Goal: Task Accomplishment & Management: Complete application form

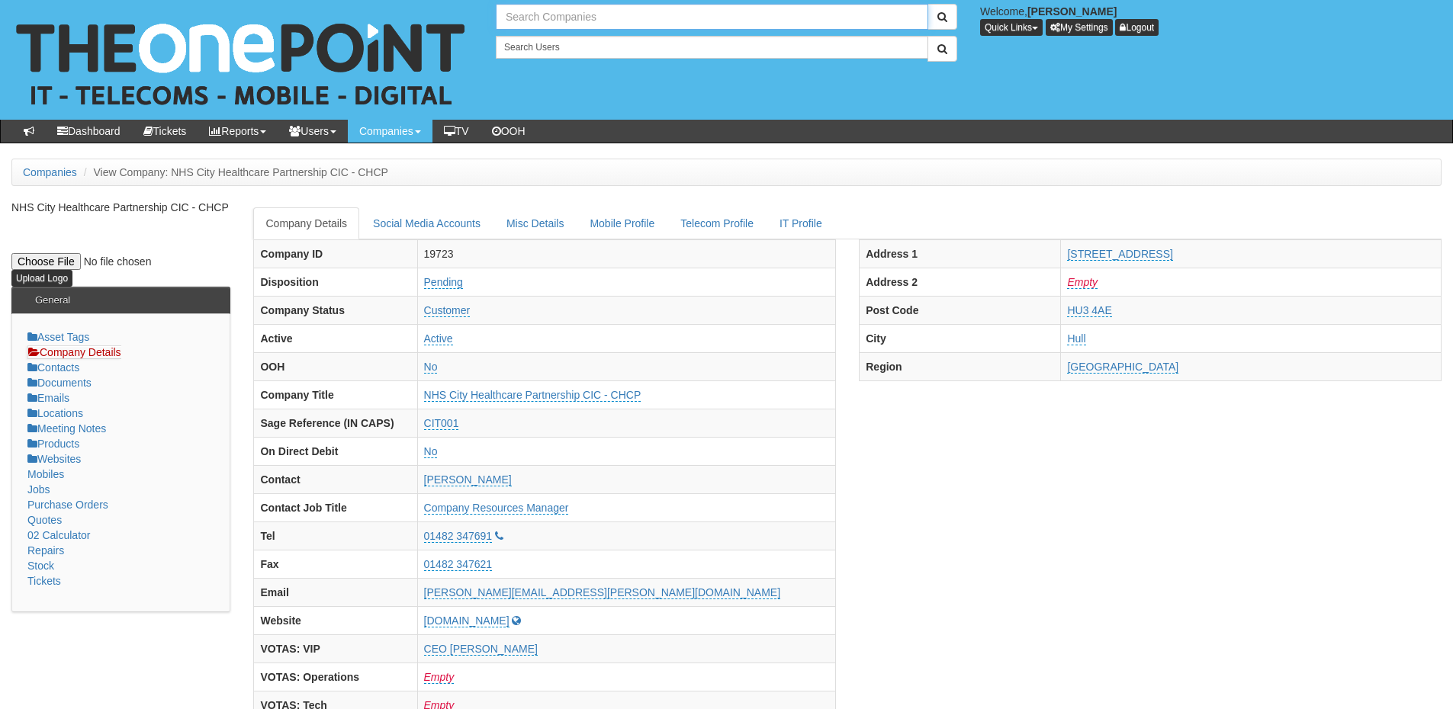
click at [544, 18] on input "text" at bounding box center [712, 17] width 432 height 26
click at [547, 40] on link "Tevalis" at bounding box center [711, 42] width 429 height 22
type input "Tevalis"
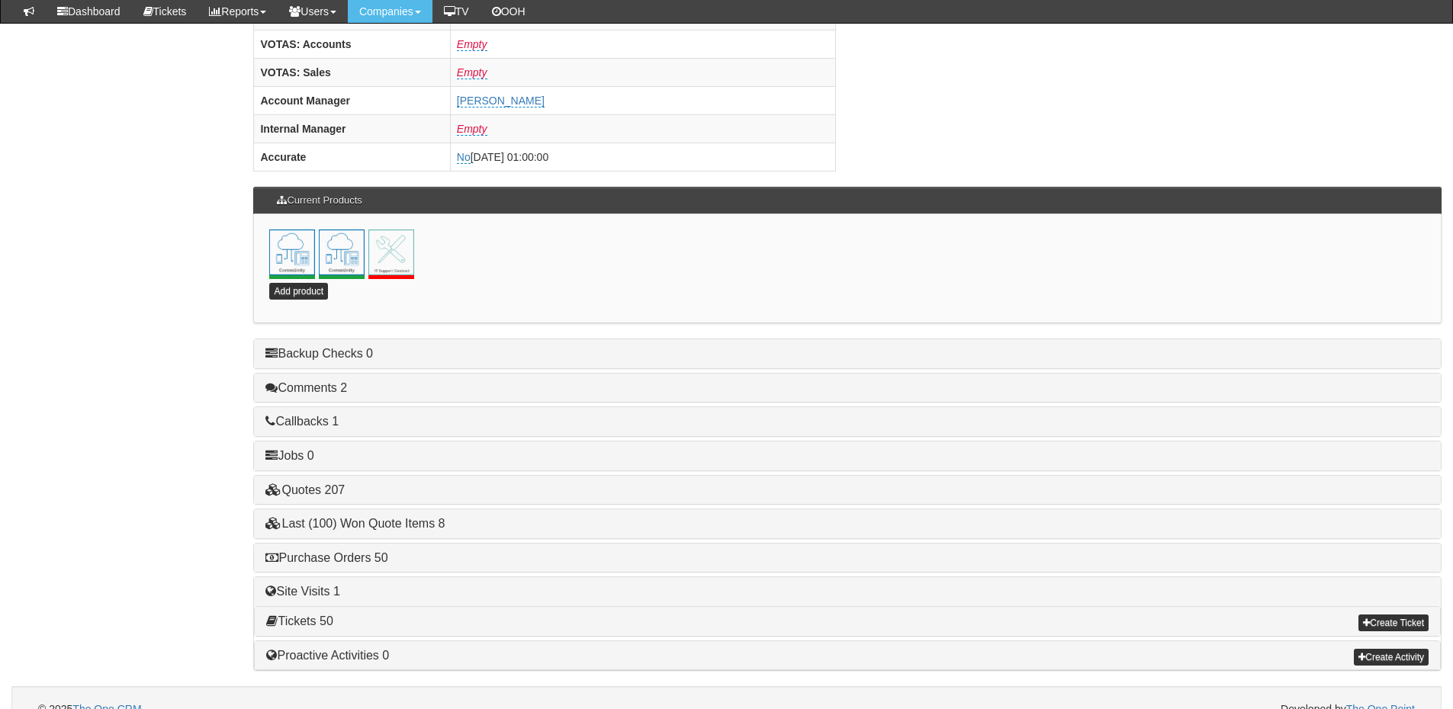
scroll to position [673, 0]
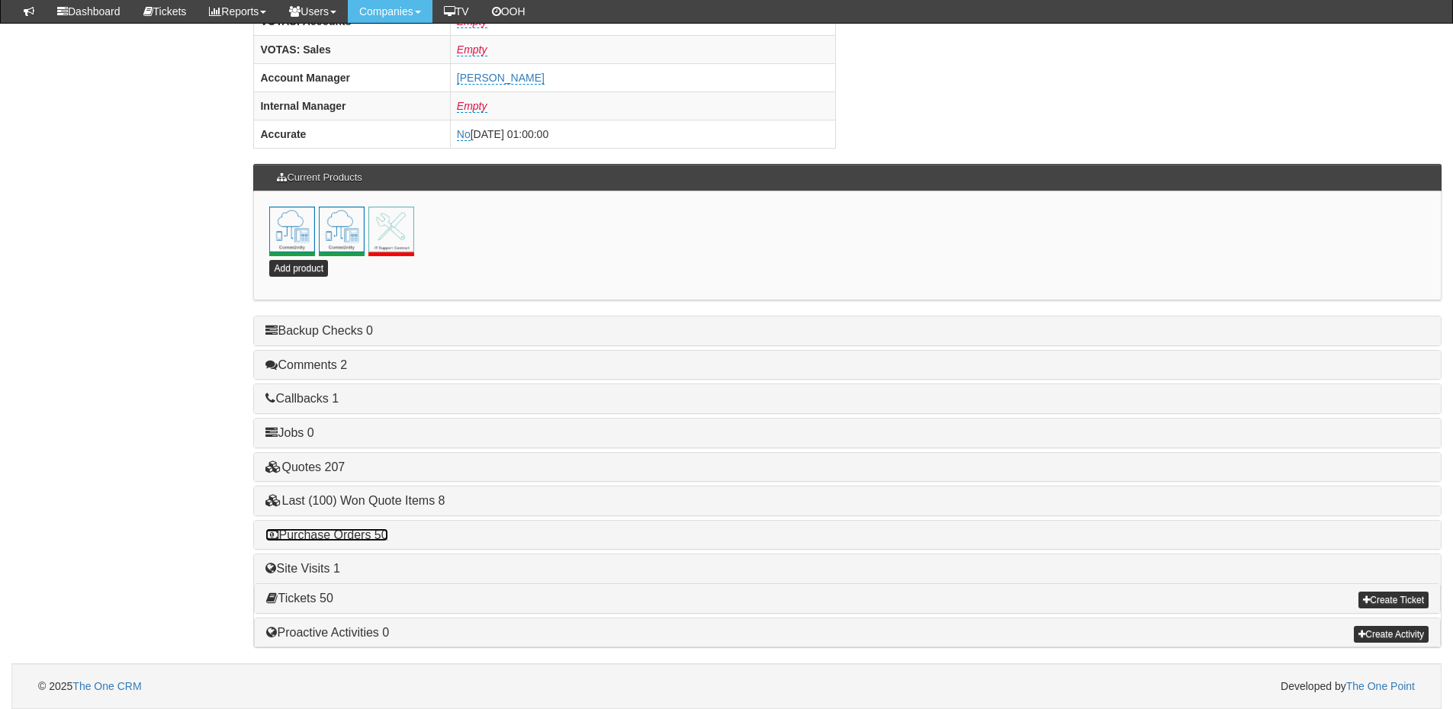
drag, startPoint x: 360, startPoint y: 531, endPoint x: 413, endPoint y: 525, distance: 52.9
click at [360, 531] on link "Purchase Orders 50" at bounding box center [326, 534] width 122 height 13
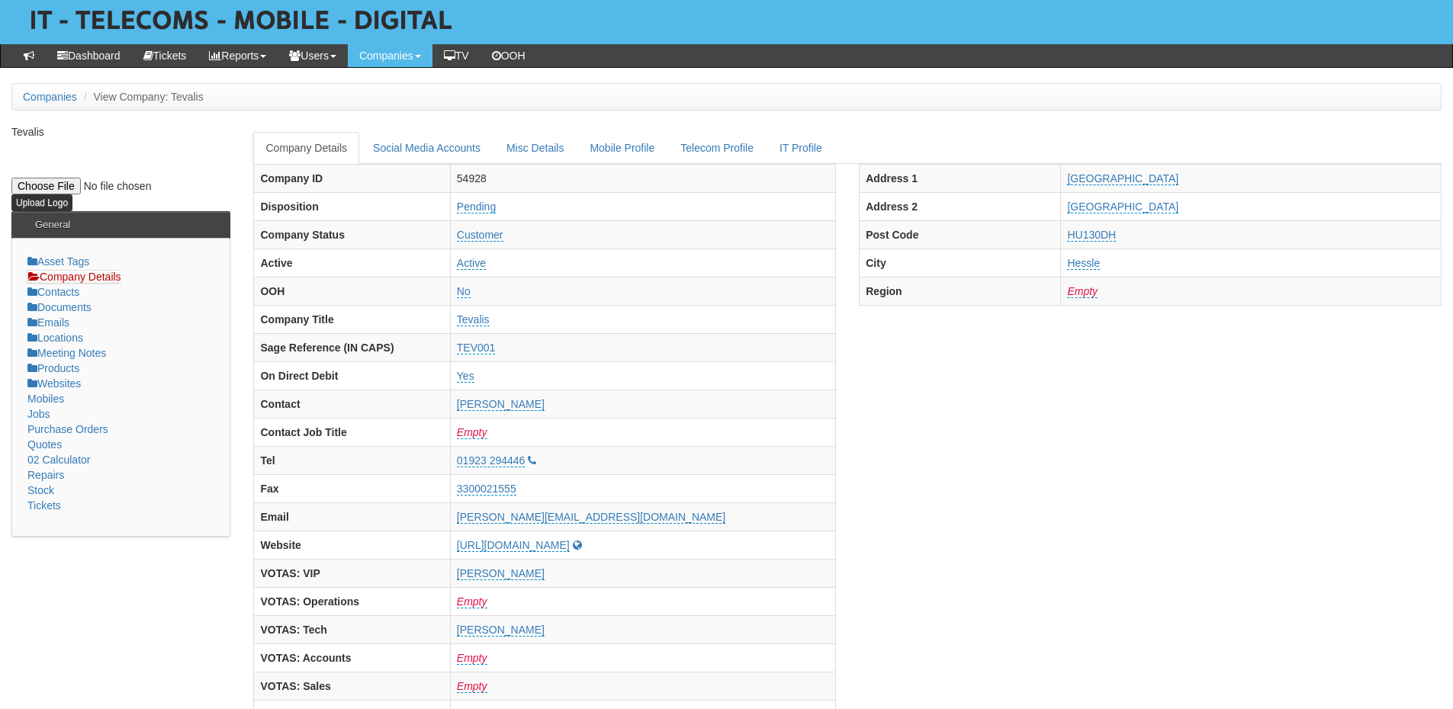
scroll to position [0, 0]
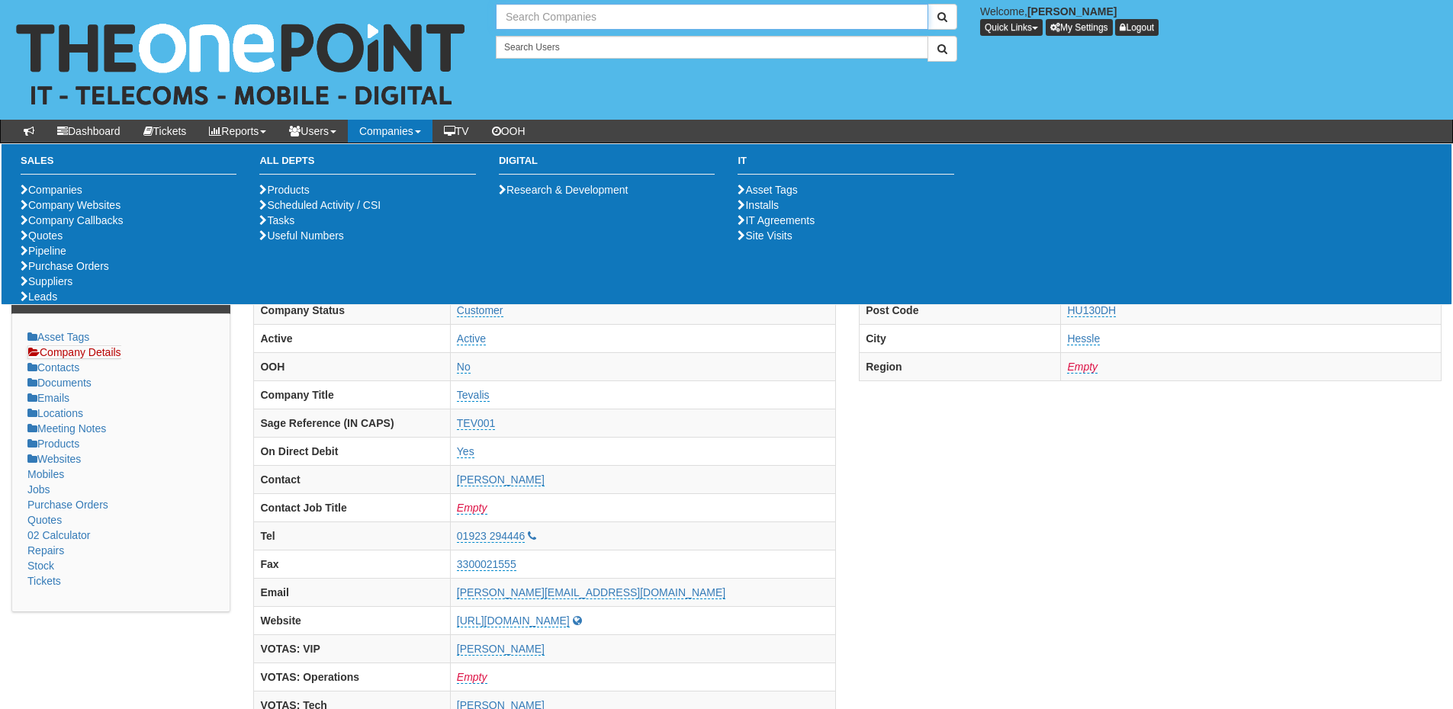
click at [539, 12] on input "text" at bounding box center [712, 17] width 432 height 26
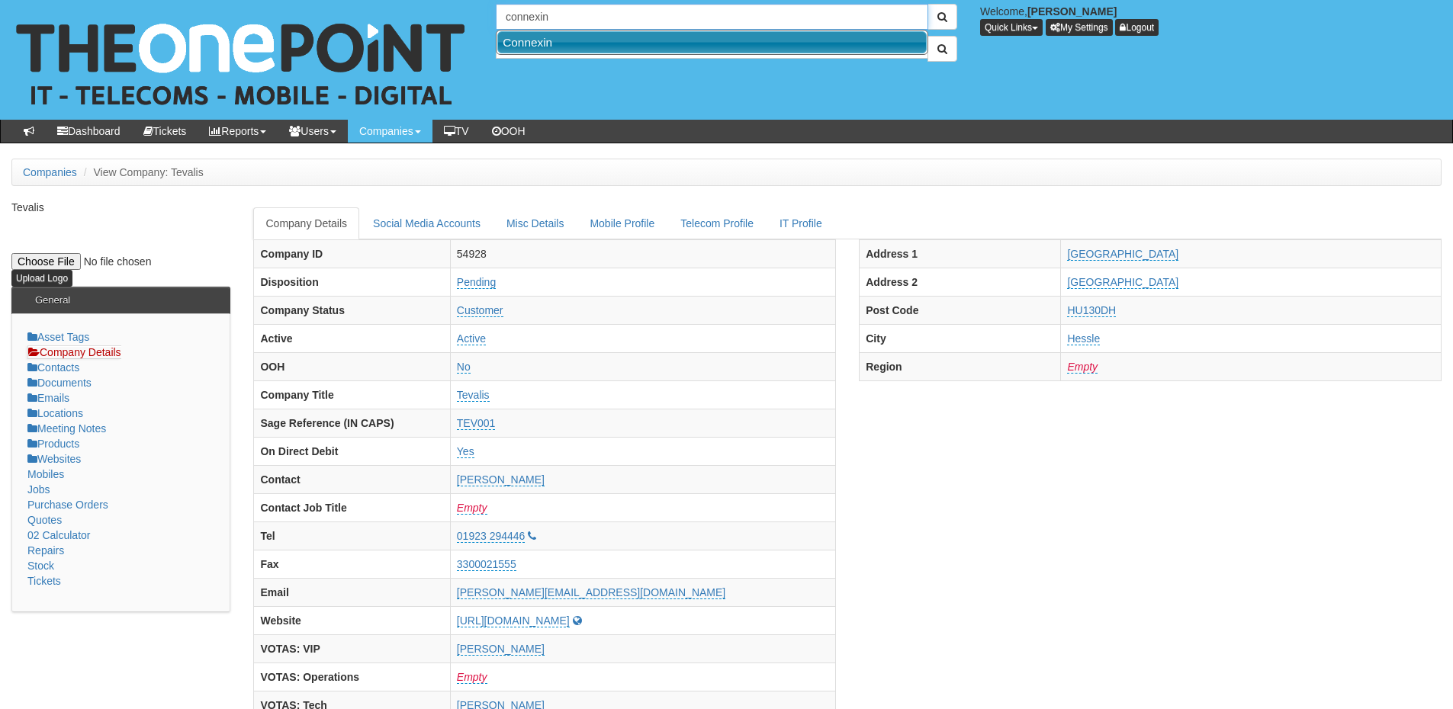
click at [539, 39] on link "Connexin" at bounding box center [711, 42] width 429 height 22
type input "Connexin"
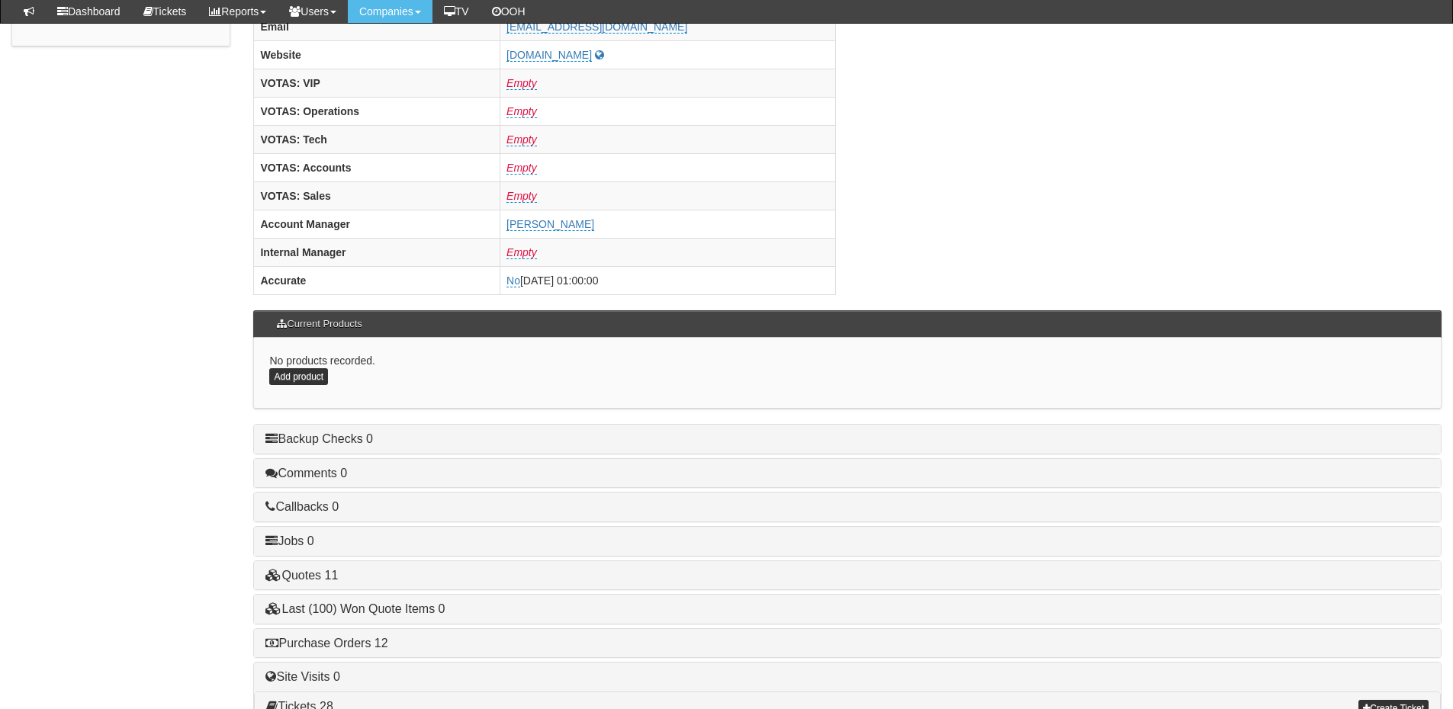
scroll to position [635, 0]
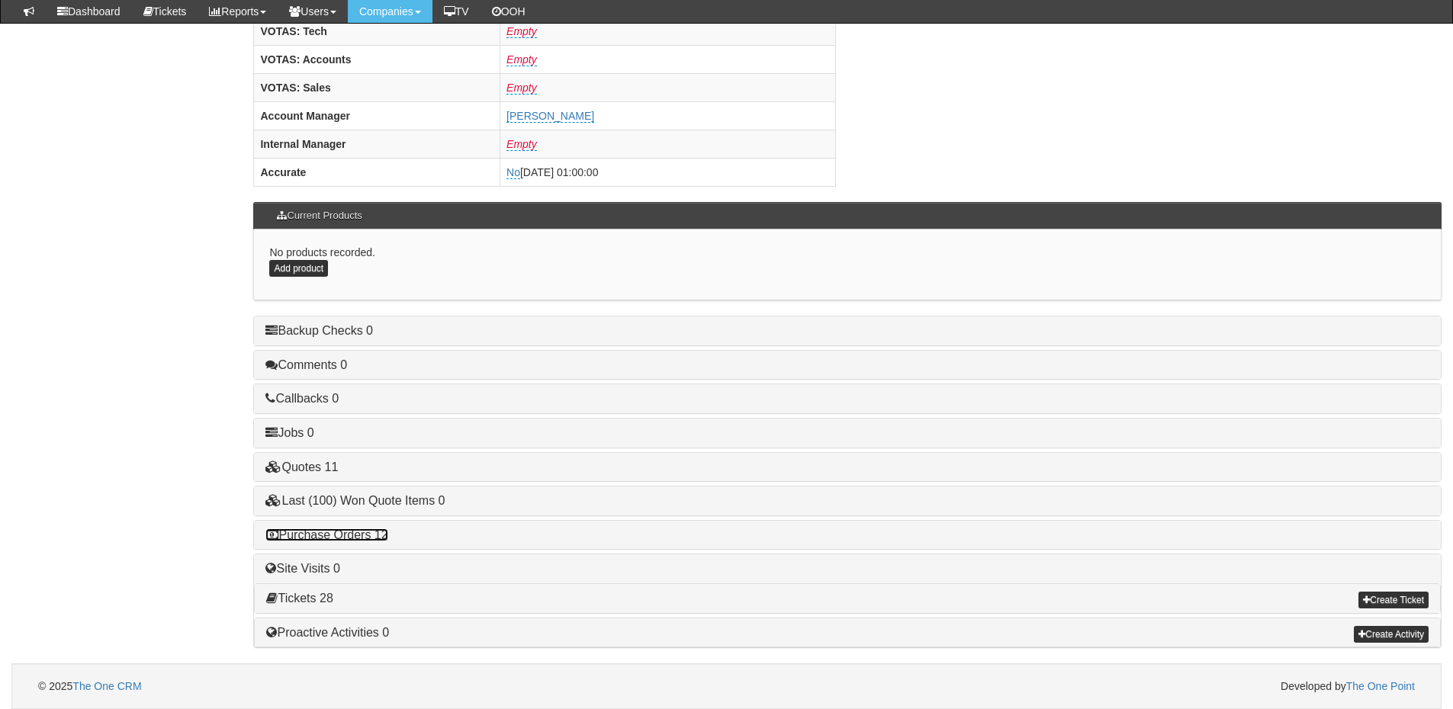
click at [365, 538] on link "Purchase Orders 12" at bounding box center [326, 534] width 122 height 13
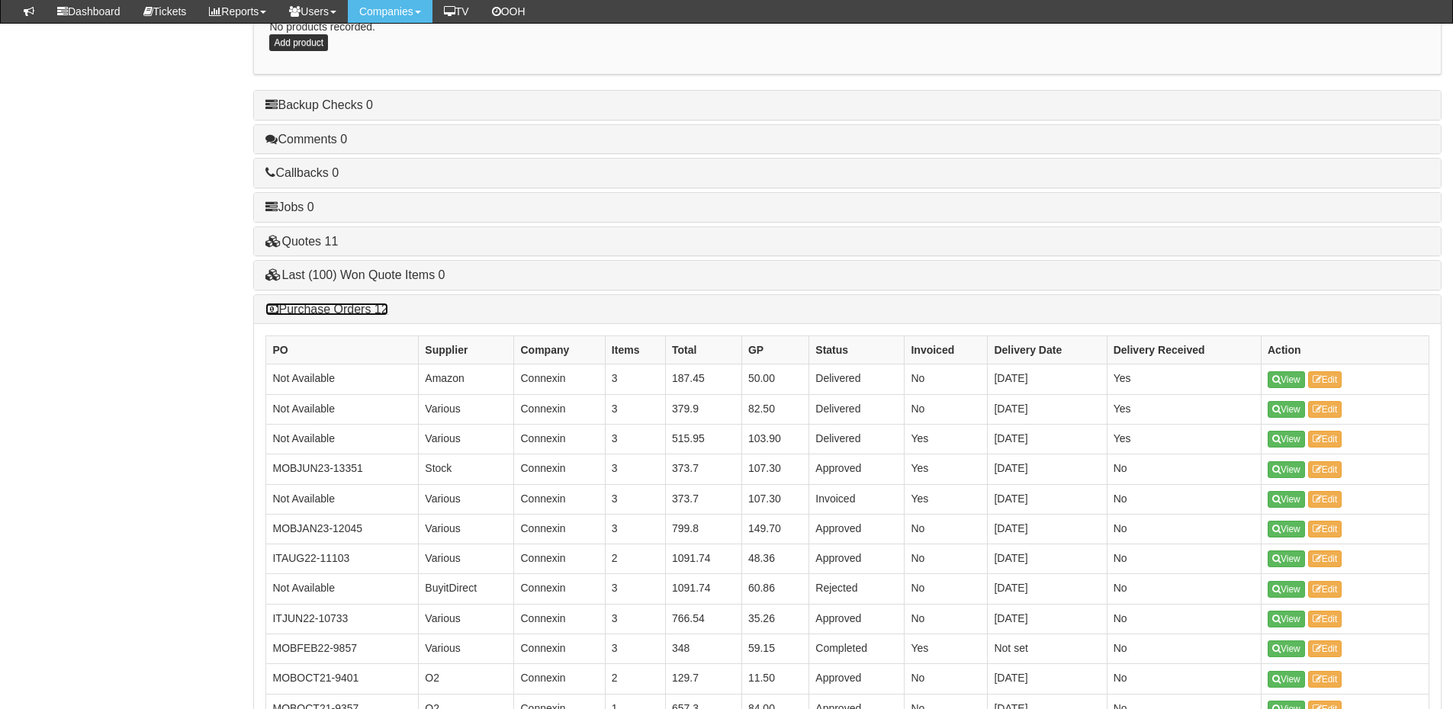
scroll to position [864, 0]
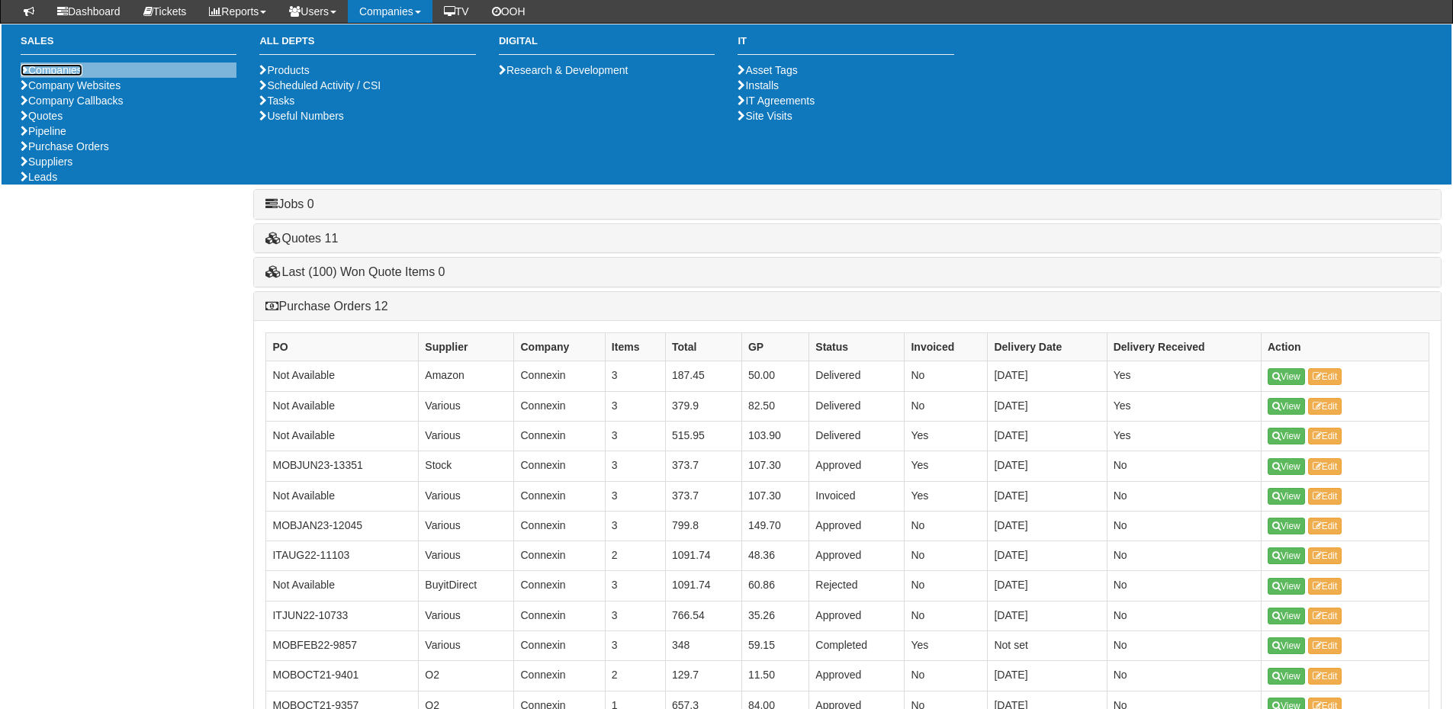
click at [42, 72] on link "Companies" at bounding box center [52, 70] width 62 height 12
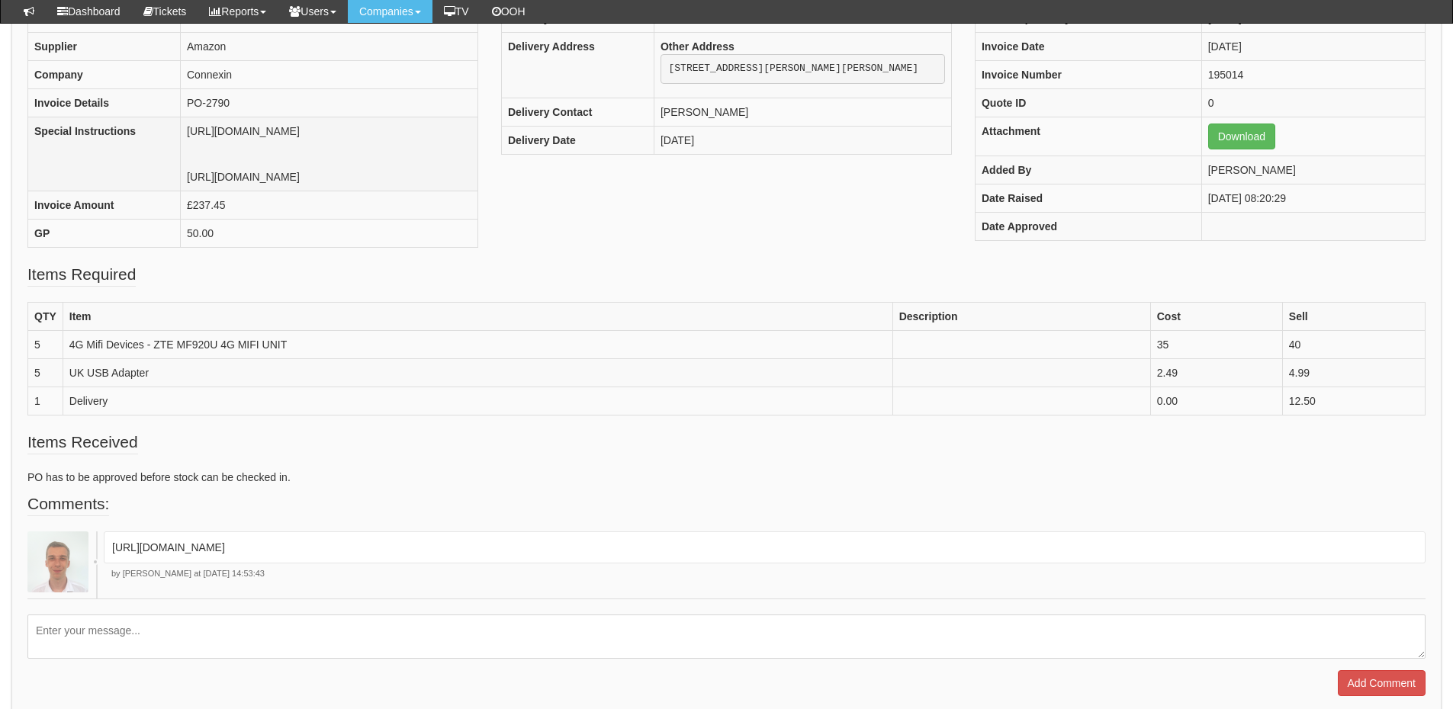
scroll to position [229, 0]
drag, startPoint x: 107, startPoint y: 145, endPoint x: 811, endPoint y: 163, distance: 704.9
click at [813, 163] on div "PO Number Not Available Ticket ID Not Linked Supplier Amazon Company Connexin I…" at bounding box center [726, 118] width 1421 height 287
click at [381, 169] on td "https://www.amazon.co.uk/ZTE-MF920V-Hotspot-Unlocked-Networks/dp/B00YTI0ZRW?ie=…" at bounding box center [329, 153] width 297 height 74
drag, startPoint x: 109, startPoint y: 146, endPoint x: 469, endPoint y: 176, distance: 361.2
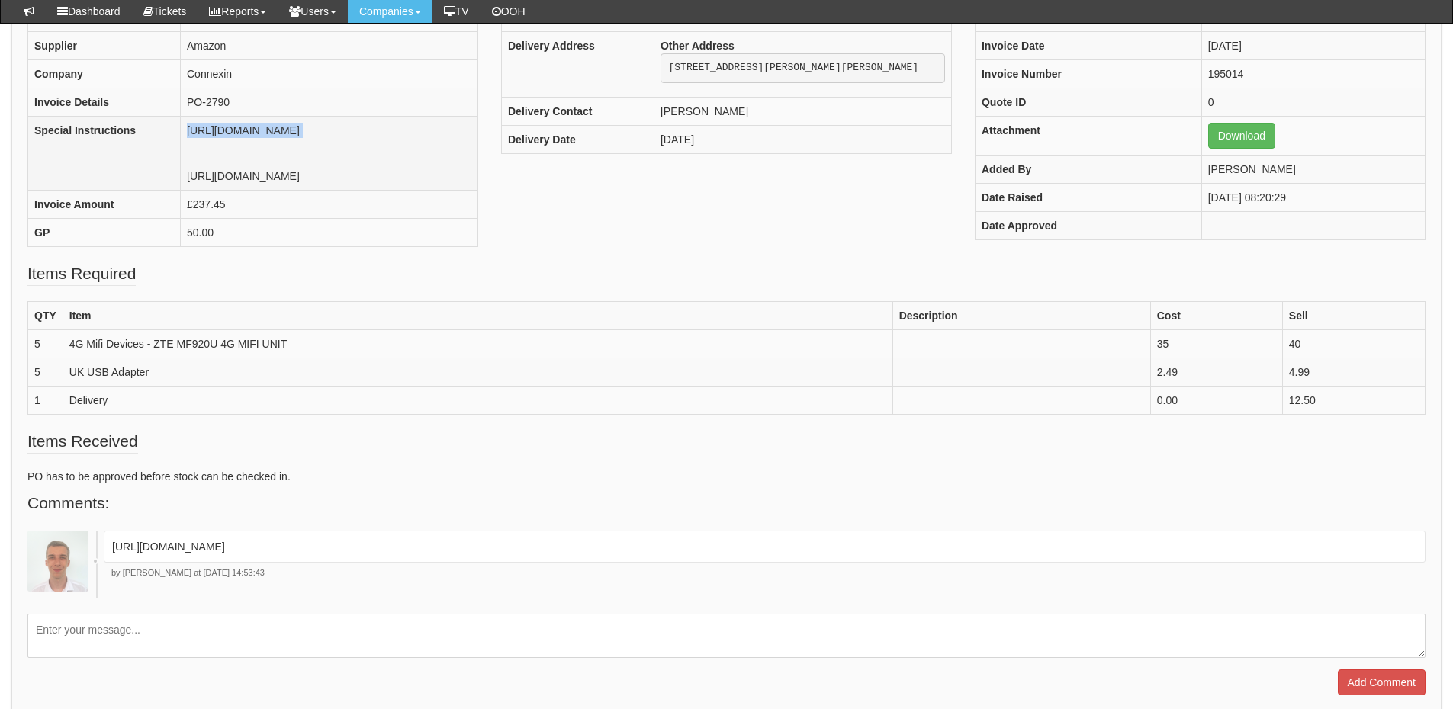
click at [469, 176] on td "https://www.amazon.co.uk/ZTE-MF920V-Hotspot-Unlocked-Networks/dp/B00YTI0ZRW?ie=…" at bounding box center [329, 153] width 297 height 74
copy td "https://www.amazon.co.uk/ZTE-MF920V-Hotspot-Unlocked-Networks/dp/B00YTI0ZRW?ie=…"
drag, startPoint x: 72, startPoint y: 453, endPoint x: 145, endPoint y: 455, distance: 73.2
click at [145, 358] on td "4G Mifi Devices - ZTE MF920U 4G MIFI UNIT" at bounding box center [478, 343] width 830 height 28
copy td "4G Mifi Devices"
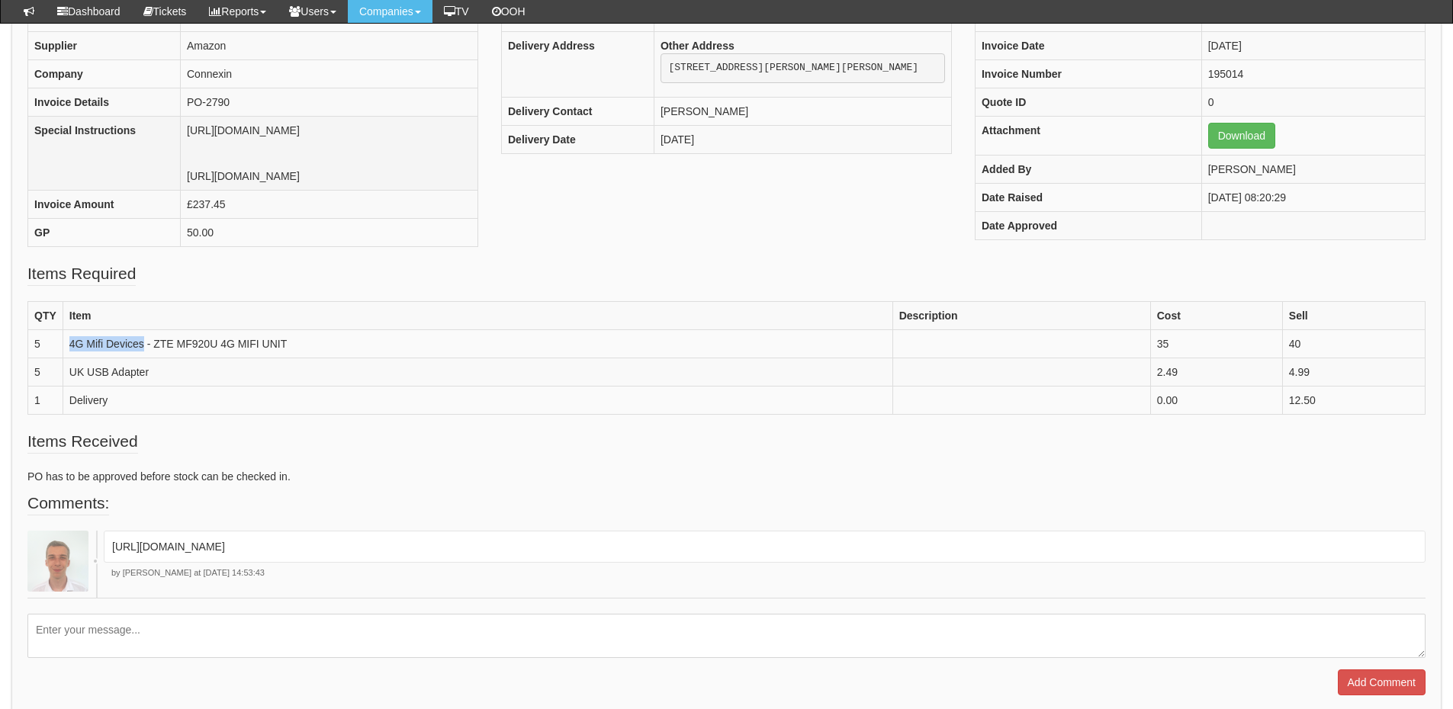
drag, startPoint x: 110, startPoint y: 206, endPoint x: 511, endPoint y: 268, distance: 405.8
click at [478, 190] on td "https://www.amazon.co.uk/ZTE-MF920V-Hotspot-Unlocked-Networks/dp/B00YTI0ZRW?ie=…" at bounding box center [329, 153] width 297 height 74
copy td "https://www.amazon.co.uk/AL-AJAL-Universal-Plug-Charger-white/dp/B0BVG5GS5X/ref…"
drag, startPoint x: 160, startPoint y: 476, endPoint x: 59, endPoint y: 483, distance: 101.7
click at [59, 386] on tr "5 UK USB Adapter 2.49 4.99" at bounding box center [726, 372] width 1397 height 28
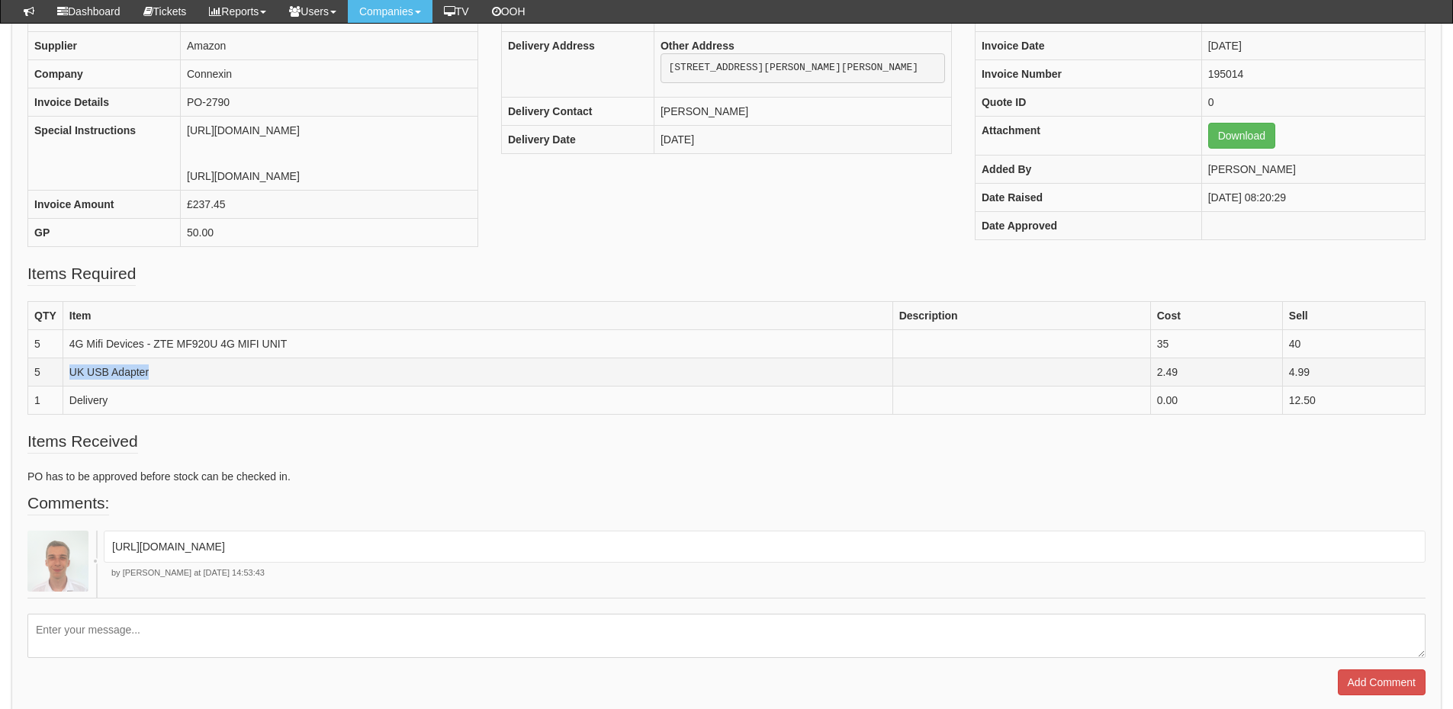
copy tr "UK USB Adapter"
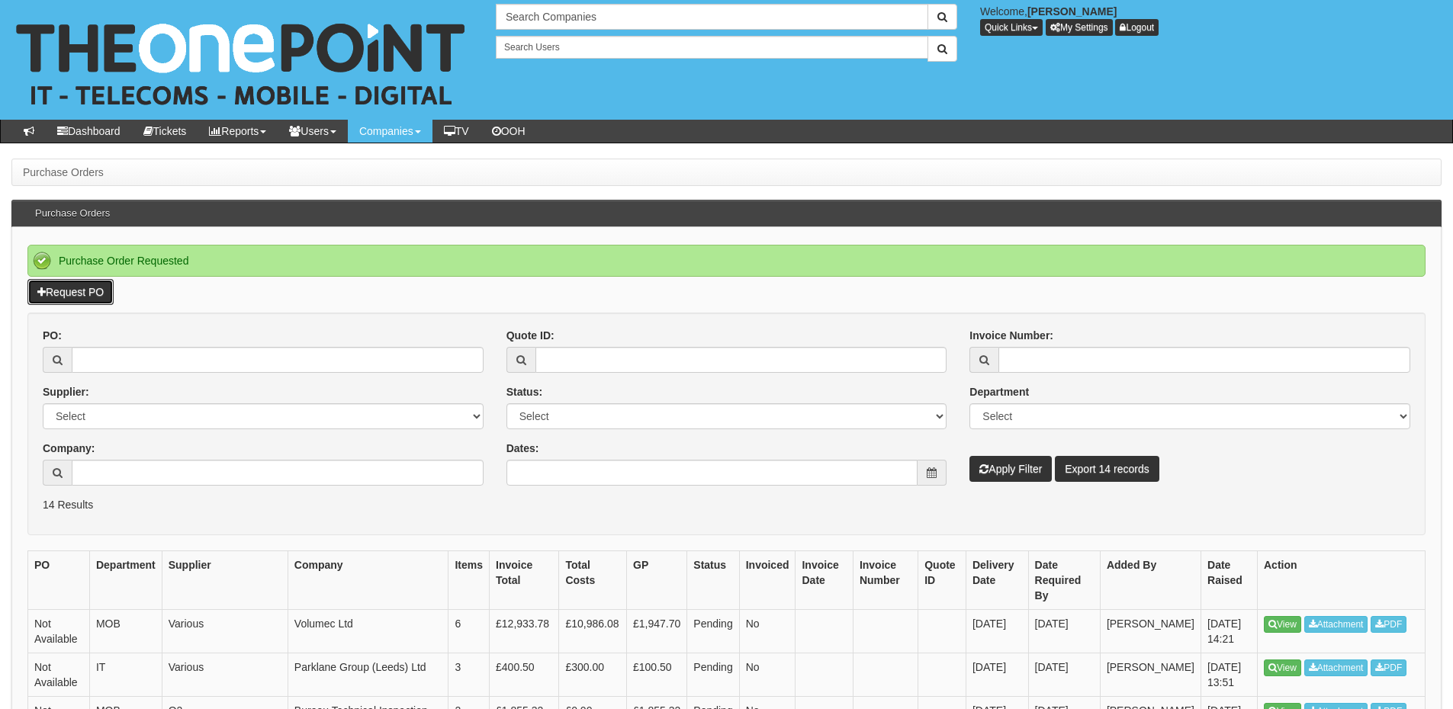
drag, startPoint x: 79, startPoint y: 291, endPoint x: 145, endPoint y: 262, distance: 71.4
click at [79, 291] on link "Request PO" at bounding box center [70, 292] width 86 height 26
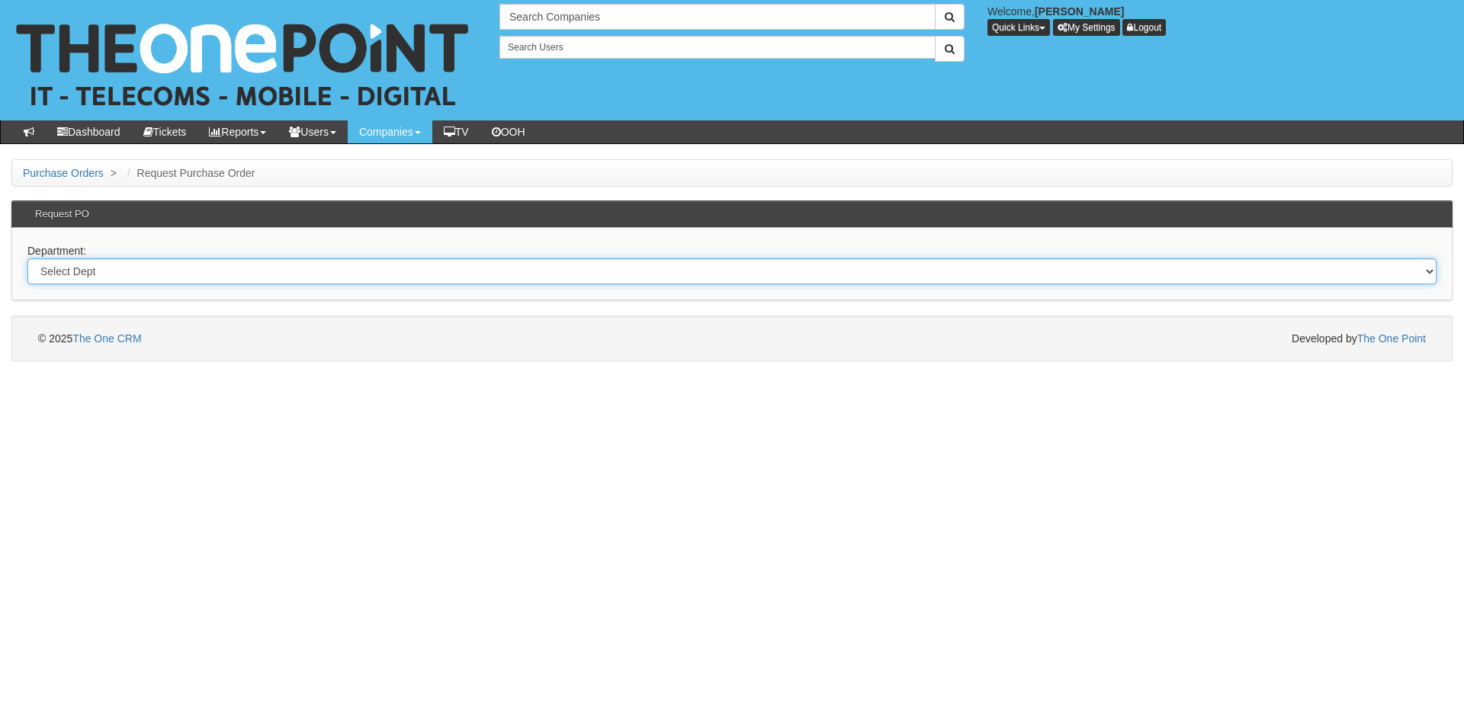
click at [309, 275] on select "Select Dept Digital Internal IT Mobiles Marketing Telecoms" at bounding box center [731, 272] width 1409 height 26
select select "?pipeID=&dept=IT"
click at [27, 259] on select "Select Dept Digital Internal IT Mobiles Marketing Telecoms" at bounding box center [731, 272] width 1409 height 26
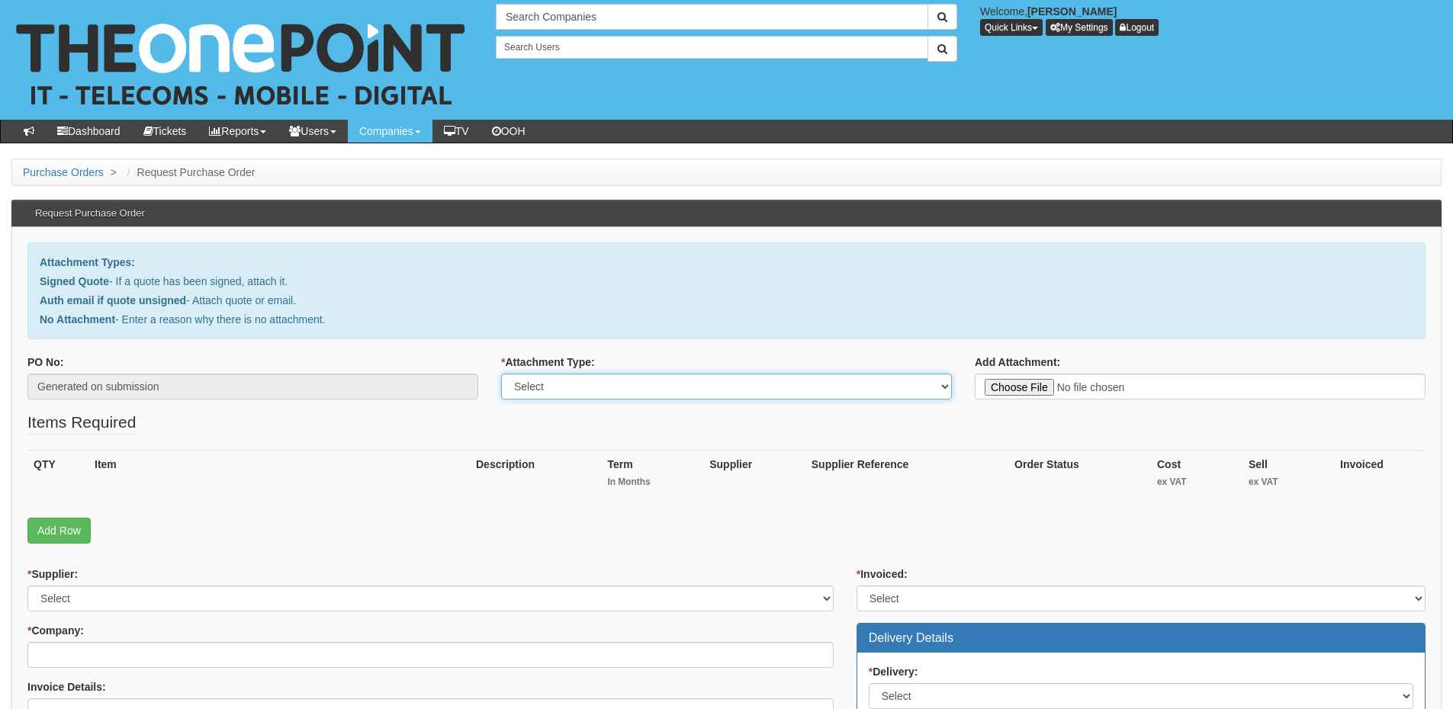
click at [633, 394] on select "Select Signed Quote Auth email with quote if unsigned No Attachment" at bounding box center [726, 387] width 451 height 26
select select "No Attachment"
click at [501, 374] on select "Select Signed Quote Auth email with quote if unsigned No Attachment" at bounding box center [726, 387] width 451 height 26
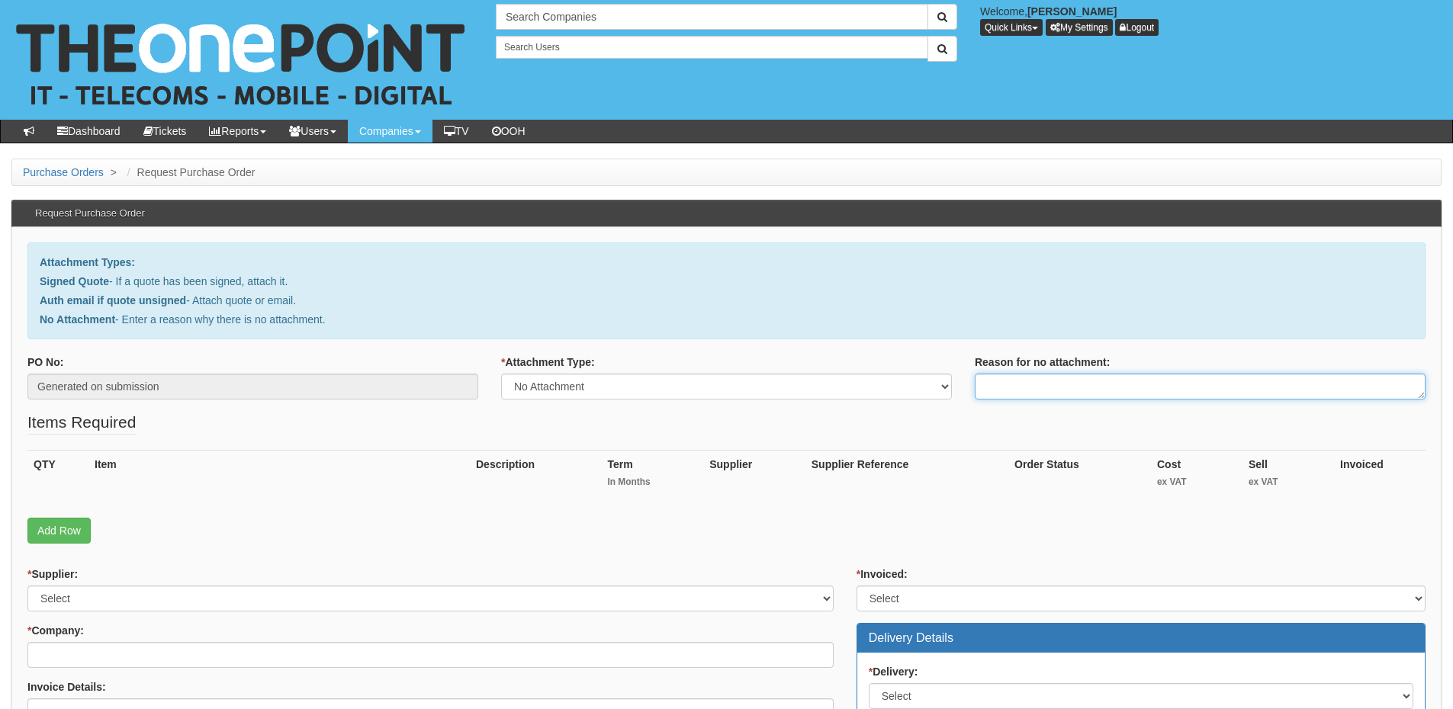
click at [1021, 389] on textarea "Reason for no attachment:" at bounding box center [1200, 387] width 451 height 26
click at [1122, 388] on textarea "Linked to ticket 436880" at bounding box center [1200, 387] width 451 height 26
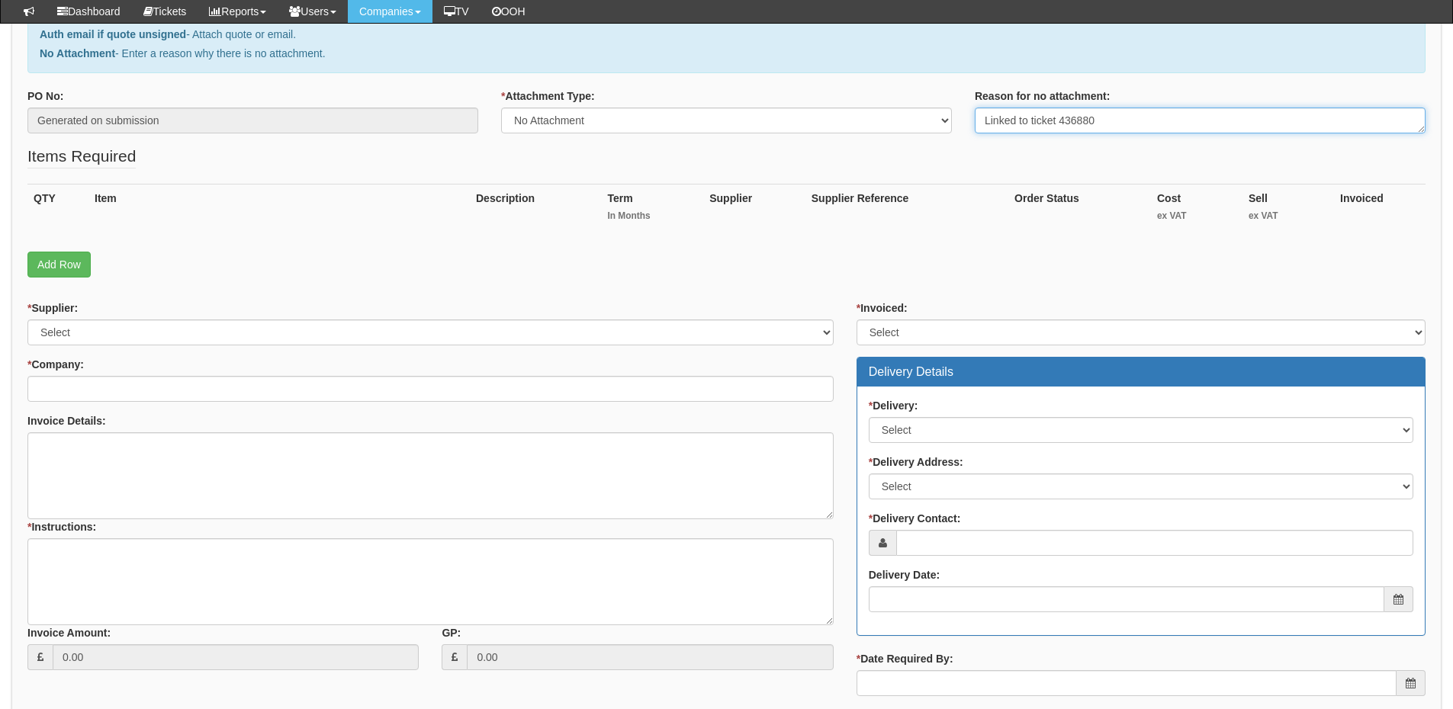
scroll to position [229, 0]
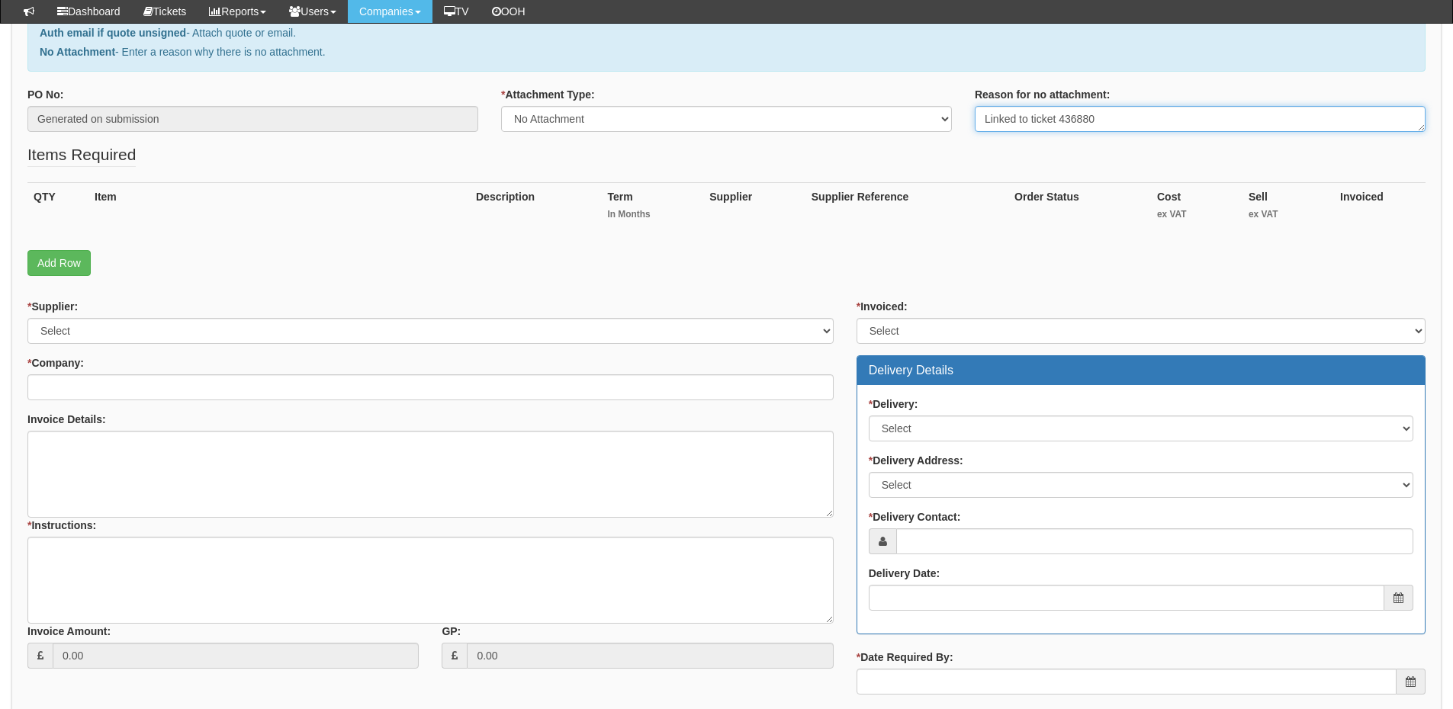
type textarea "Linked to ticket 436880"
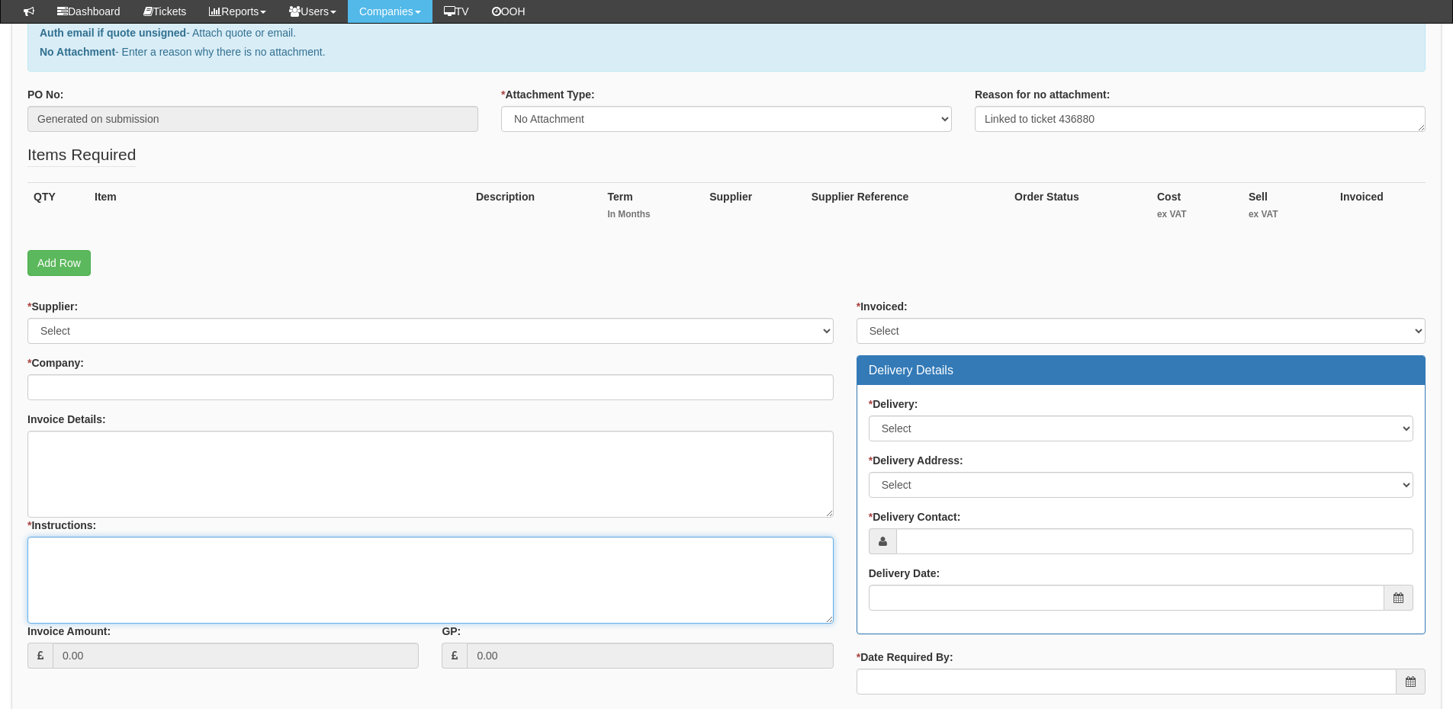
click at [222, 579] on textarea "* Instructions:" at bounding box center [430, 580] width 806 height 87
paste textarea "Linked to ticket 436880"
type textarea "Linked to ticket 436880"
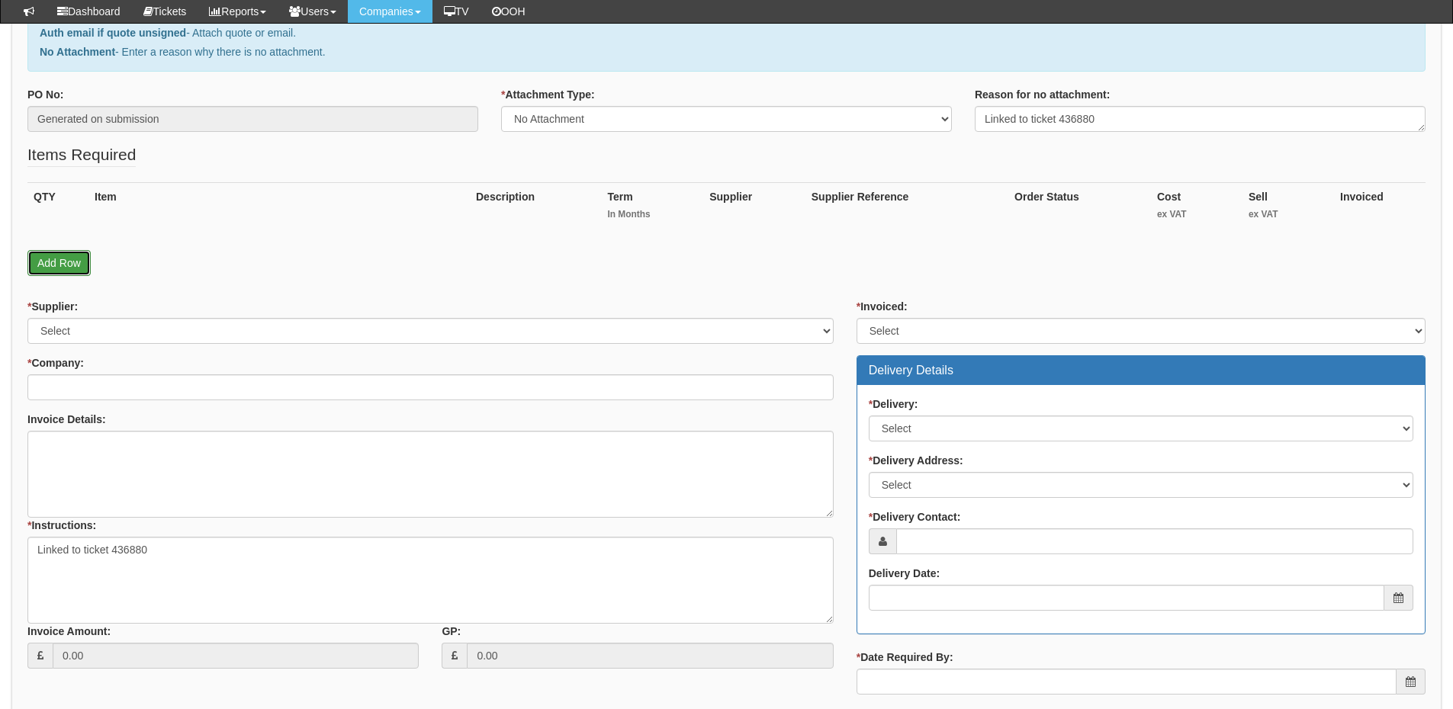
click at [56, 259] on link "Add Row" at bounding box center [58, 263] width 63 height 26
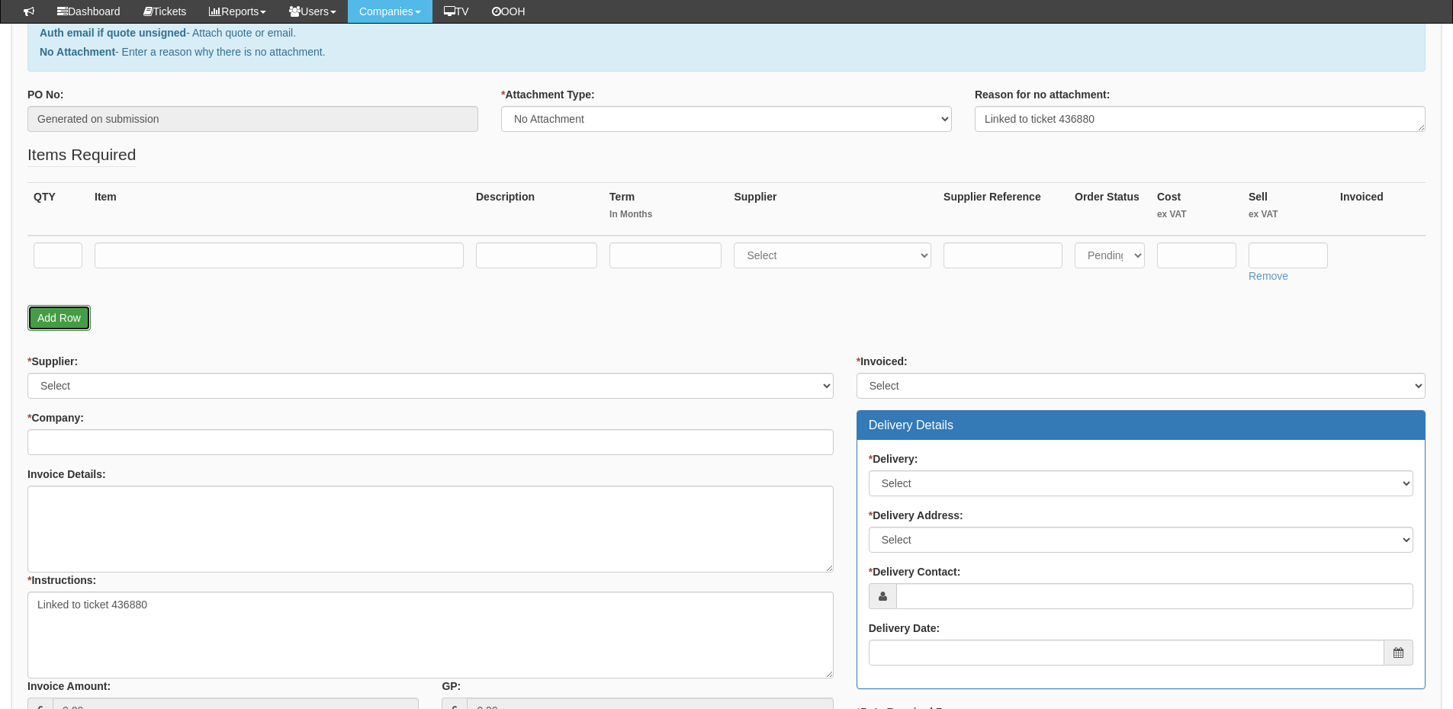
click at [62, 324] on link "Add Row" at bounding box center [58, 318] width 63 height 26
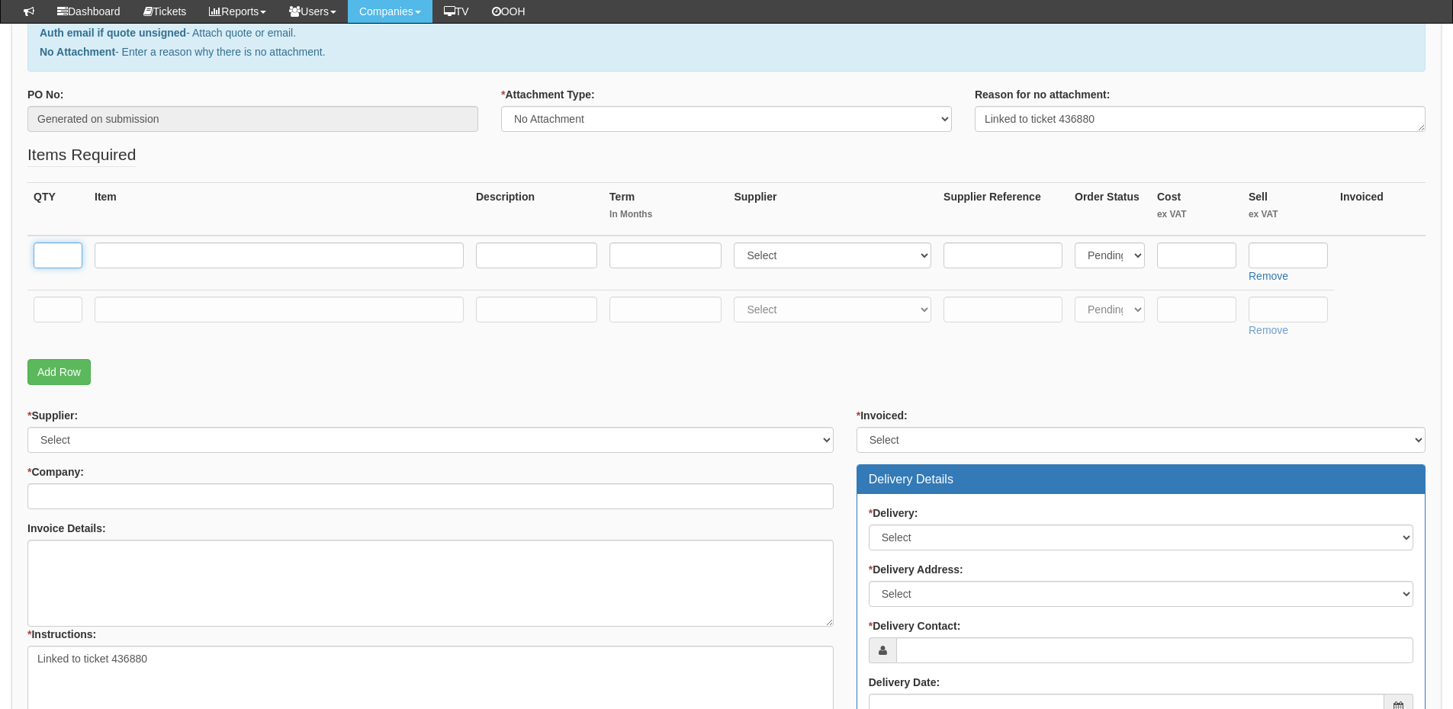
click at [59, 262] on input "text" at bounding box center [58, 256] width 49 height 26
type input "2"
click at [60, 311] on input "text" at bounding box center [58, 310] width 49 height 26
type input "2"
click at [118, 260] on input "text" at bounding box center [279, 256] width 369 height 26
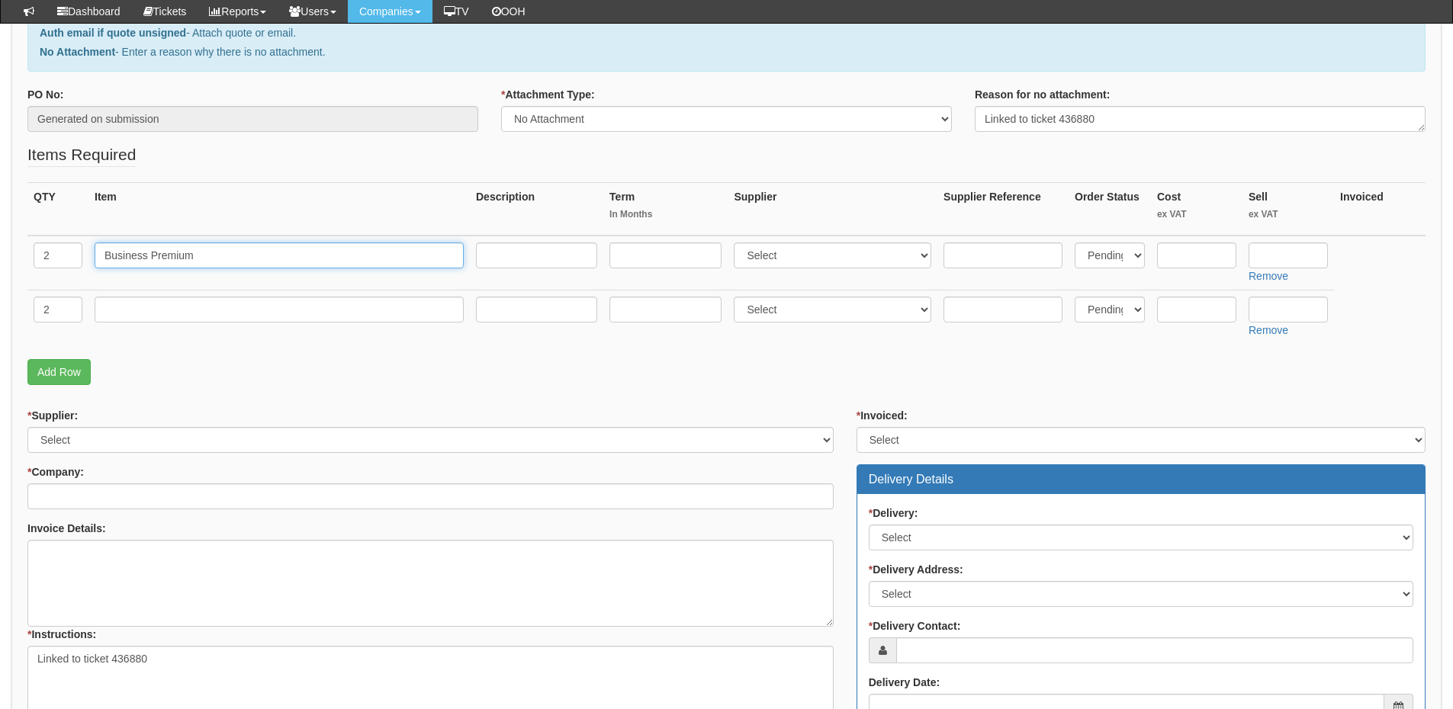
type input "Business Premium"
click at [187, 313] on input "text" at bounding box center [279, 310] width 369 height 26
click at [153, 315] on input "text" at bounding box center [279, 310] width 369 height 26
paste input "Microsoft Teams Phone standard"
type input "Microsoft Teams Phone standard"
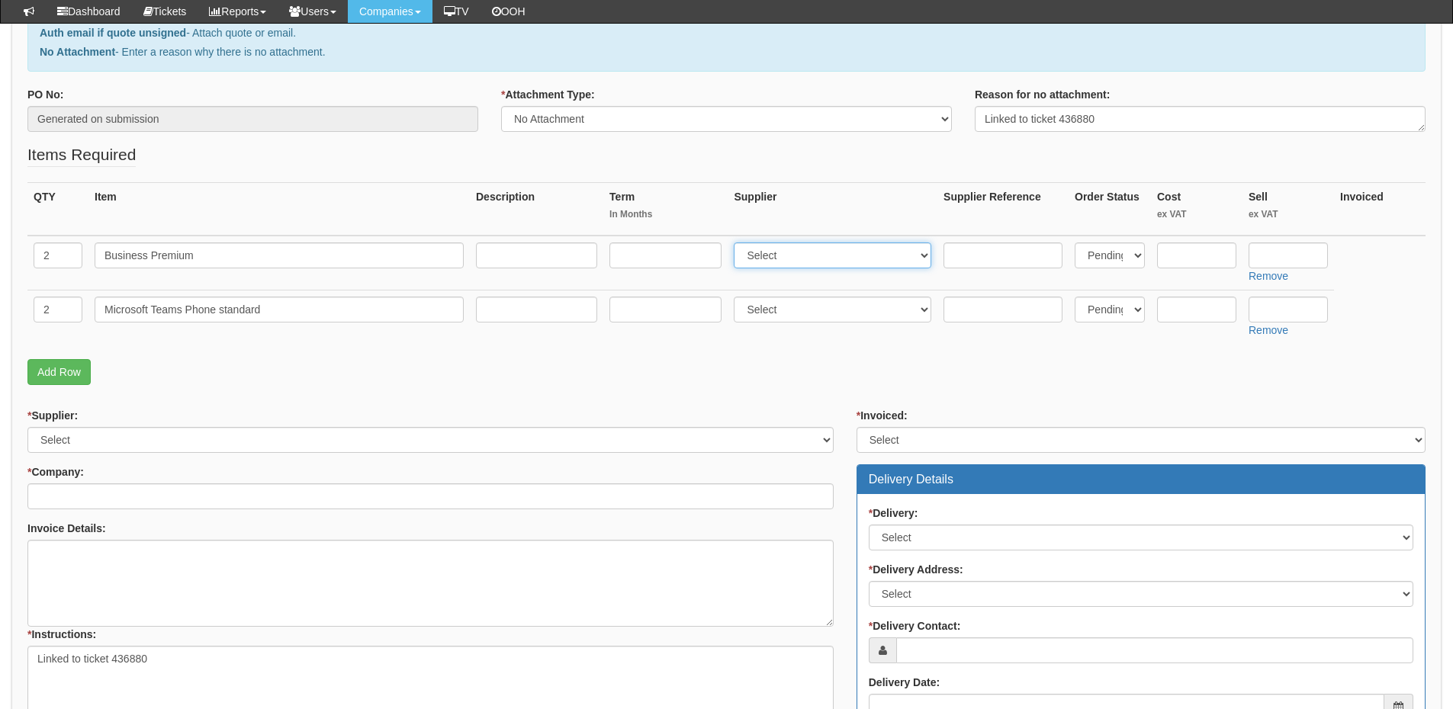
click at [777, 259] on select "Select 123 REG.co.uk 1Password 3 4Gon AA Jones Electric Ltd Abzorb Access Group…" at bounding box center [833, 256] width 198 height 26
select select "291"
click at [737, 243] on select "Select 123 REG.co.uk 1Password 3 4Gon AA Jones Electric Ltd Abzorb Access Group…" at bounding box center [833, 256] width 198 height 26
click at [762, 309] on select "Select 123 REG.co.uk 1Password 3 4Gon AA Jones Electric Ltd Abzorb Access Group…" at bounding box center [833, 310] width 198 height 26
select select "291"
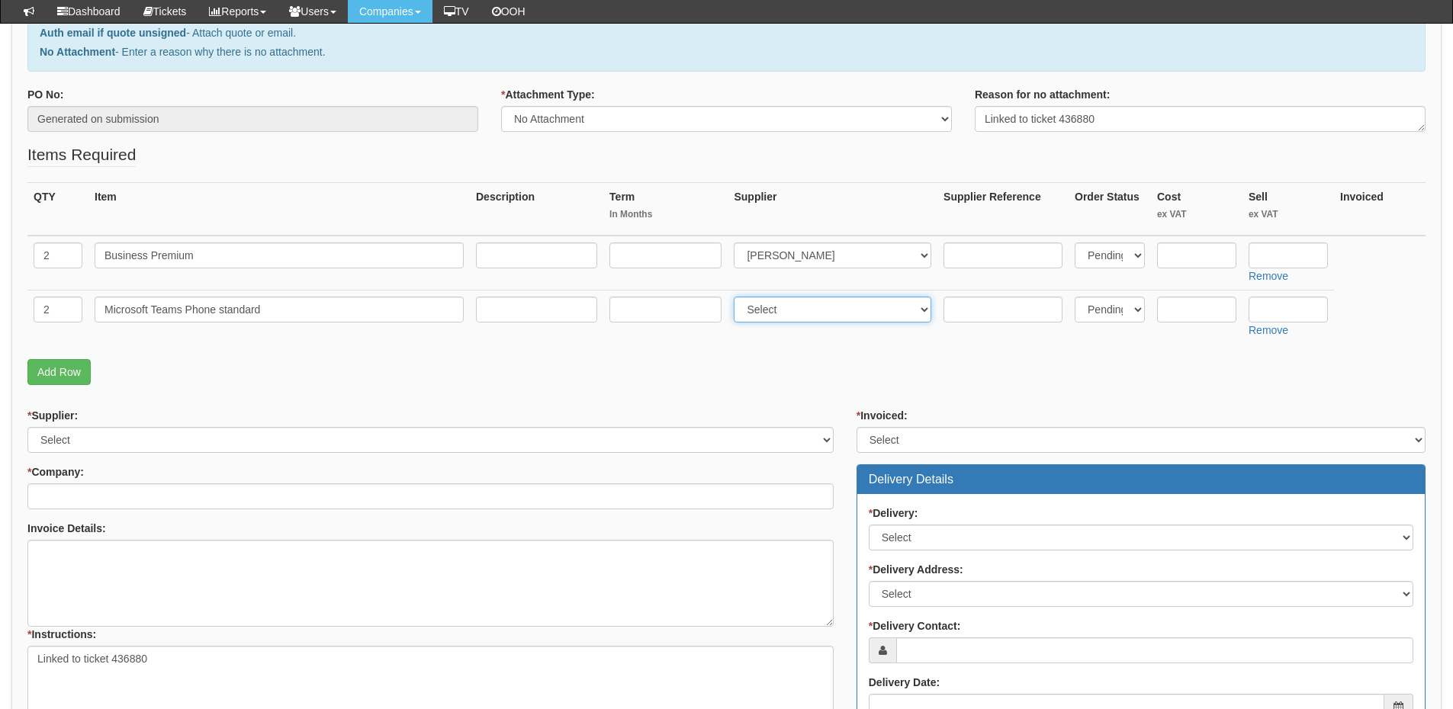
click at [737, 297] on select "Select 123 REG.co.uk 1Password 3 4Gon AA Jones Electric Ltd Abzorb Access Group…" at bounding box center [833, 310] width 198 height 26
click at [637, 252] on input "text" at bounding box center [665, 256] width 112 height 26
type input "12"
click at [639, 304] on input "text" at bounding box center [665, 310] width 112 height 26
type input "12"
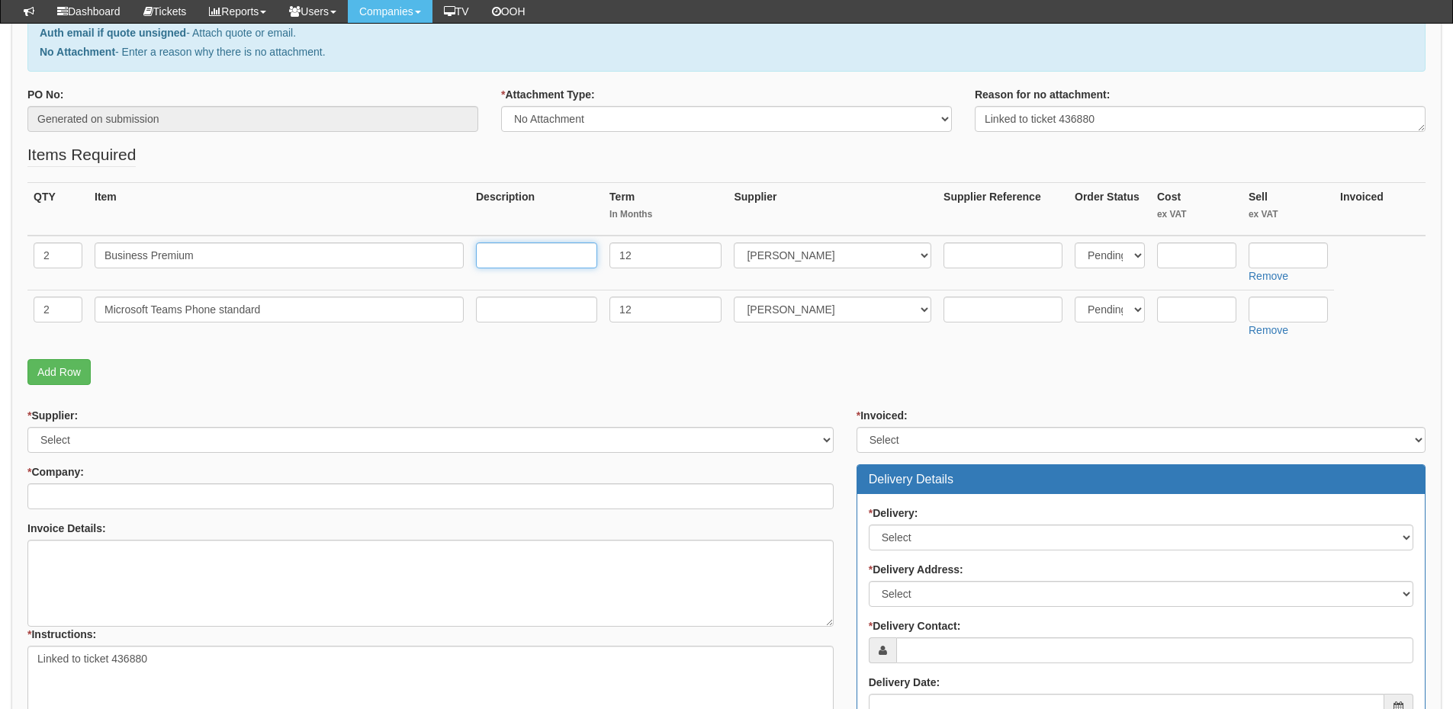
click at [531, 253] on input "text" at bounding box center [536, 256] width 121 height 26
click at [554, 257] on input "12-months" at bounding box center [536, 256] width 121 height 26
type input "12-months"
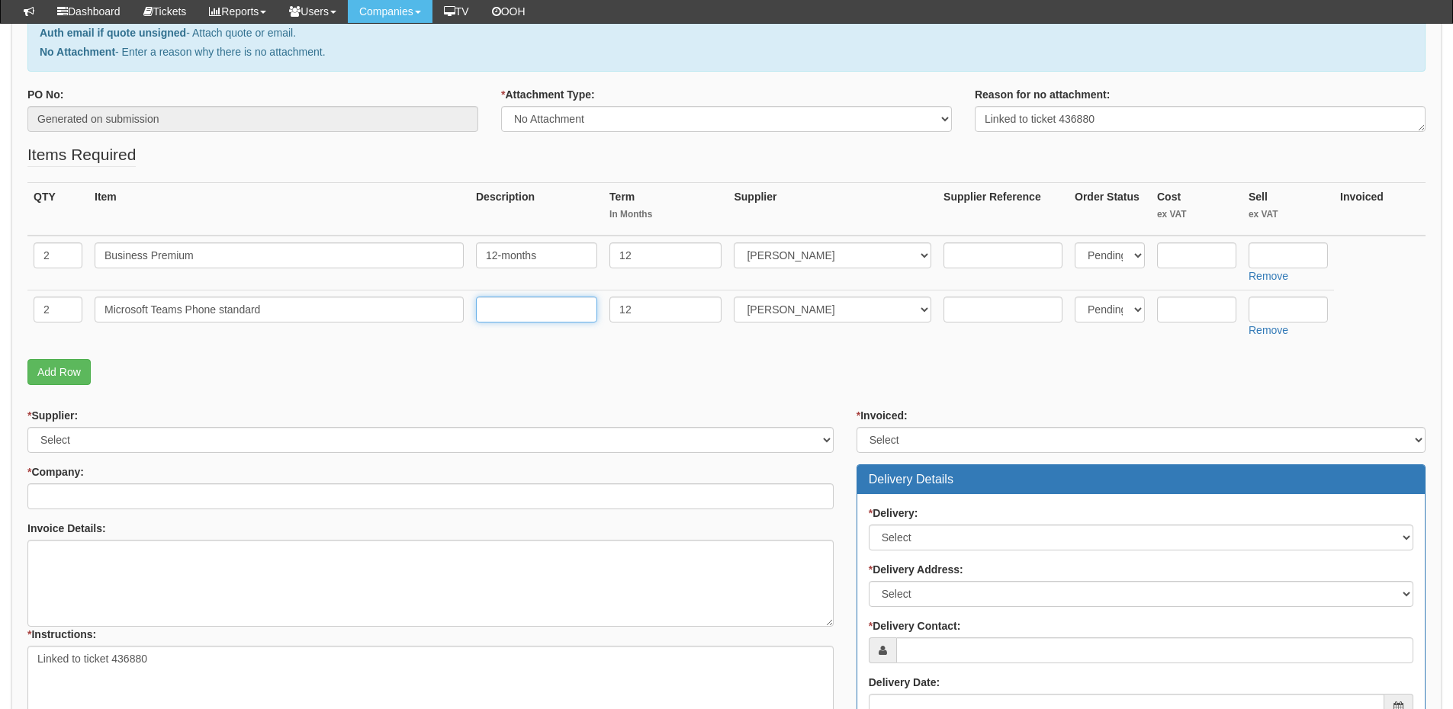
click at [506, 308] on input "text" at bounding box center [536, 310] width 121 height 26
paste input "12-months"
type input "12-months"
click at [1302, 253] on input "text" at bounding box center [1287, 256] width 79 height 26
type input "17.75"
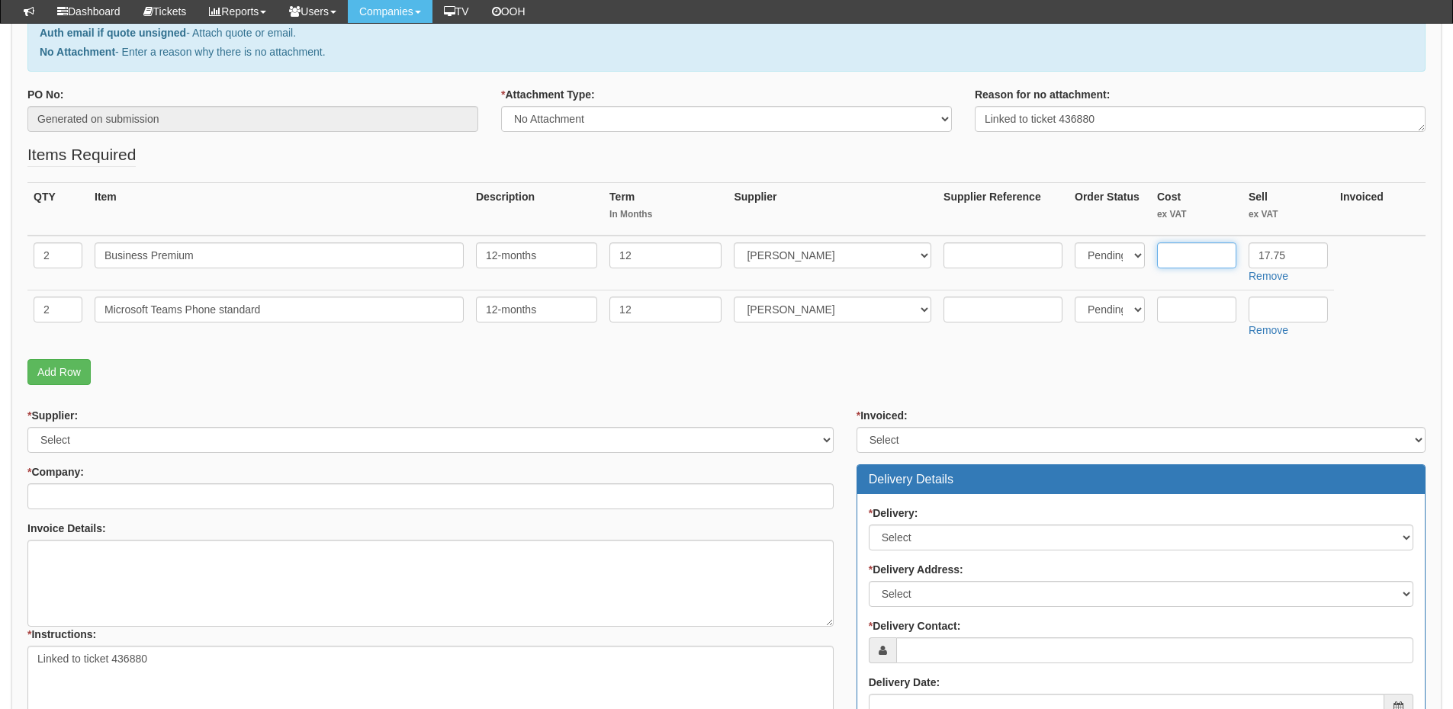
click at [1213, 263] on input "text" at bounding box center [1196, 256] width 79 height 26
type input "14.49"
click at [1264, 311] on input "text" at bounding box center [1287, 310] width 79 height 26
type input "8.09"
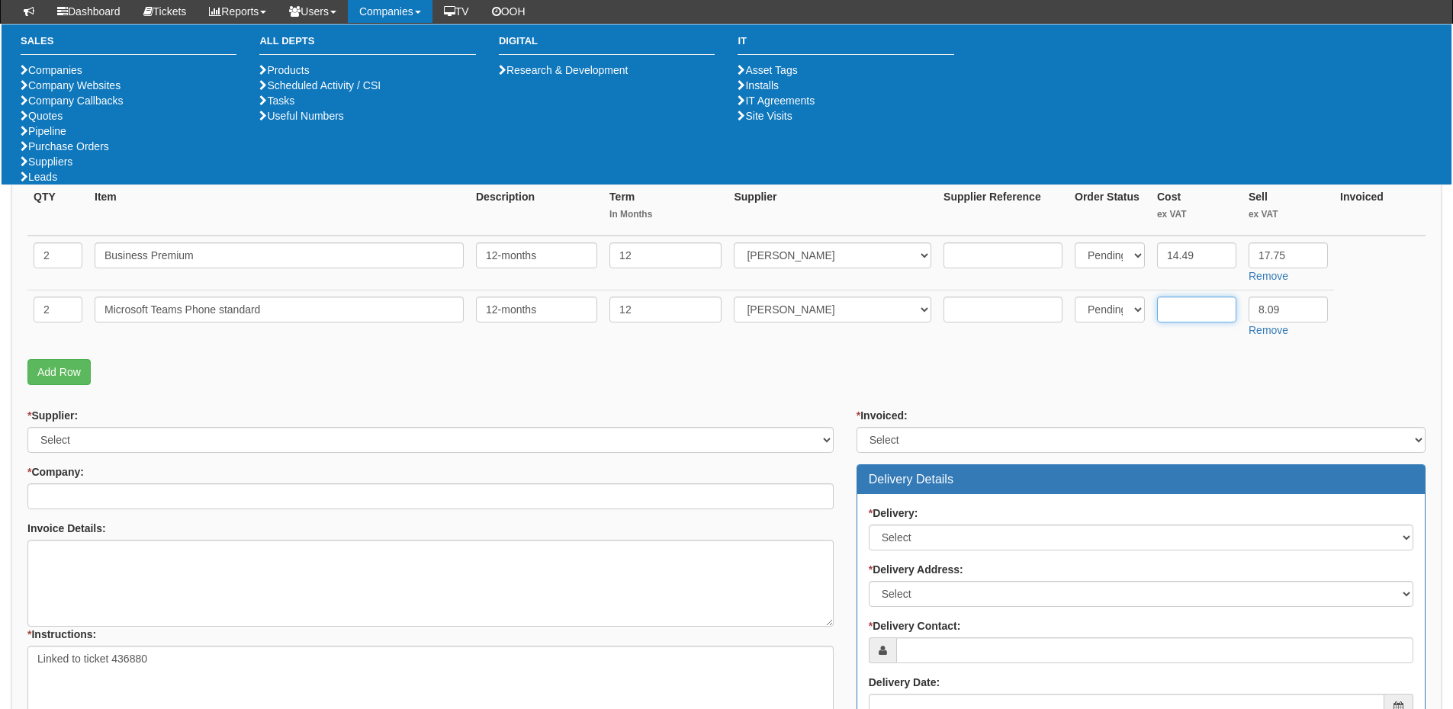
click at [1184, 317] on input "text" at bounding box center [1196, 310] width 79 height 26
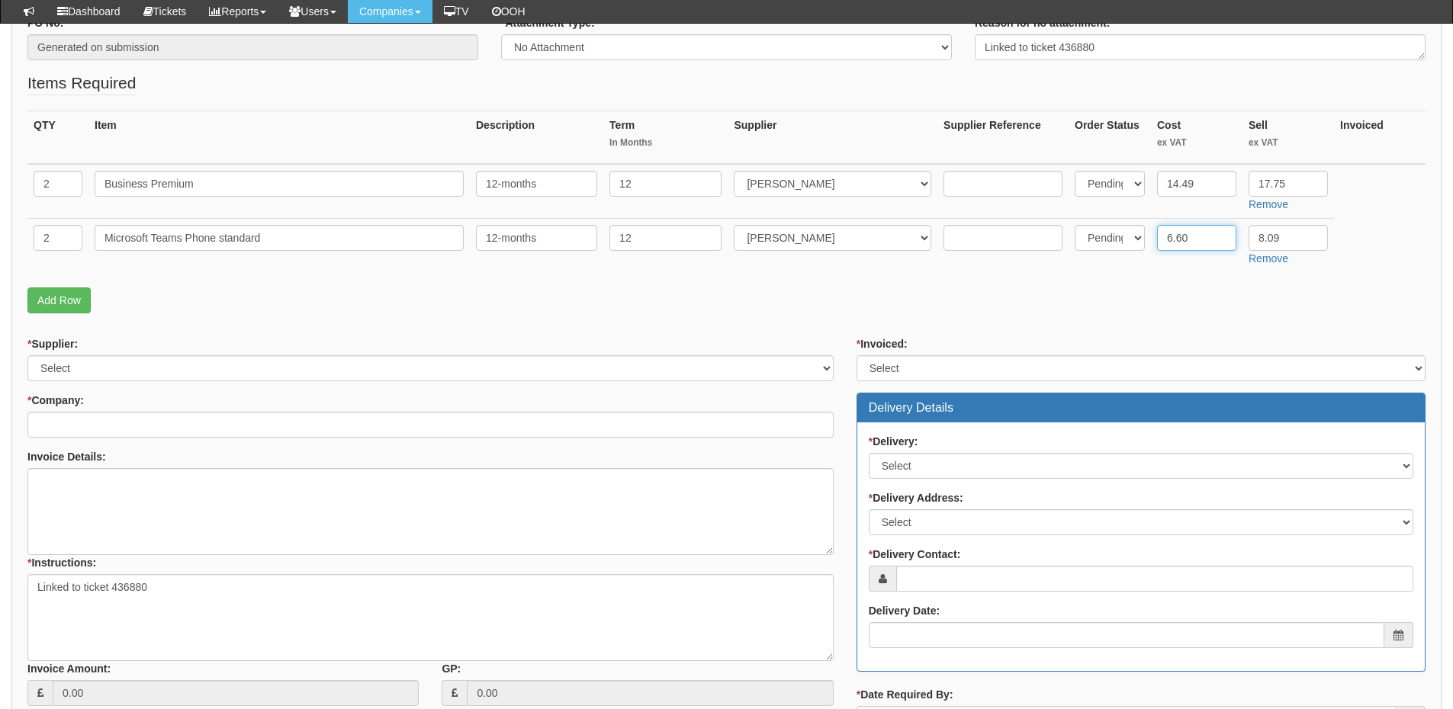
scroll to position [381, 0]
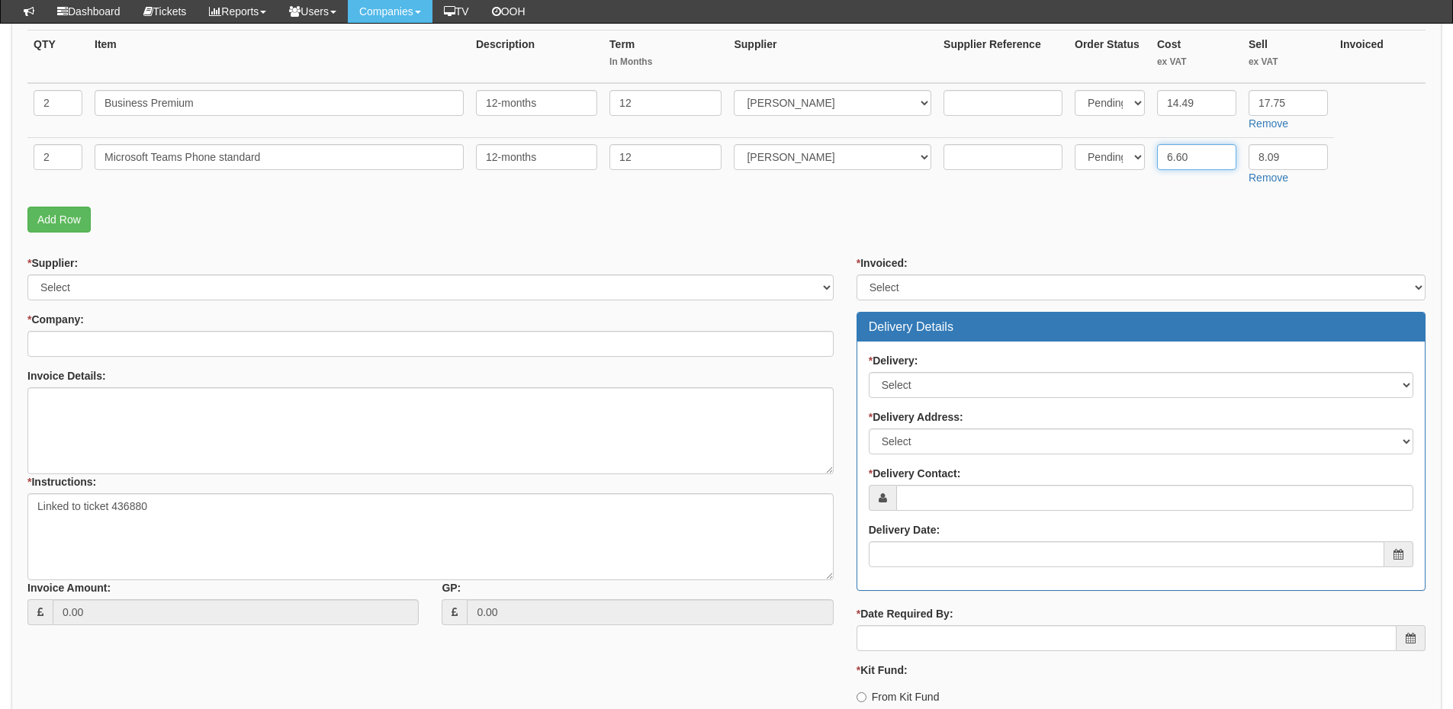
type input "6.60"
click at [181, 287] on select "Select 123 REG.co.uk 1Password 3 4Gon AA Jones Electric Ltd Abzorb Access Group…" at bounding box center [430, 288] width 806 height 26
select select "291"
click at [27, 275] on select "Select 123 REG.co.uk 1Password 3 4Gon AA Jones Electric Ltd Abzorb Access Group…" at bounding box center [430, 288] width 806 height 26
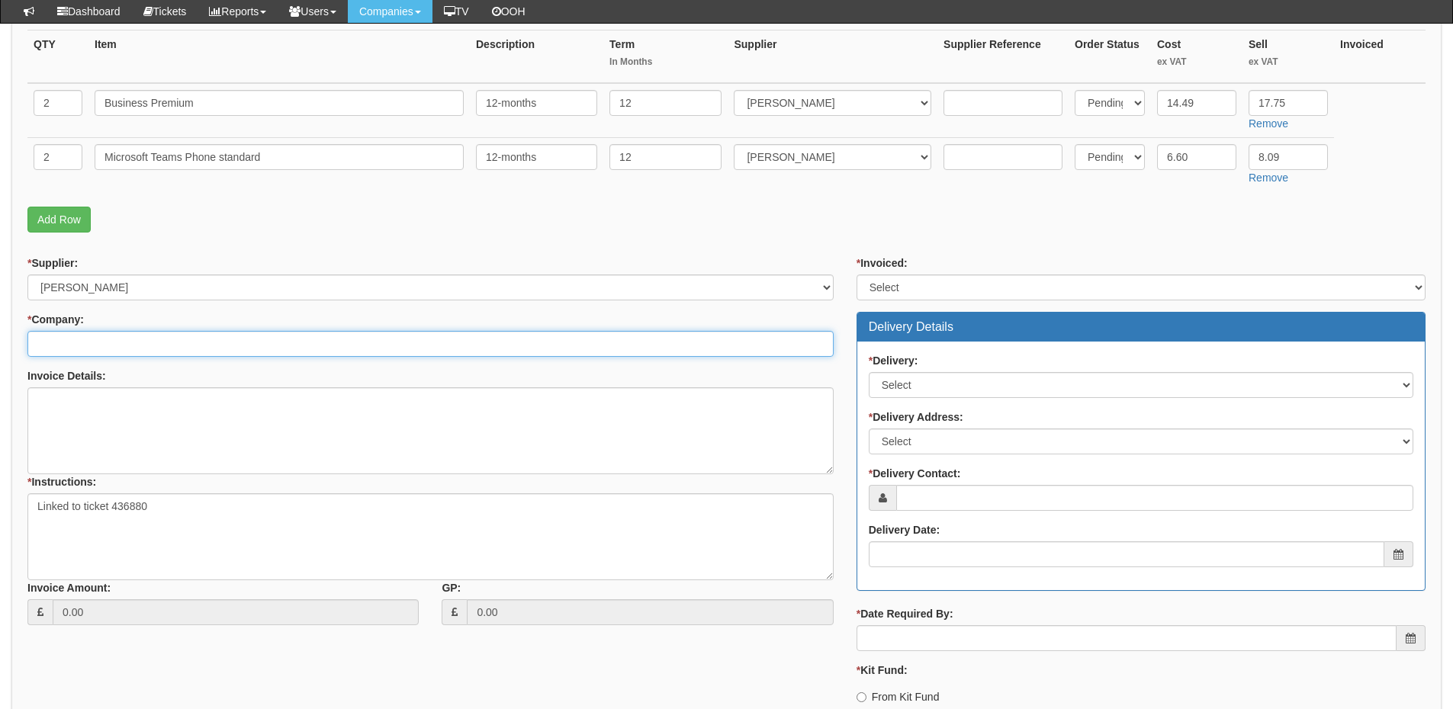
click at [172, 345] on input "* Company:" at bounding box center [430, 344] width 806 height 26
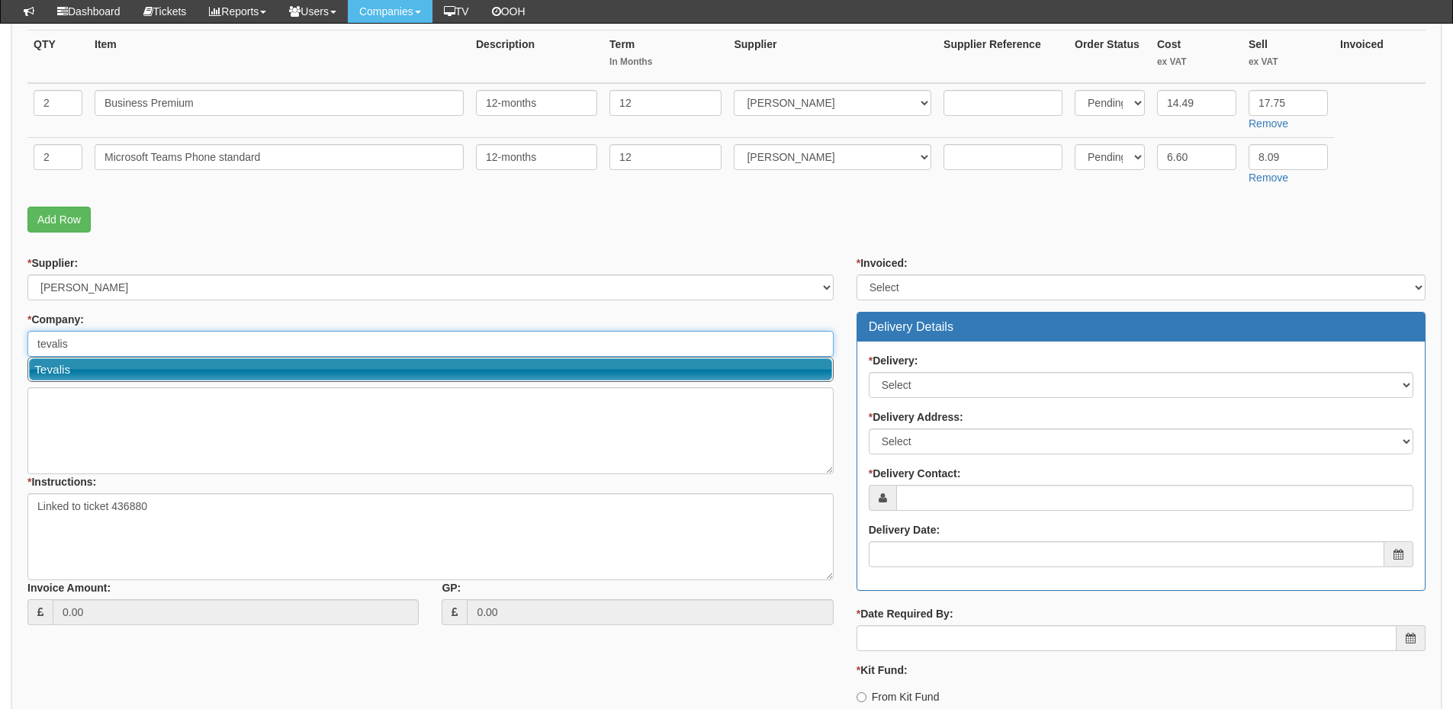
click at [159, 367] on link "Tevalis" at bounding box center [430, 369] width 803 height 22
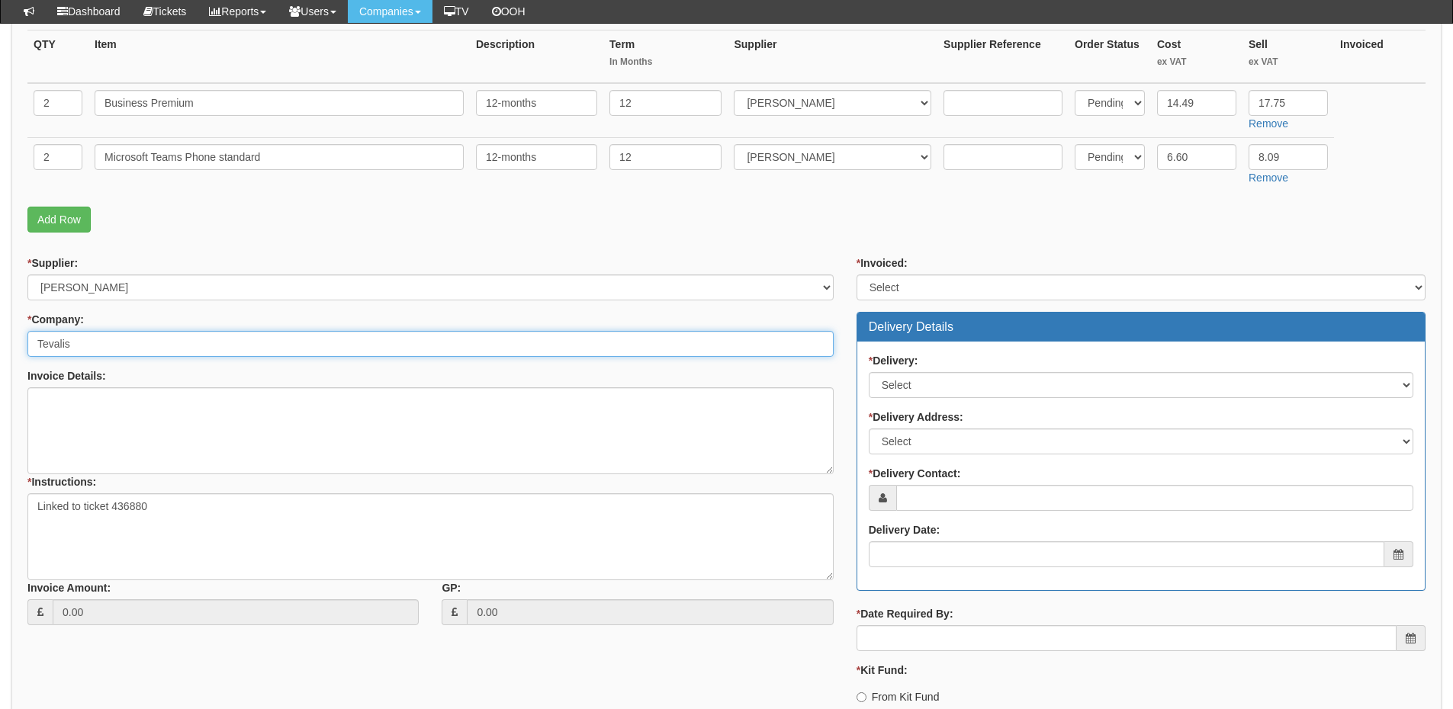
type input "Tevalis"
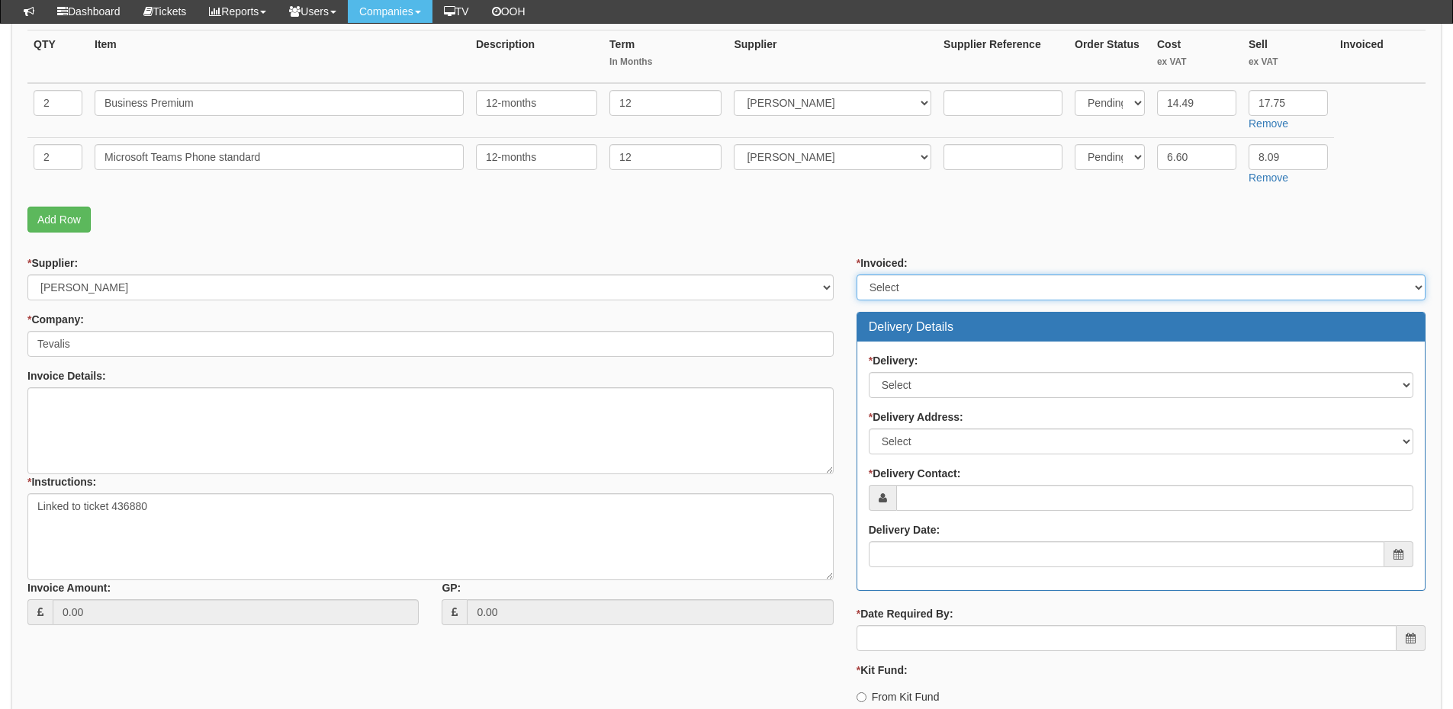
click at [911, 293] on select "Select Yes No N/A STB (part of order)" at bounding box center [1140, 288] width 569 height 26
select select "2"
click at [856, 275] on select "Select Yes No N/A STB (part of order)" at bounding box center [1140, 288] width 569 height 26
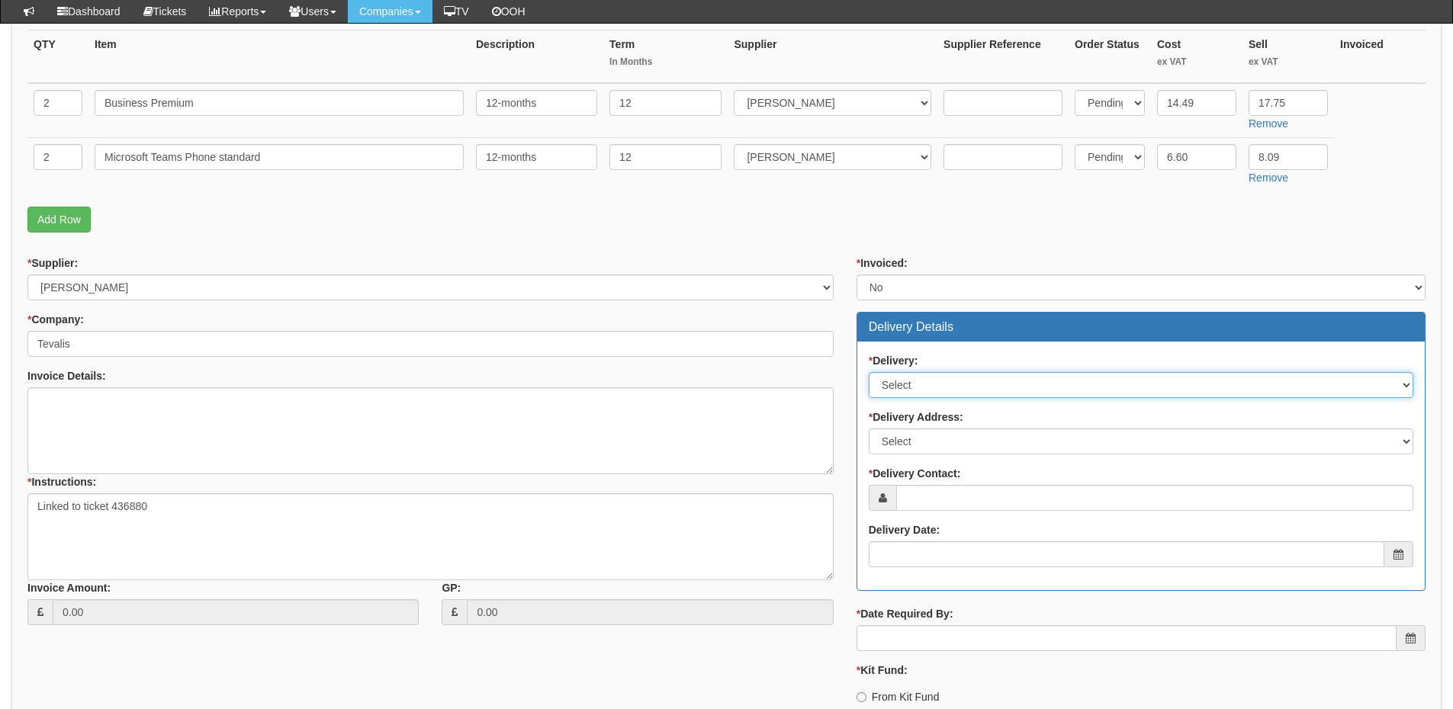
click at [918, 387] on select "Select No Not Applicable Yes" at bounding box center [1141, 385] width 544 height 26
select select "3"
click at [869, 372] on select "Select No Not Applicable Yes" at bounding box center [1141, 385] width 544 height 26
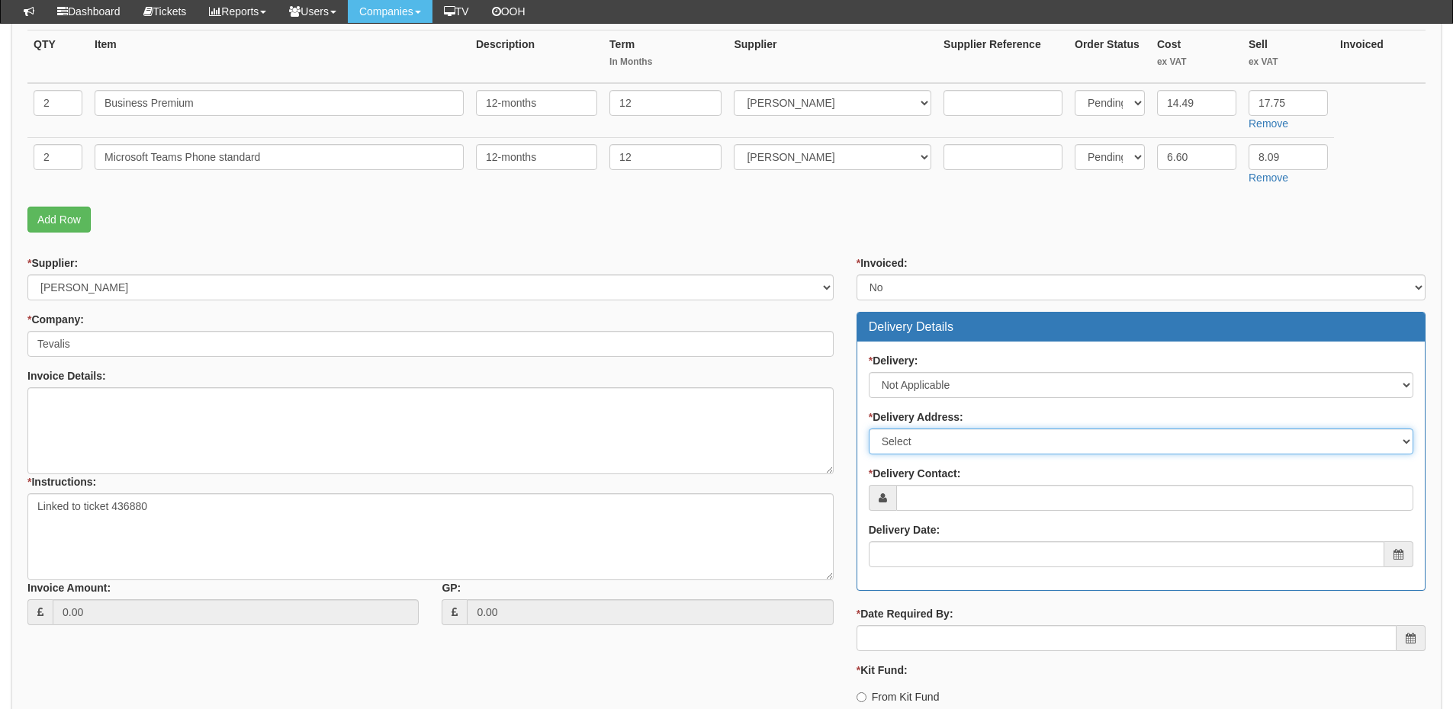
click at [920, 442] on select "Select Not Applicable Main Address - HU130DH Other" at bounding box center [1141, 442] width 544 height 26
click at [869, 429] on select "Select Not Applicable Main Address - HU130DH Other" at bounding box center [1141, 442] width 544 height 26
drag, startPoint x: 917, startPoint y: 438, endPoint x: 915, endPoint y: 454, distance: 16.2
click at [917, 438] on select "Select Not Applicable Main Address - HU130DH Other" at bounding box center [1141, 442] width 544 height 26
select select "N/A"
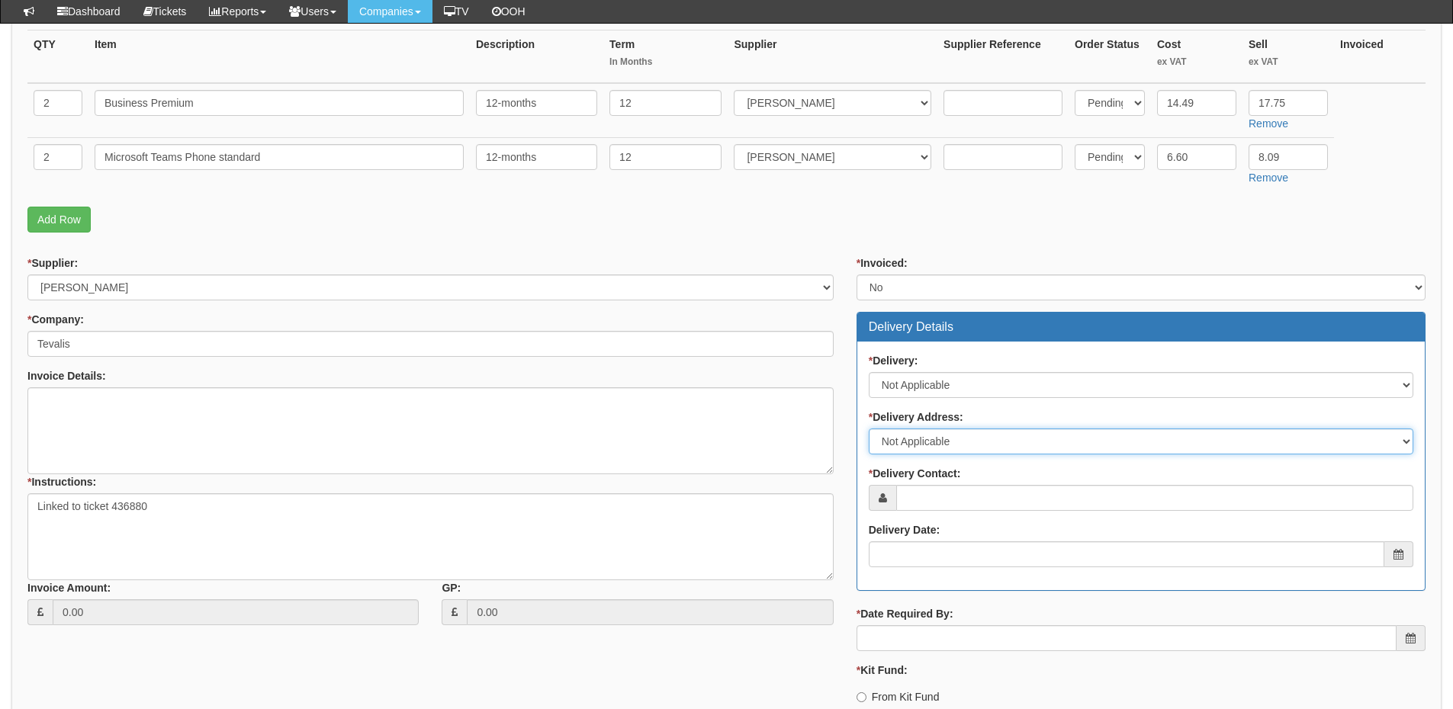
click at [869, 429] on select "Select Not Applicable Main Address - HU130DH Other" at bounding box center [1141, 442] width 544 height 26
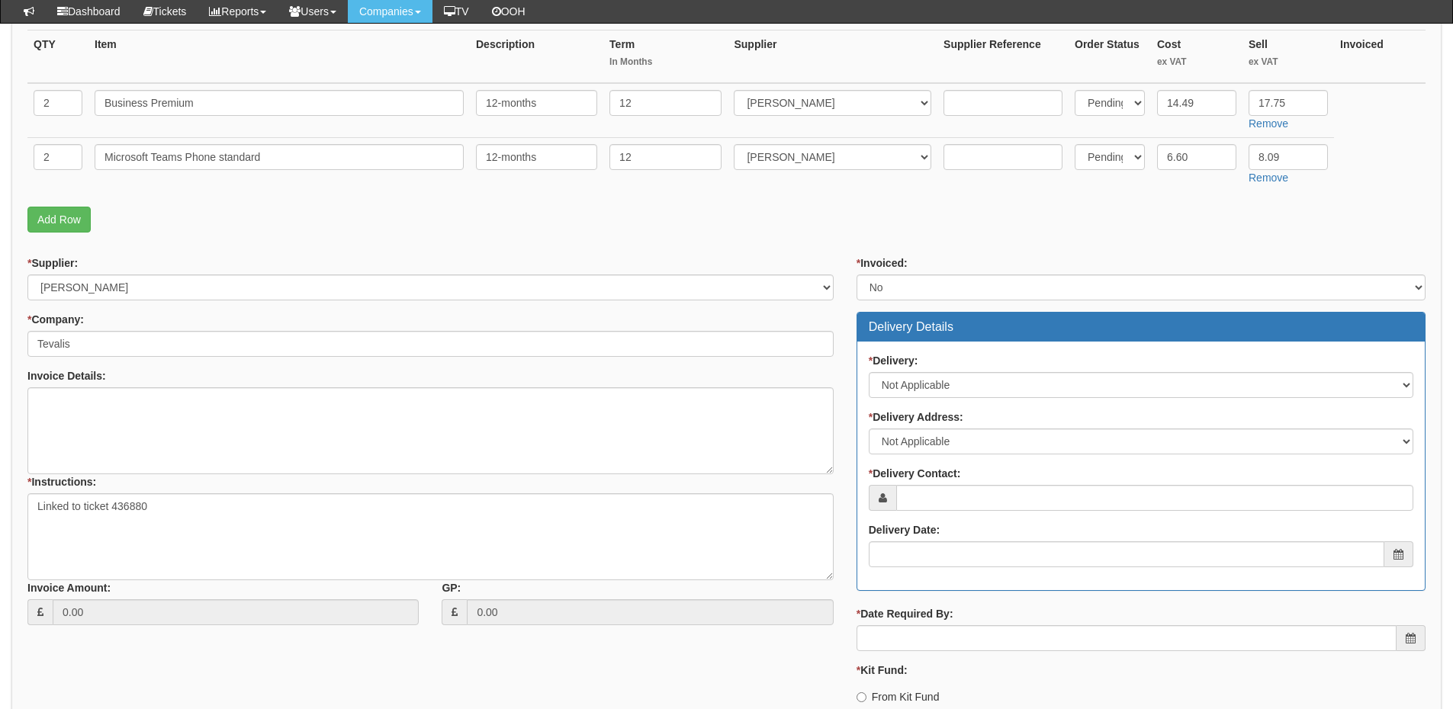
click at [946, 483] on div "* Delivery Contact:" at bounding box center [1141, 488] width 544 height 45
click at [940, 502] on input "* Delivery Contact:" at bounding box center [1154, 498] width 517 height 26
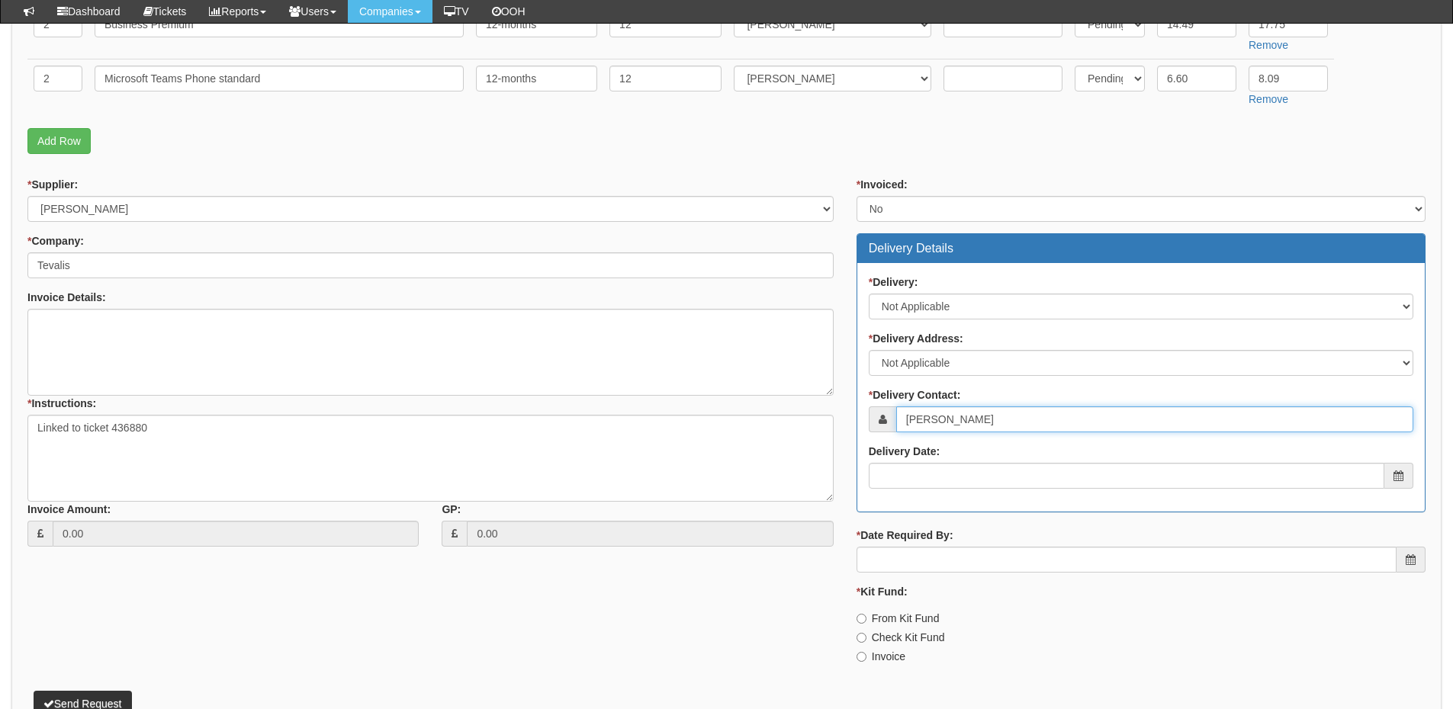
scroll to position [534, 0]
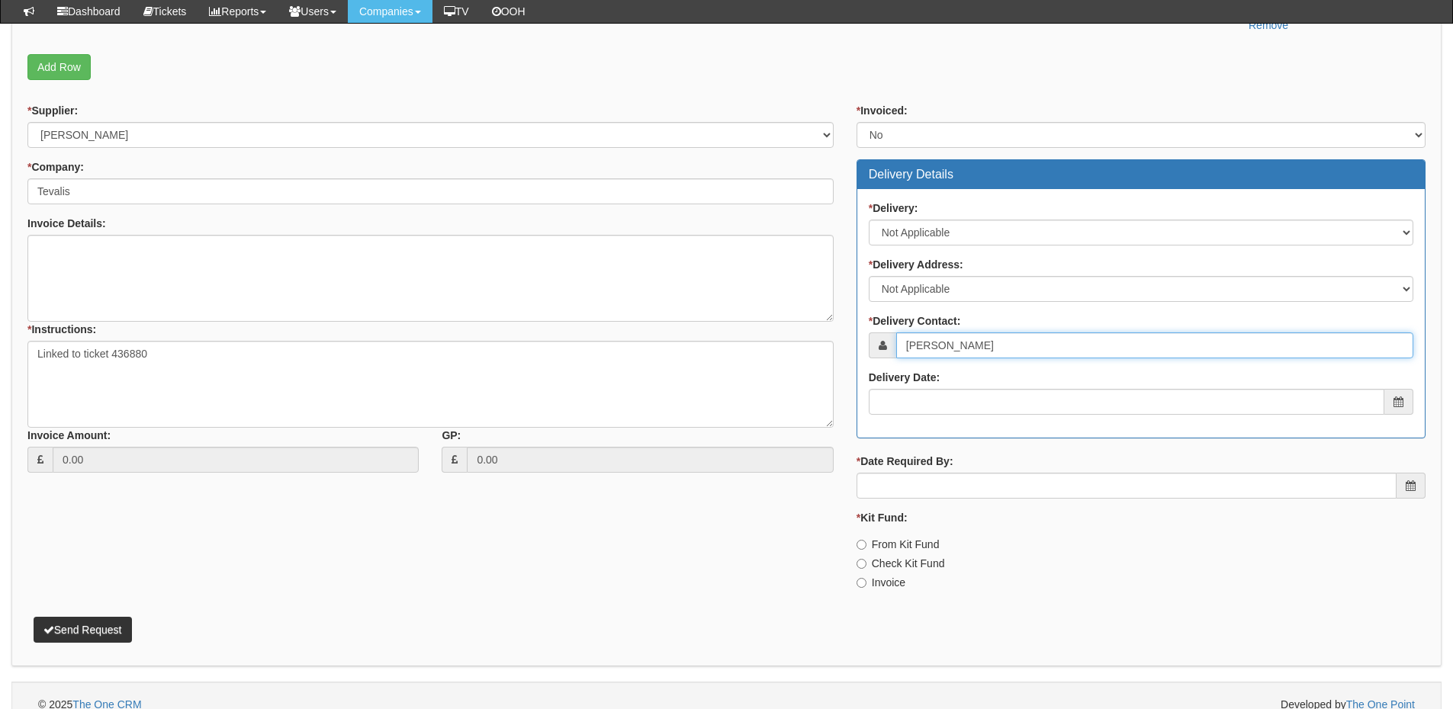
type input "Harry McClurg"
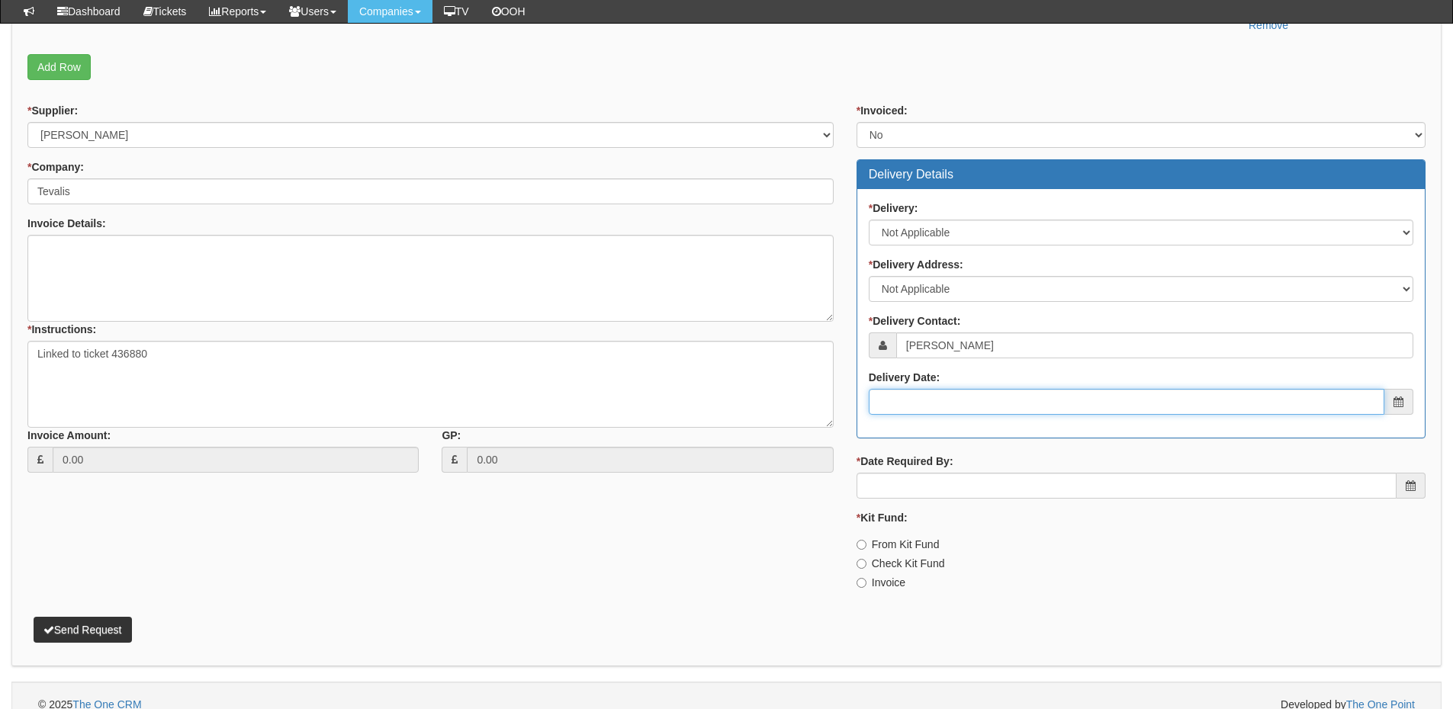
click at [949, 407] on input "Delivery Date:" at bounding box center [1127, 402] width 516 height 26
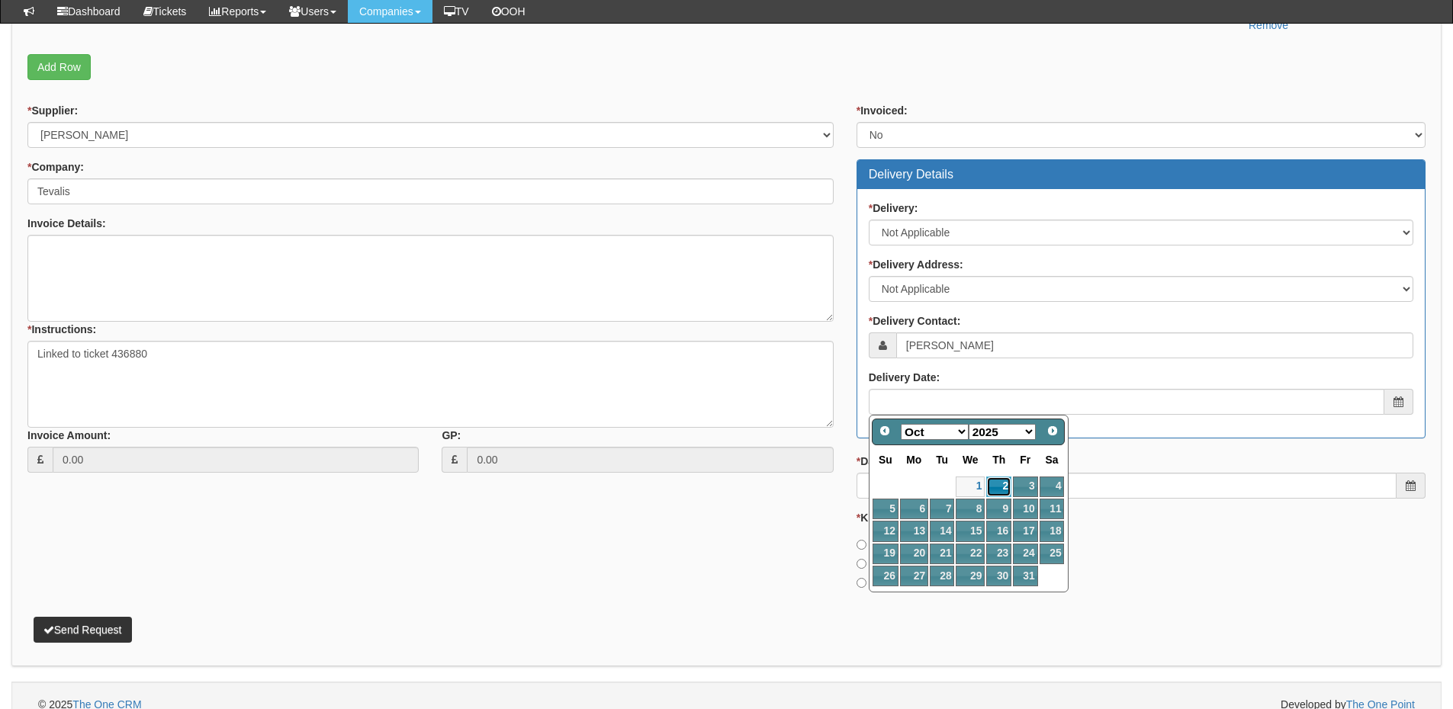
click at [1000, 489] on link "2" at bounding box center [998, 487] width 25 height 21
type input "2025-10-02"
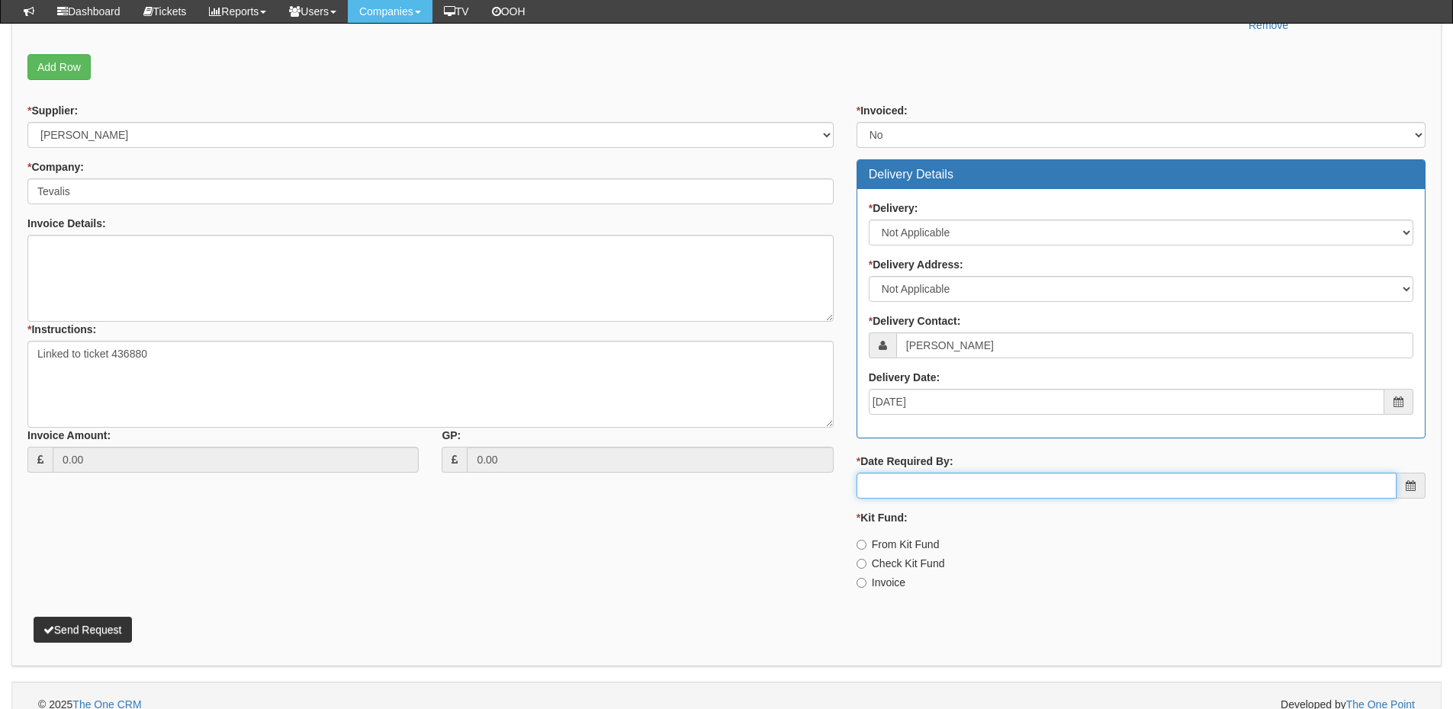
click at [960, 492] on input "* Date Required By:" at bounding box center [1126, 486] width 540 height 26
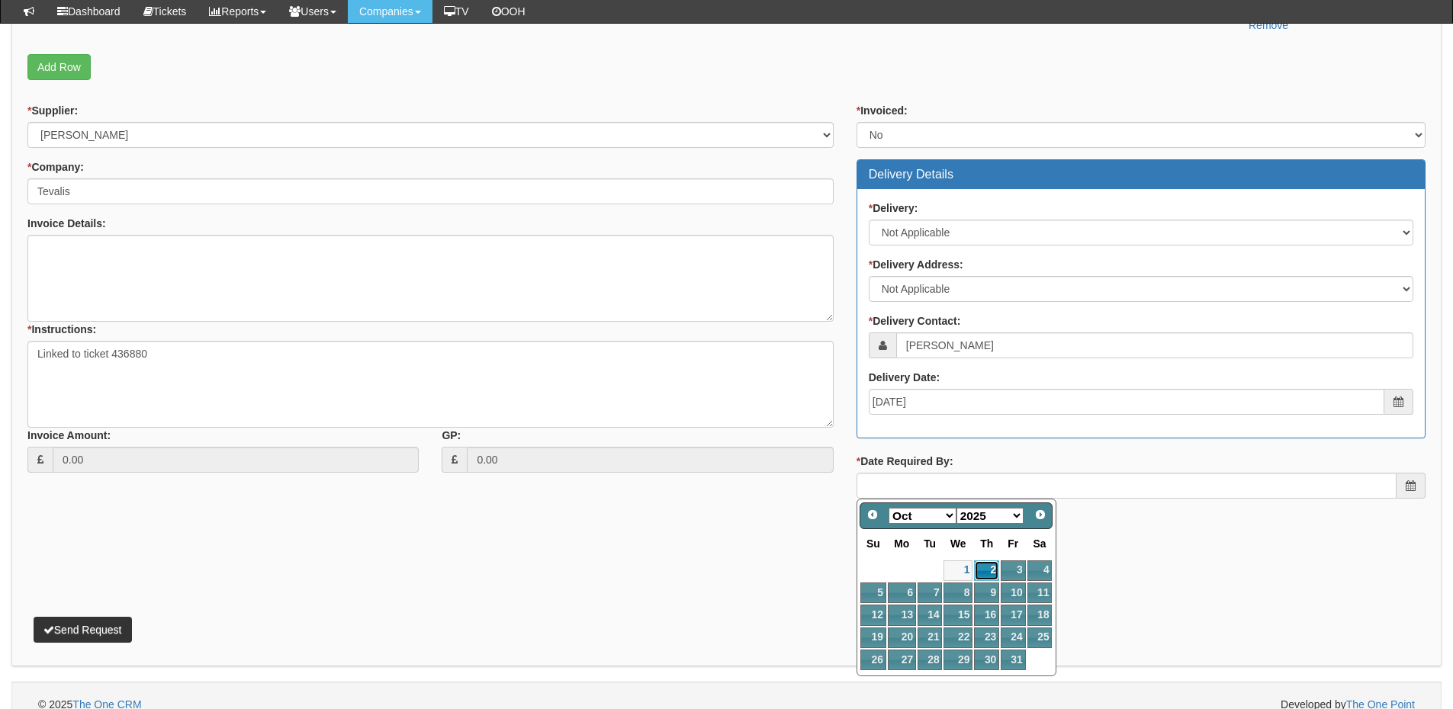
click at [994, 567] on link "2" at bounding box center [986, 571] width 25 height 21
type input "2025-10-02"
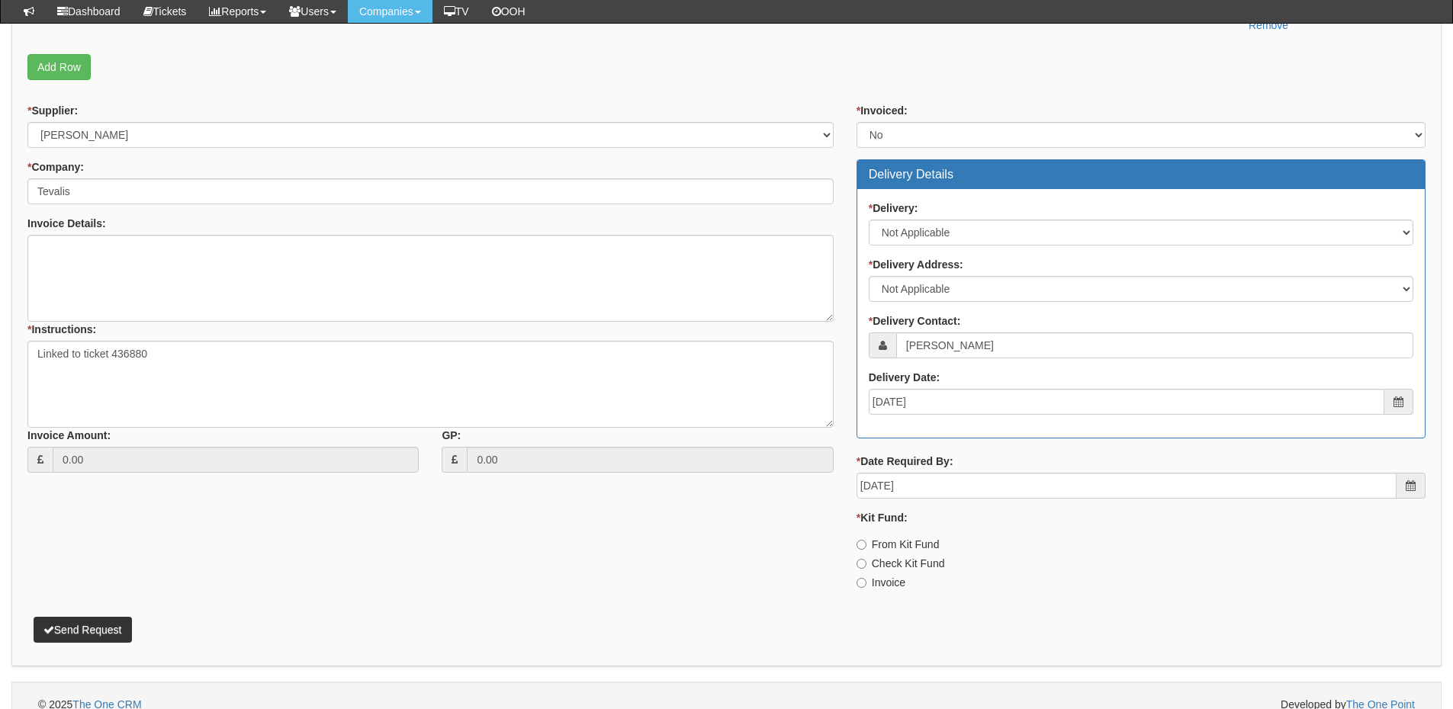
click at [882, 576] on label "Invoice" at bounding box center [880, 582] width 49 height 15
click at [866, 578] on input "Invoice" at bounding box center [861, 583] width 10 height 10
radio input "true"
click at [93, 621] on button "Send Request" at bounding box center [83, 630] width 98 height 26
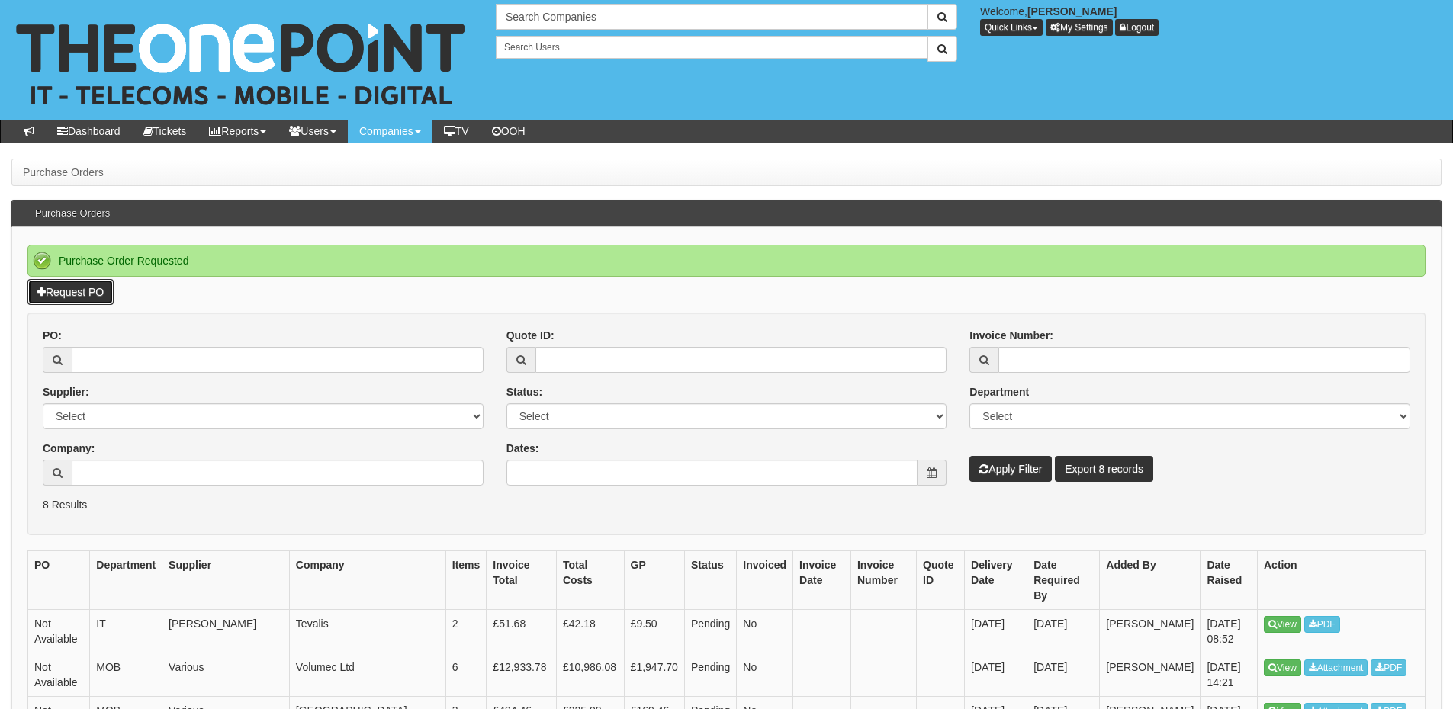
click at [68, 284] on link "Request PO" at bounding box center [70, 292] width 86 height 26
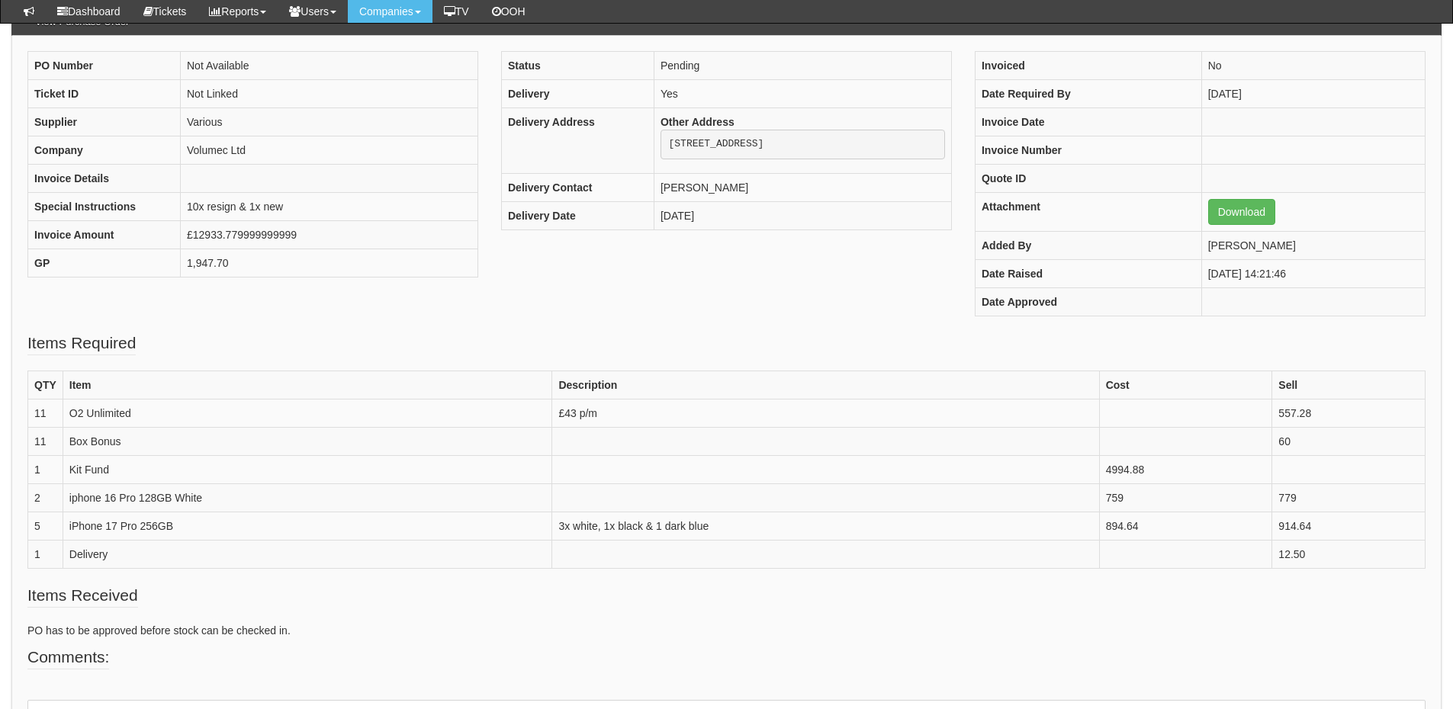
scroll to position [152, 0]
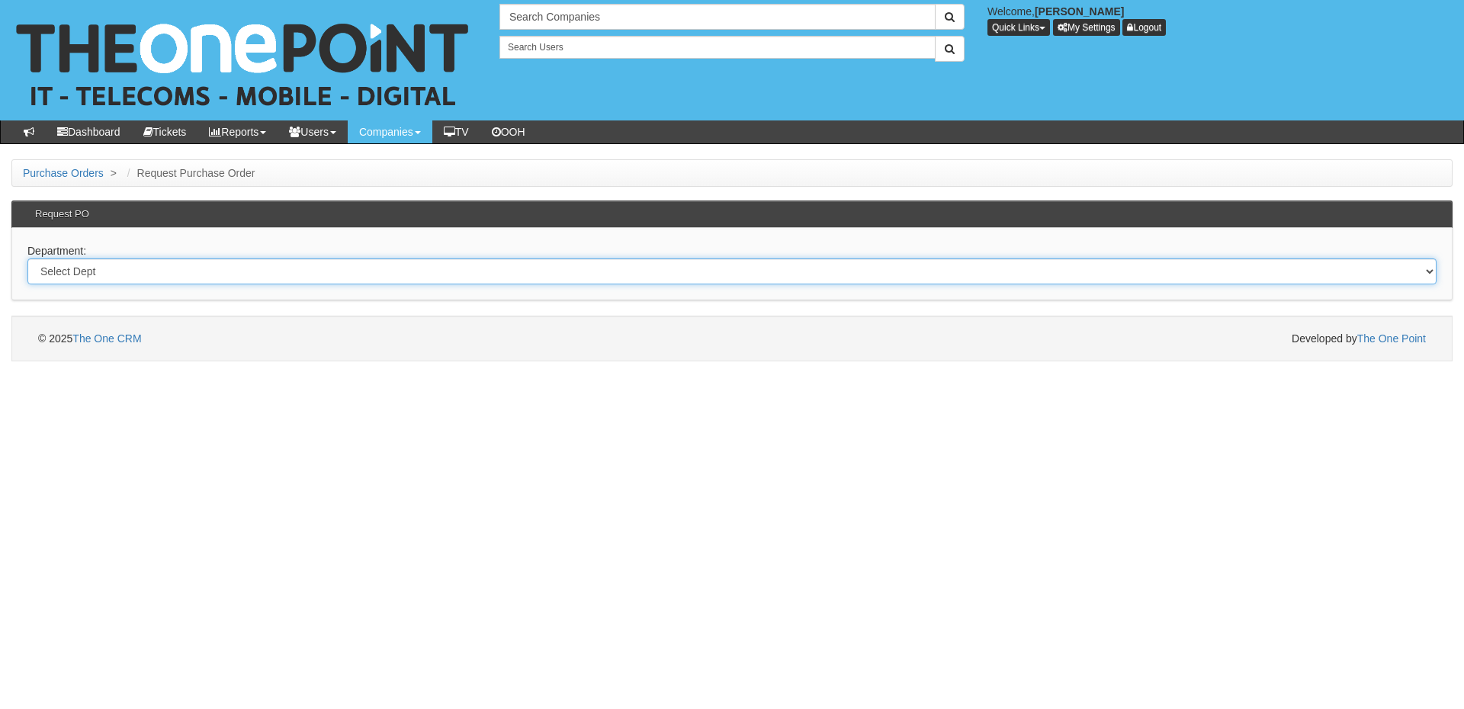
click at [156, 274] on select "Select Dept Digital Internal IT Mobiles Marketing Telecoms" at bounding box center [731, 272] width 1409 height 26
select select "?pipeID=&dept=MOB"
click at [27, 259] on select "Select Dept Digital Internal IT Mobiles Marketing Telecoms" at bounding box center [731, 272] width 1409 height 26
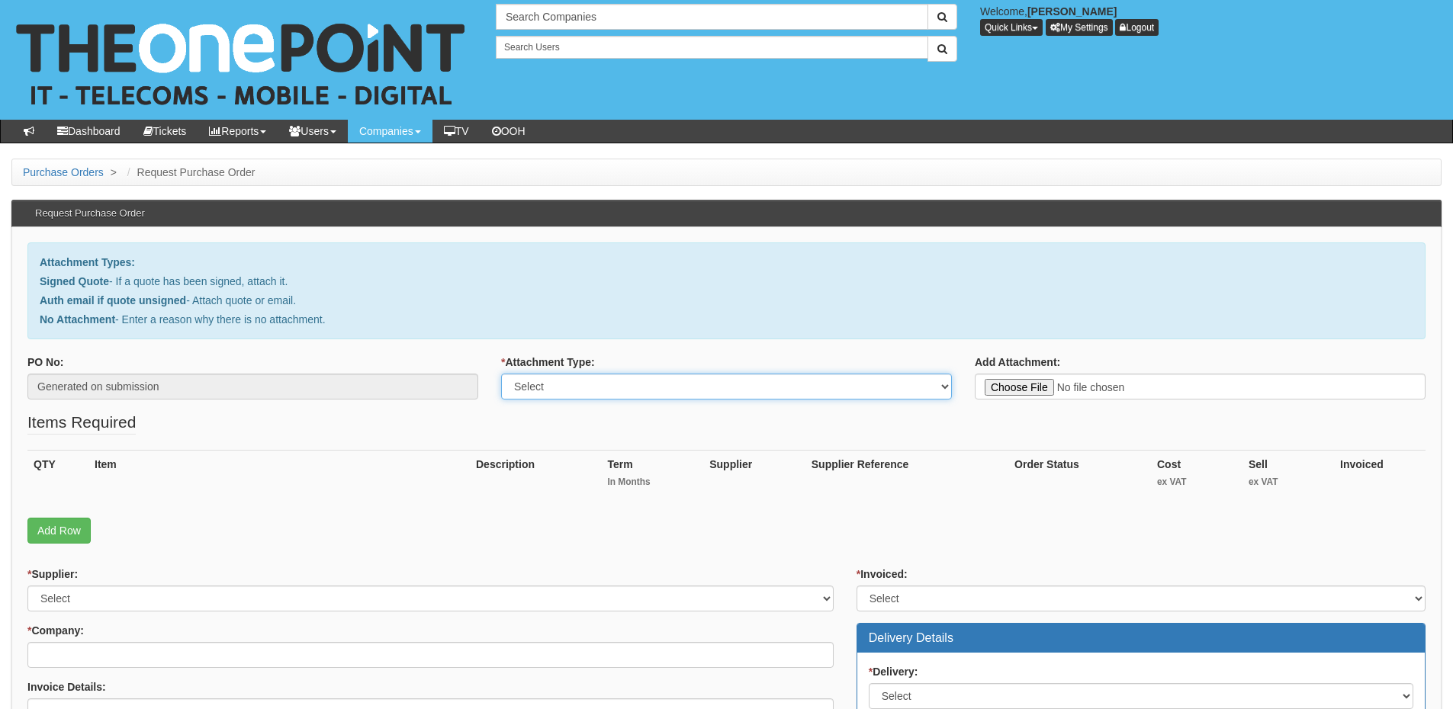
click at [607, 391] on select "Select Signed Quote Auth email with quote if unsigned No Attachment" at bounding box center [726, 387] width 451 height 26
select select "Signed Quote"
click at [501, 374] on select "Select Signed Quote Auth email with quote if unsigned No Attachment" at bounding box center [726, 387] width 451 height 26
type input "C:\fakepath\APG - Mobile Renewal Batch (1).pdf"
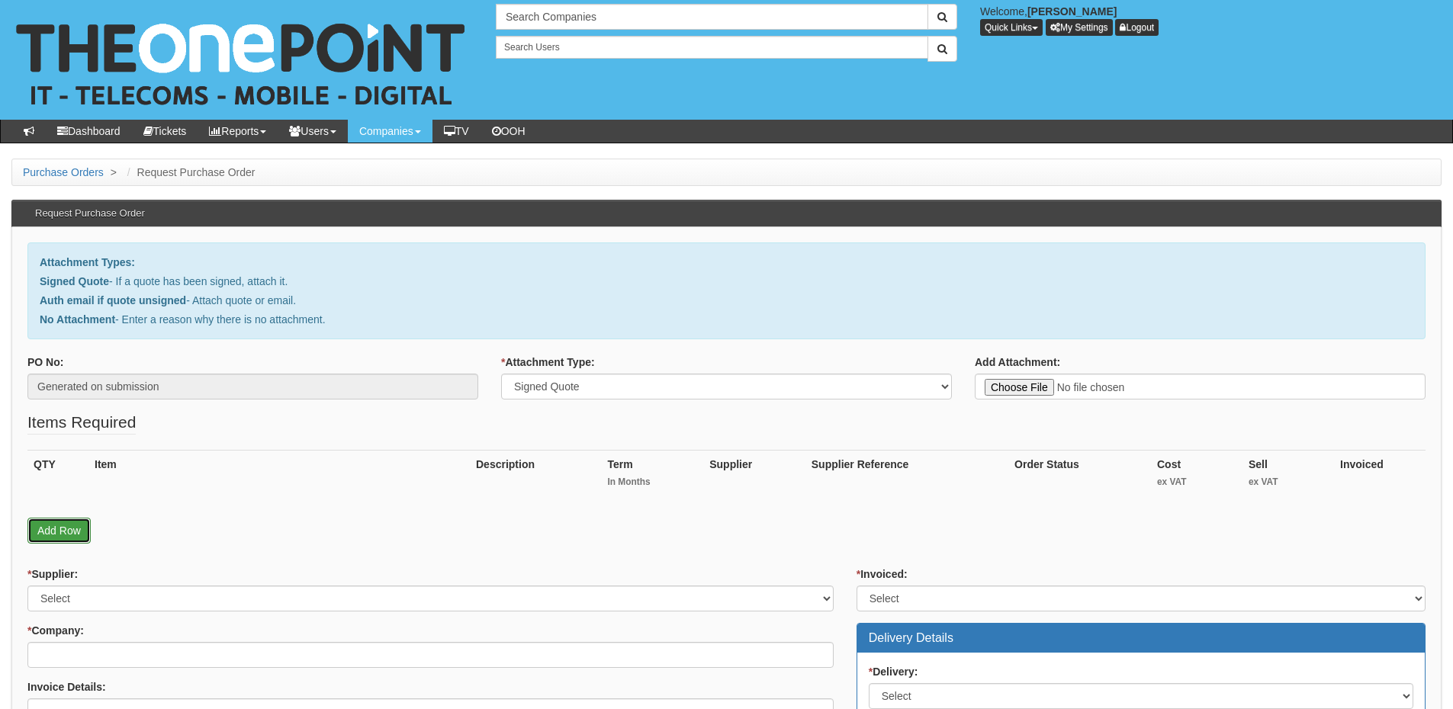
click at [49, 525] on link "Add Row" at bounding box center [58, 531] width 63 height 26
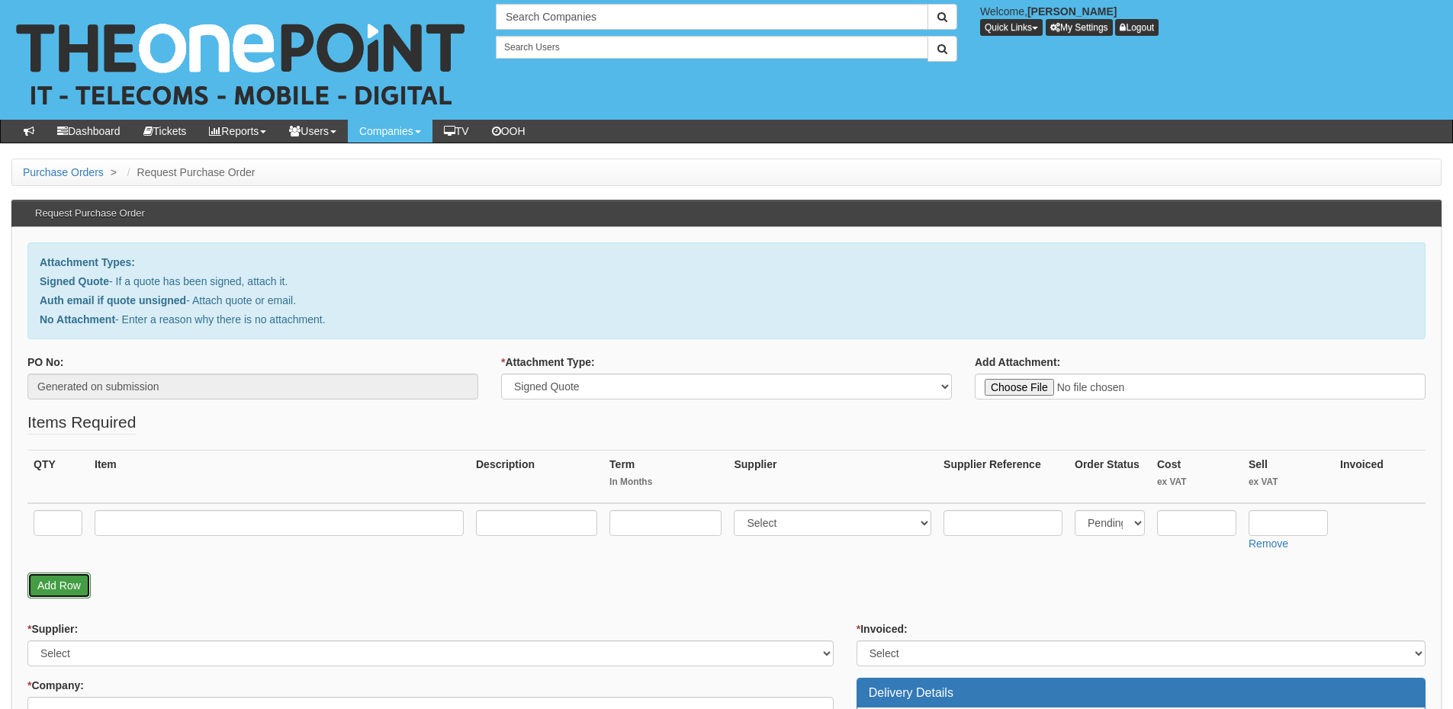
click at [75, 585] on link "Add Row" at bounding box center [58, 586] width 63 height 26
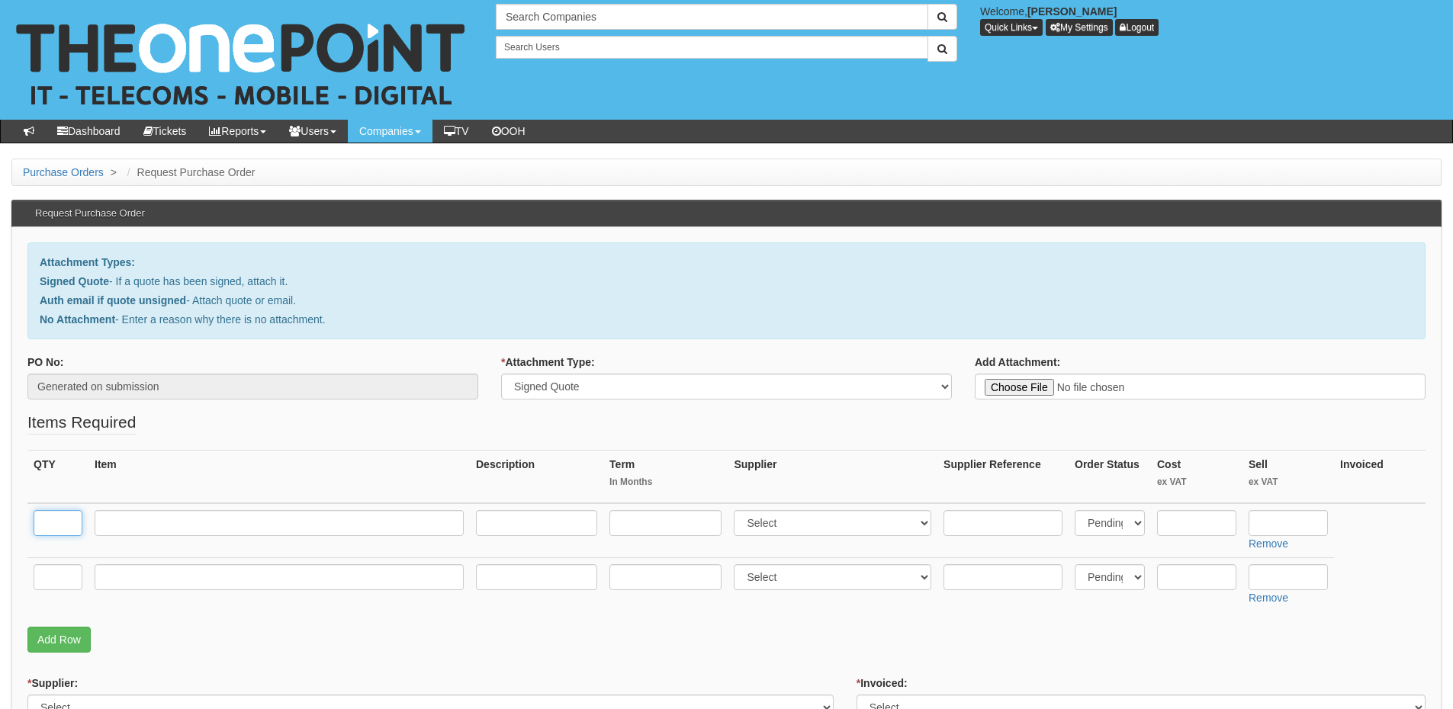
click at [73, 534] on input "text" at bounding box center [58, 523] width 49 height 26
type input "6"
click at [171, 532] on input "text" at bounding box center [279, 523] width 369 height 26
type input "20GB Data Only"
click at [643, 524] on input "text" at bounding box center [665, 523] width 112 height 26
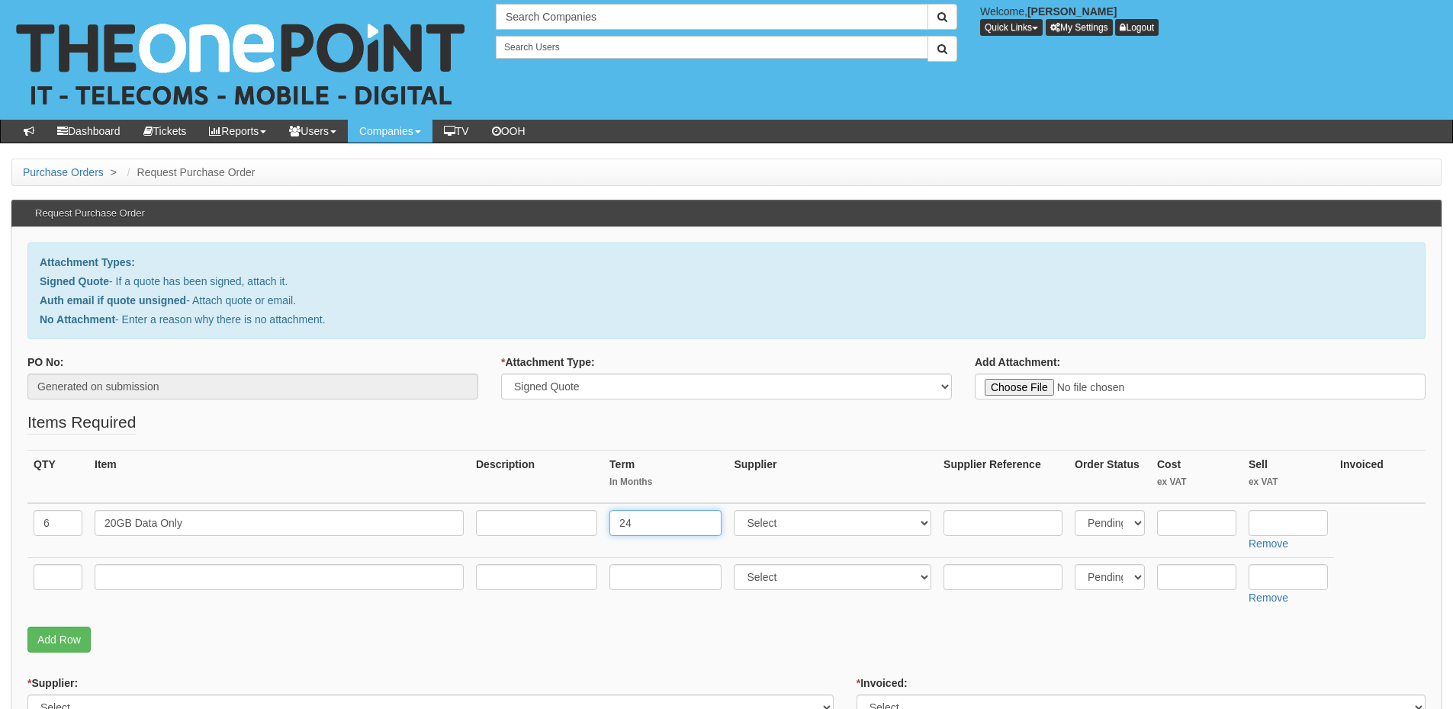
type input "24"
click at [541, 532] on input "text" at bounding box center [536, 523] width 121 height 26
type input "£10 p/m"
click at [783, 526] on select "Select 123 REG.co.uk 1Password 3 4Gon AA Jones Electric Ltd Abzorb Access Group…" at bounding box center [833, 523] width 198 height 26
select select "54"
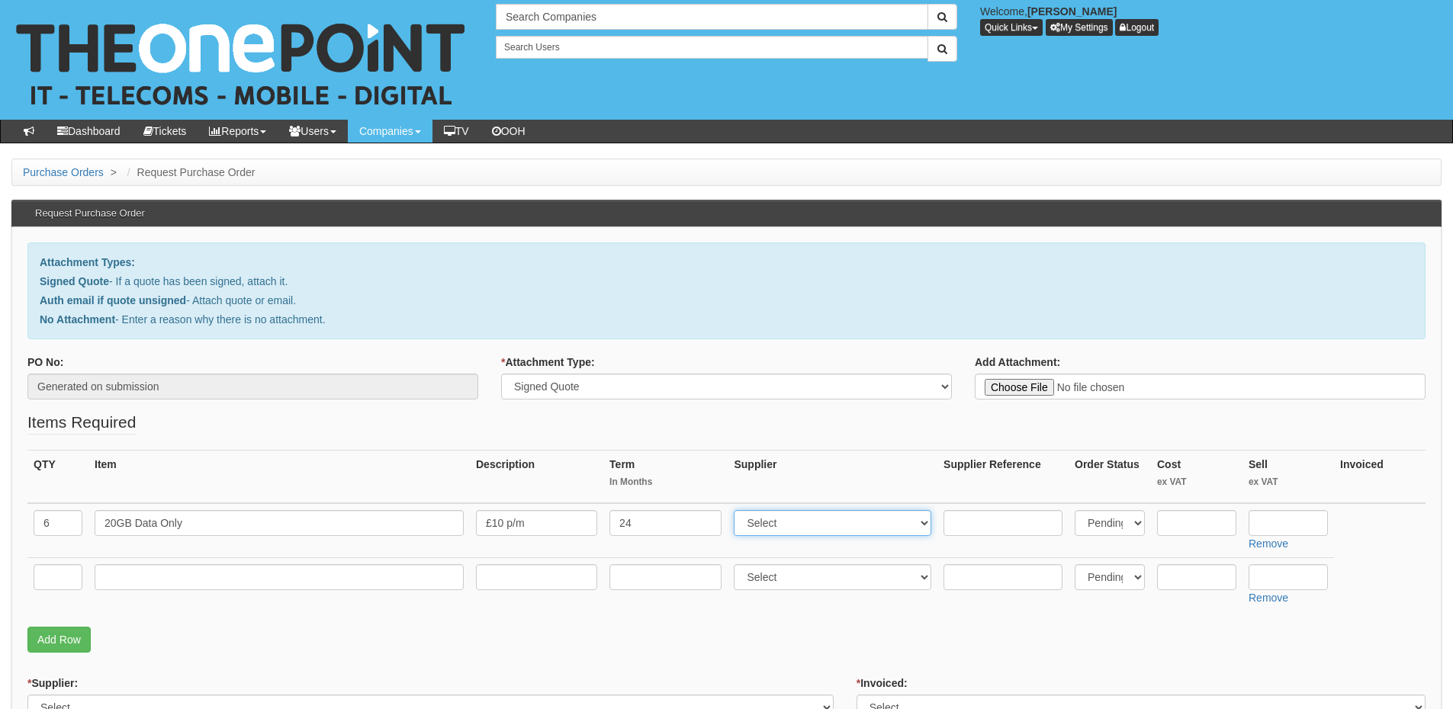
click at [737, 510] on select "Select 123 REG.co.uk 1Password 3 4Gon AA Jones Electric Ltd Abzorb Access Group…" at bounding box center [833, 523] width 198 height 26
click at [1294, 531] on input "text" at bounding box center [1287, 523] width 79 height 26
type input "115.20"
click at [59, 574] on input "text" at bounding box center [58, 577] width 49 height 26
type input "21"
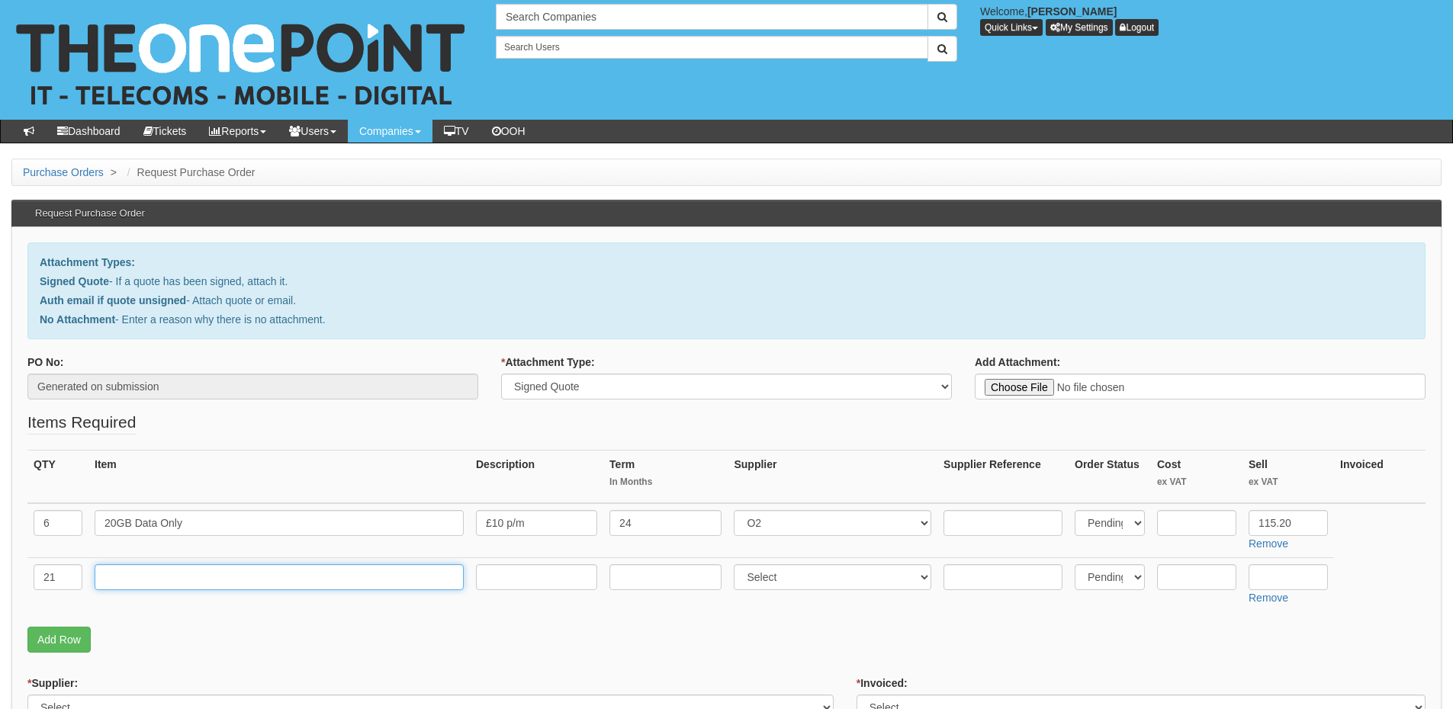
click at [231, 576] on input "text" at bounding box center [279, 577] width 369 height 26
type input "Simo 6GB"
click at [548, 577] on input "text" at bounding box center [536, 577] width 121 height 26
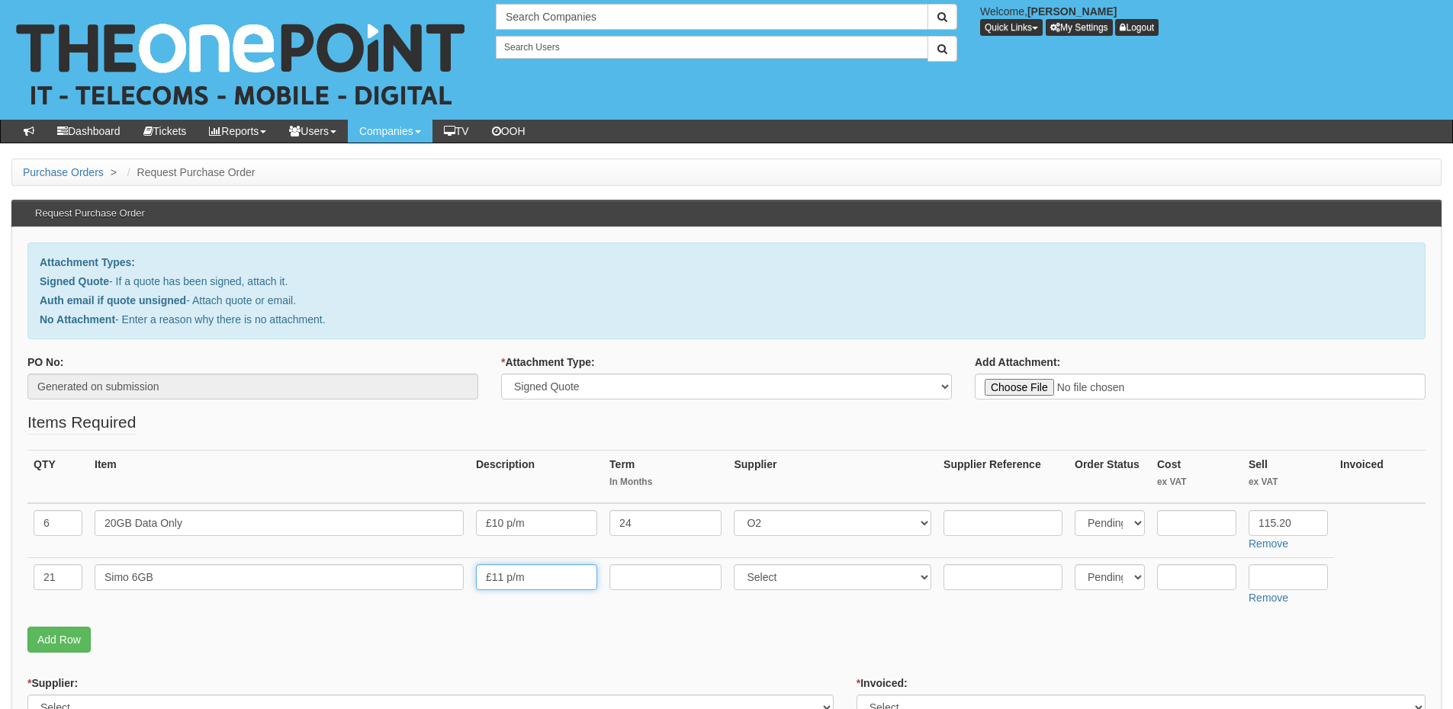
type input "£11 p/m"
click at [657, 577] on input "text" at bounding box center [665, 577] width 112 height 26
type input "24"
click at [786, 574] on select "Select 123 REG.co.uk 1Password 3 4Gon AA Jones Electric Ltd Abzorb Access Group…" at bounding box center [833, 577] width 198 height 26
select select "54"
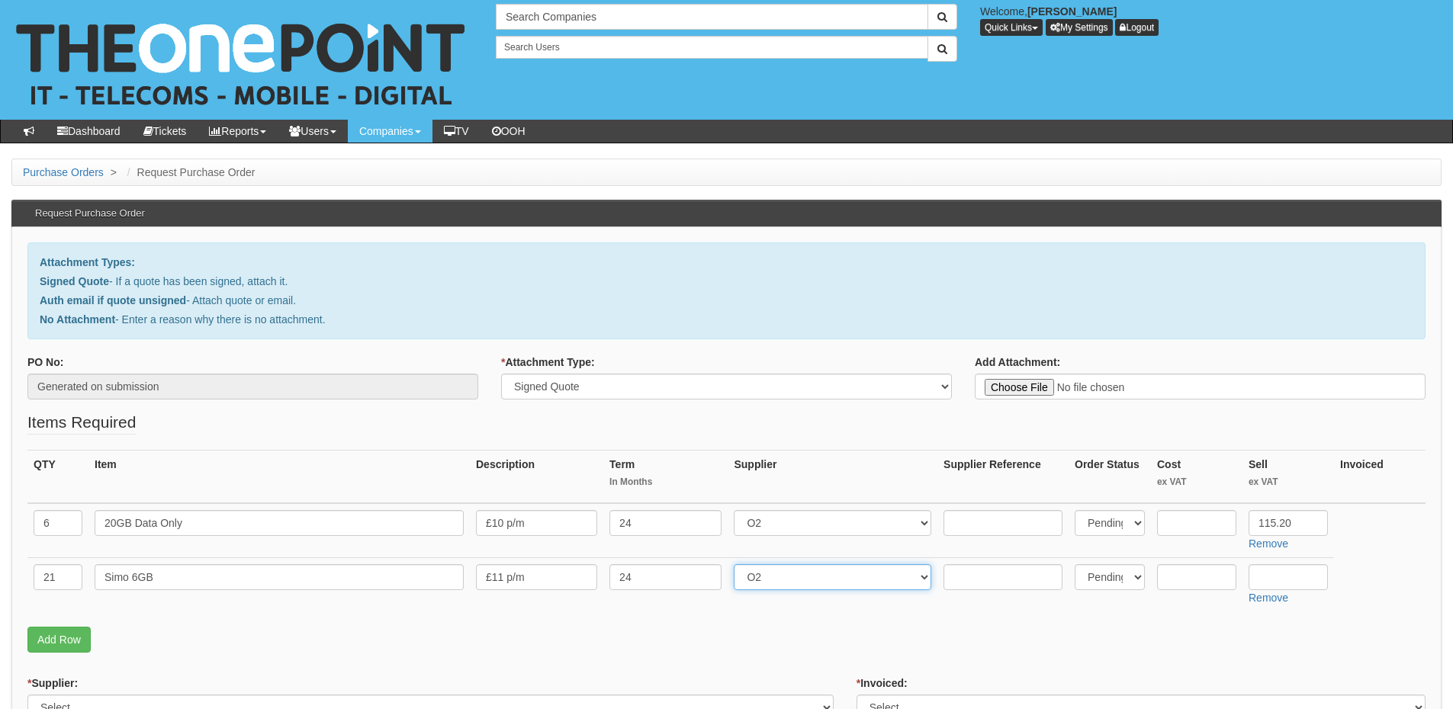
click at [737, 564] on select "Select 123 REG.co.uk 1Password 3 4Gon AA Jones Electric Ltd Abzorb Access Group…" at bounding box center [833, 577] width 198 height 26
click at [1284, 583] on input "text" at bounding box center [1287, 577] width 79 height 26
type input "121.44"
click at [64, 643] on link "Add Row" at bounding box center [58, 640] width 63 height 26
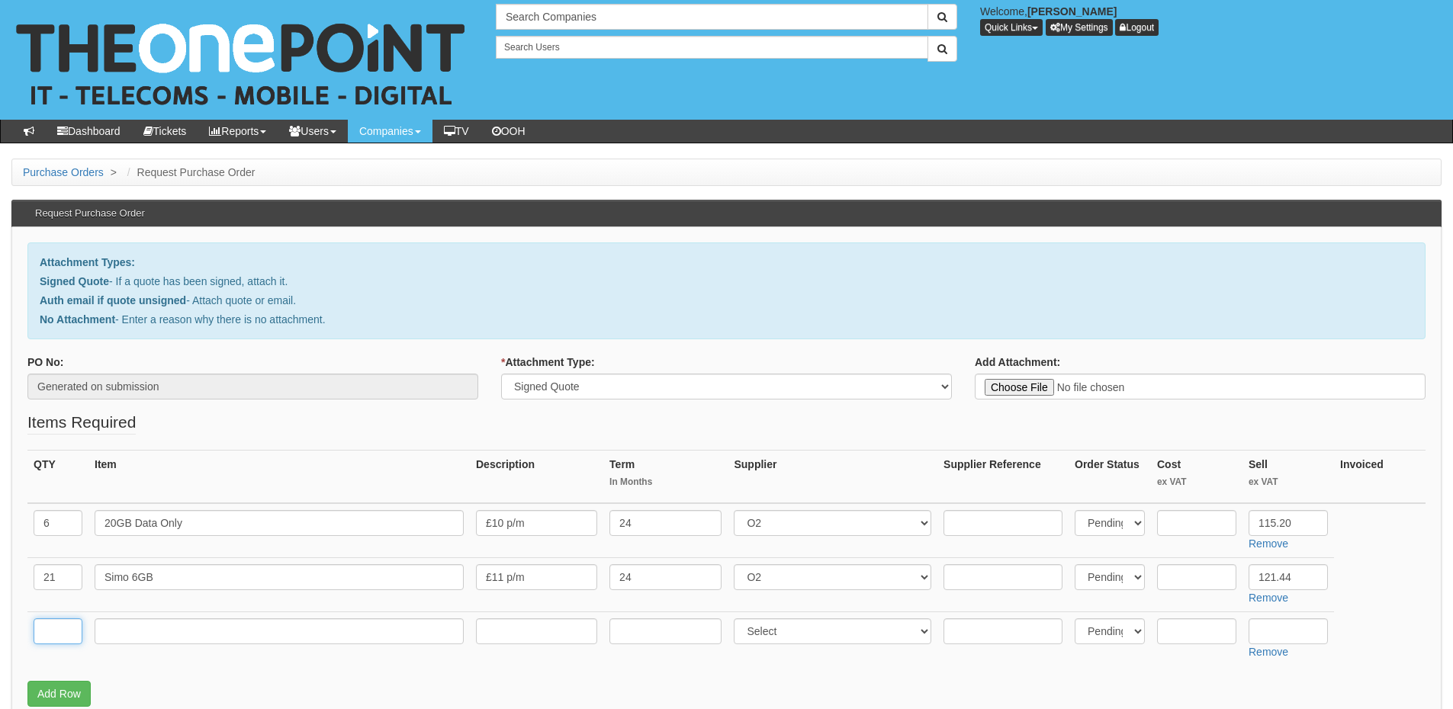
click at [68, 638] on input "text" at bounding box center [58, 631] width 49 height 26
type input "1"
click at [127, 631] on input "text" at bounding box center [279, 631] width 369 height 26
type input "Kit Fund"
click at [1204, 638] on input "text" at bounding box center [1196, 631] width 79 height 26
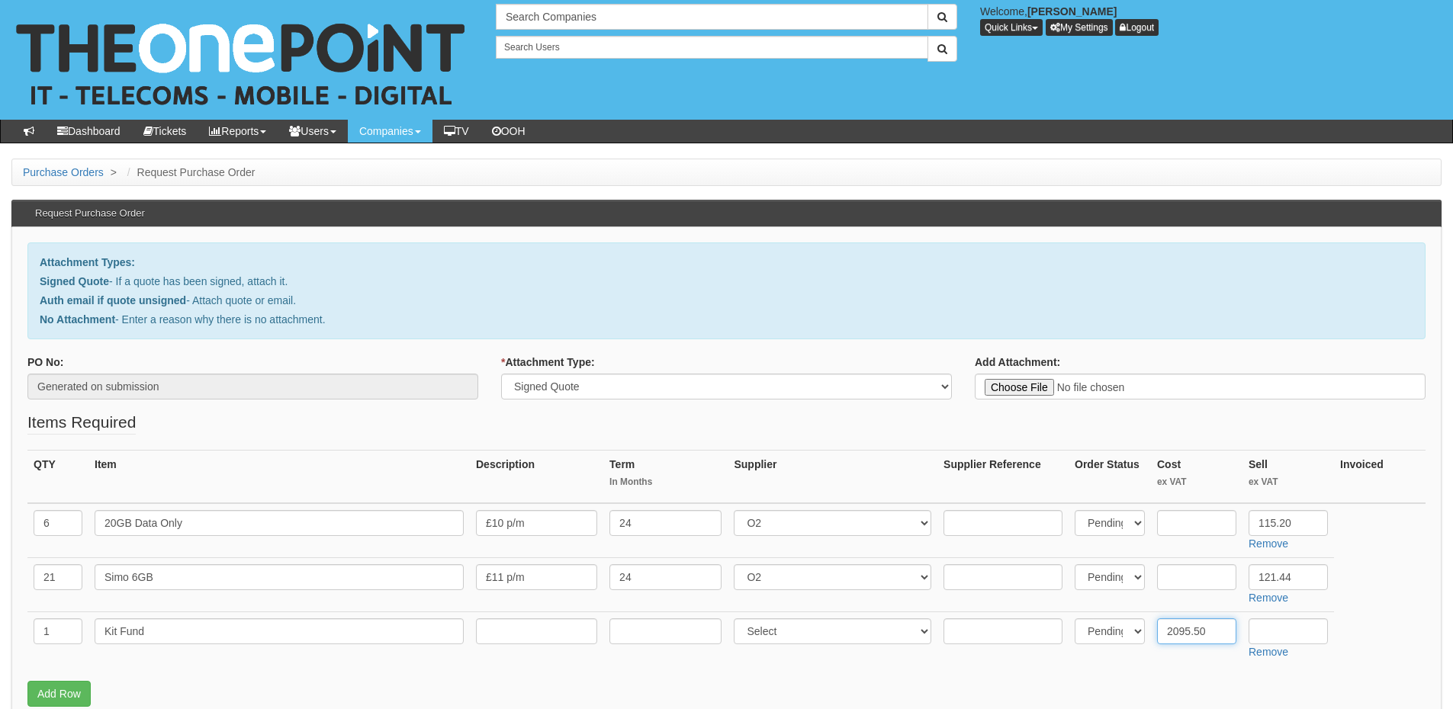
click at [1200, 635] on input "2095.50" at bounding box center [1196, 631] width 79 height 26
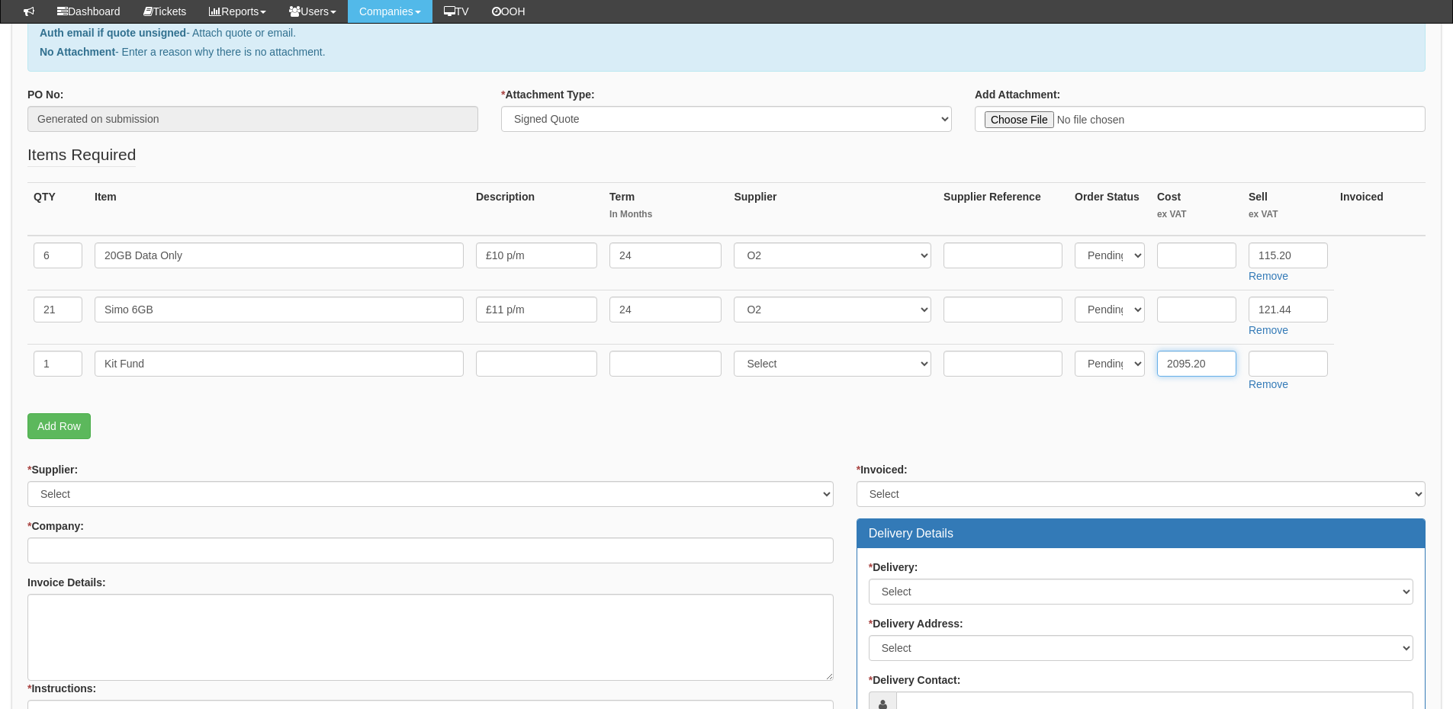
scroll to position [381, 0]
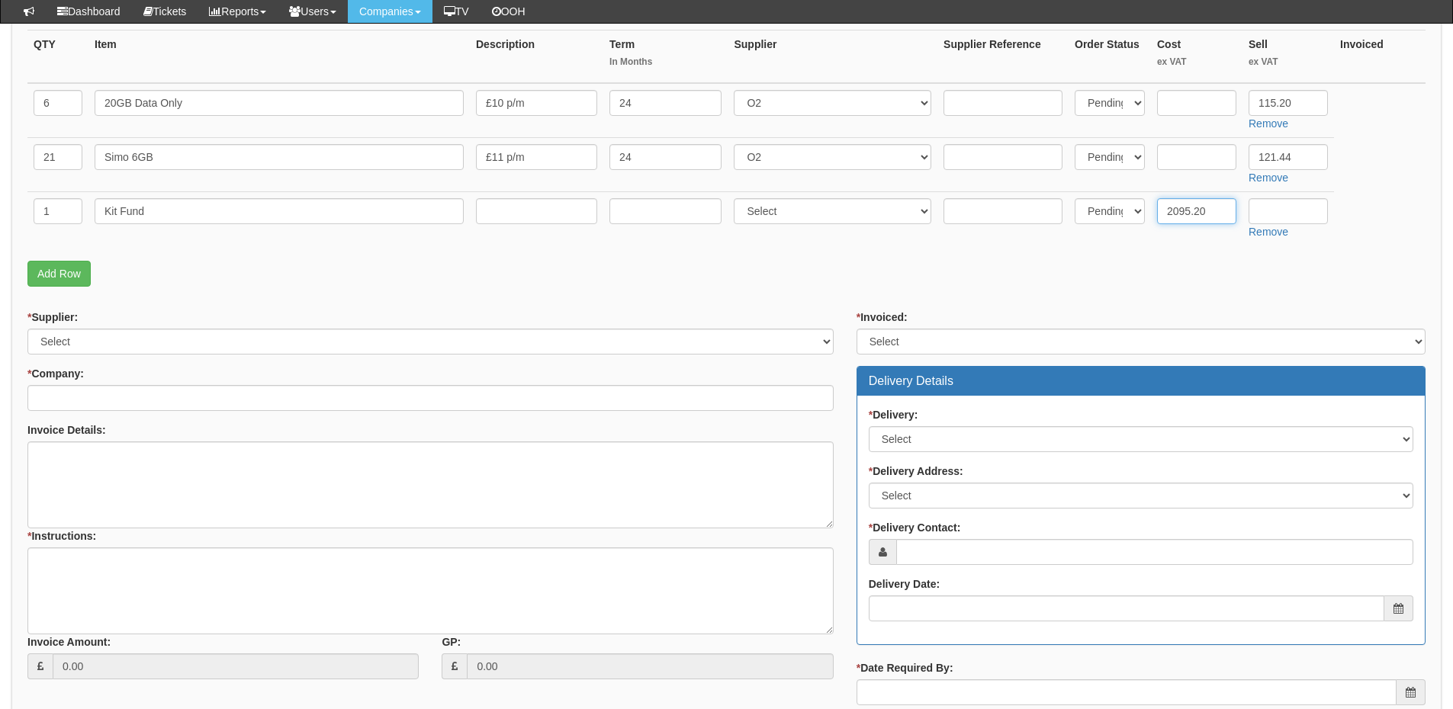
type input "2095.20"
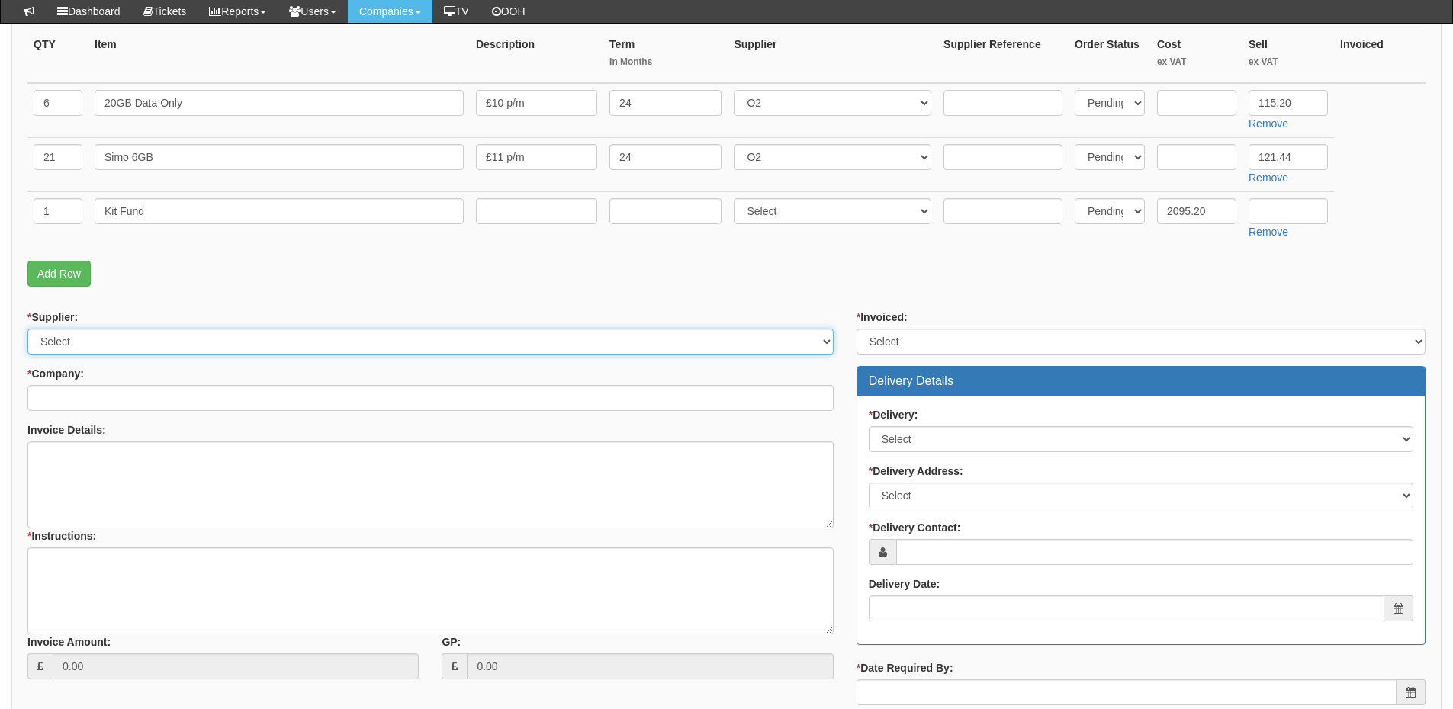
click at [258, 345] on select "Select 123 REG.co.uk 1Password 3 4Gon AA Jones Electric Ltd Abzorb Access Group…" at bounding box center [430, 342] width 806 height 26
select select "54"
click at [27, 329] on select "Select 123 REG.co.uk 1Password 3 4Gon AA Jones Electric Ltd Abzorb Access Group…" at bounding box center [430, 342] width 806 height 26
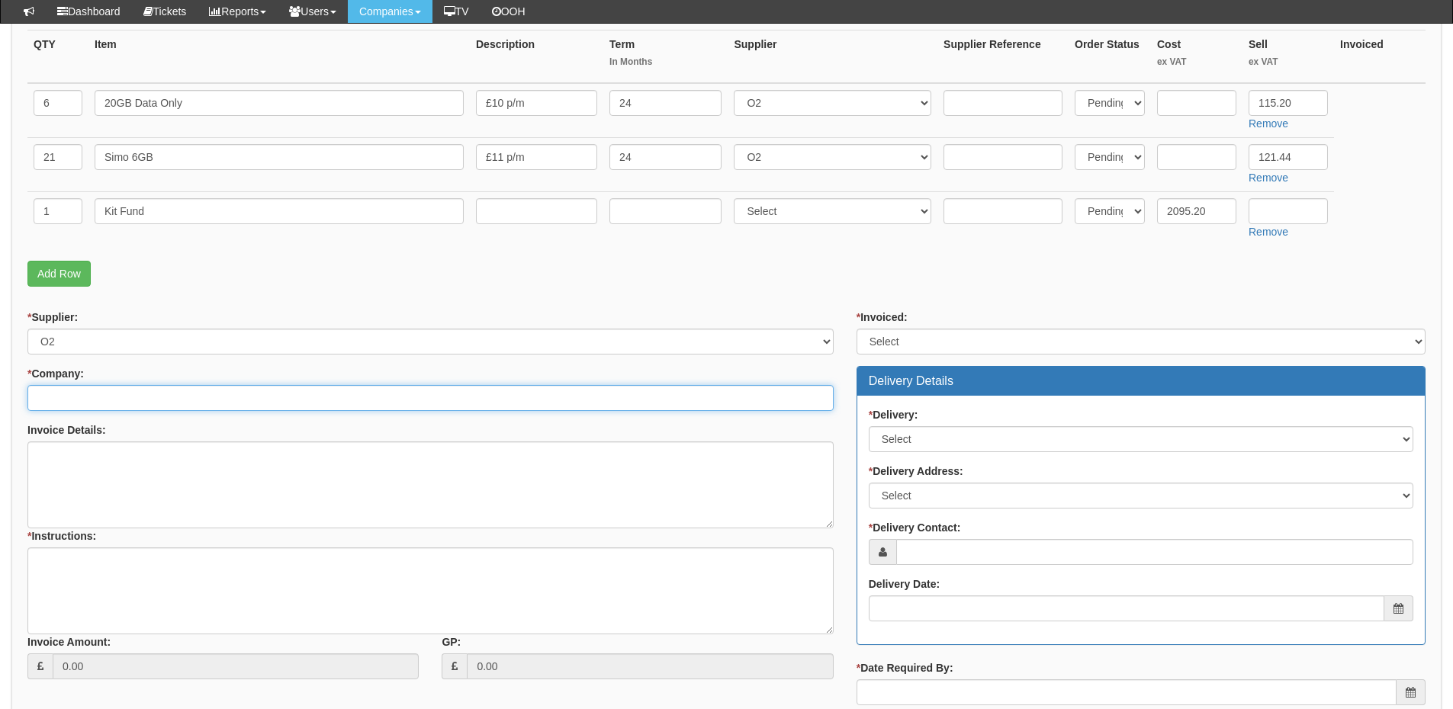
click at [239, 402] on input "* Company:" at bounding box center [430, 398] width 806 height 26
drag, startPoint x: 63, startPoint y: 397, endPoint x: 37, endPoint y: 398, distance: 25.9
click at [37, 398] on input "apg" at bounding box center [430, 398] width 806 height 26
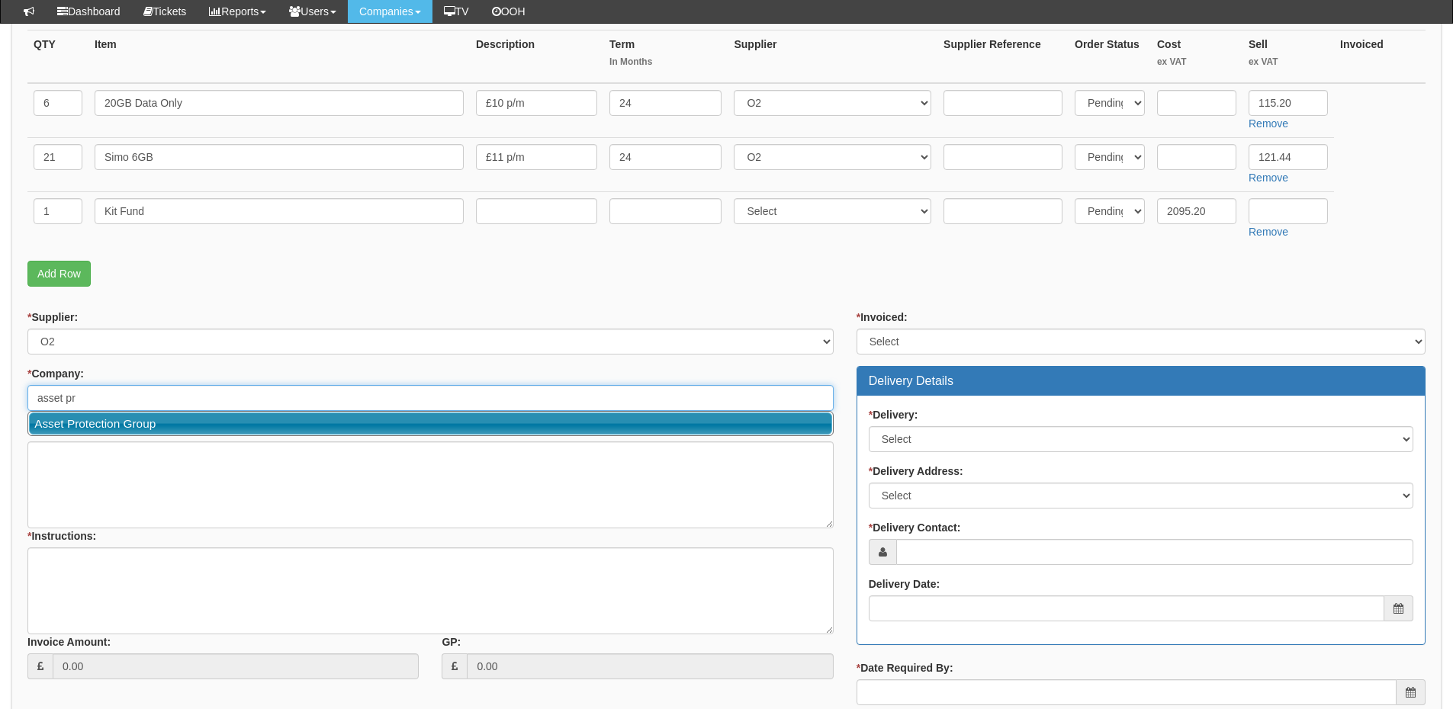
click at [137, 419] on link "Asset Protection Group" at bounding box center [430, 424] width 803 height 22
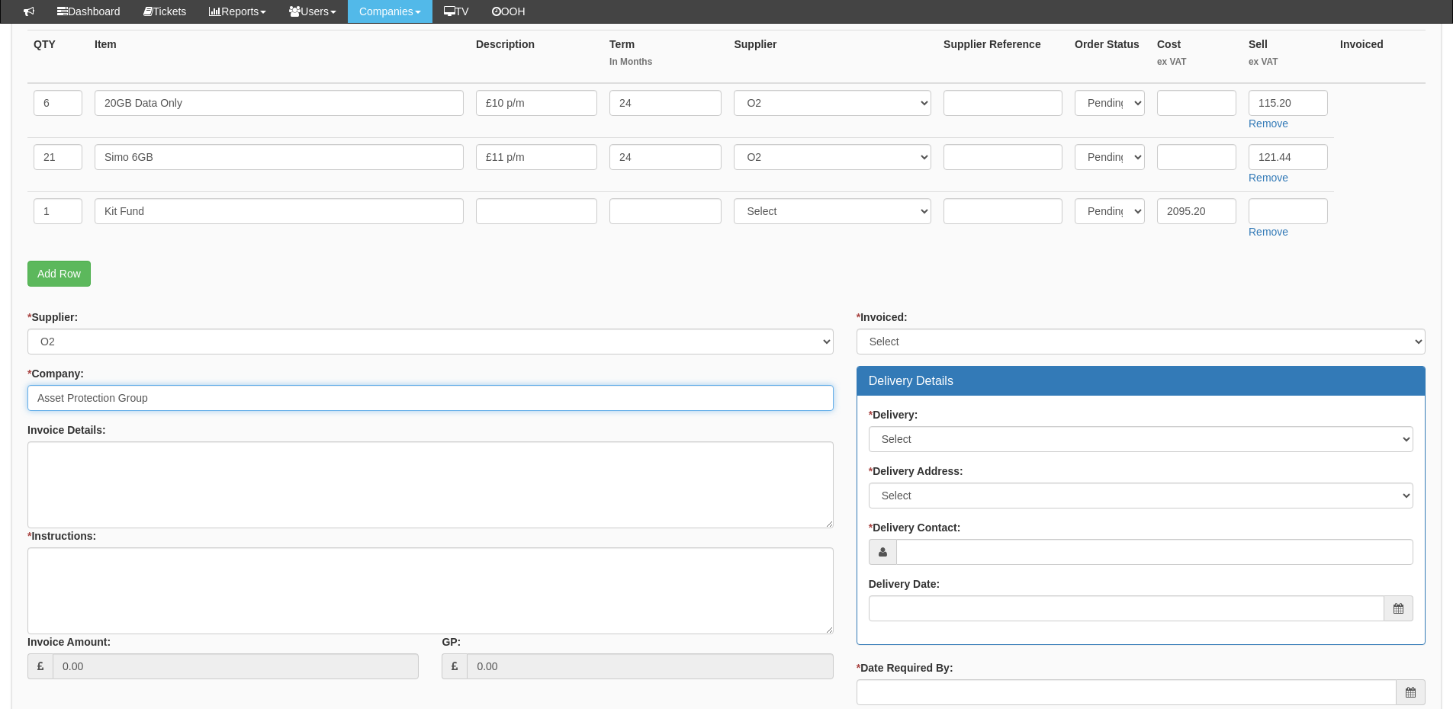
type input "Asset Protection Group"
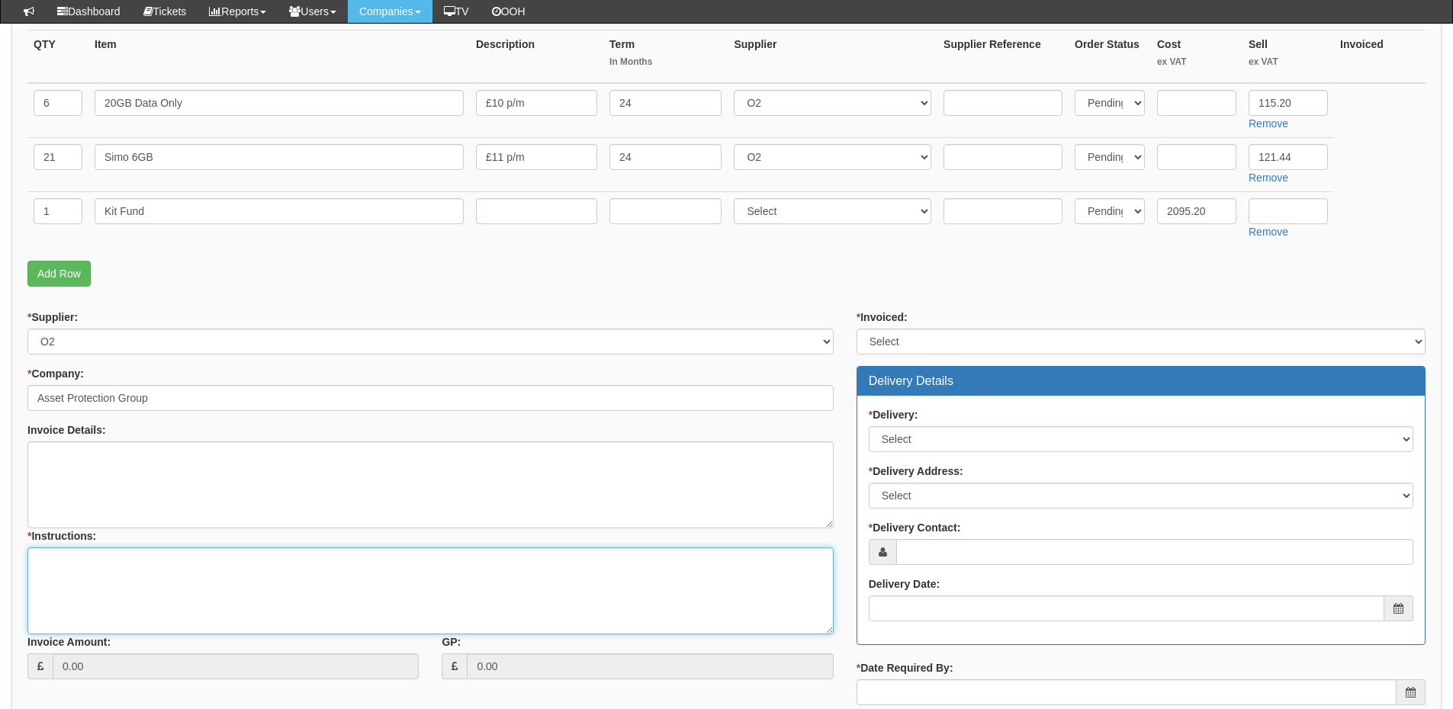
click at [117, 592] on textarea "* Instructions:" at bounding box center [430, 591] width 806 height 87
type textarea "resign"
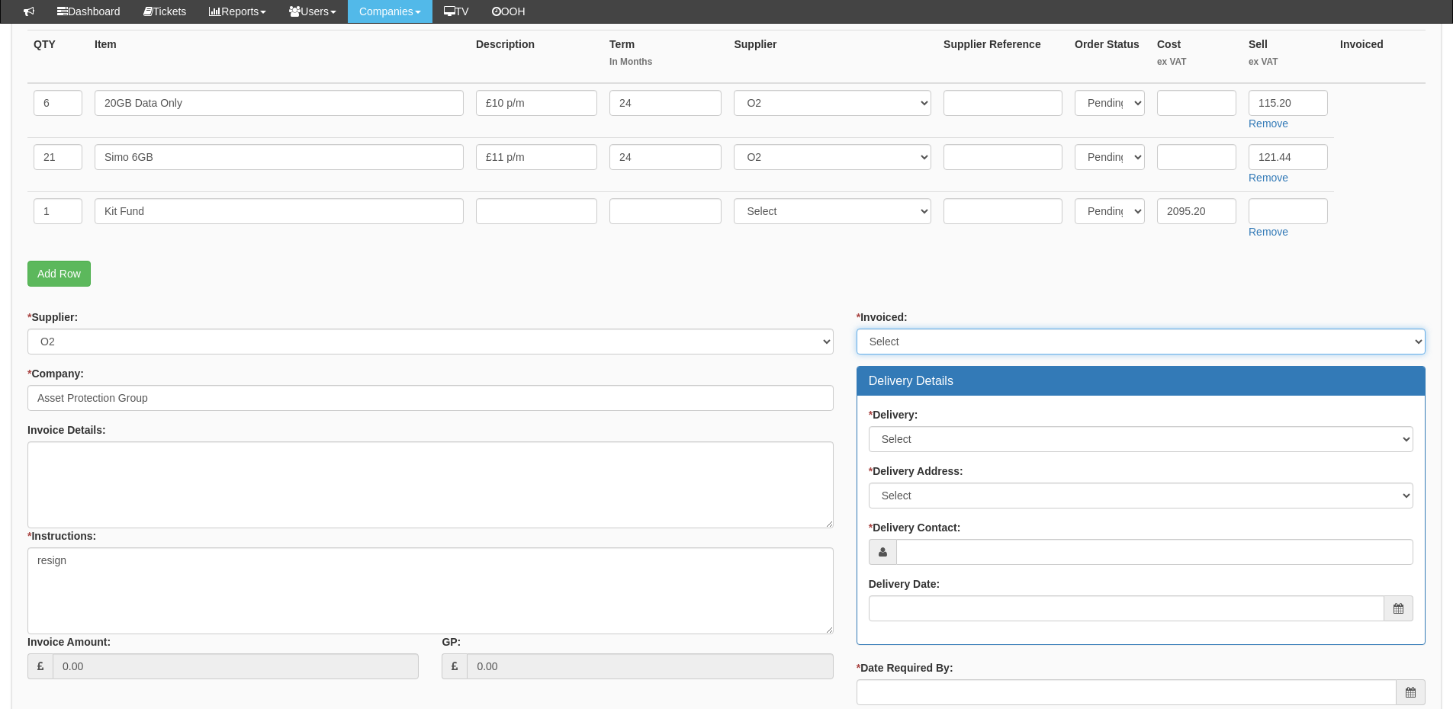
click at [901, 343] on select "Select Yes No N/A STB (part of order)" at bounding box center [1140, 342] width 569 height 26
select select "2"
click at [856, 329] on select "Select Yes No N/A STB (part of order)" at bounding box center [1140, 342] width 569 height 26
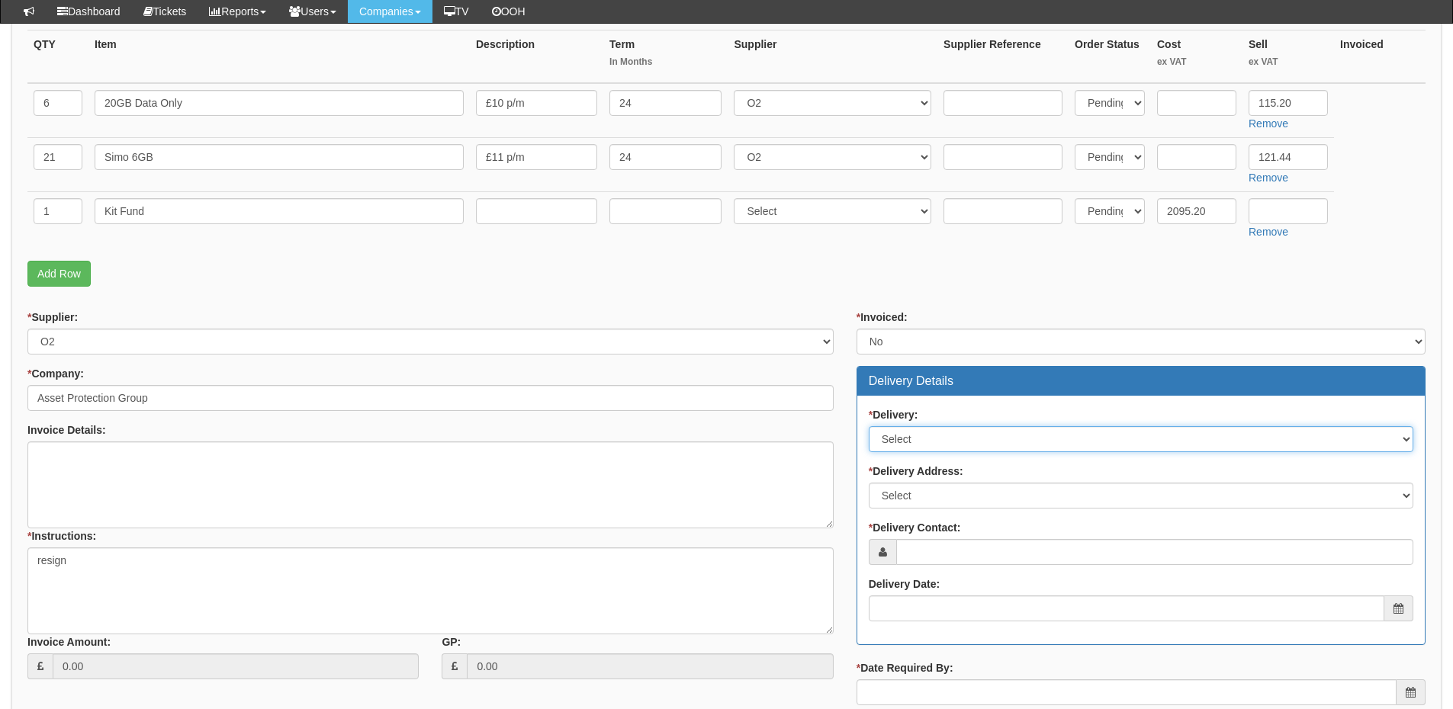
click at [907, 445] on select "Select No Not Applicable Yes" at bounding box center [1141, 439] width 544 height 26
select select "3"
click at [869, 426] on select "Select No Not Applicable Yes" at bounding box center [1141, 439] width 544 height 26
click at [910, 501] on select "Select Not Applicable Main Address - WA1 1GG Other" at bounding box center [1141, 496] width 544 height 26
select select "N/A"
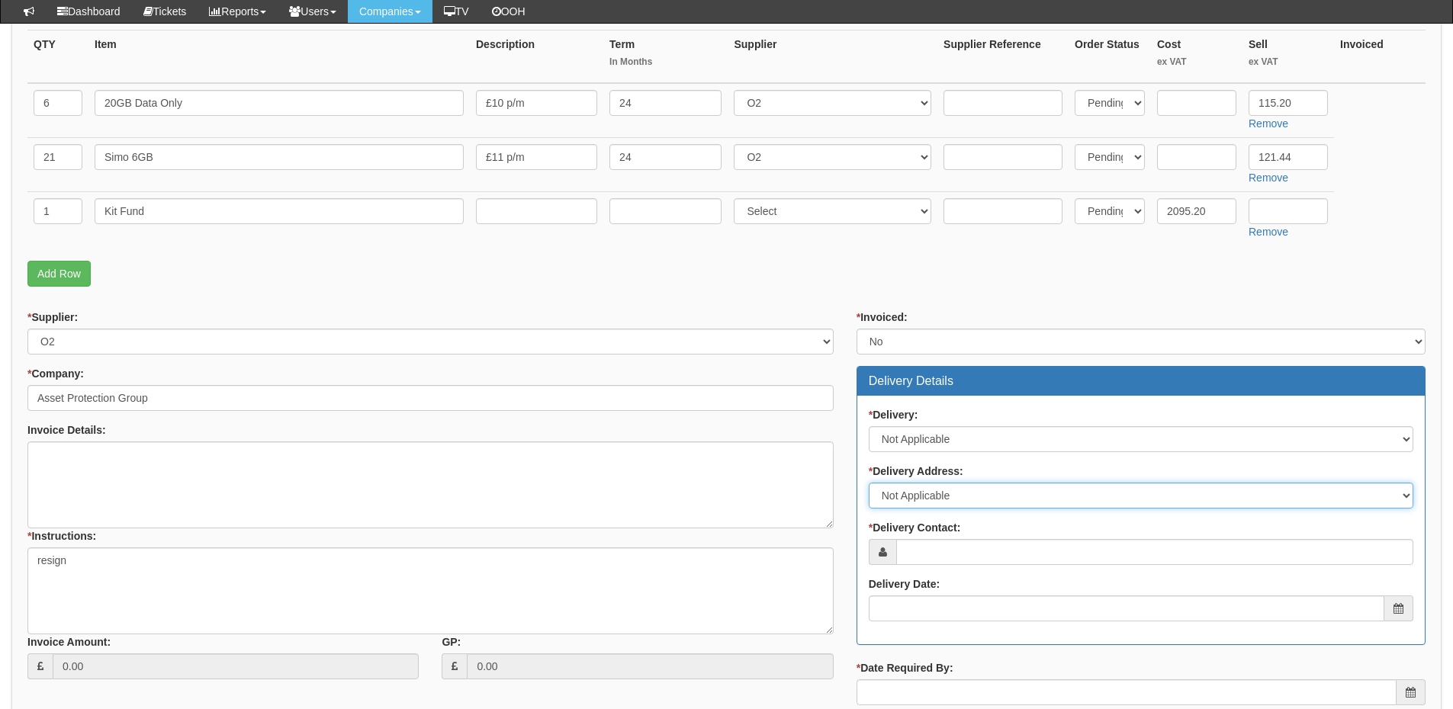
click at [869, 483] on select "Select Not Applicable Main Address - WA1 1GG Other" at bounding box center [1141, 496] width 544 height 26
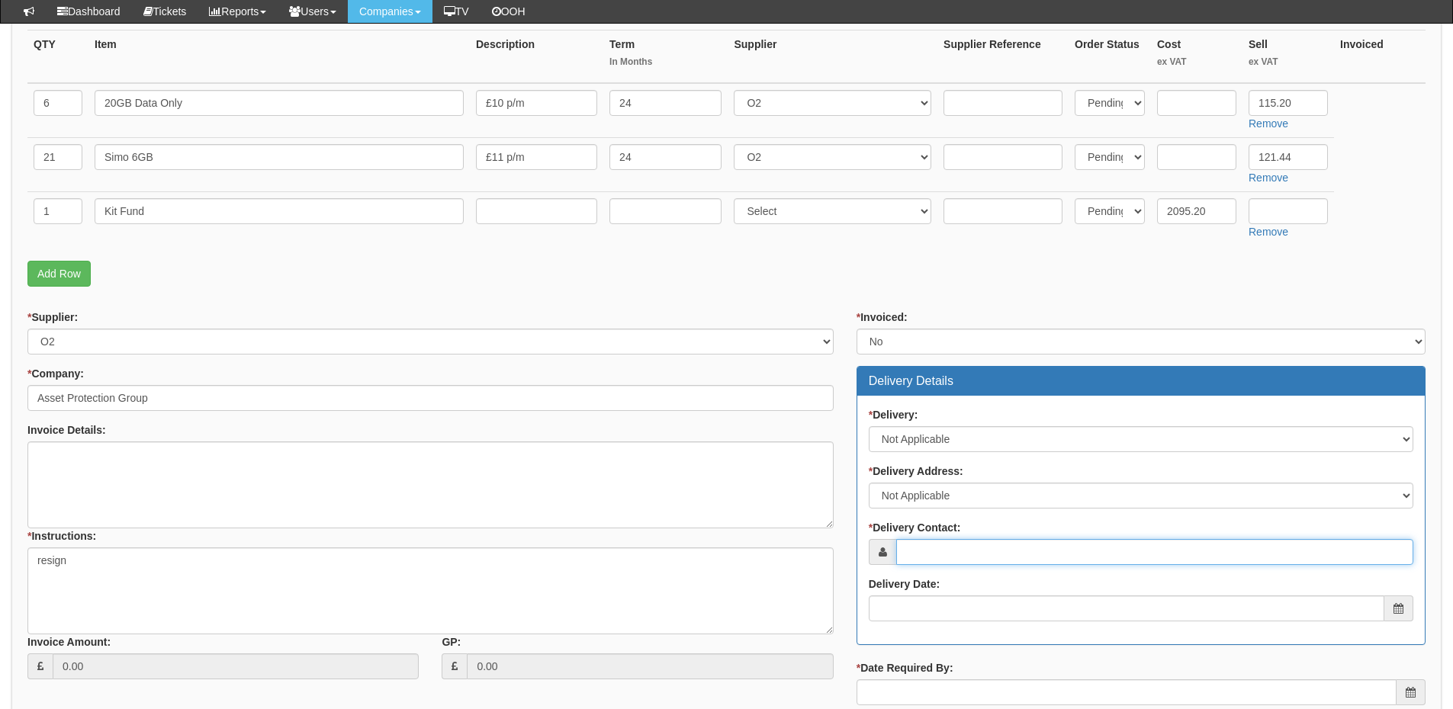
click at [918, 554] on input "* Delivery Contact:" at bounding box center [1154, 552] width 517 height 26
click at [930, 557] on input "* Delivery Contact:" at bounding box center [1154, 552] width 517 height 26
paste input "Simon Blezard"
type input "Simon Blezard"
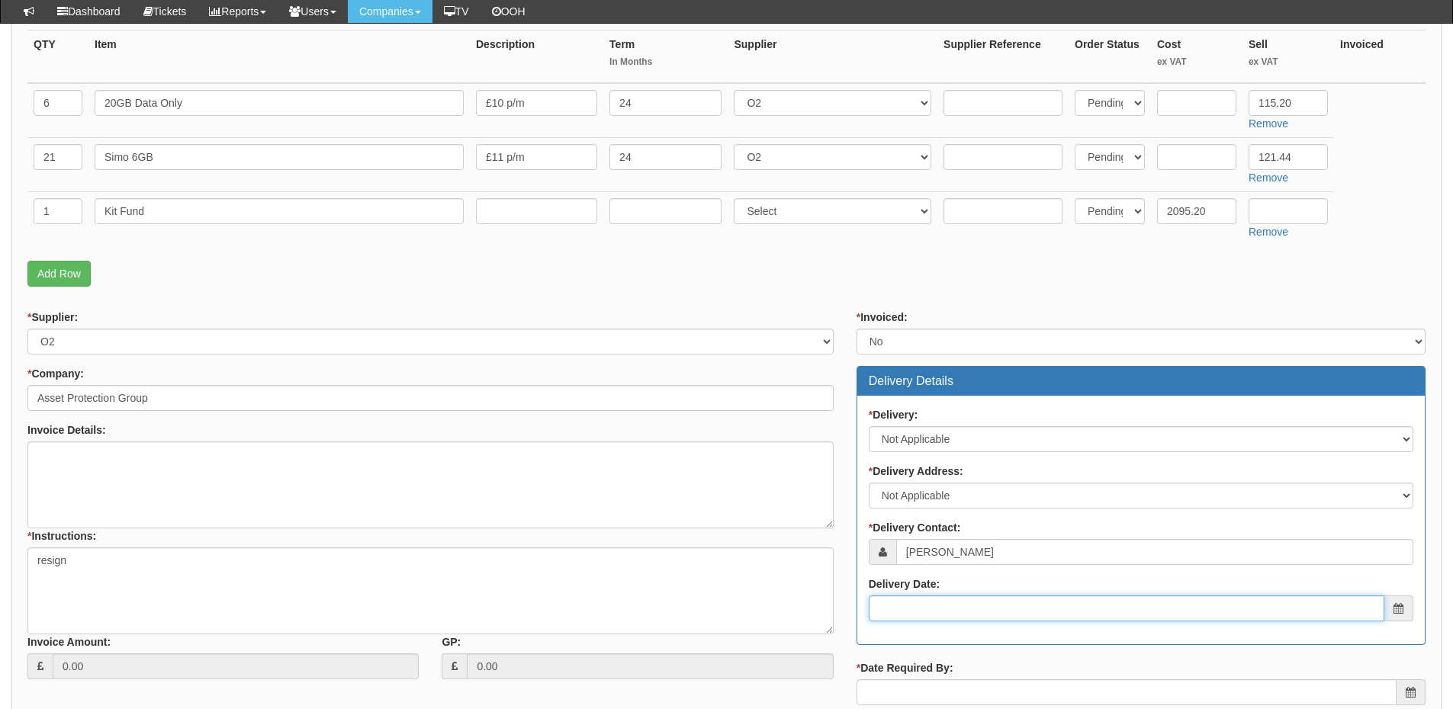
click at [937, 609] on input "Delivery Date:" at bounding box center [1127, 609] width 516 height 26
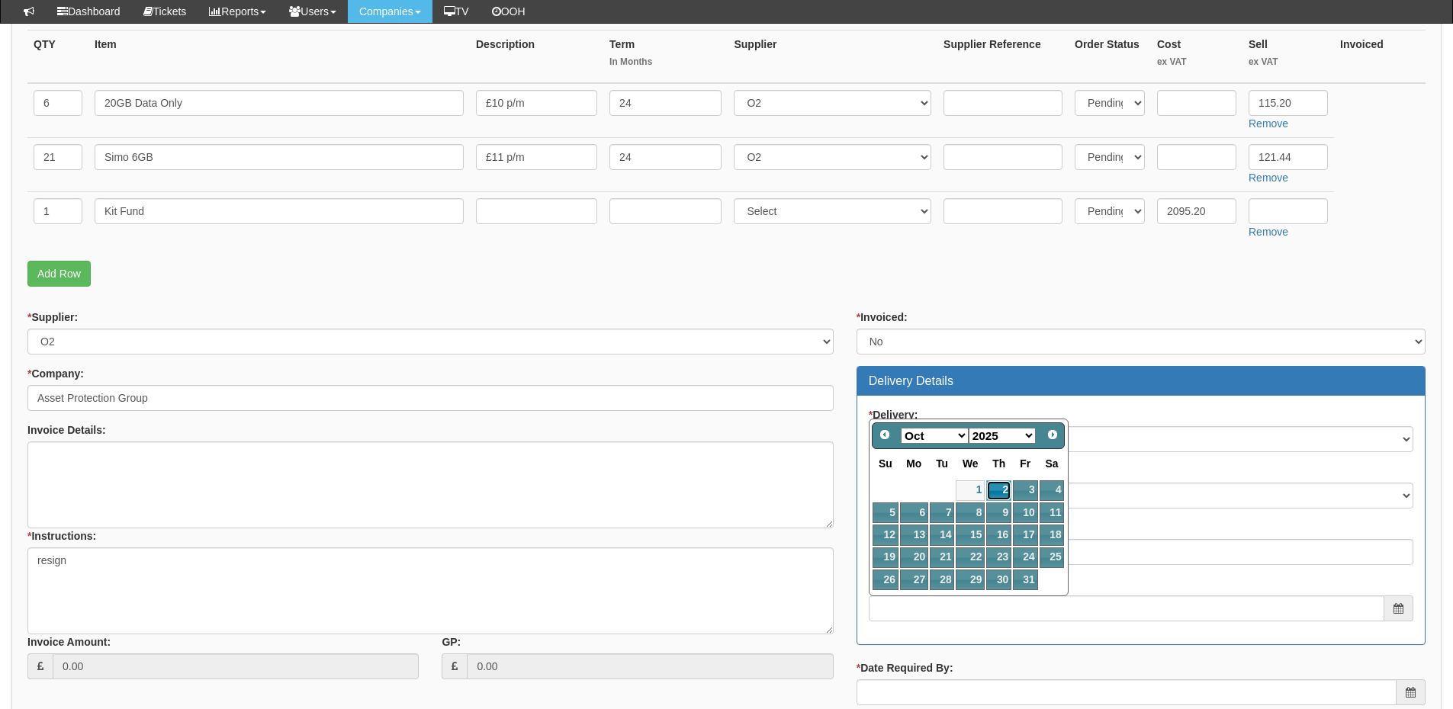
drag, startPoint x: 997, startPoint y: 488, endPoint x: 997, endPoint y: 501, distance: 13.0
click at [997, 488] on link "2" at bounding box center [998, 490] width 25 height 21
type input "2025-10-02"
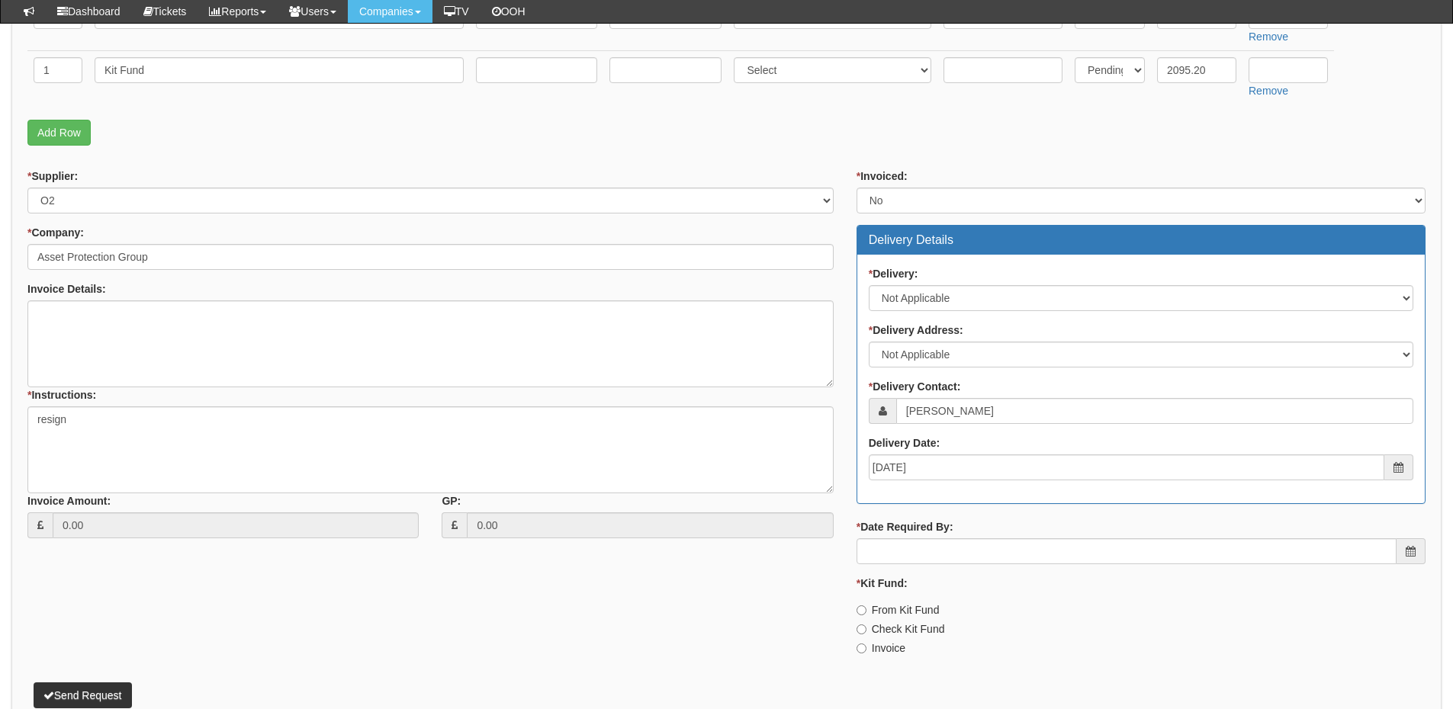
scroll to position [534, 0]
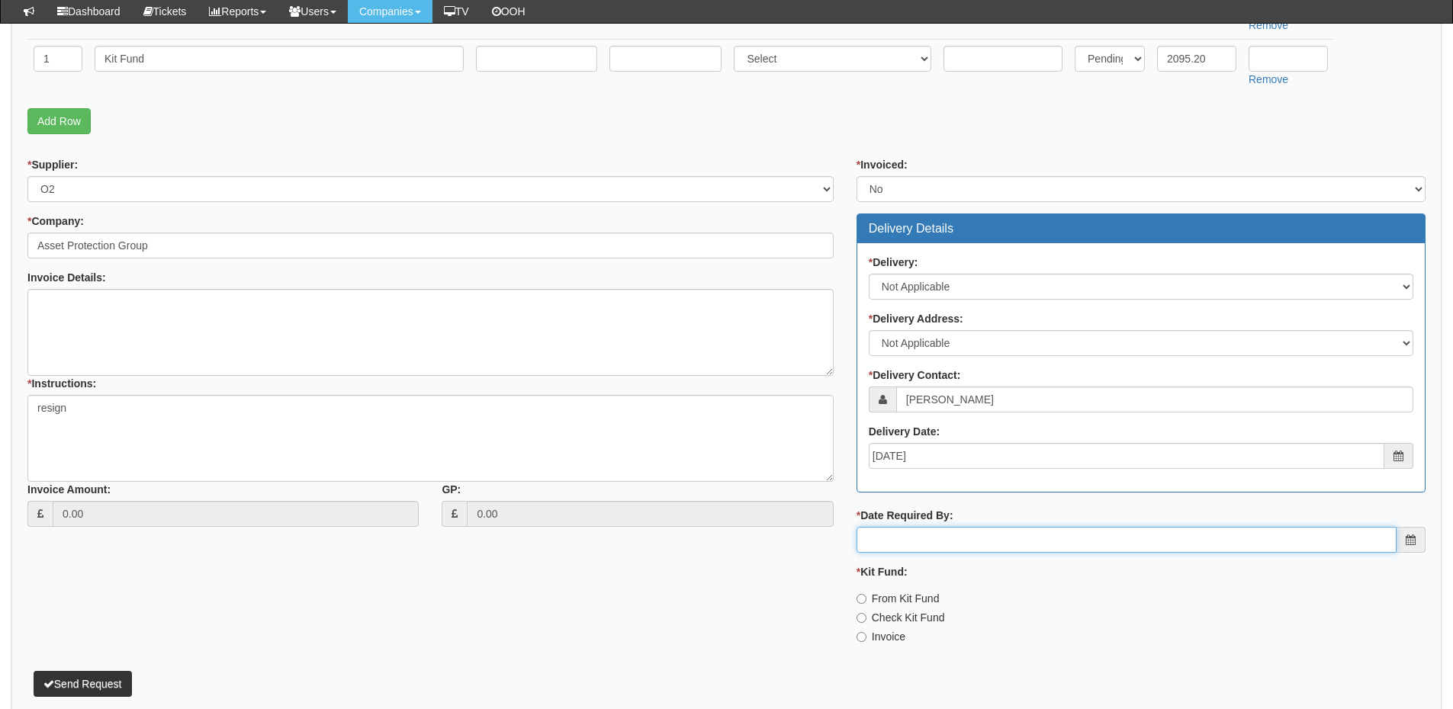
click at [964, 535] on input "* Date Required By:" at bounding box center [1126, 540] width 540 height 26
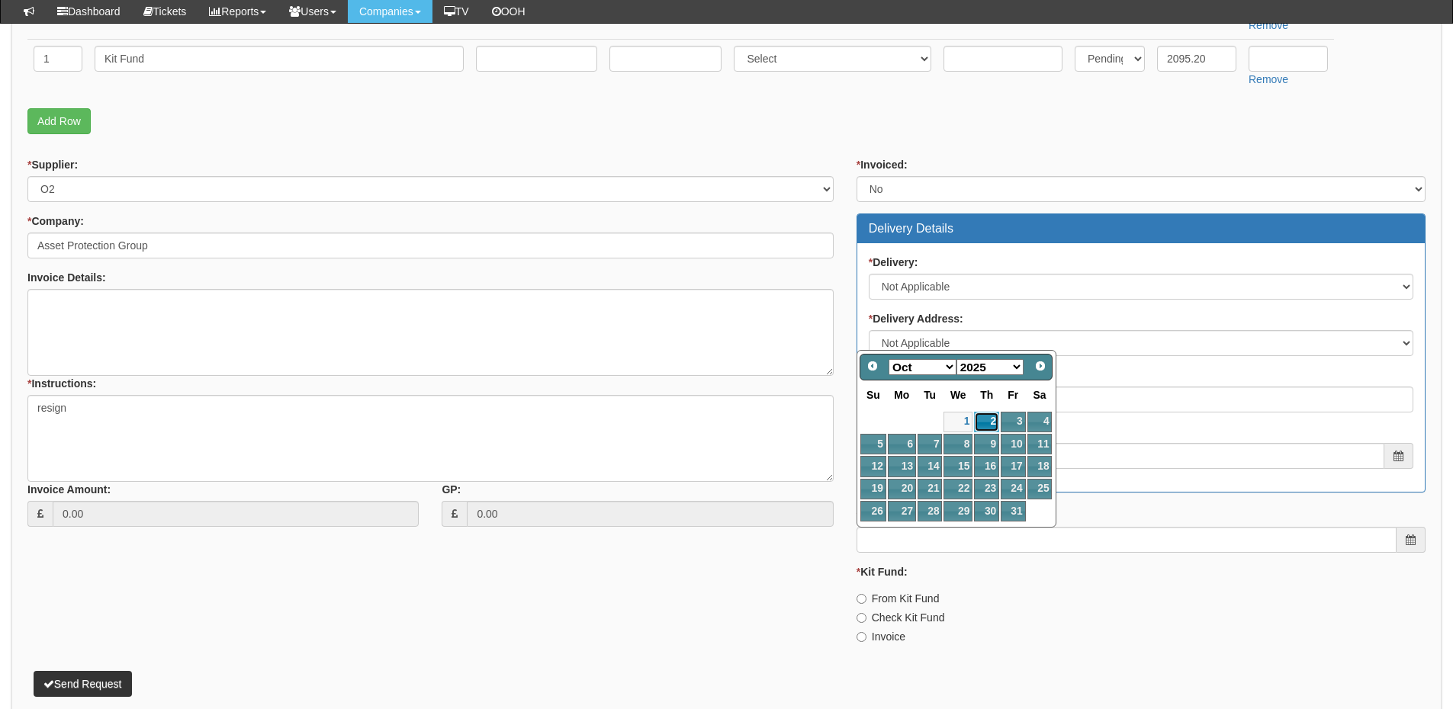
click at [982, 414] on link "2" at bounding box center [986, 422] width 25 height 21
type input "2025-10-02"
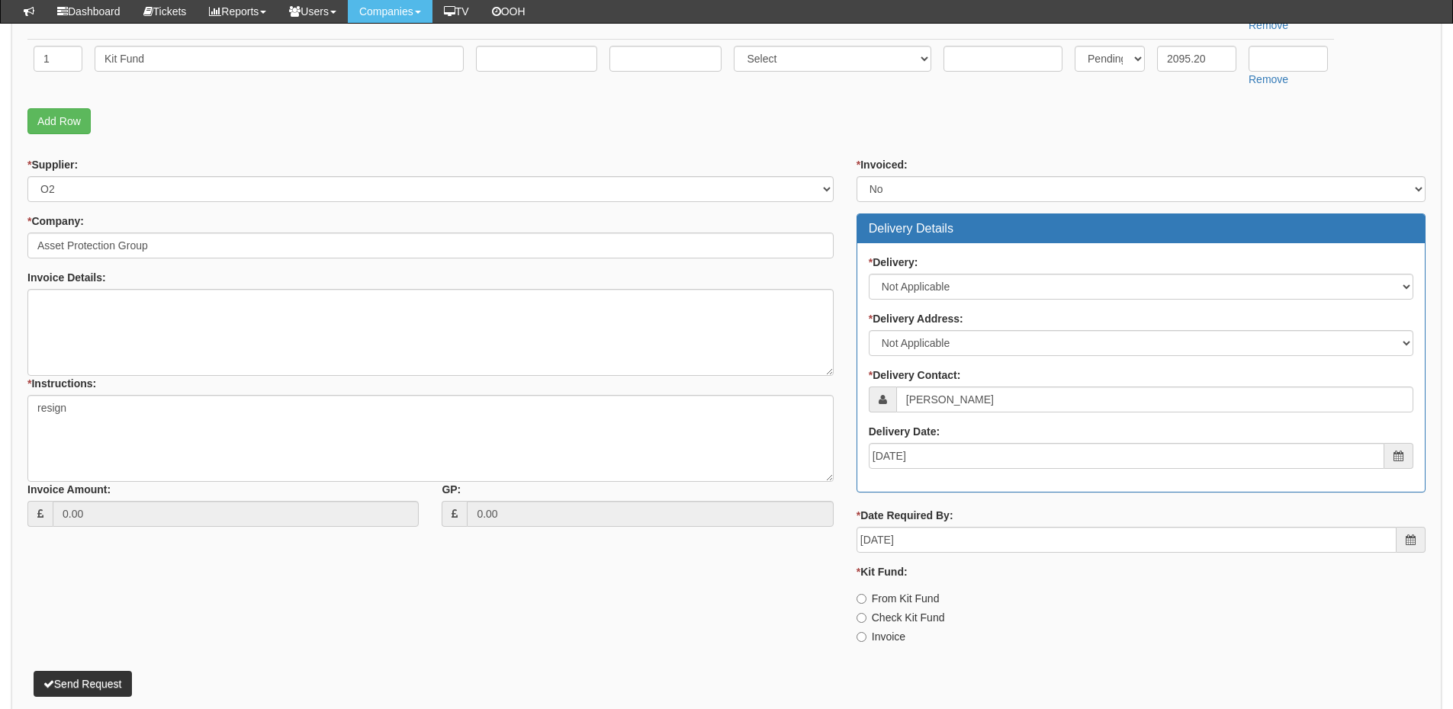
click at [879, 634] on label "Invoice" at bounding box center [880, 636] width 49 height 15
click at [866, 634] on input "Invoice" at bounding box center [861, 637] width 10 height 10
radio input "true"
click at [85, 683] on button "Send Request" at bounding box center [83, 684] width 98 height 26
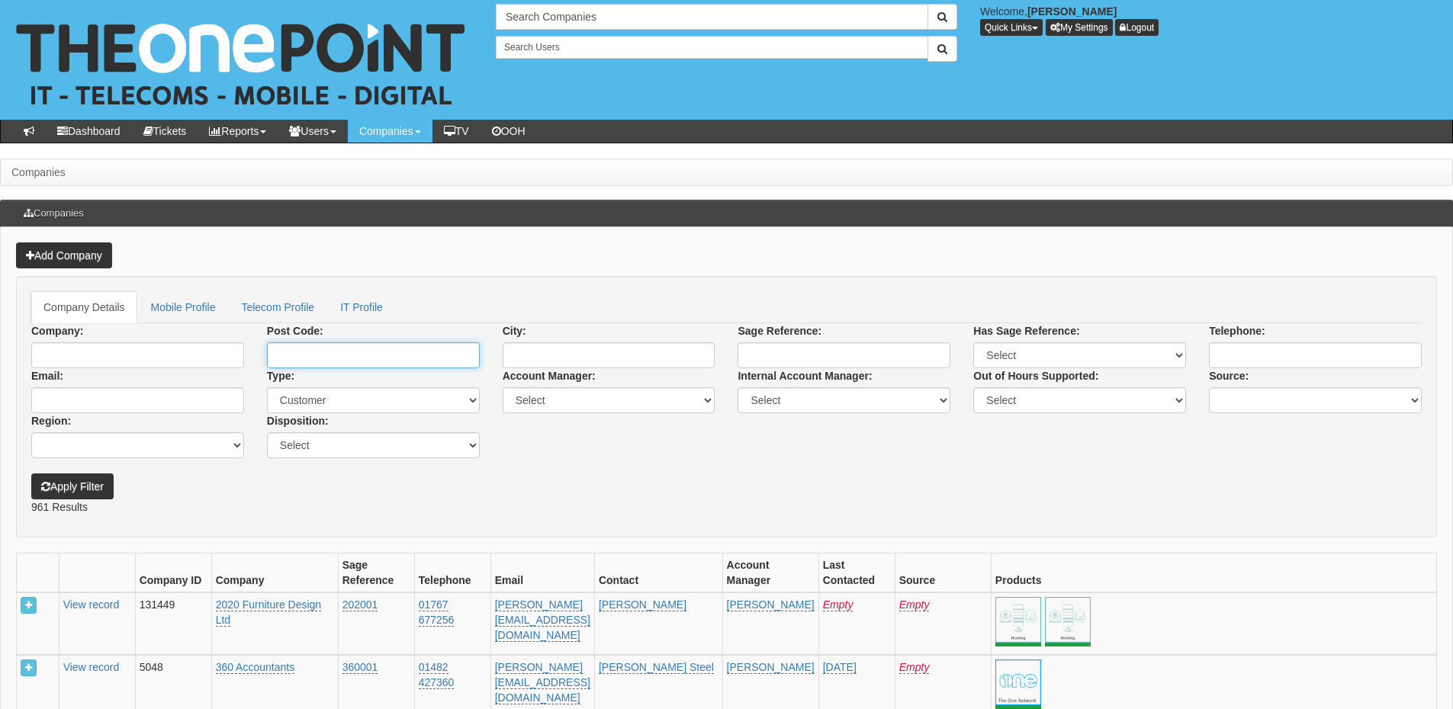
click at [317, 350] on input "Post Code:" at bounding box center [373, 355] width 213 height 26
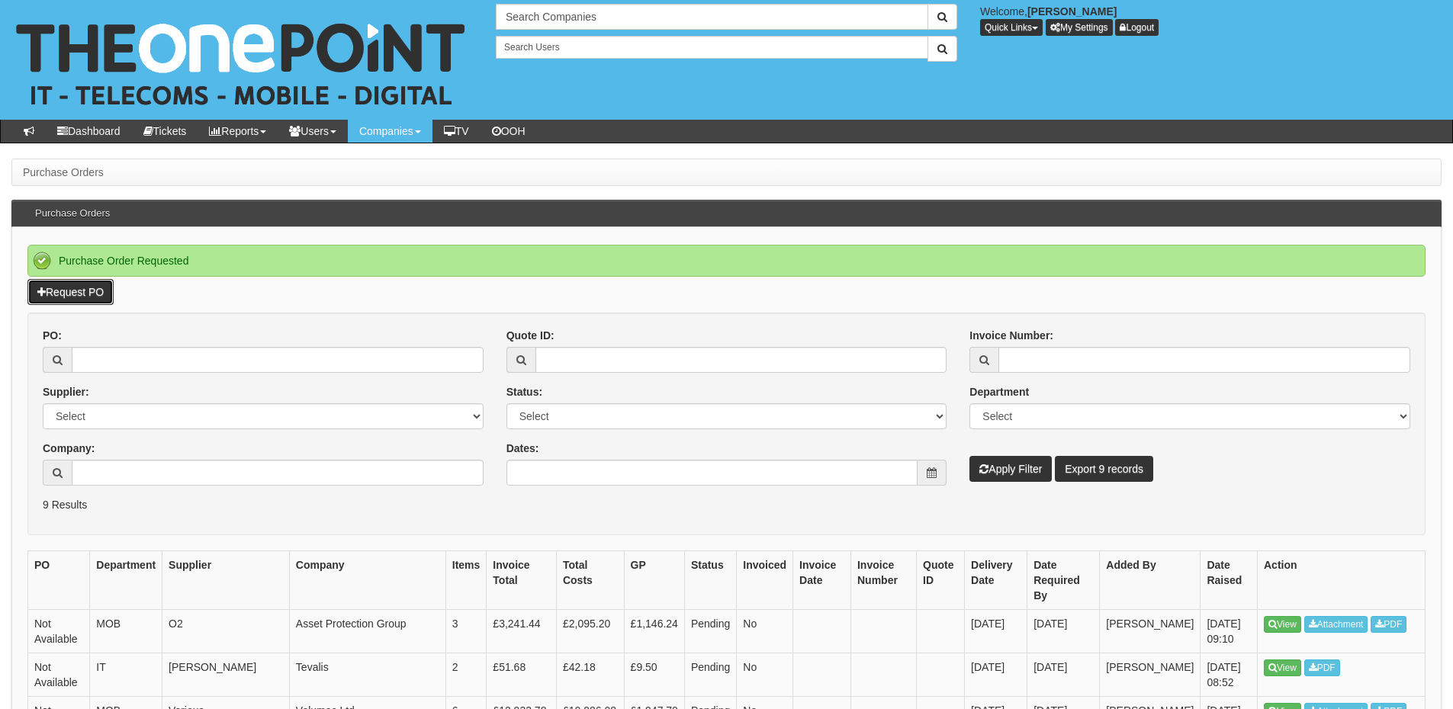
click at [92, 292] on link "Request PO" at bounding box center [70, 292] width 86 height 26
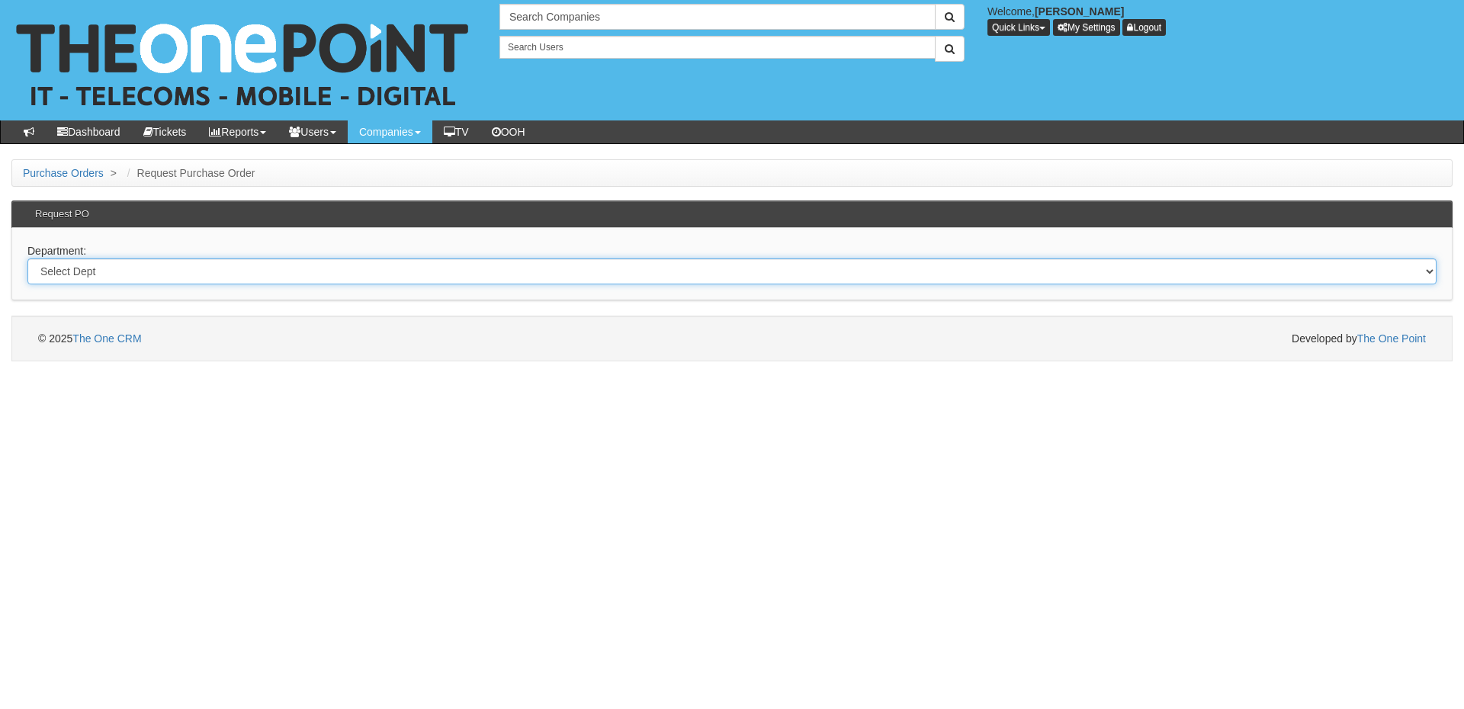
click at [166, 272] on select "Select Dept Digital Internal IT Mobiles Marketing Telecoms" at bounding box center [731, 272] width 1409 height 26
select select "?pipeID=&dept=IT"
click at [27, 259] on select "Select Dept Digital Internal IT Mobiles Marketing Telecoms" at bounding box center [731, 272] width 1409 height 26
select select "?pipeID=&dept=IT"
click at [172, 261] on select "Select Dept Digital Internal IT Mobiles Marketing Telecoms" at bounding box center [731, 272] width 1409 height 26
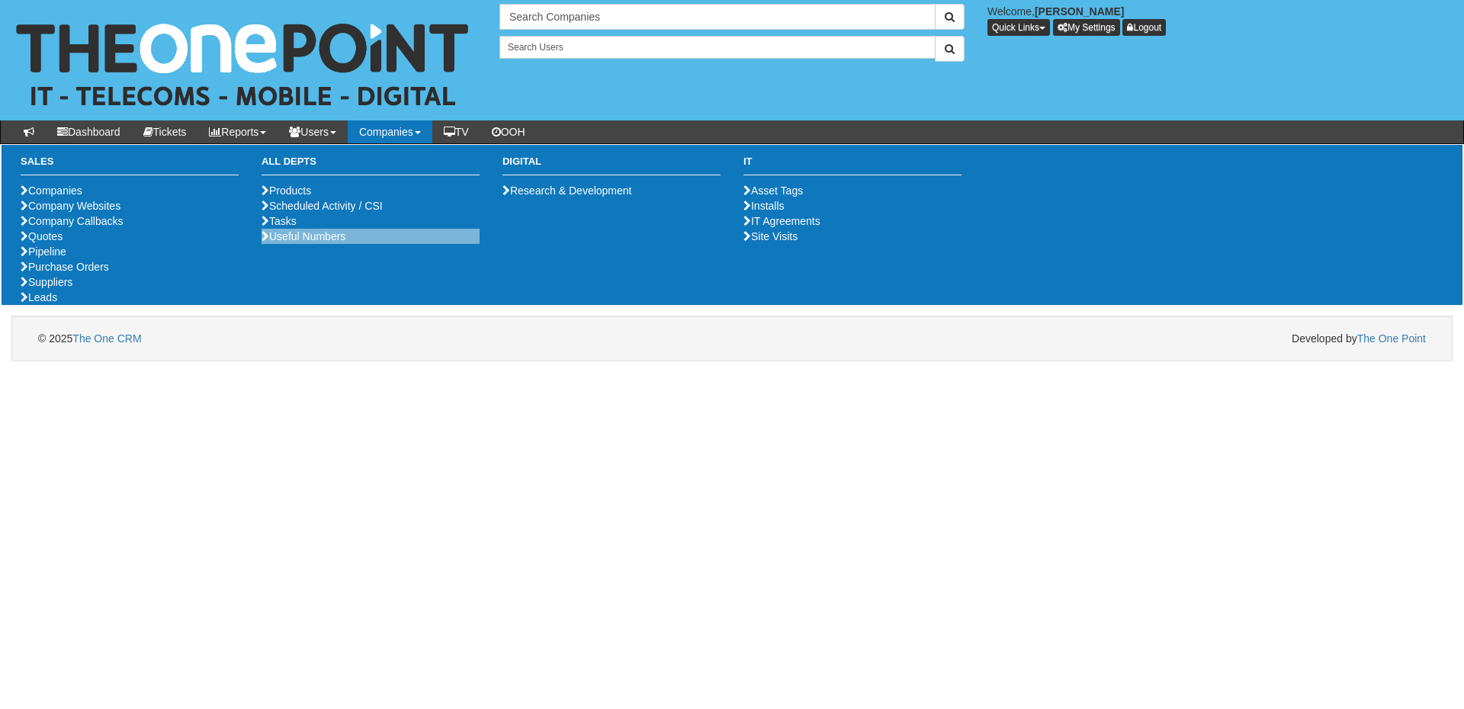
click at [27, 259] on select "Select Dept Digital Internal IT Mobiles Marketing Telecoms" at bounding box center [731, 272] width 1409 height 26
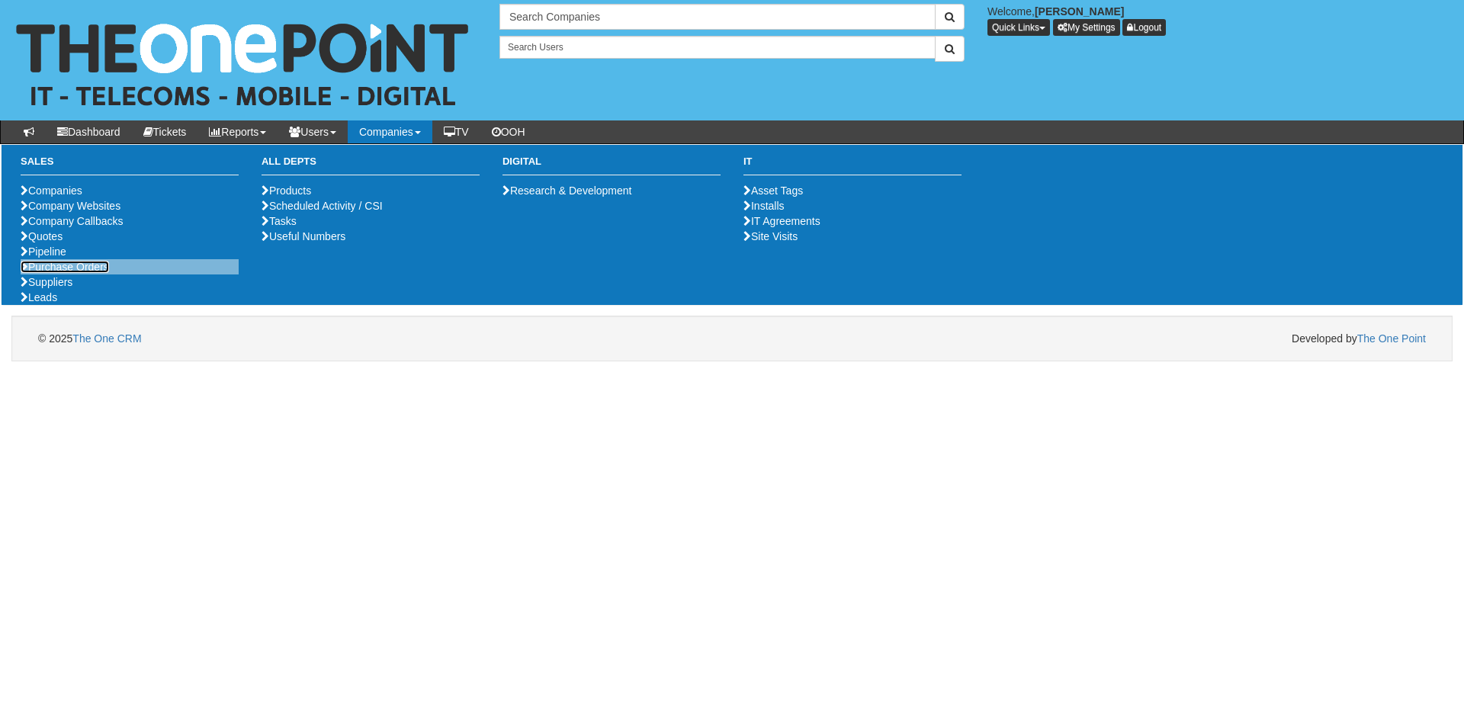
click at [74, 273] on link "Purchase Orders" at bounding box center [65, 267] width 88 height 12
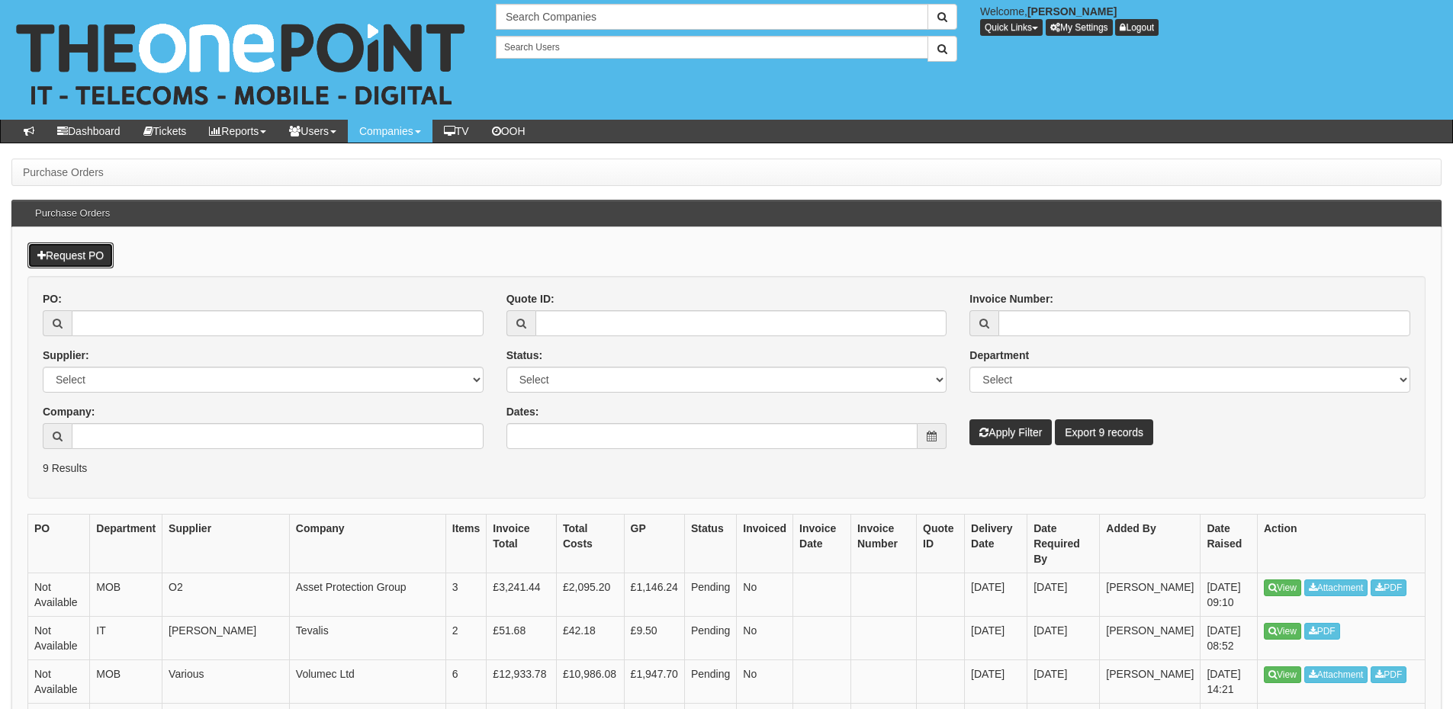
click at [84, 253] on link "Request PO" at bounding box center [70, 256] width 86 height 26
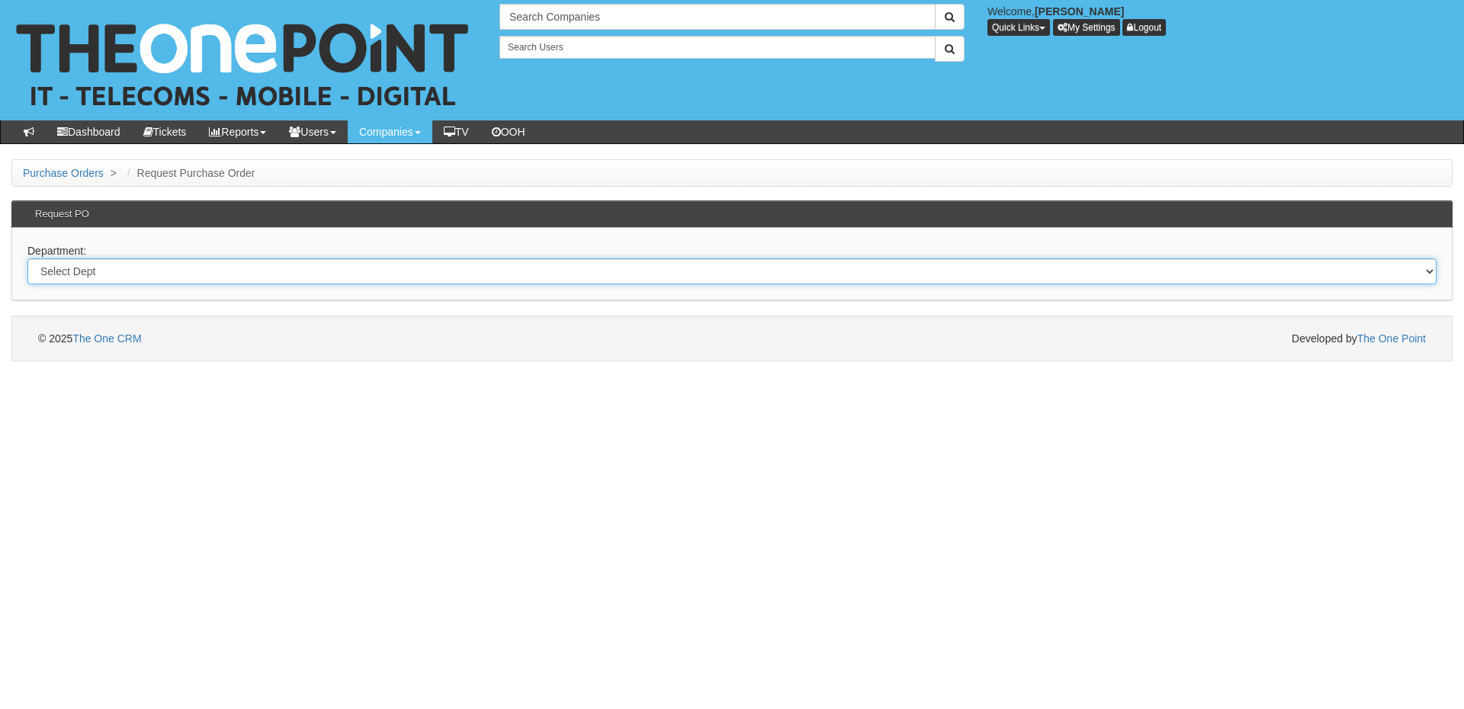
click at [254, 267] on select "Select Dept Digital Internal IT Mobiles Marketing Telecoms" at bounding box center [731, 272] width 1409 height 26
select select "?pipeID=&dept=IT"
click at [27, 259] on select "Select Dept Digital Internal IT Mobiles Marketing Telecoms" at bounding box center [731, 272] width 1409 height 26
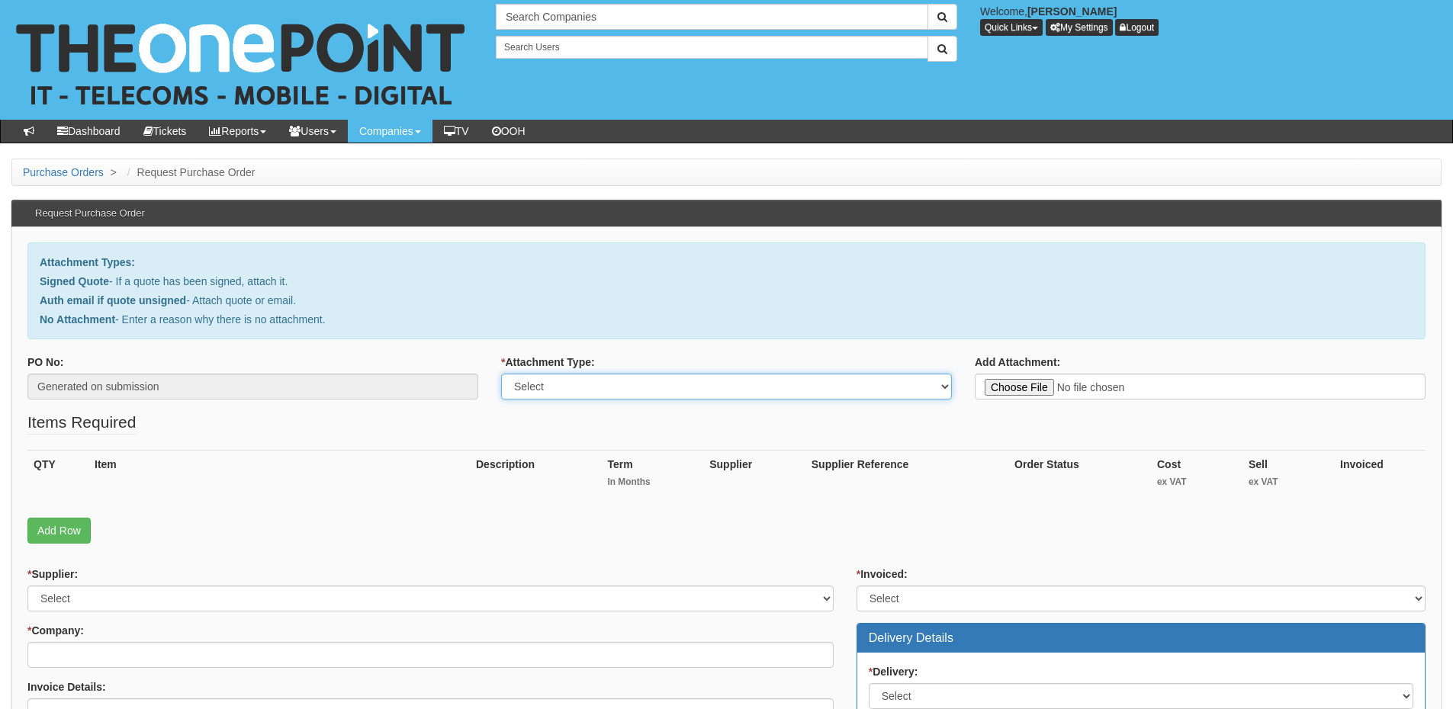
drag, startPoint x: 584, startPoint y: 378, endPoint x: 586, endPoint y: 392, distance: 13.8
click at [584, 378] on select "Select Signed Quote Auth email with quote if unsigned No Attachment" at bounding box center [726, 387] width 451 height 26
select select "Signed Quote"
click at [501, 374] on select "Select Signed Quote Auth email with quote if unsigned No Attachment" at bounding box center [726, 387] width 451 height 26
type input "C:\fakepath\UKO Castlemill - Leased lines.pdf"
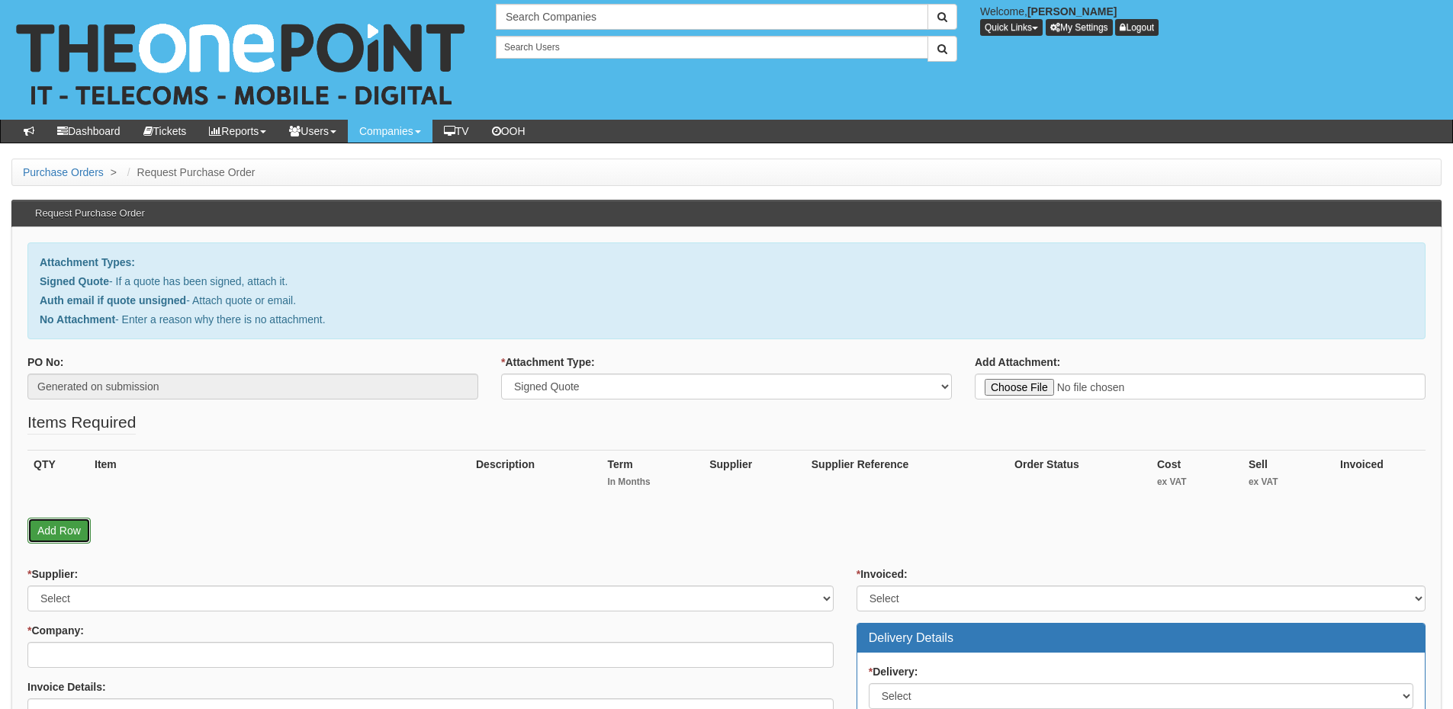
click at [38, 527] on link "Add Row" at bounding box center [58, 531] width 63 height 26
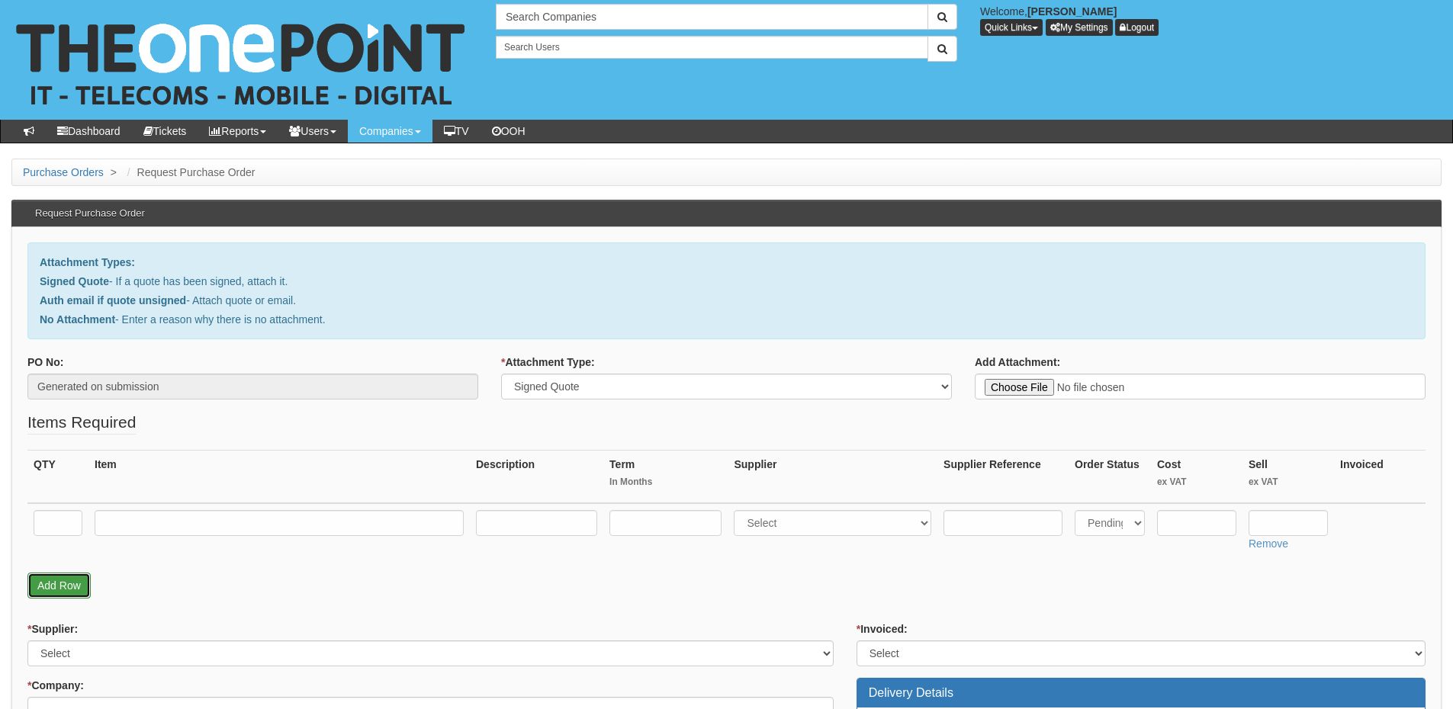
click at [63, 594] on link "Add Row" at bounding box center [58, 586] width 63 height 26
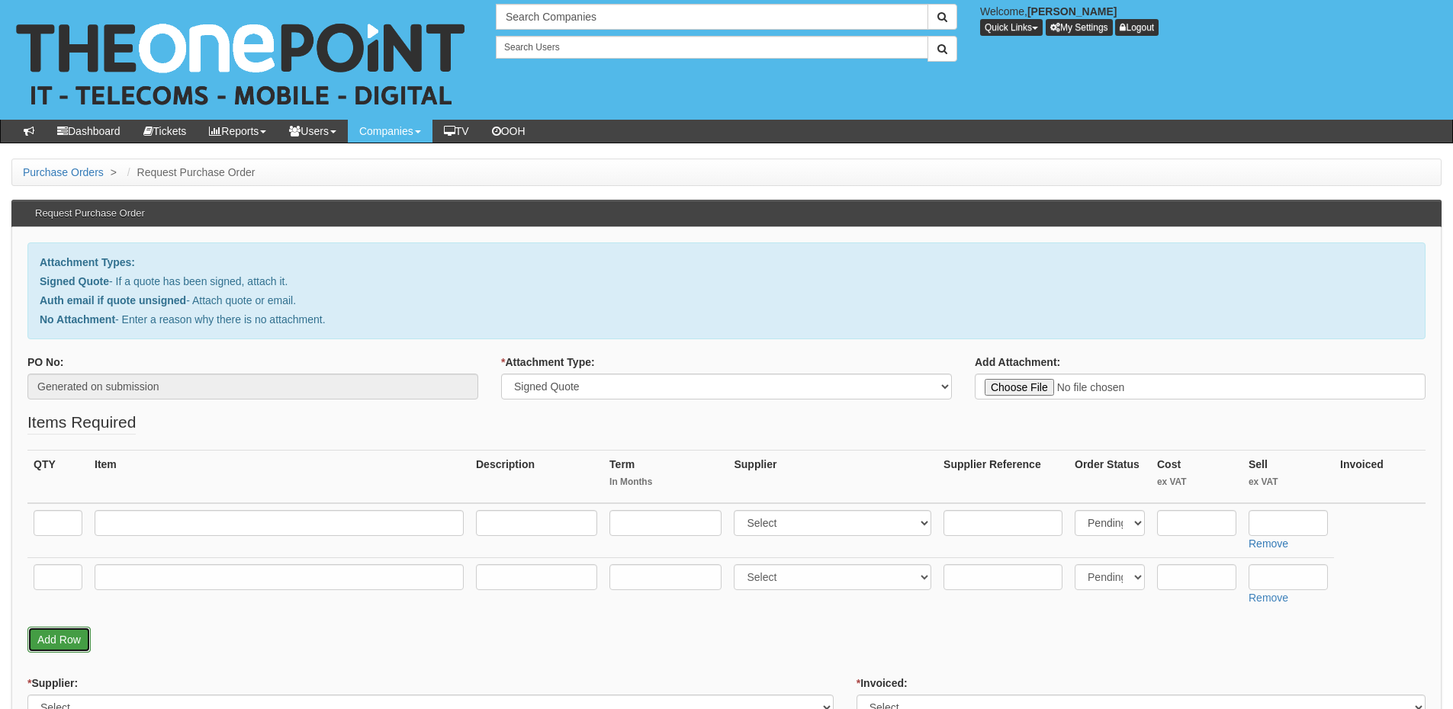
click at [66, 638] on link "Add Row" at bounding box center [58, 640] width 63 height 26
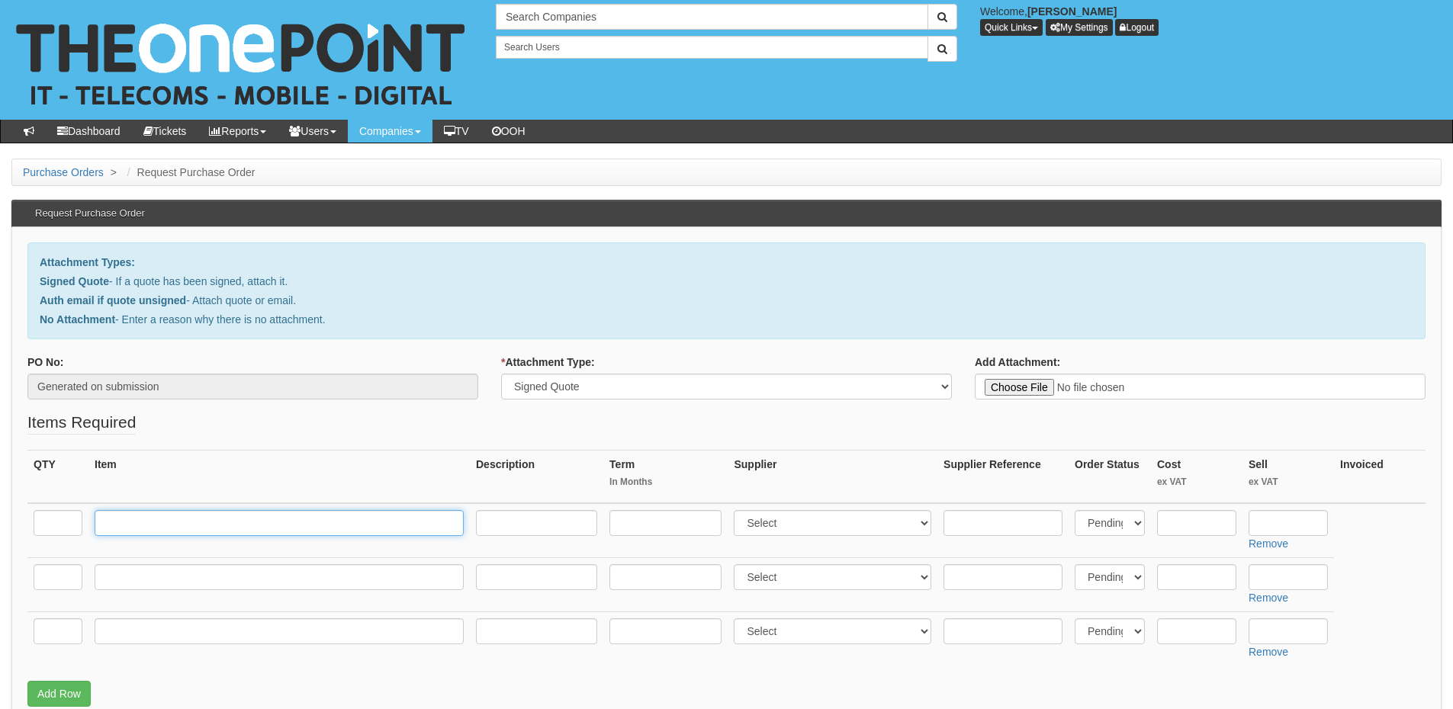
click at [149, 518] on input "text" at bounding box center [279, 523] width 369 height 26
paste input "Leased Line 1GB/1GB"
type input "Leased Line 1GB/1GB"
click at [48, 518] on input "text" at bounding box center [58, 523] width 49 height 26
type input "1"
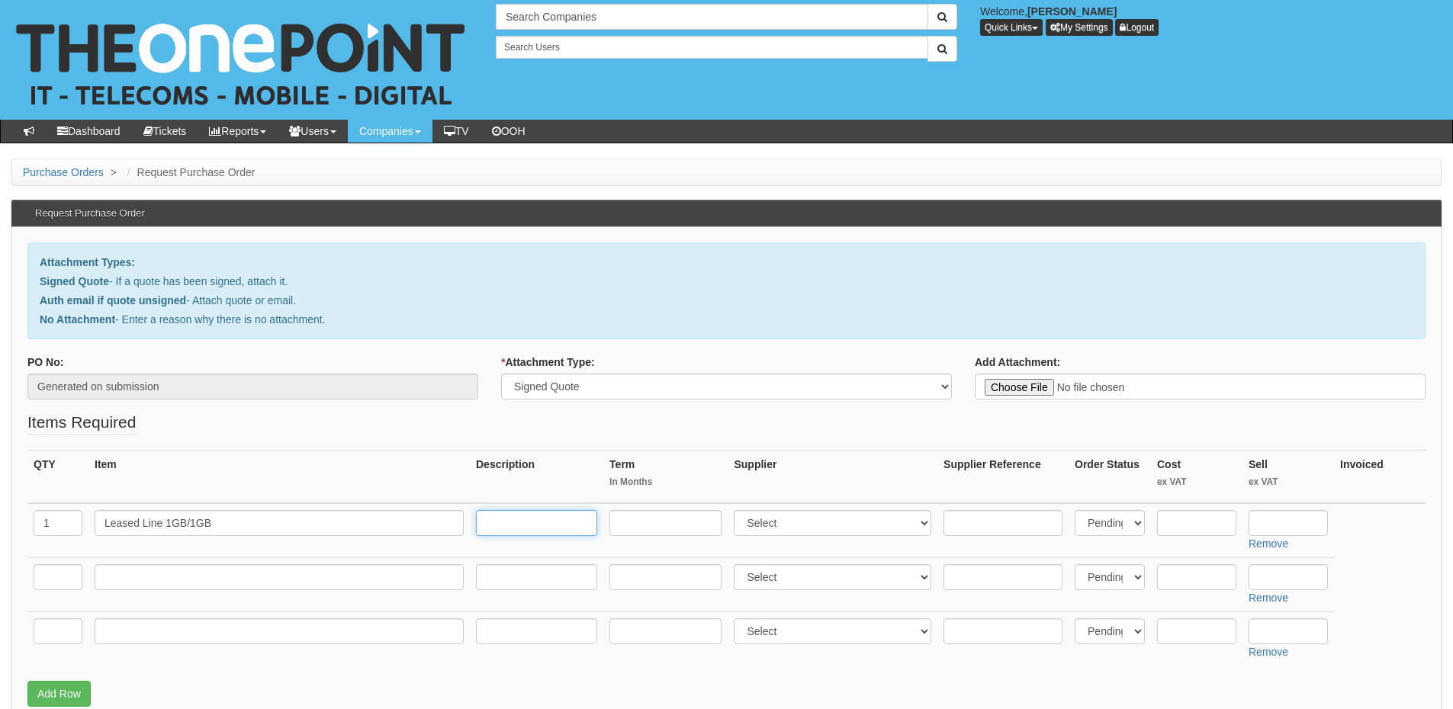
click at [561, 527] on input "text" at bounding box center [536, 523] width 121 height 26
paste input "Site Castlemill - DY4 7UF Primary Line Installation FOC- Subject to Site Survey…"
type input "Site Castlemill - DY4 7UF Primary Line Installation FOC- Subject to Site Survey…"
click at [38, 573] on input "text" at bounding box center [58, 577] width 49 height 26
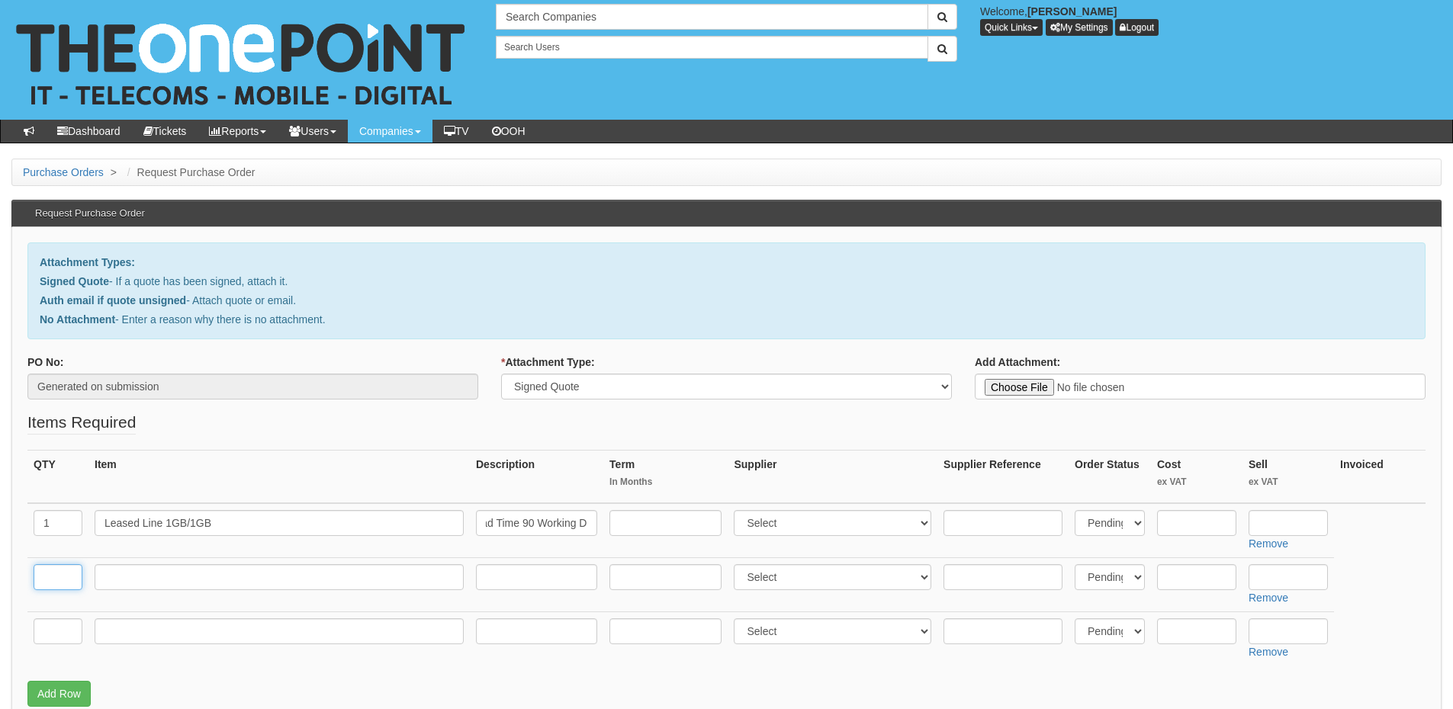
scroll to position [0, 0]
type input "1"
click at [176, 567] on input "text" at bounding box center [279, 577] width 369 height 26
paste input "Secondary Leased Line 1GB/1GB"
type input "Secondary Leased Line 1GB/1GB"
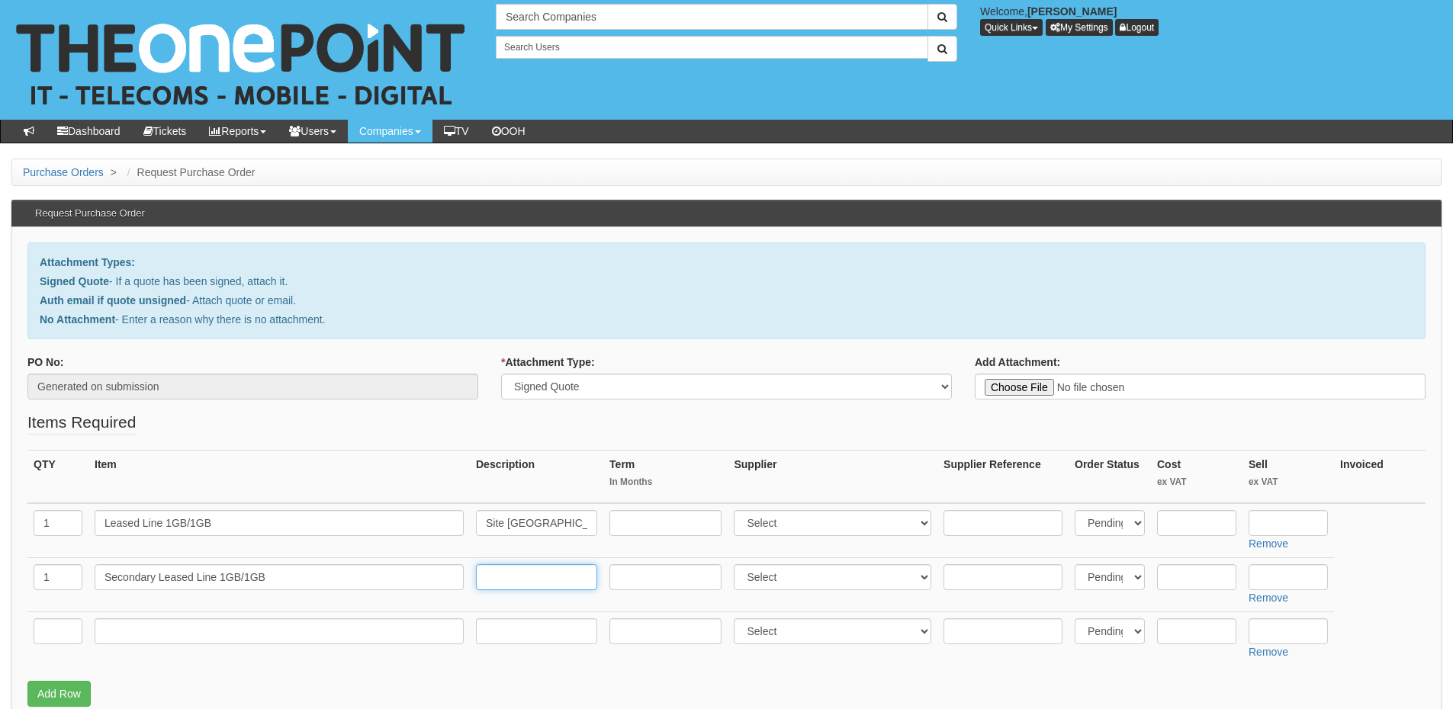
click at [538, 577] on input "text" at bounding box center [536, 577] width 121 height 26
paste input "Site = Castlemill Secondary Leased Line with Resilience Installation & Lead Tim…"
type input "Site = Castlemill Secondary Leased Line with Resilience Installation & Lead Tim…"
click at [788, 524] on select "Select 123 REG.co.uk 1Password 3 4Gon AA Jones Electric Ltd Abzorb Access Group…" at bounding box center [833, 523] width 198 height 26
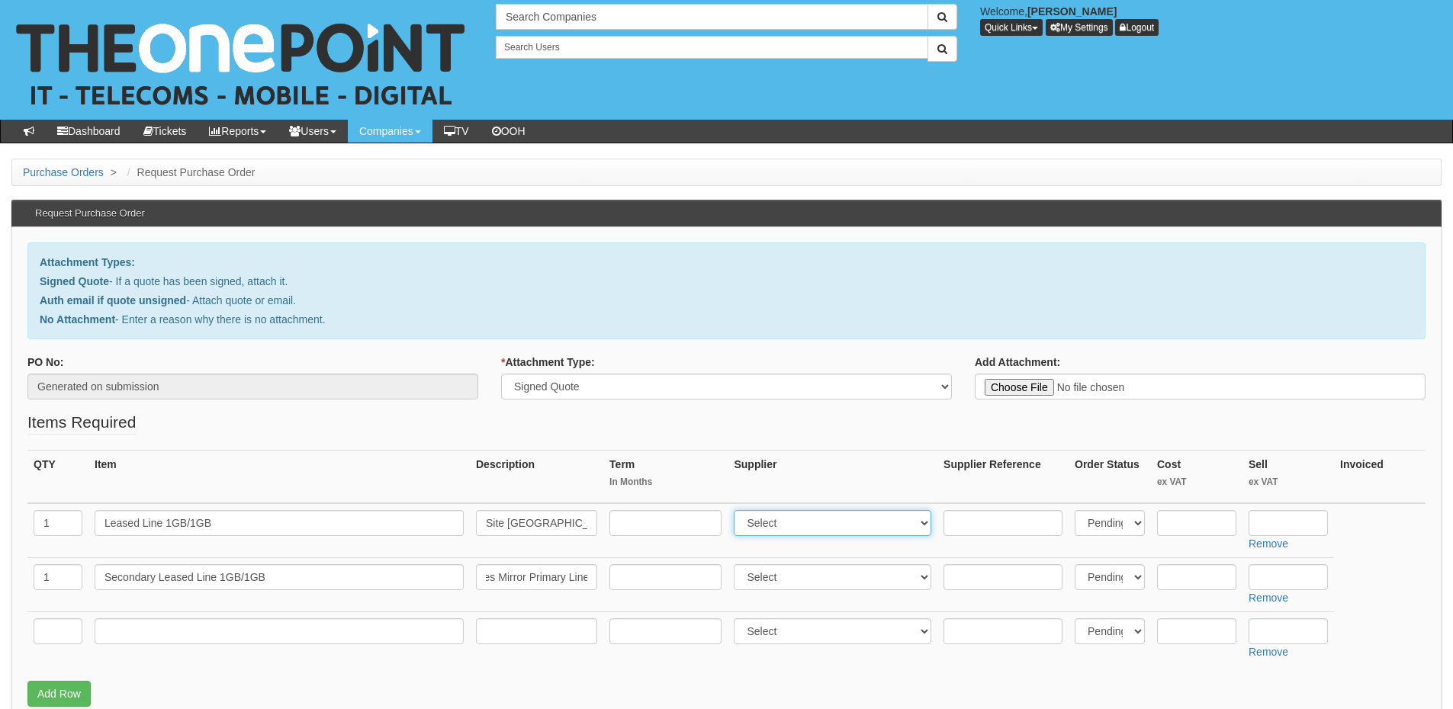
scroll to position [0, 0]
select select "321"
click at [737, 510] on select "Select 123 REG.co.uk 1Password 3 4Gon AA Jones Electric Ltd Abzorb Access Group…" at bounding box center [833, 523] width 198 height 26
click at [778, 578] on select "Select 123 REG.co.uk 1Password 3 4Gon AA Jones Electric Ltd Abzorb Access Group…" at bounding box center [833, 577] width 198 height 26
select select "321"
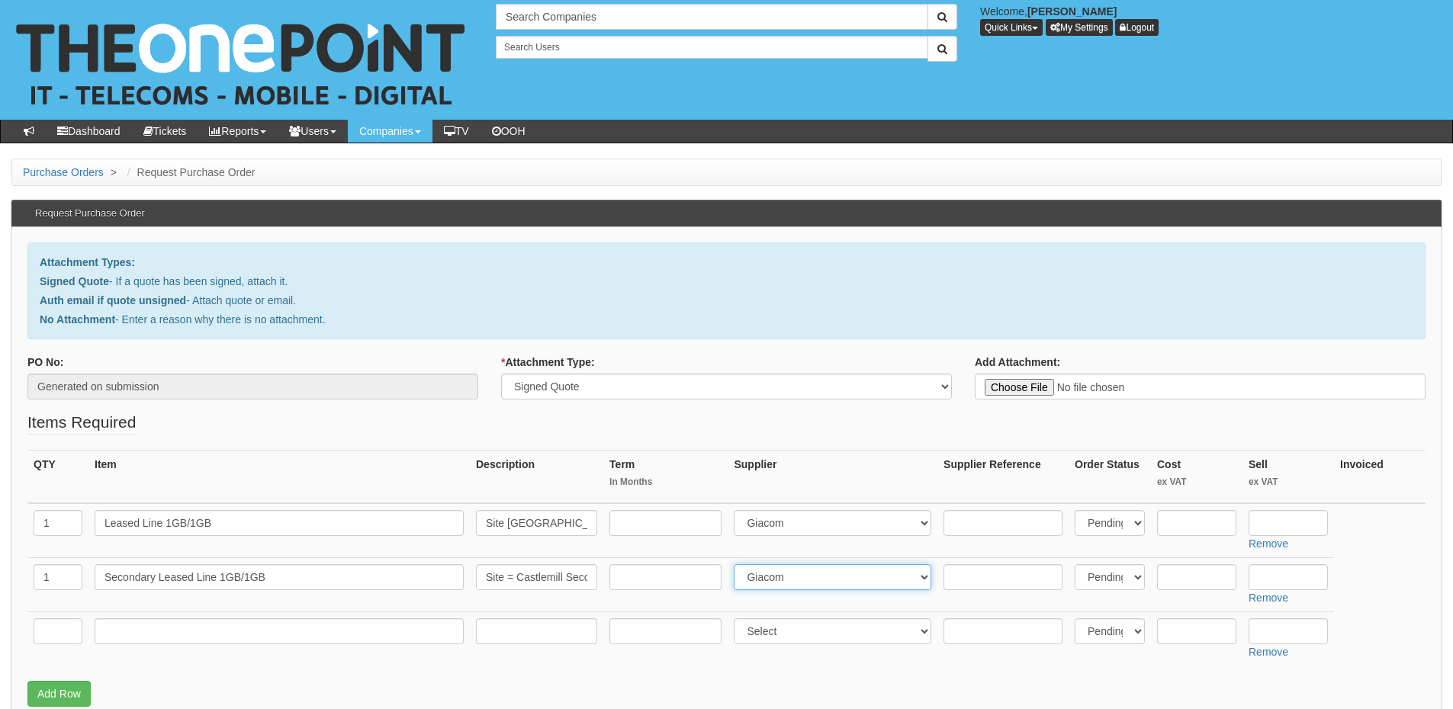
click at [737, 564] on select "Select 123 REG.co.uk 1Password 3 4Gon AA Jones Electric Ltd Abzorb Access Group…" at bounding box center [833, 577] width 198 height 26
click at [159, 638] on input "text" at bounding box center [279, 631] width 369 height 26
paste input "Network Support"
type input "Network Support"
click at [57, 634] on input "text" at bounding box center [58, 631] width 49 height 26
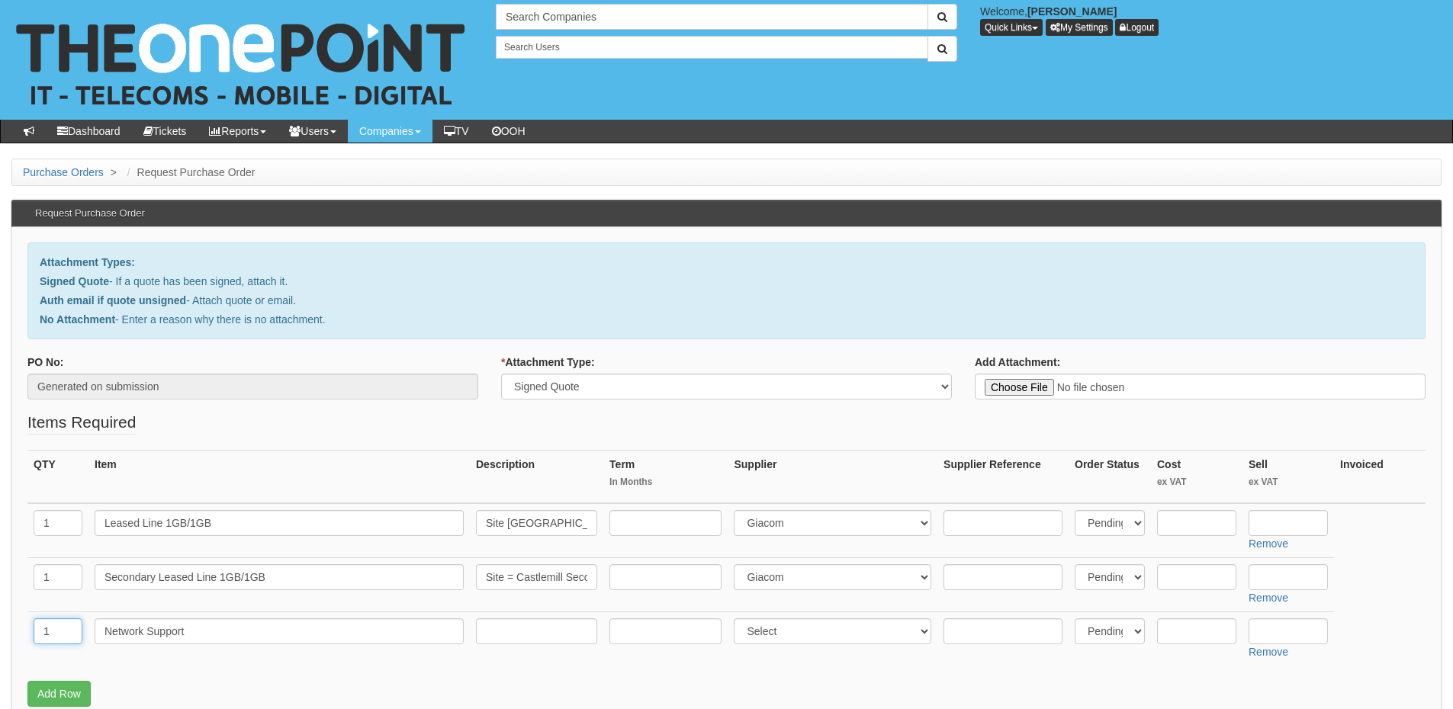
type input "1"
click at [530, 628] on input "text" at bounding box center [536, 631] width 121 height 26
paste input "Site - Castlemill Ongoing Network Support including management of building Netw…"
type input "Site - Castlemill Ongoing Network Support including management of building Netw…"
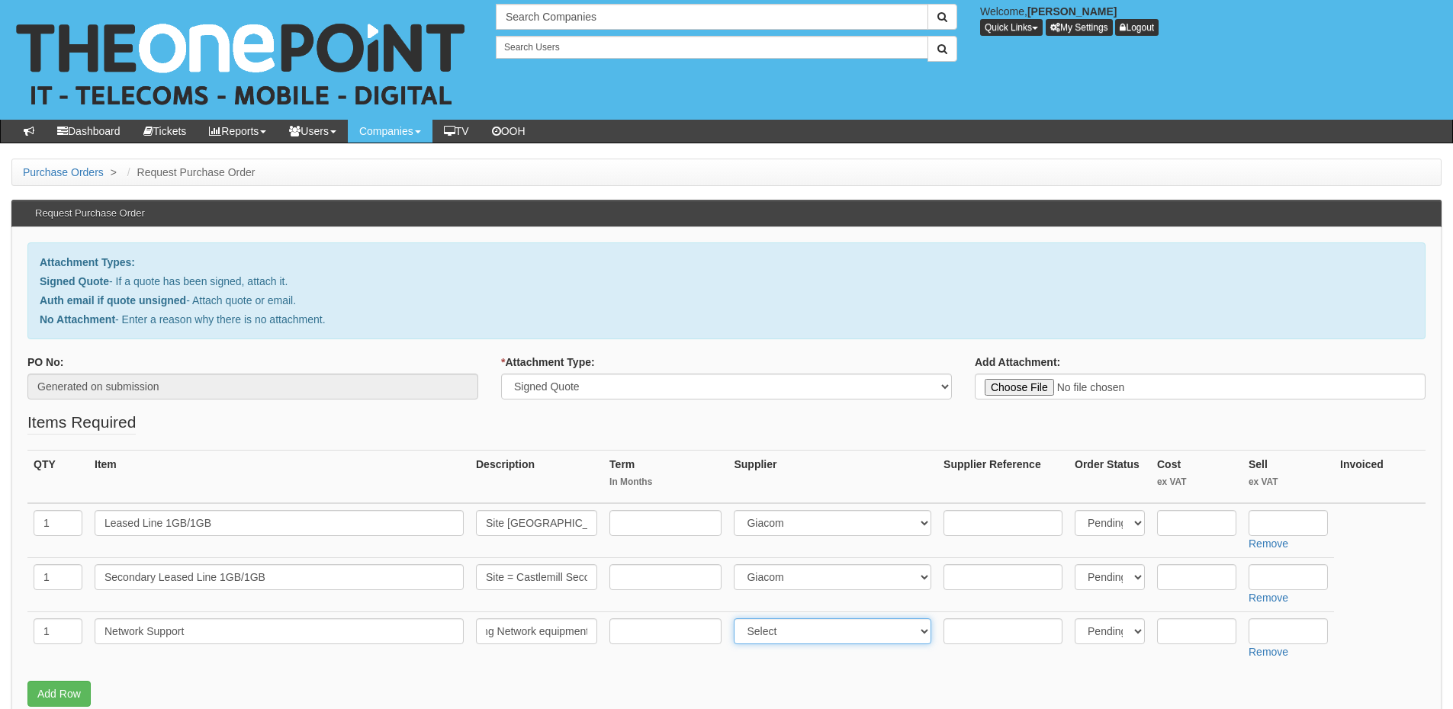
click at [812, 631] on select "Select 123 REG.co.uk 1Password 3 4Gon AA Jones Electric Ltd Abzorb Access Group…" at bounding box center [833, 631] width 198 height 26
select select "81"
click at [737, 618] on select "Select 123 REG.co.uk 1Password 3 4Gon AA Jones Electric Ltd Abzorb Access Group…" at bounding box center [833, 631] width 198 height 26
click at [1285, 520] on input "text" at bounding box center [1287, 523] width 79 height 26
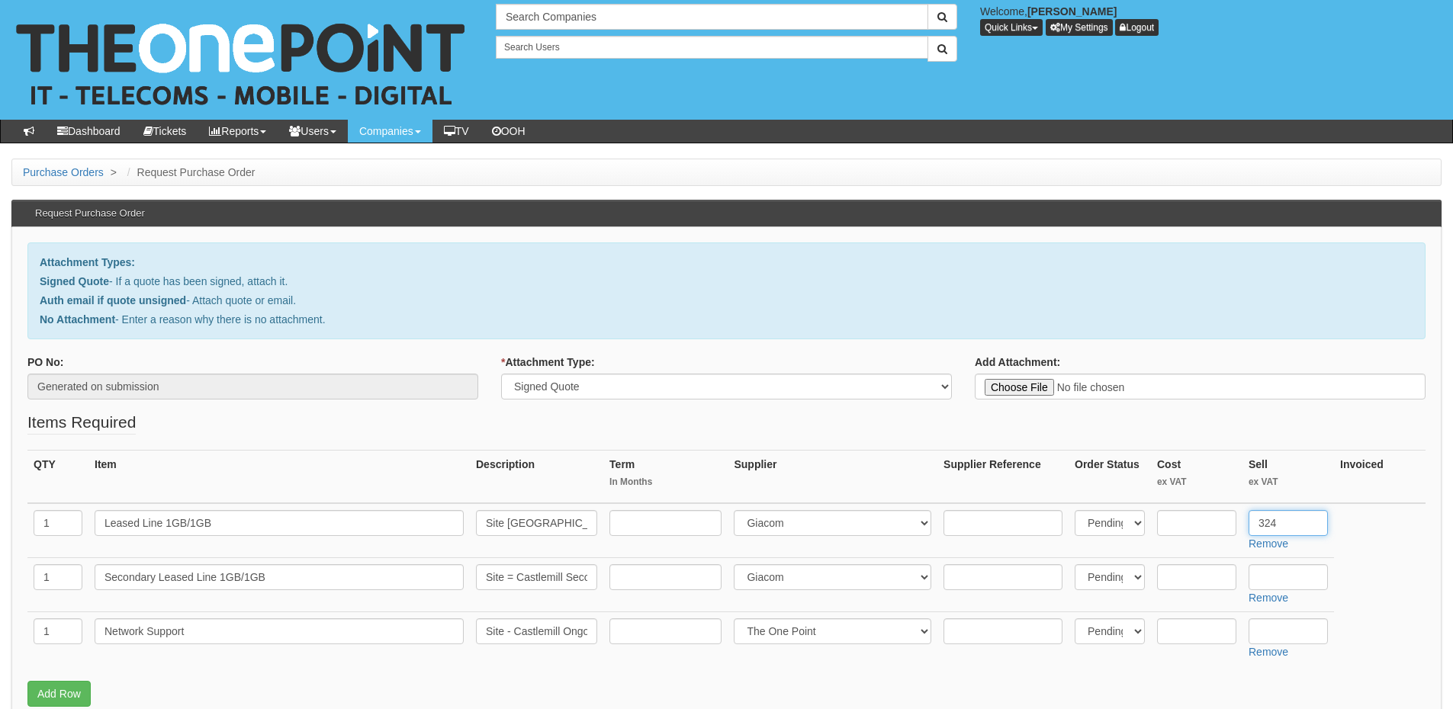
type input "324"
click at [1285, 575] on input "text" at bounding box center [1287, 577] width 79 height 26
type input "444"
click at [1269, 631] on input "text" at bounding box center [1287, 631] width 79 height 26
type input "295"
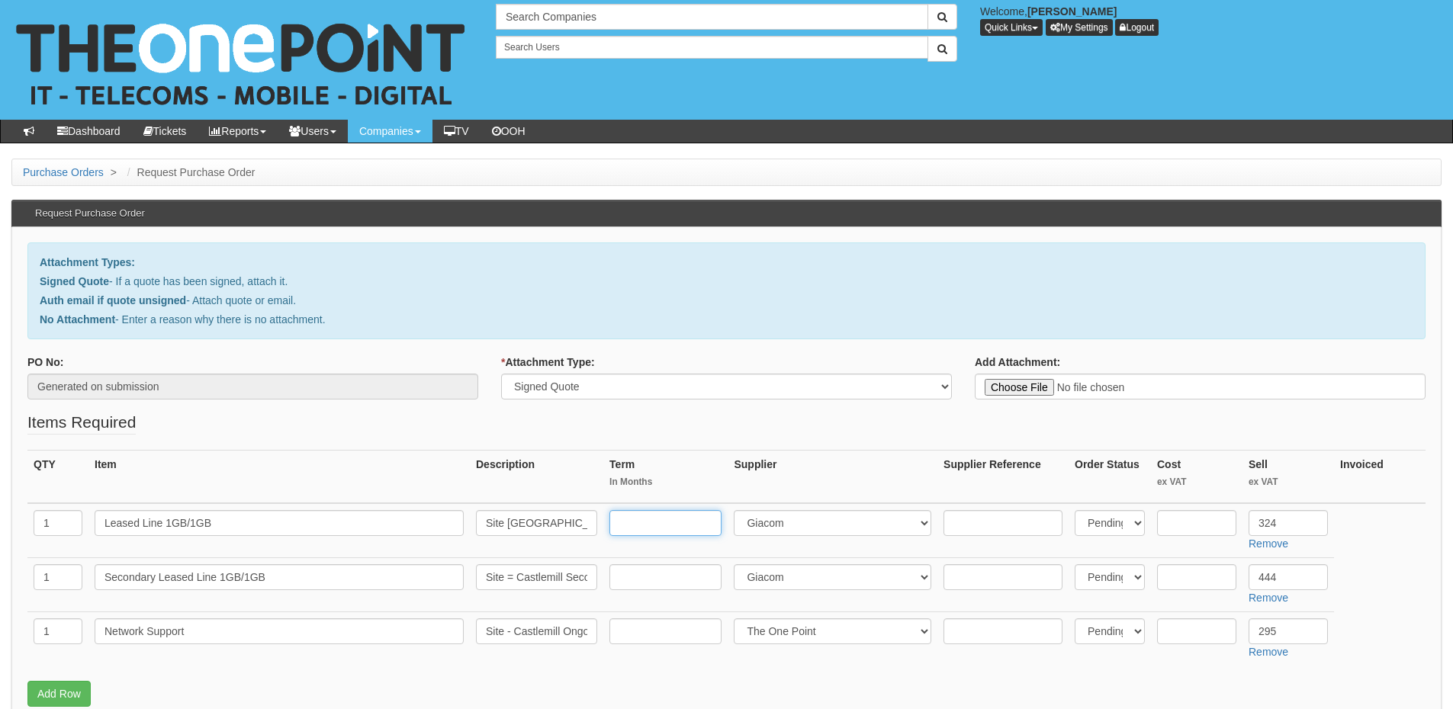
click at [670, 516] on input "text" at bounding box center [665, 523] width 112 height 26
type input "36"
click at [667, 588] on input "text" at bounding box center [665, 577] width 112 height 26
type input "36"
click at [657, 637] on input "text" at bounding box center [665, 631] width 112 height 26
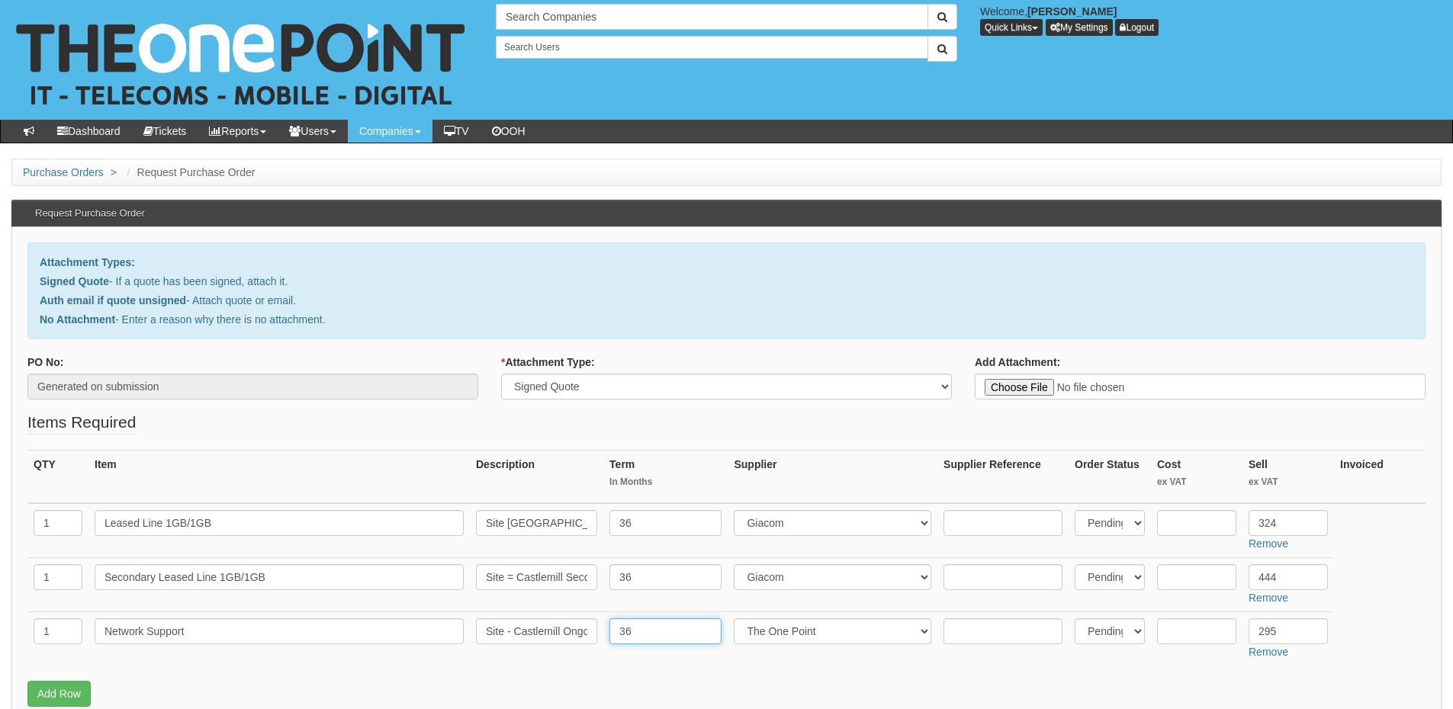
type input "36"
click at [1174, 520] on input "text" at bounding box center [1196, 523] width 79 height 26
type input "269"
click at [1181, 581] on input "text" at bounding box center [1196, 577] width 79 height 26
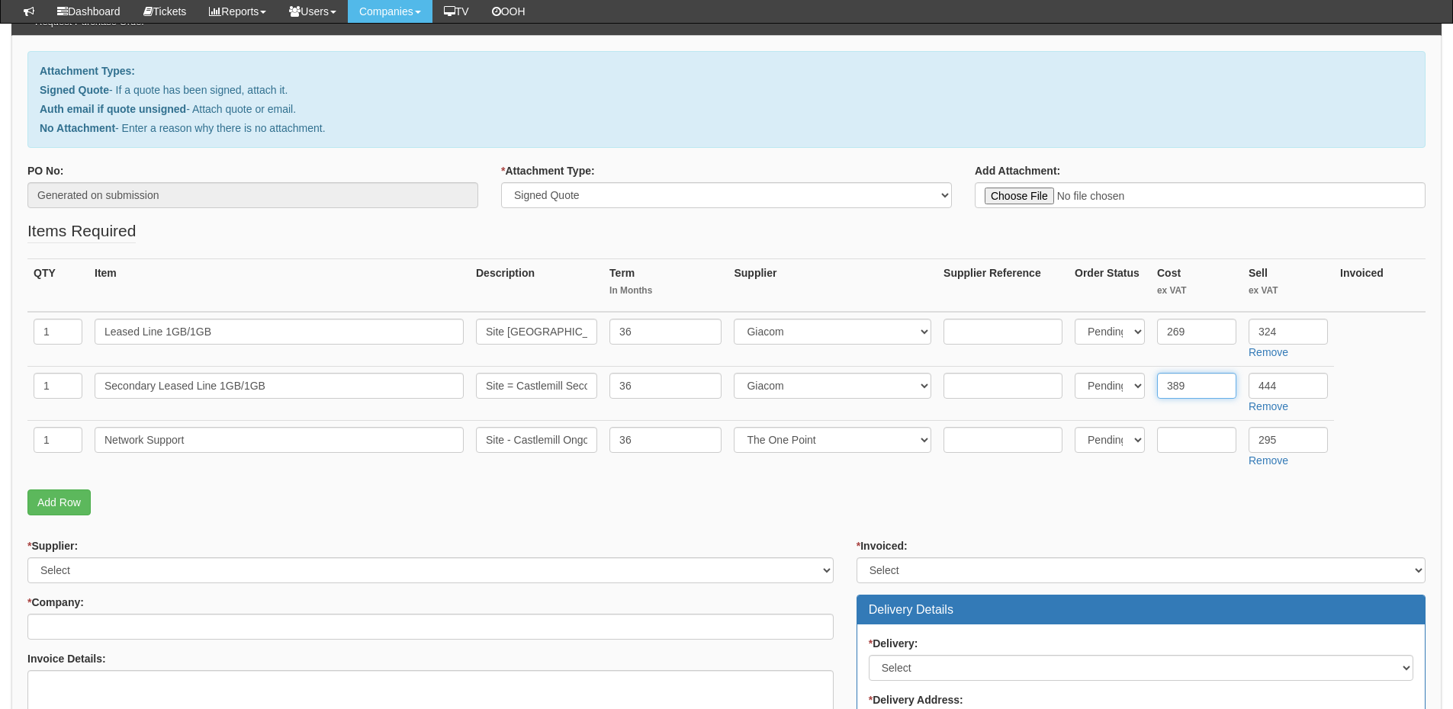
scroll to position [229, 0]
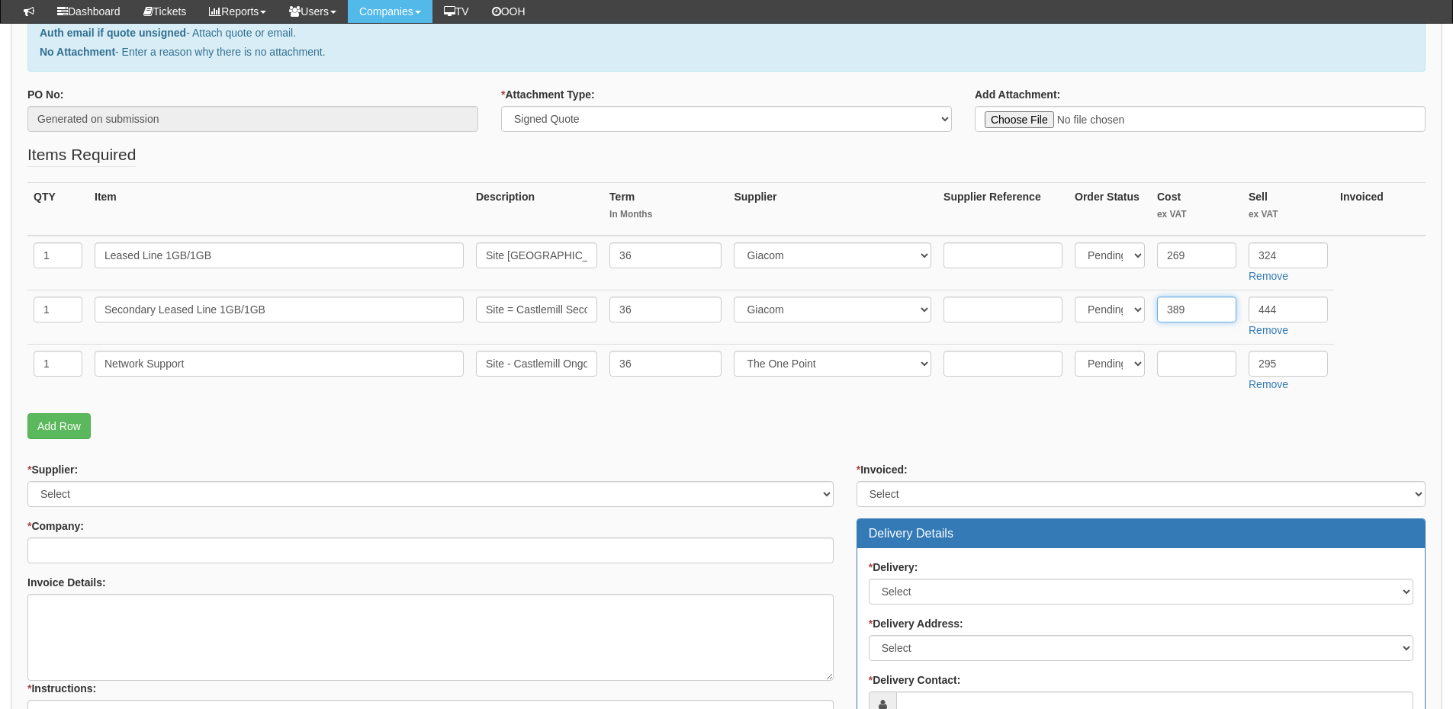
type input "389"
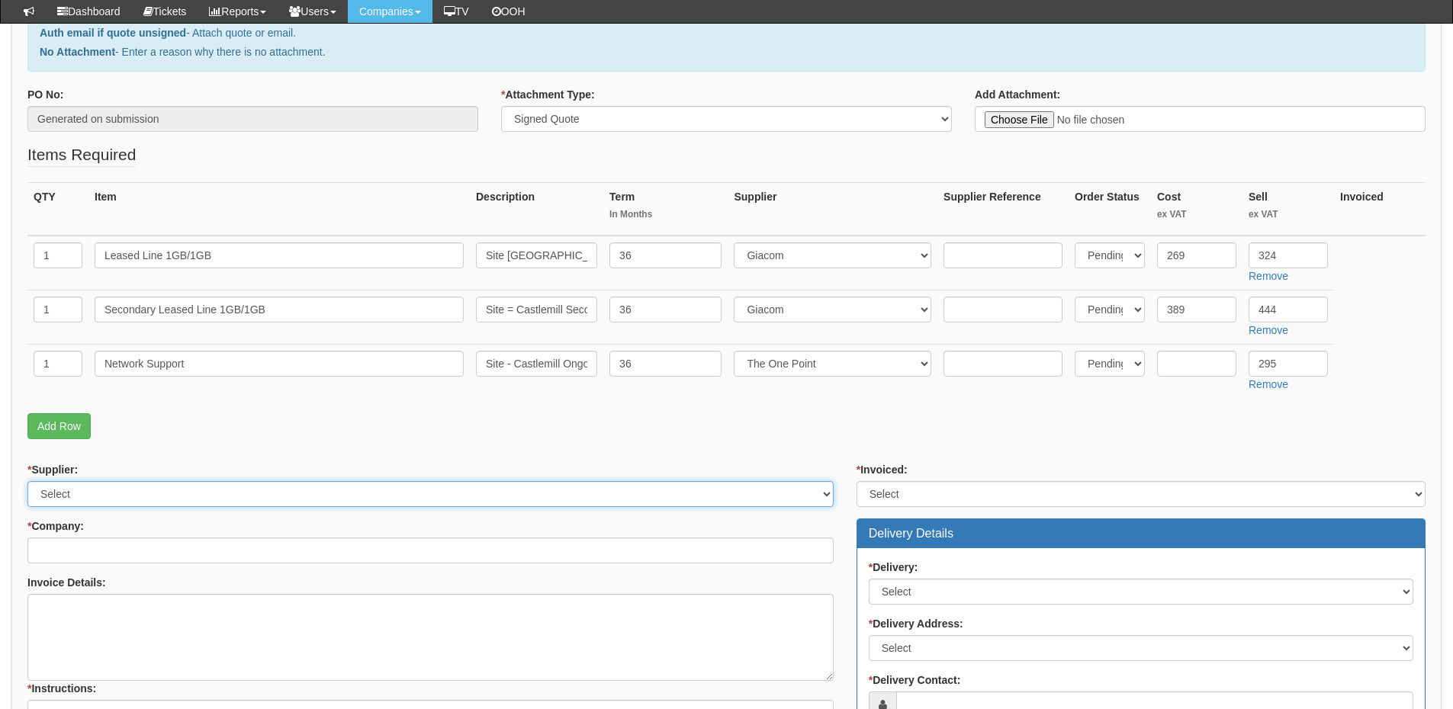
click at [463, 490] on select "Select 123 REG.co.uk 1Password 3 4Gon AA Jones Electric Ltd Abzorb Access Group…" at bounding box center [430, 494] width 806 height 26
select select "124"
click at [27, 481] on select "Select 123 REG.co.uk 1Password 3 4Gon AA Jones Electric Ltd Abzorb Access Group…" at bounding box center [430, 494] width 806 height 26
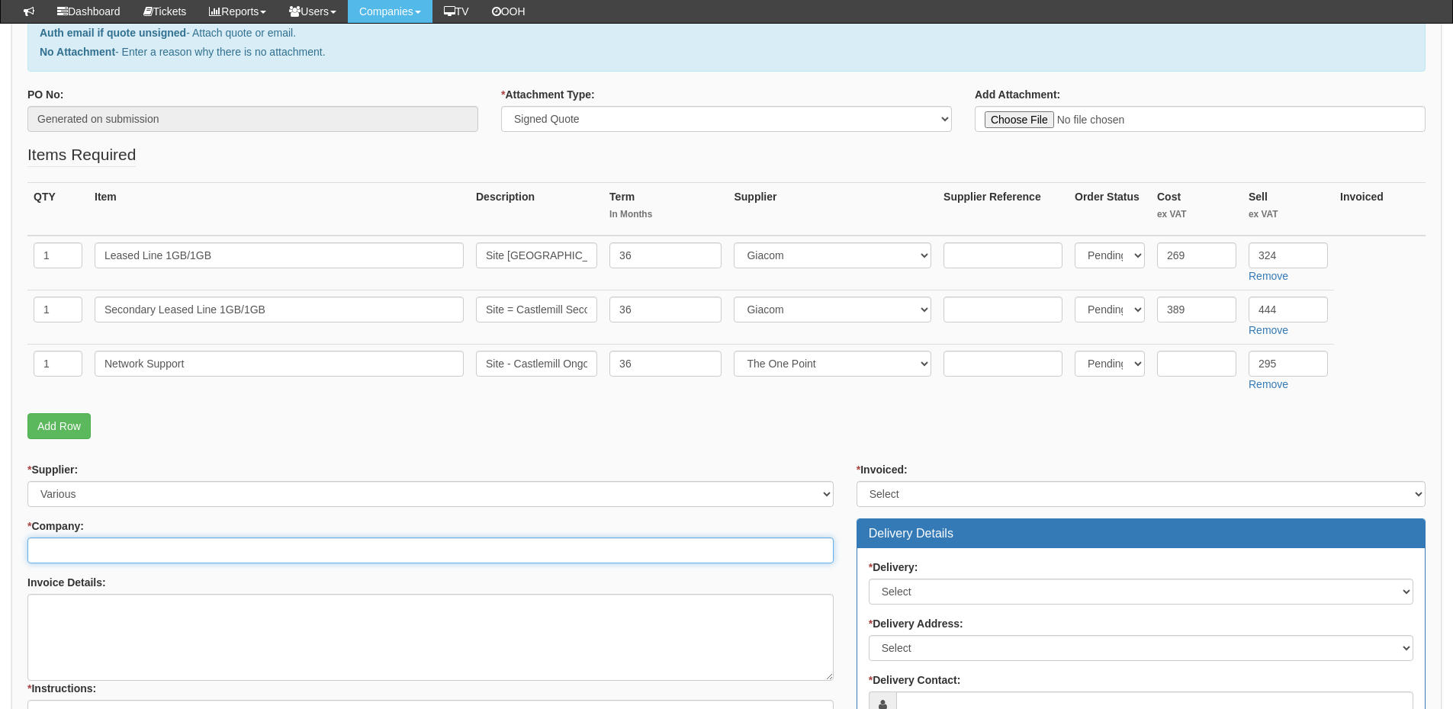
click at [175, 544] on input "* Company:" at bounding box center [430, 551] width 806 height 26
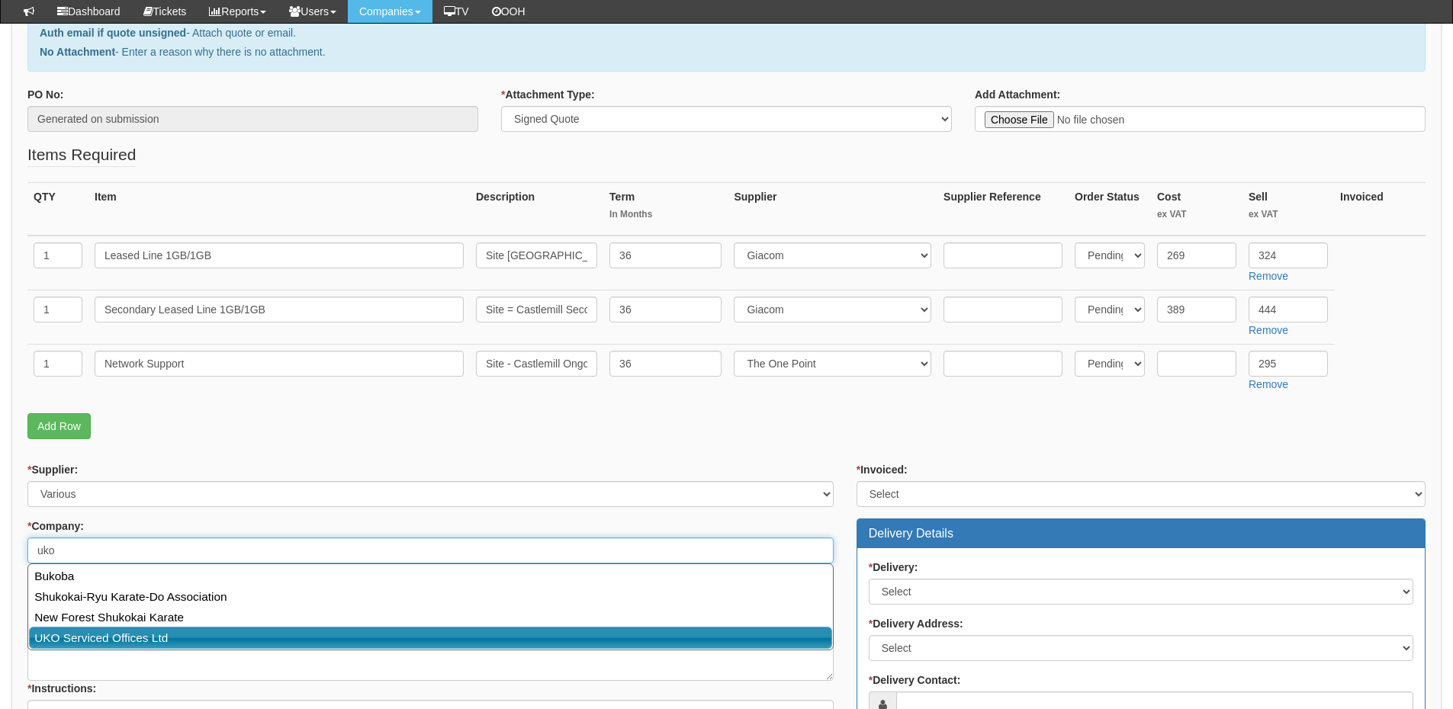
click at [139, 631] on link "UKO Serviced Offices Ltd" at bounding box center [430, 638] width 803 height 22
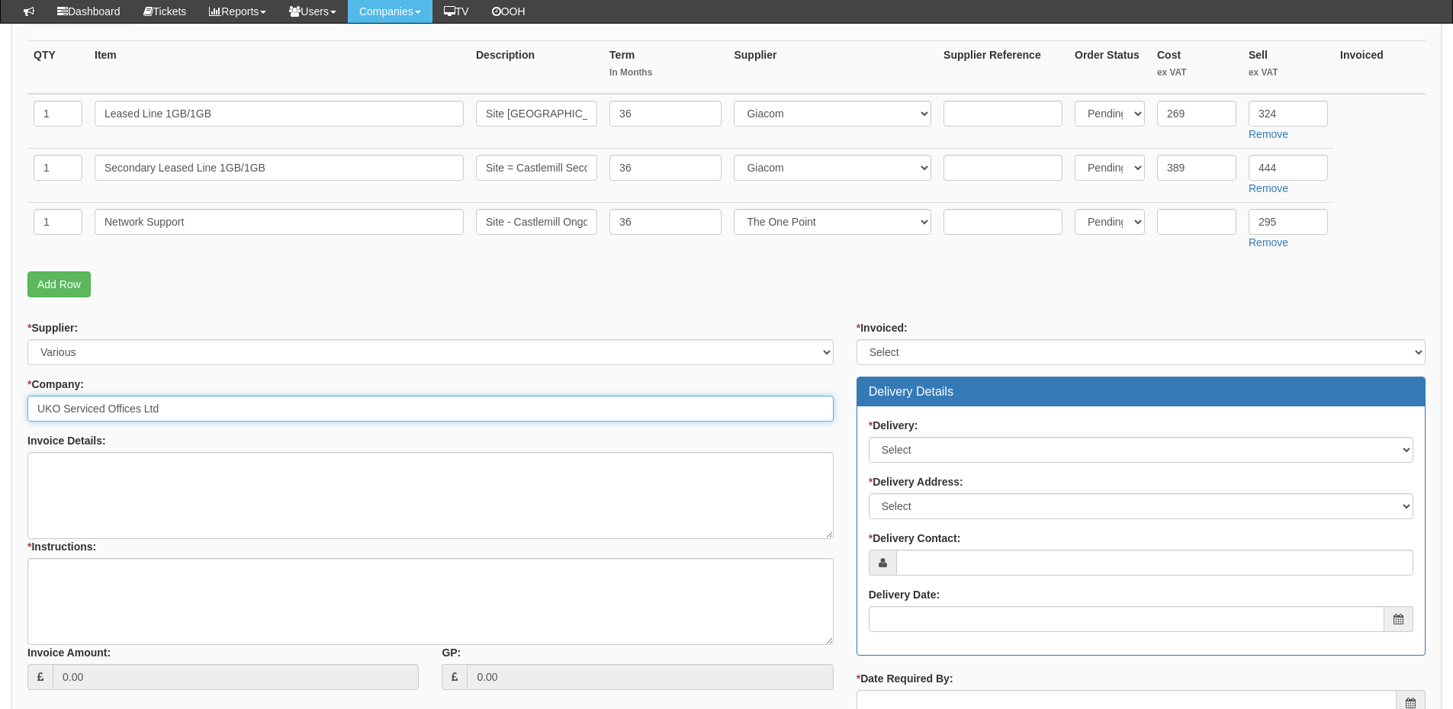
scroll to position [381, 0]
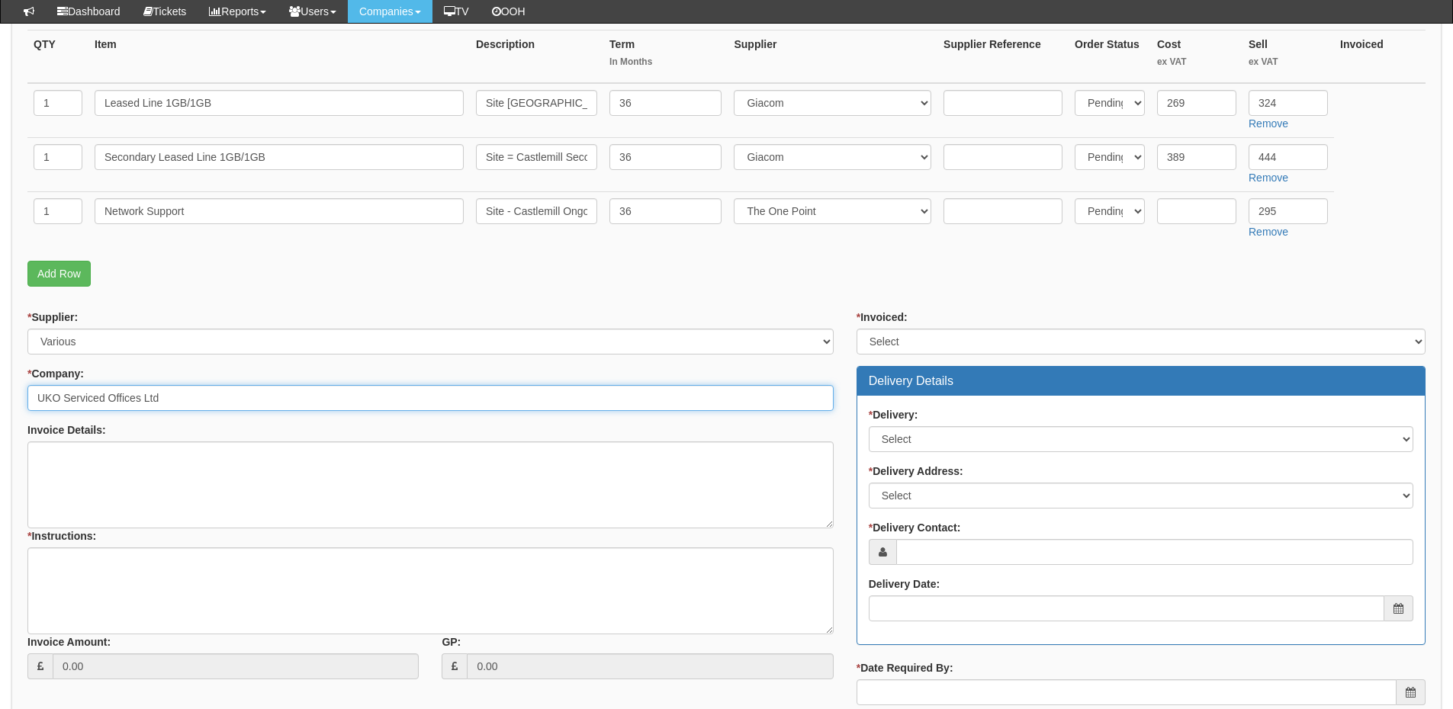
type input "UKO Serviced Offices Ltd"
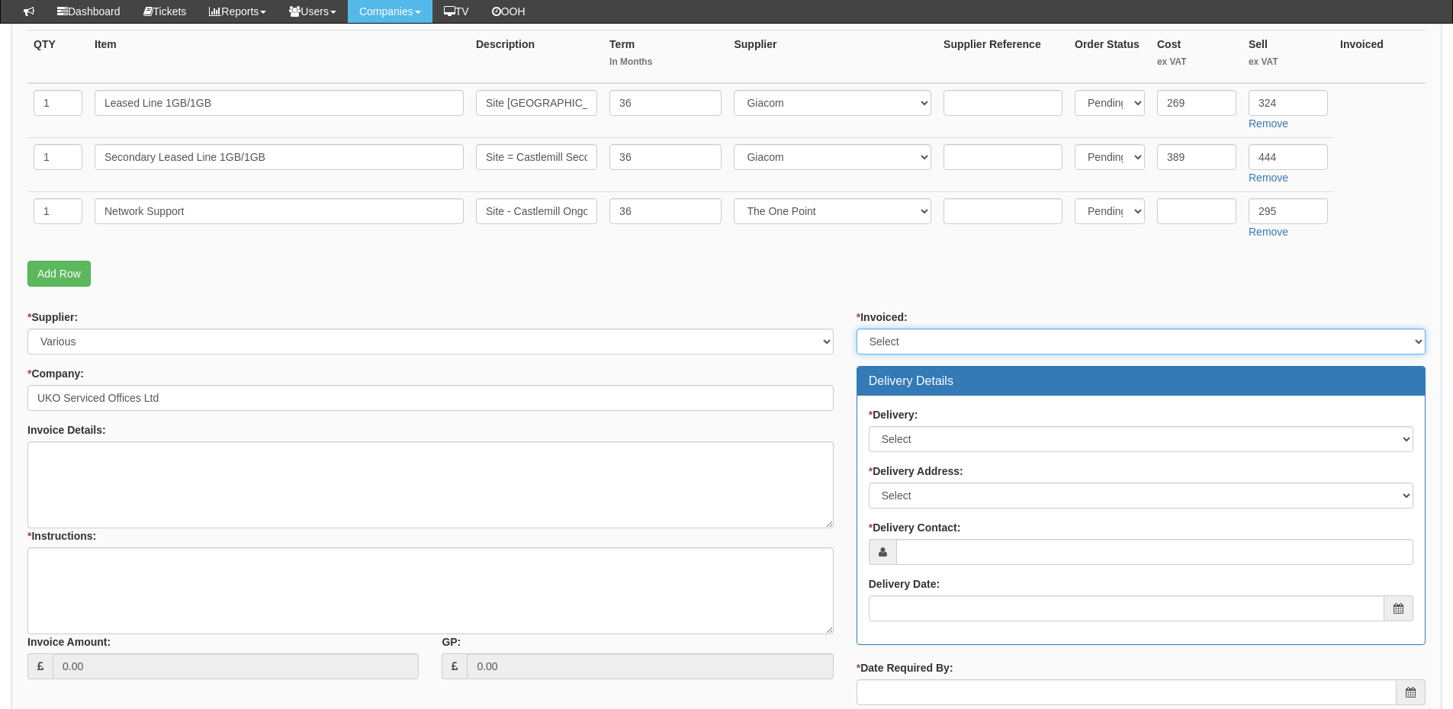
drag, startPoint x: 911, startPoint y: 339, endPoint x: 908, endPoint y: 354, distance: 15.4
click at [911, 339] on select "Select Yes No N/A STB (part of order)" at bounding box center [1140, 342] width 569 height 26
select select "2"
click at [856, 329] on select "Select Yes No N/A STB (part of order)" at bounding box center [1140, 342] width 569 height 26
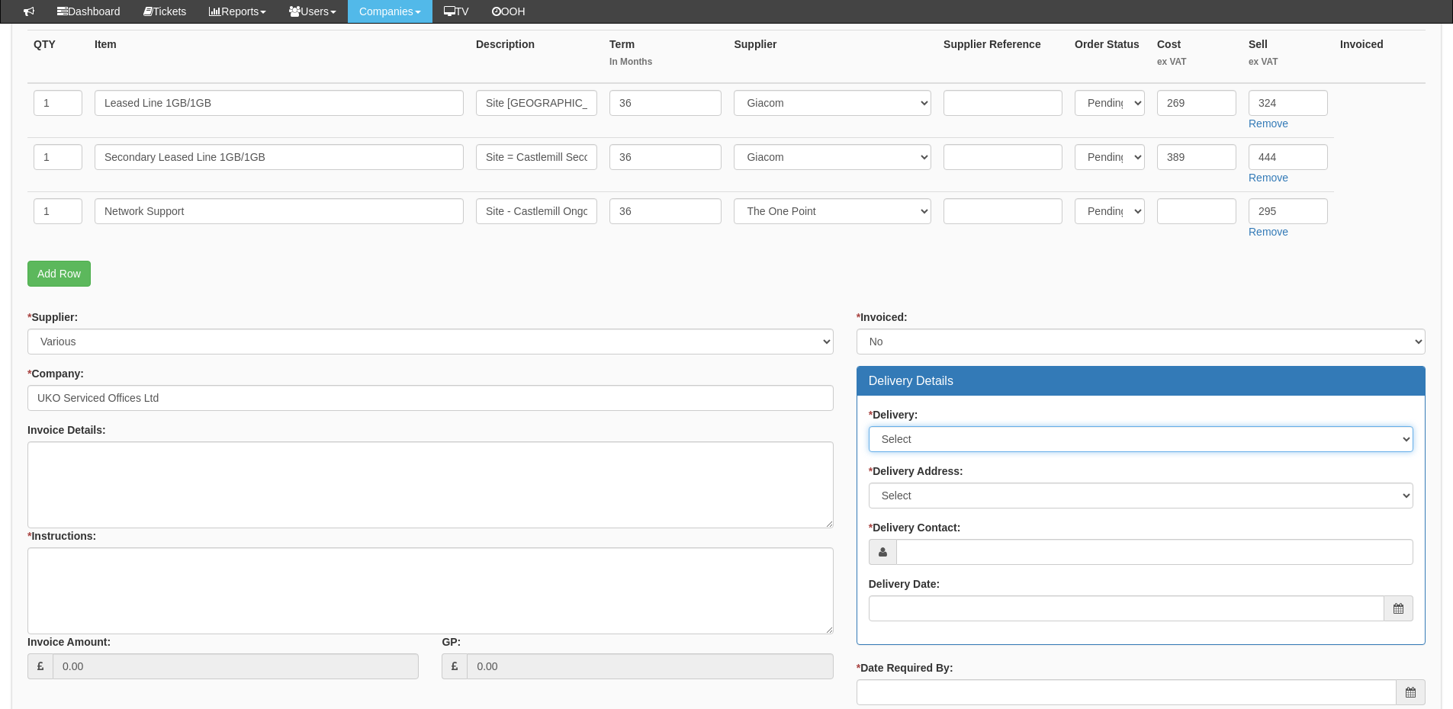
drag, startPoint x: 917, startPoint y: 435, endPoint x: 920, endPoint y: 451, distance: 16.2
click at [917, 435] on select "Select No Not Applicable Yes" at bounding box center [1141, 439] width 544 height 26
select select "3"
click at [869, 426] on select "Select No Not Applicable Yes" at bounding box center [1141, 439] width 544 height 26
click at [920, 494] on select "Select Not Applicable Main Address - WV1 4EG Other" at bounding box center [1141, 496] width 544 height 26
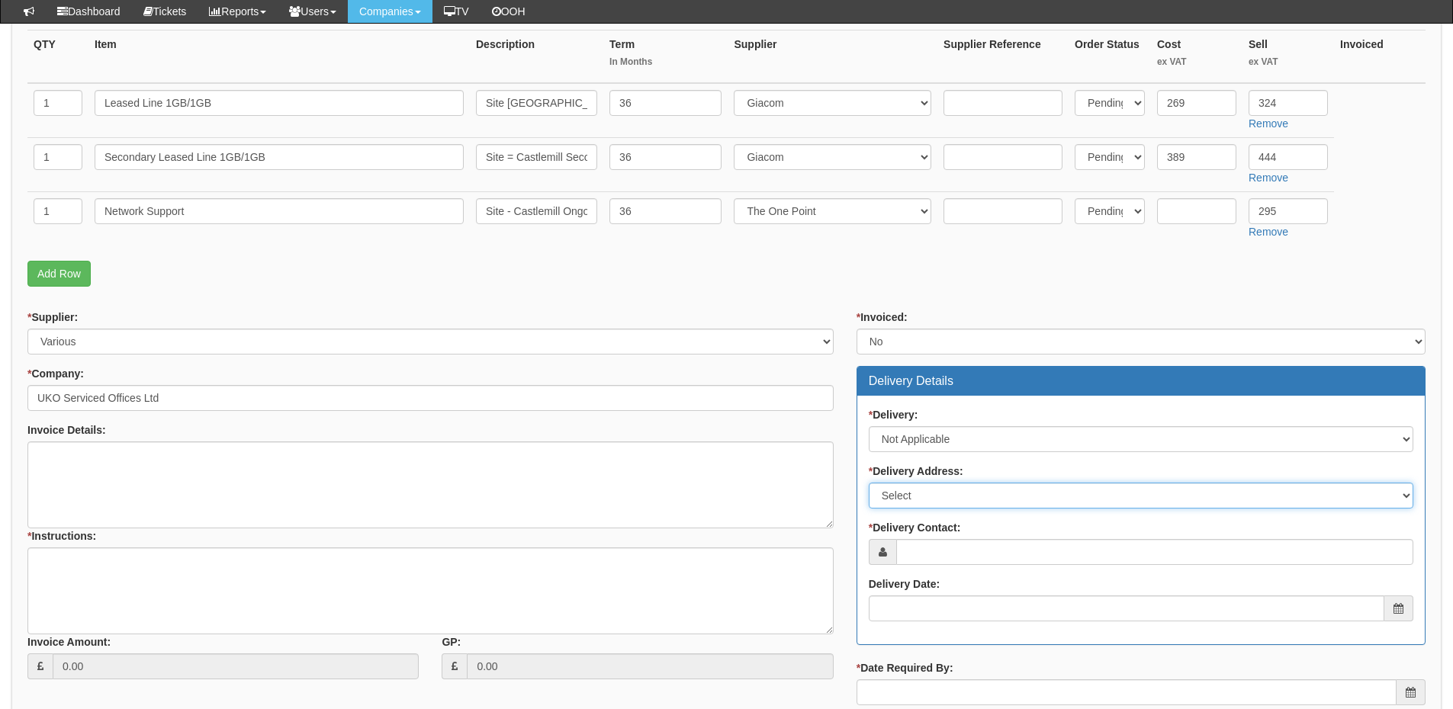
select select "N/A"
click at [869, 483] on select "Select Not Applicable Main Address - WV1 4EG Other" at bounding box center [1141, 496] width 544 height 26
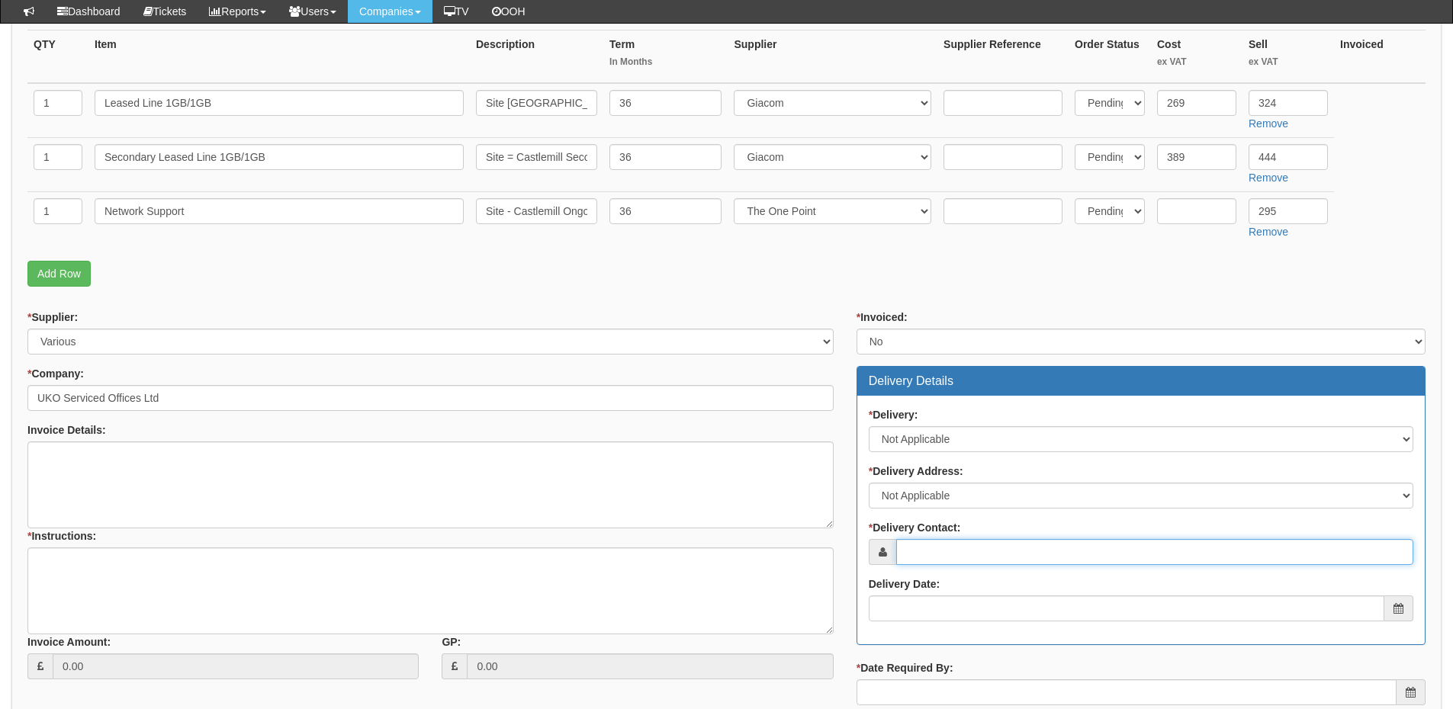
click at [947, 546] on input "* Delivery Contact:" at bounding box center [1154, 552] width 517 height 26
paste input "Heather Wrigley"
type input "Heather Wrigley"
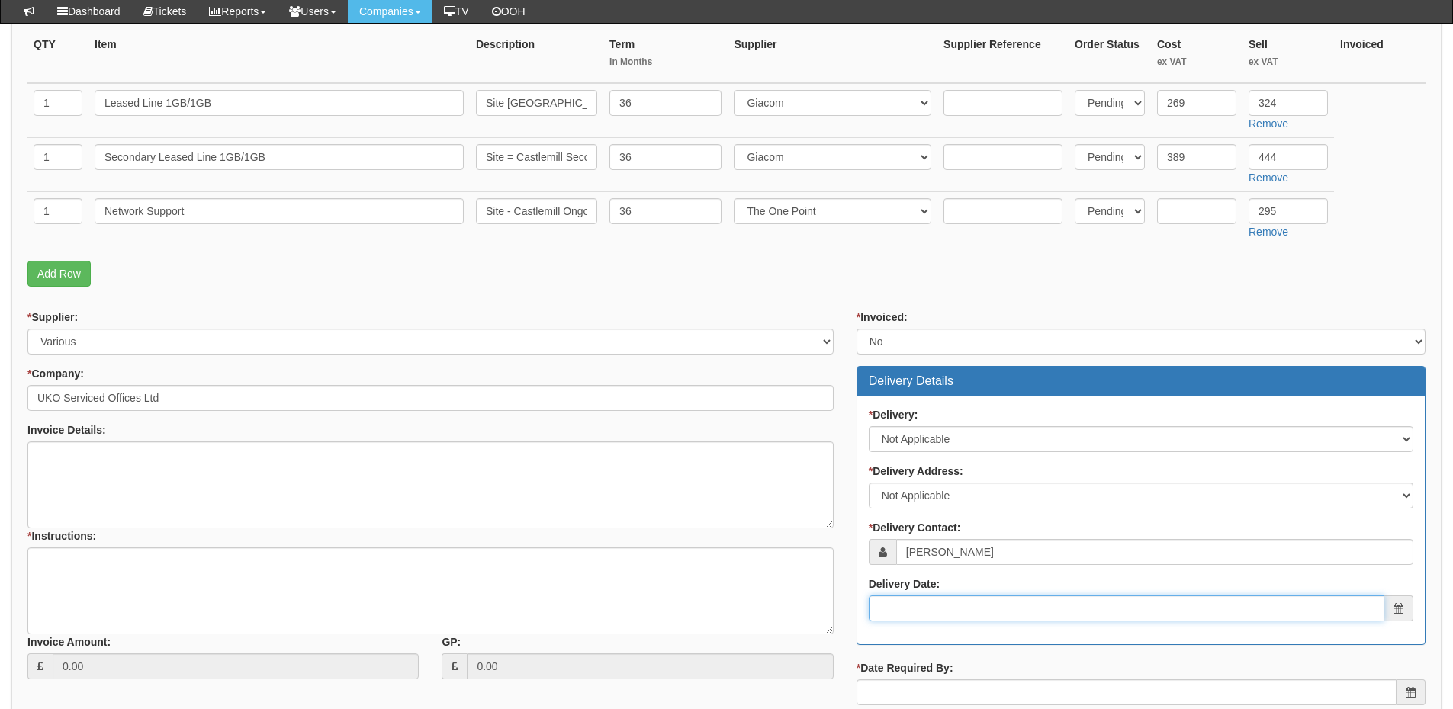
click at [946, 614] on input "Delivery Date:" at bounding box center [1127, 609] width 516 height 26
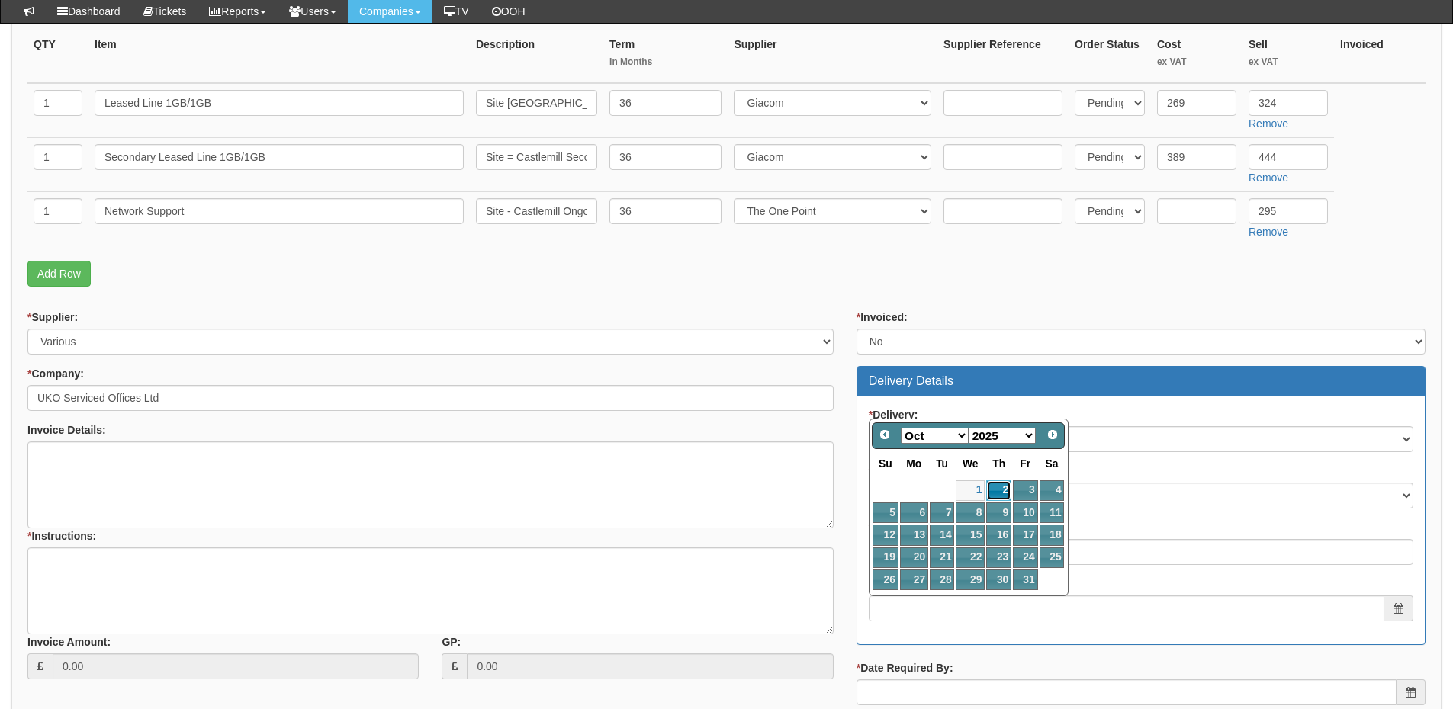
click at [1003, 494] on link "2" at bounding box center [998, 490] width 25 height 21
type input "2025-10-02"
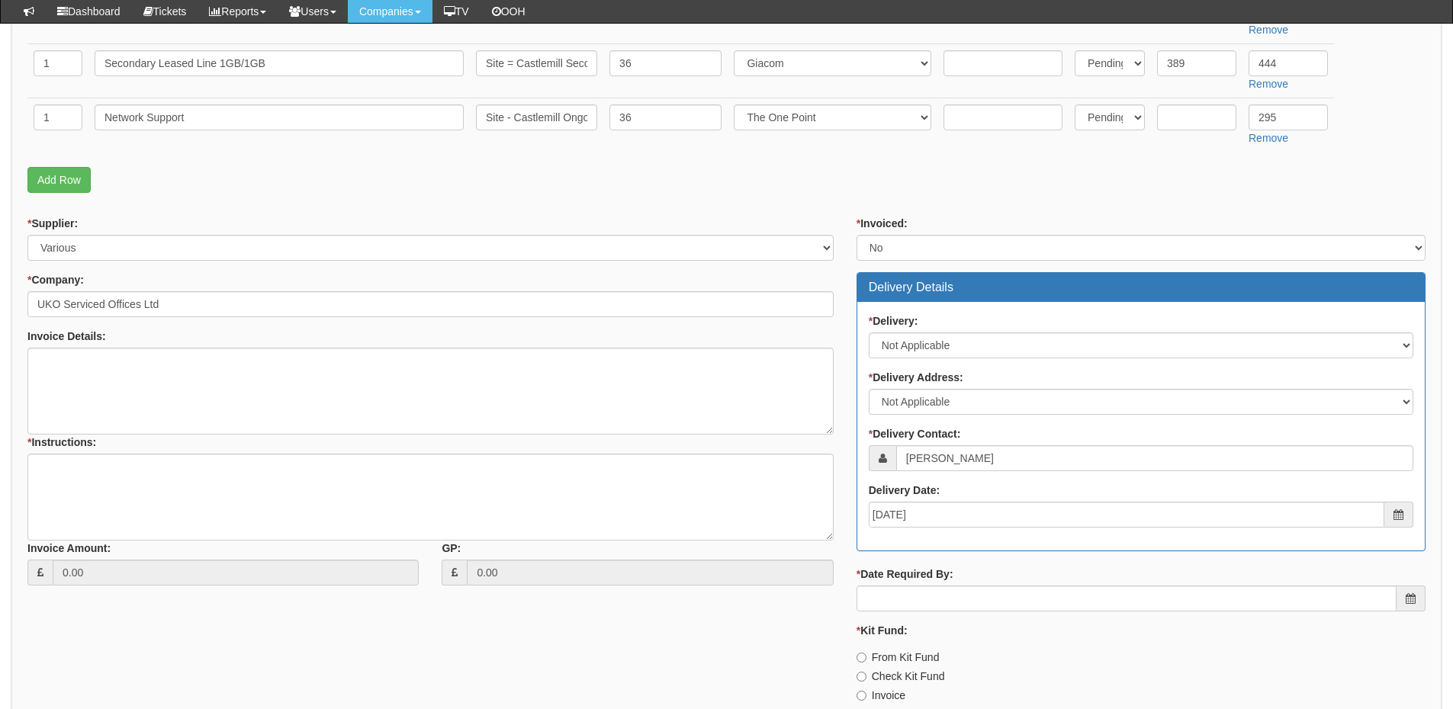
scroll to position [606, 0]
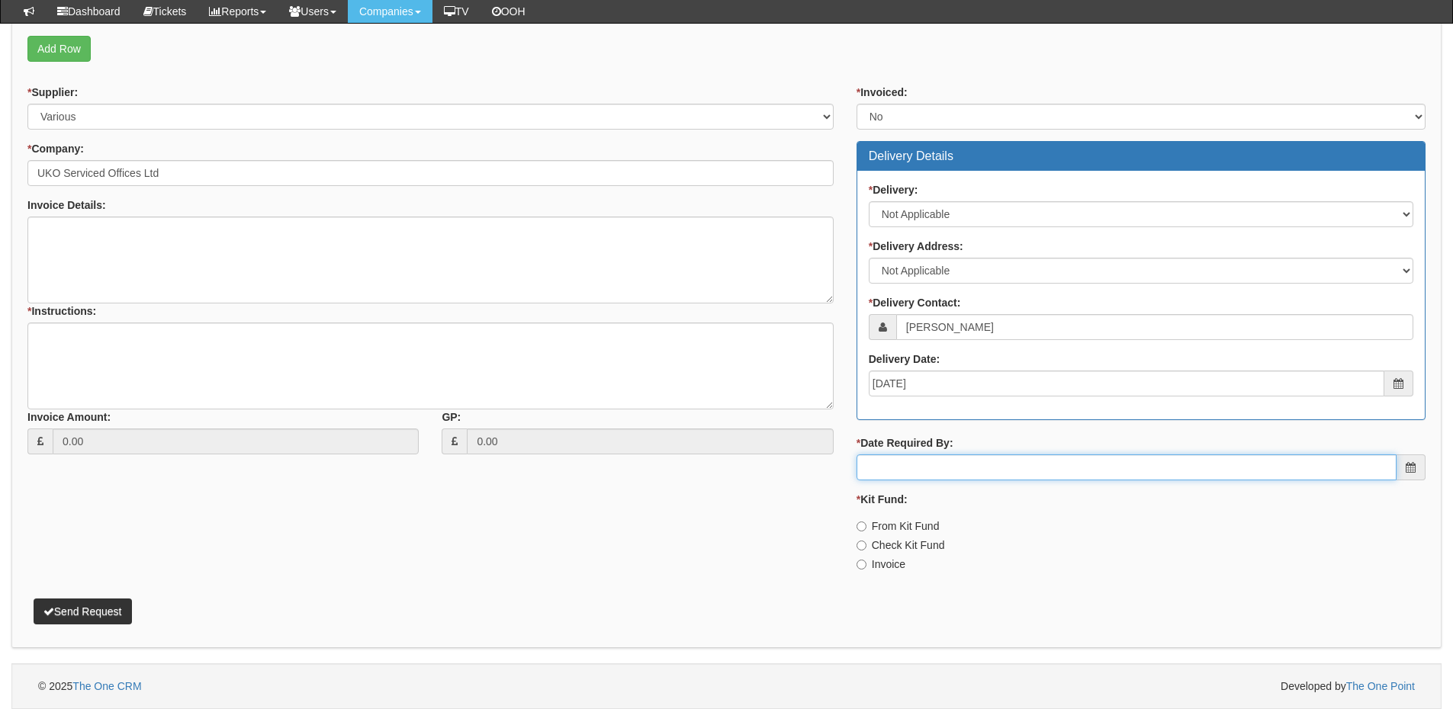
click at [978, 466] on input "* Date Required By:" at bounding box center [1126, 468] width 540 height 26
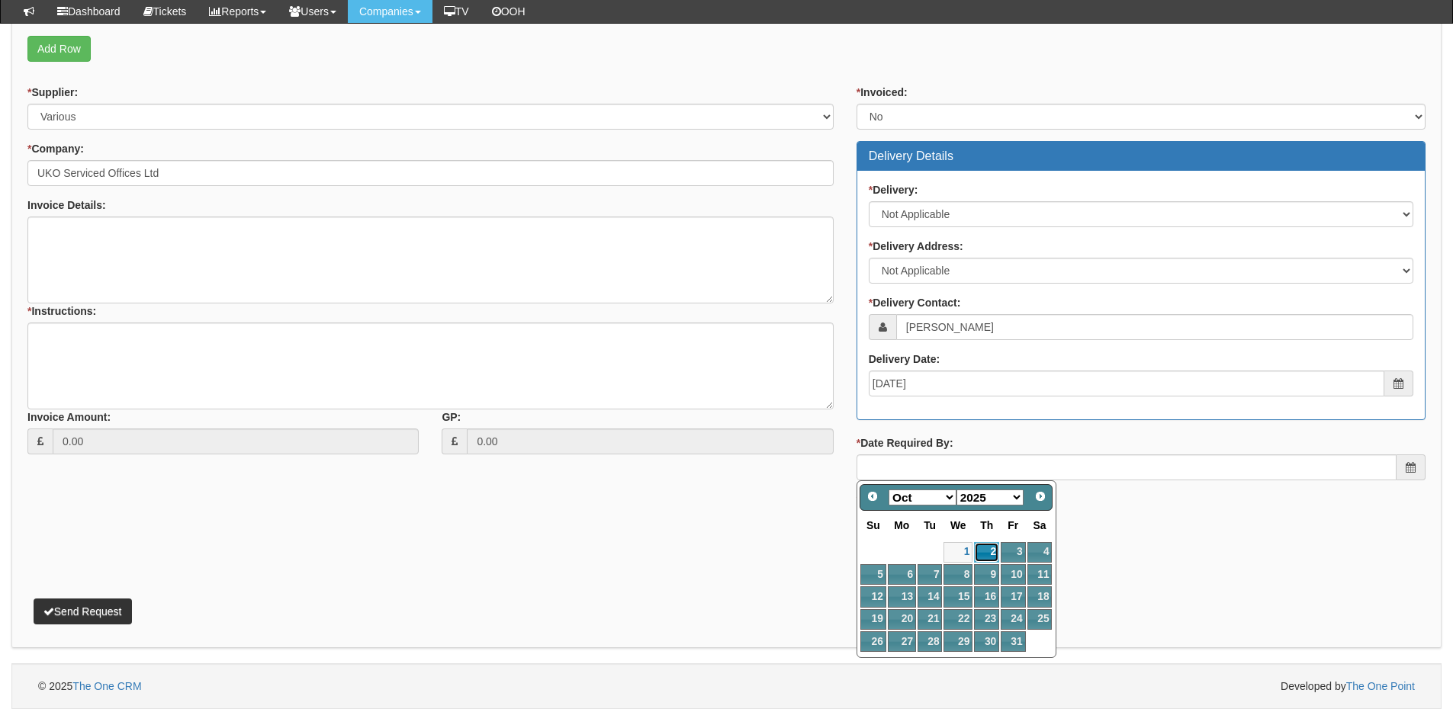
click at [988, 544] on link "2" at bounding box center [986, 552] width 25 height 21
type input "2025-10-02"
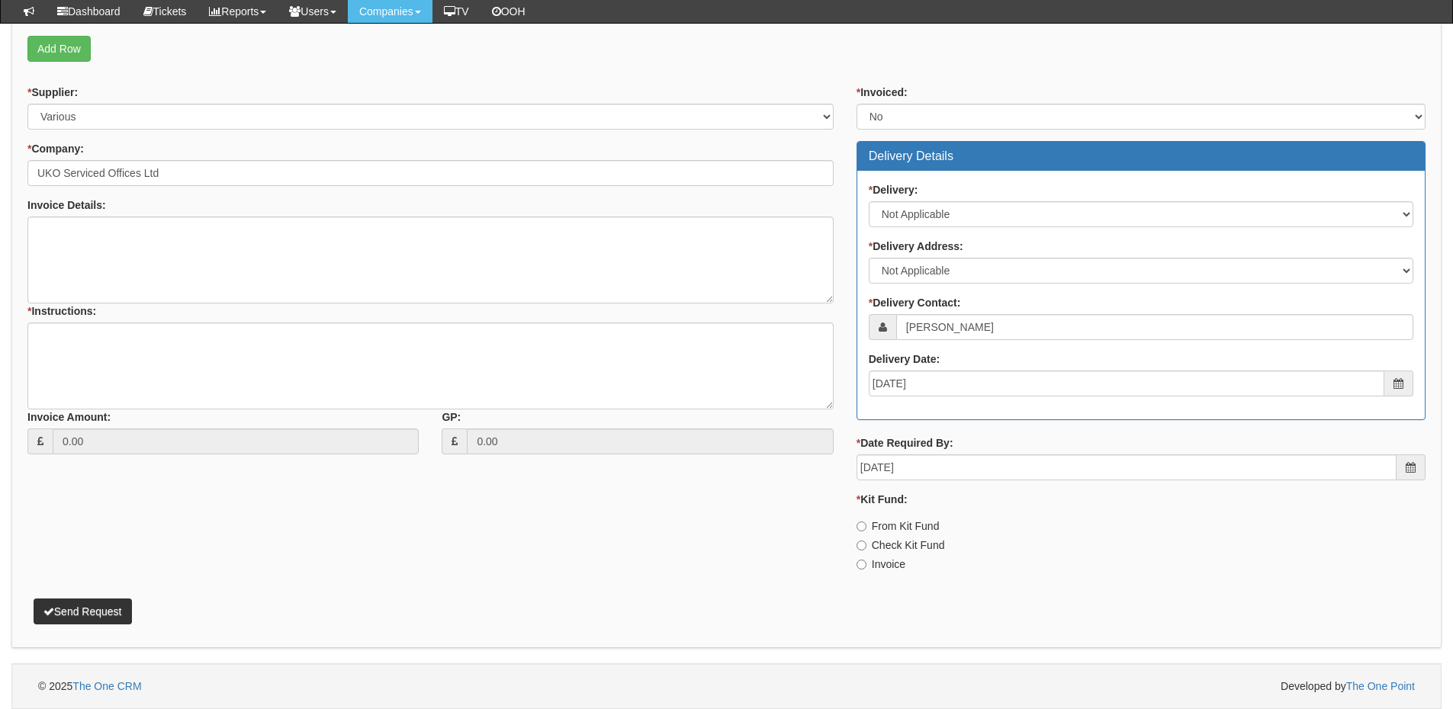
click at [872, 560] on label "Invoice" at bounding box center [880, 564] width 49 height 15
click at [866, 560] on input "Invoice" at bounding box center [861, 565] width 10 height 10
radio input "true"
click at [236, 375] on textarea "* Instructions:" at bounding box center [430, 366] width 806 height 87
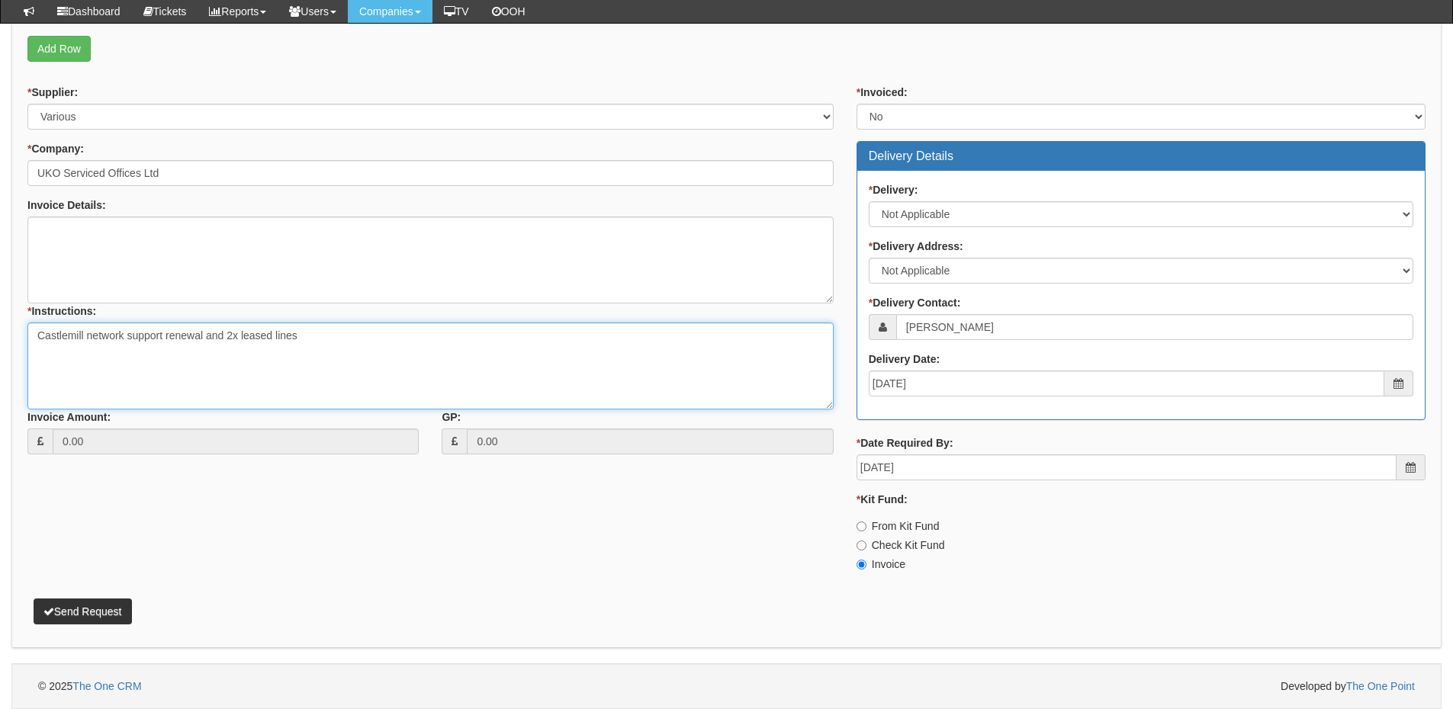
type textarea "Castlemill network support renewal and 2x leased lines"
click at [95, 619] on button "Send Request" at bounding box center [83, 612] width 98 height 26
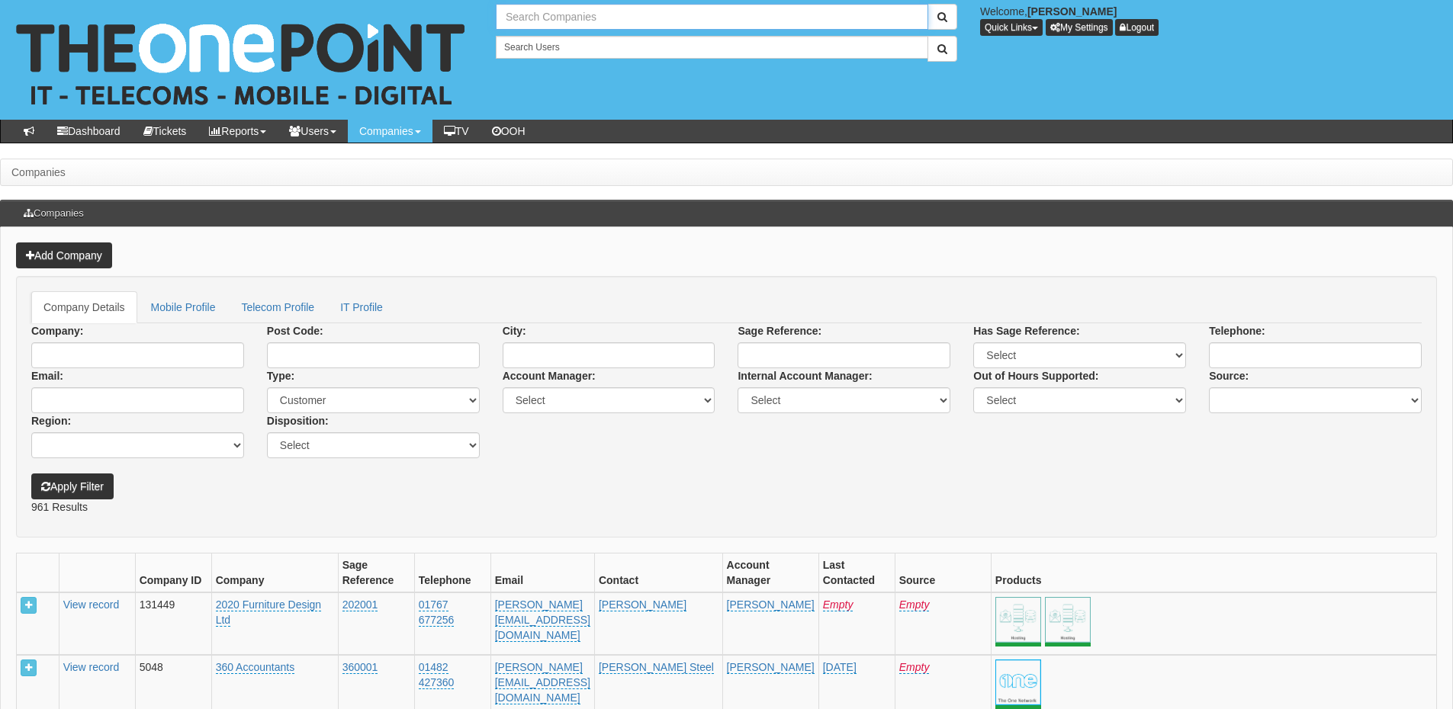
click at [514, 18] on input "text" at bounding box center [712, 17] width 432 height 26
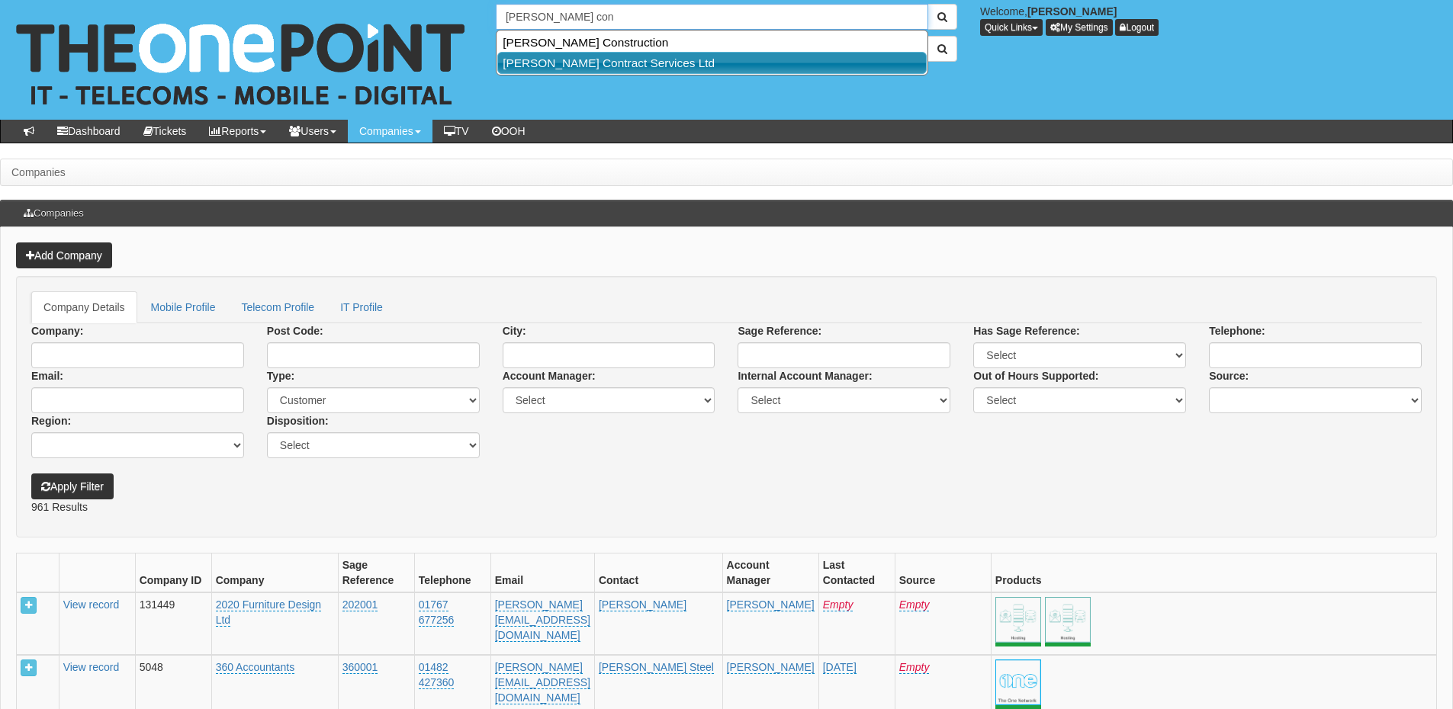
click at [551, 56] on link "[PERSON_NAME] Contract Services Ltd" at bounding box center [711, 63] width 429 height 22
type input "[PERSON_NAME] Contract Services Ltd"
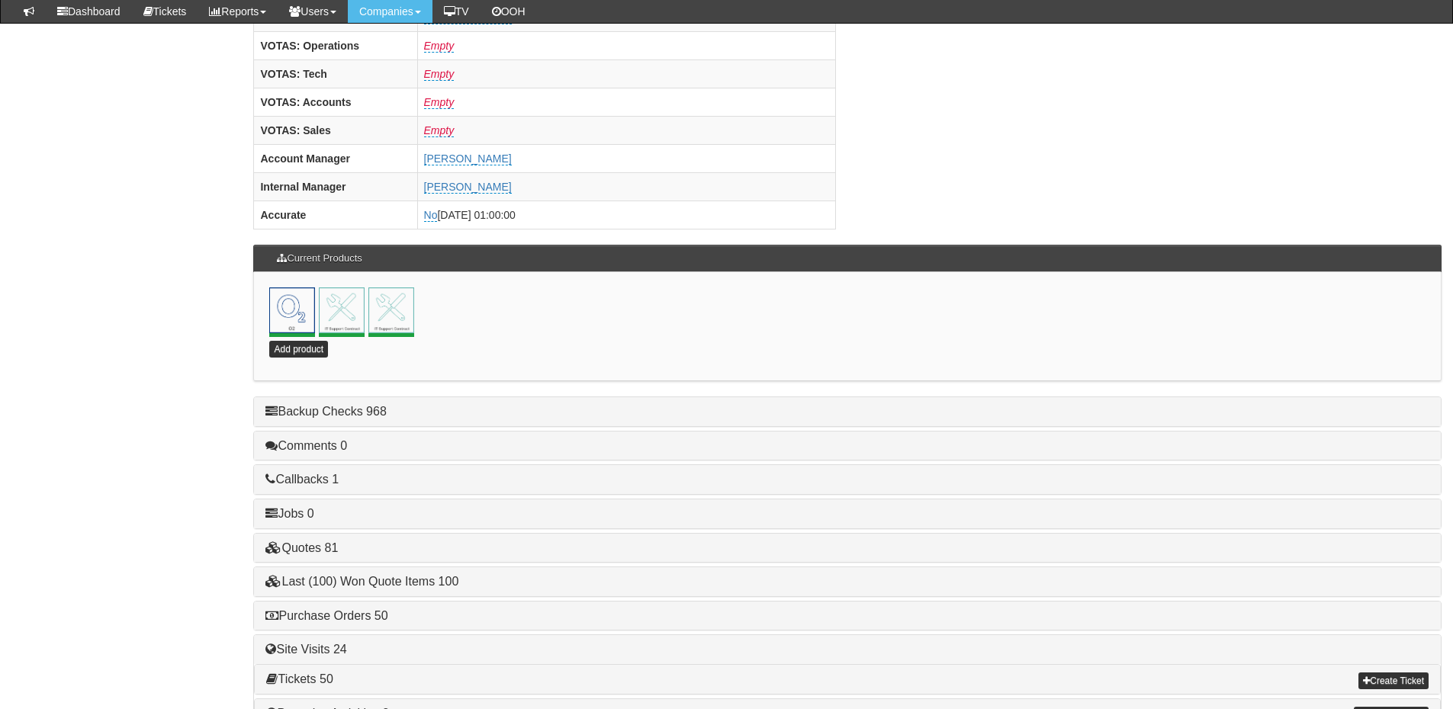
scroll to position [673, 0]
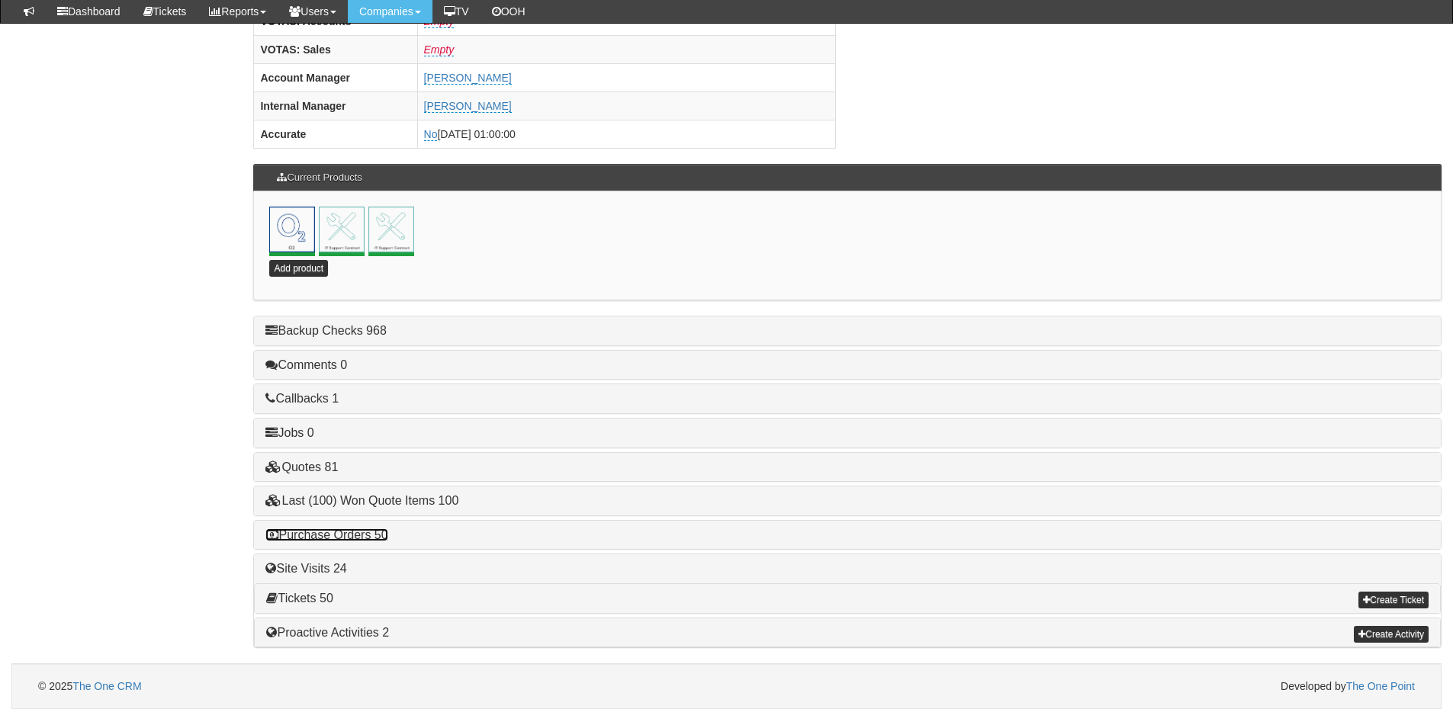
drag, startPoint x: 361, startPoint y: 534, endPoint x: 379, endPoint y: 533, distance: 18.3
click at [361, 534] on link "Purchase Orders 50" at bounding box center [326, 534] width 122 height 13
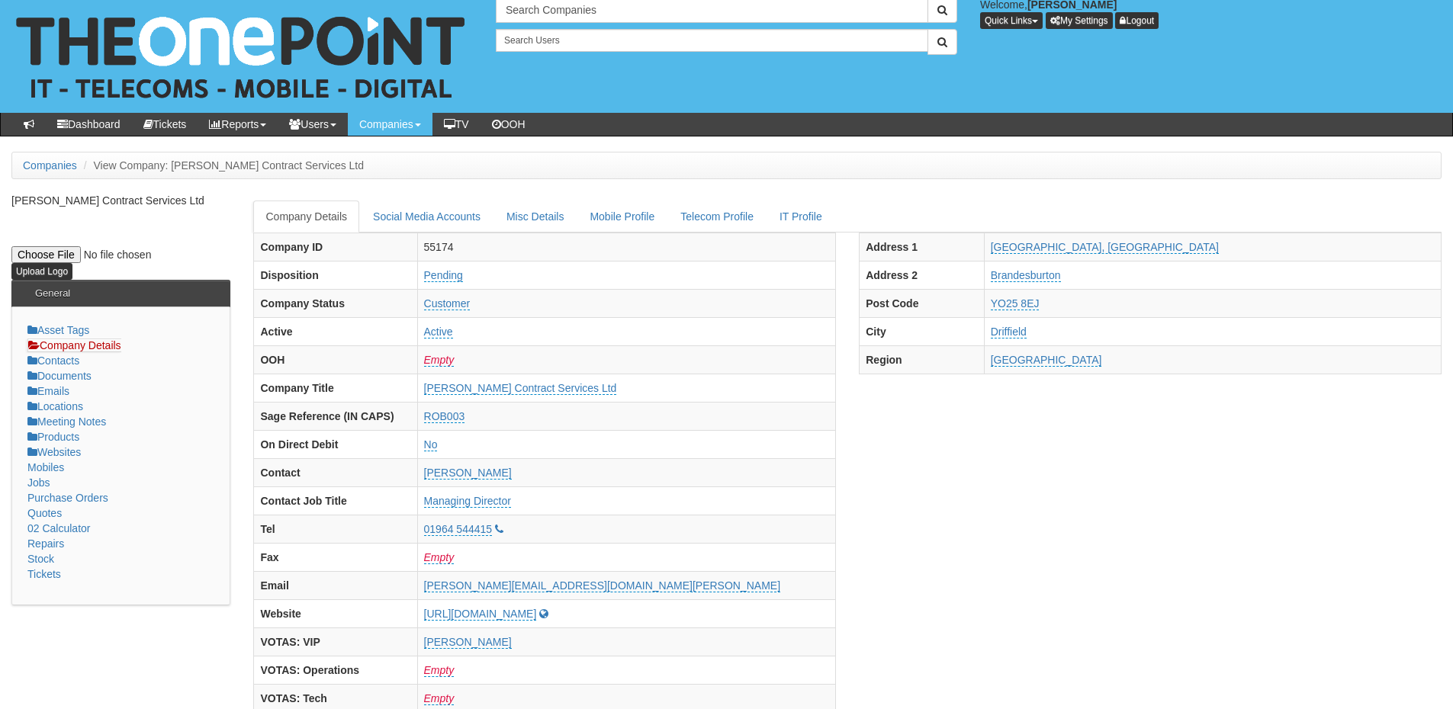
scroll to position [0, 0]
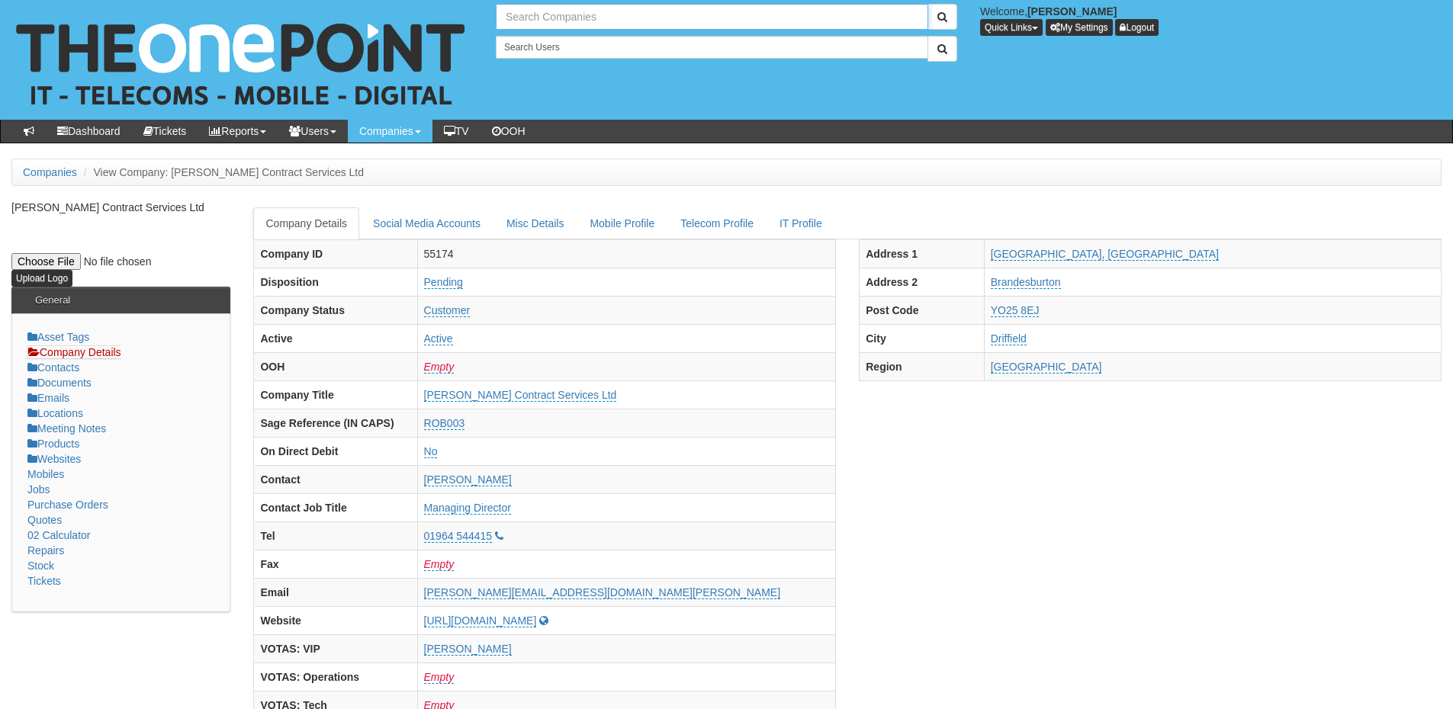
click at [507, 24] on input "text" at bounding box center [712, 17] width 432 height 26
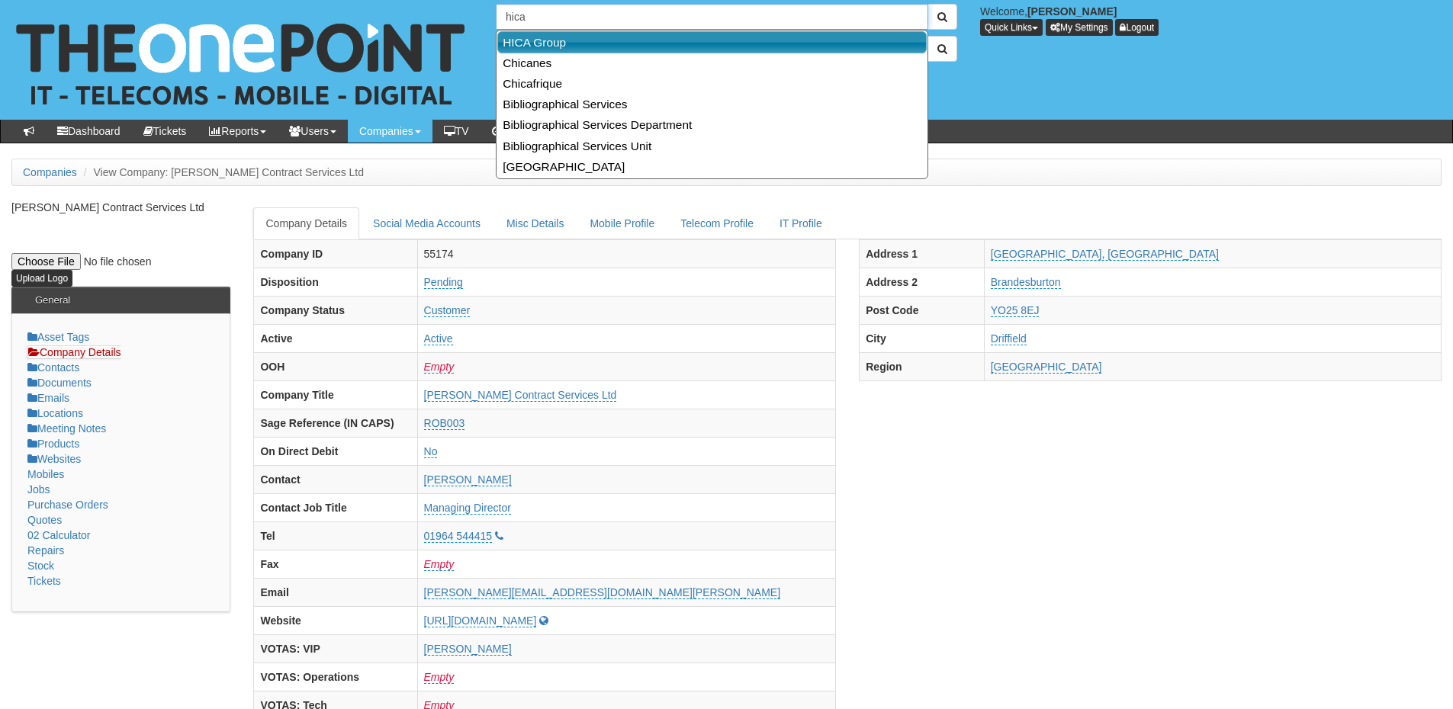
click at [550, 37] on link "HICA Group" at bounding box center [711, 42] width 429 height 22
type input "HICA Group"
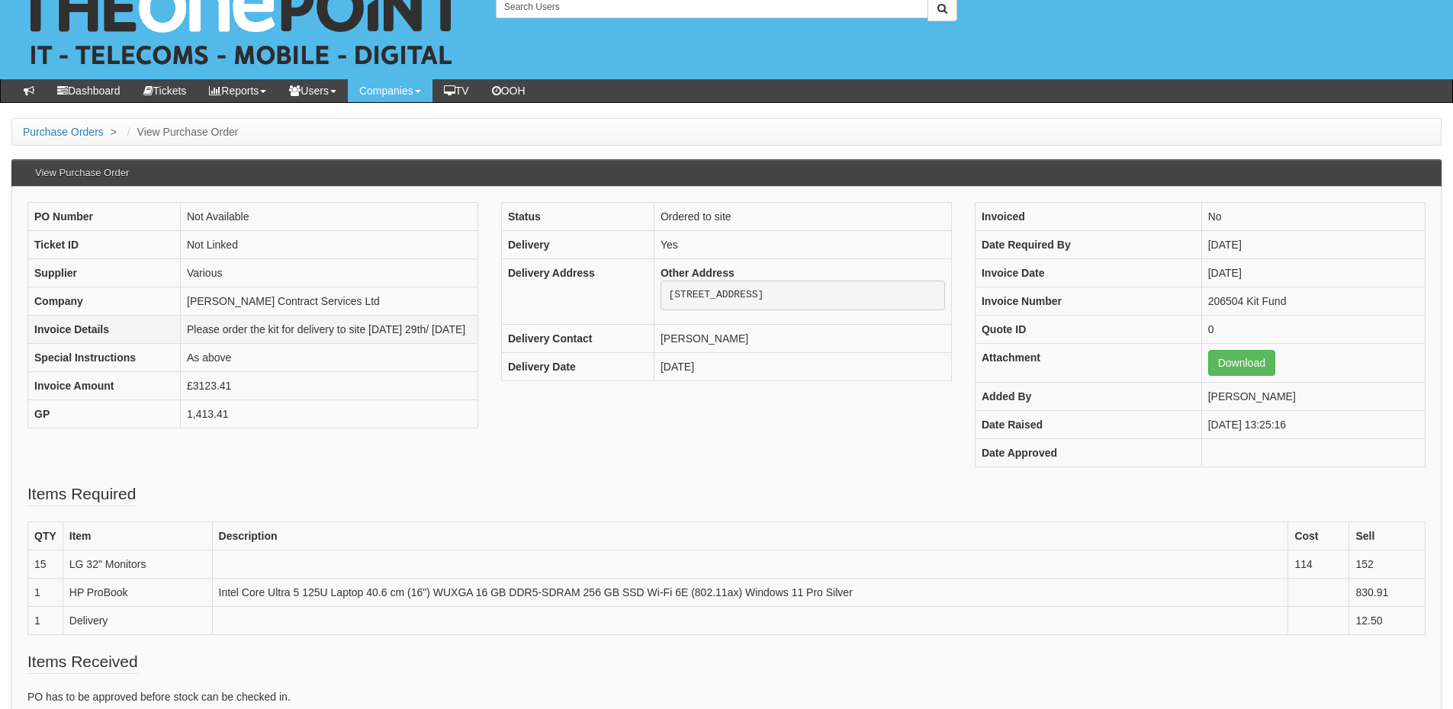
scroll to position [76, 0]
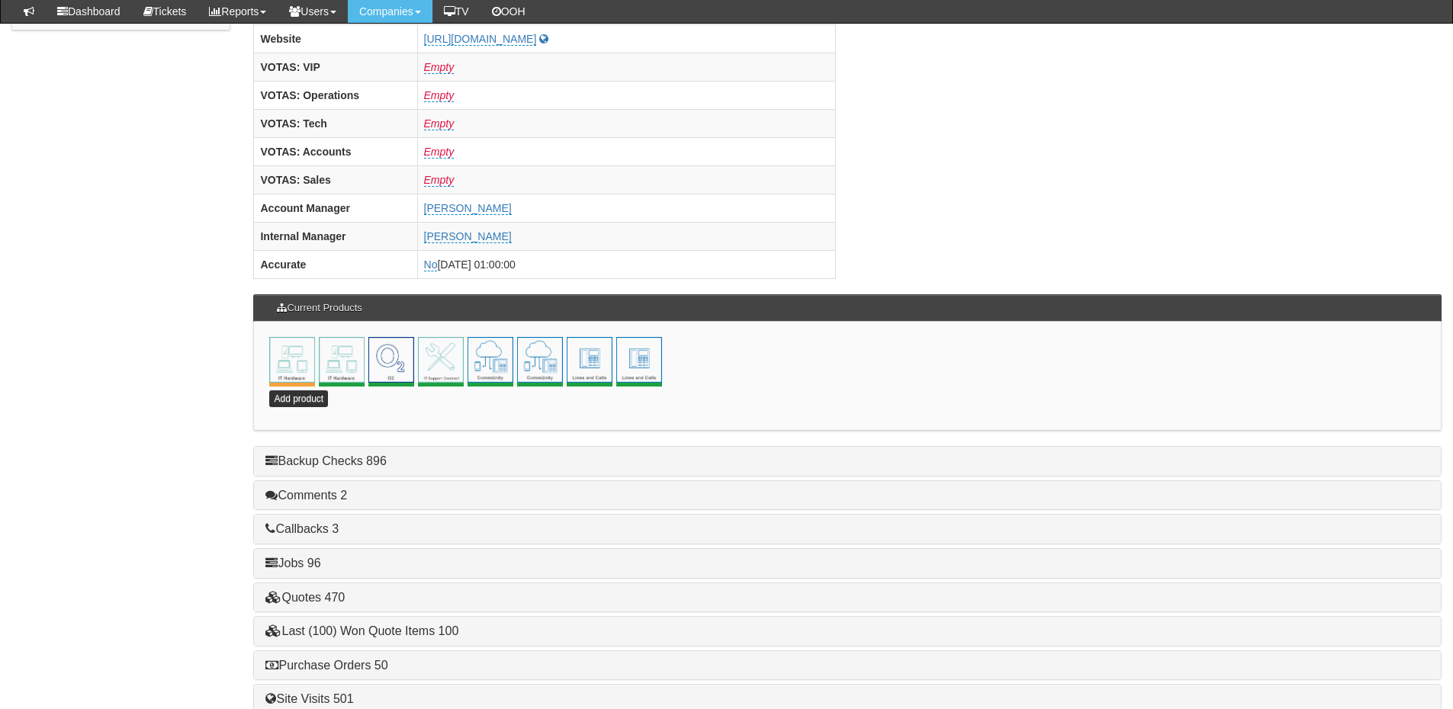
scroll to position [673, 0]
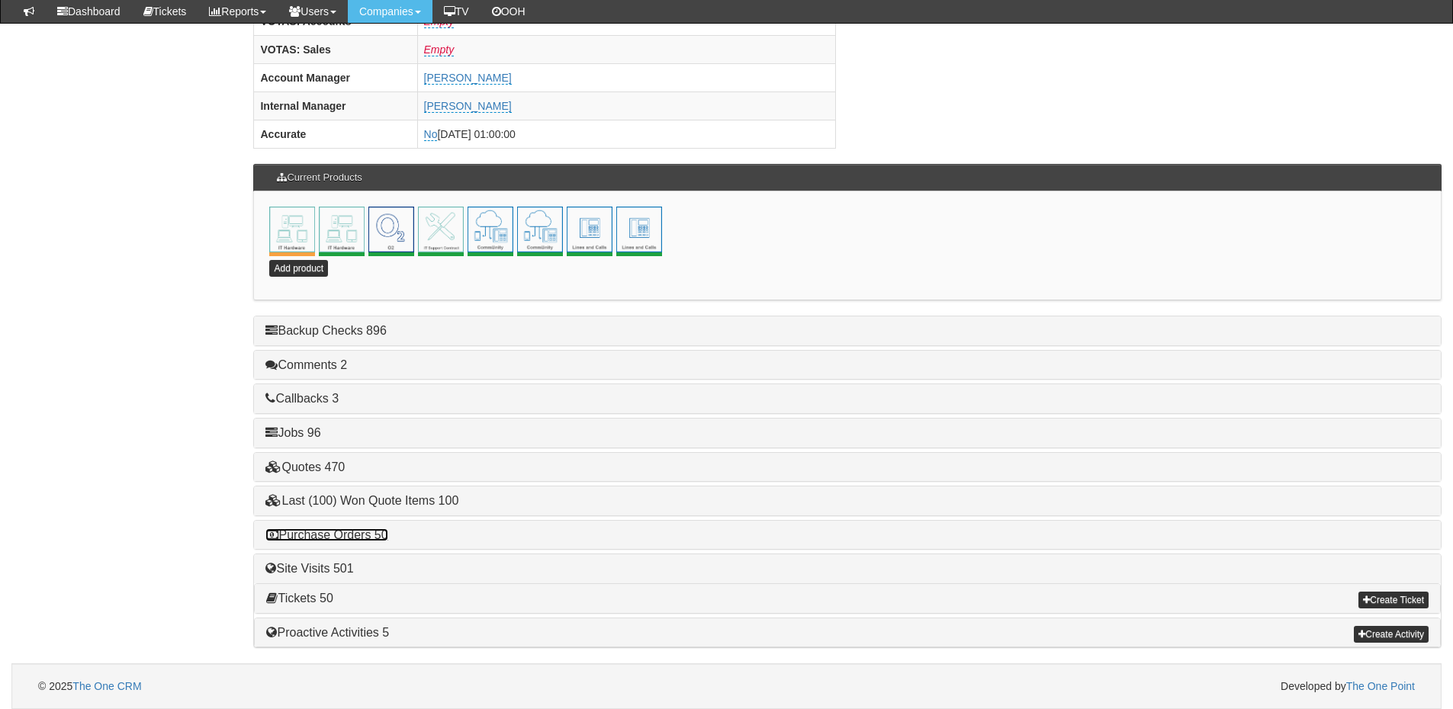
click at [355, 532] on link "Purchase Orders 50" at bounding box center [326, 534] width 122 height 13
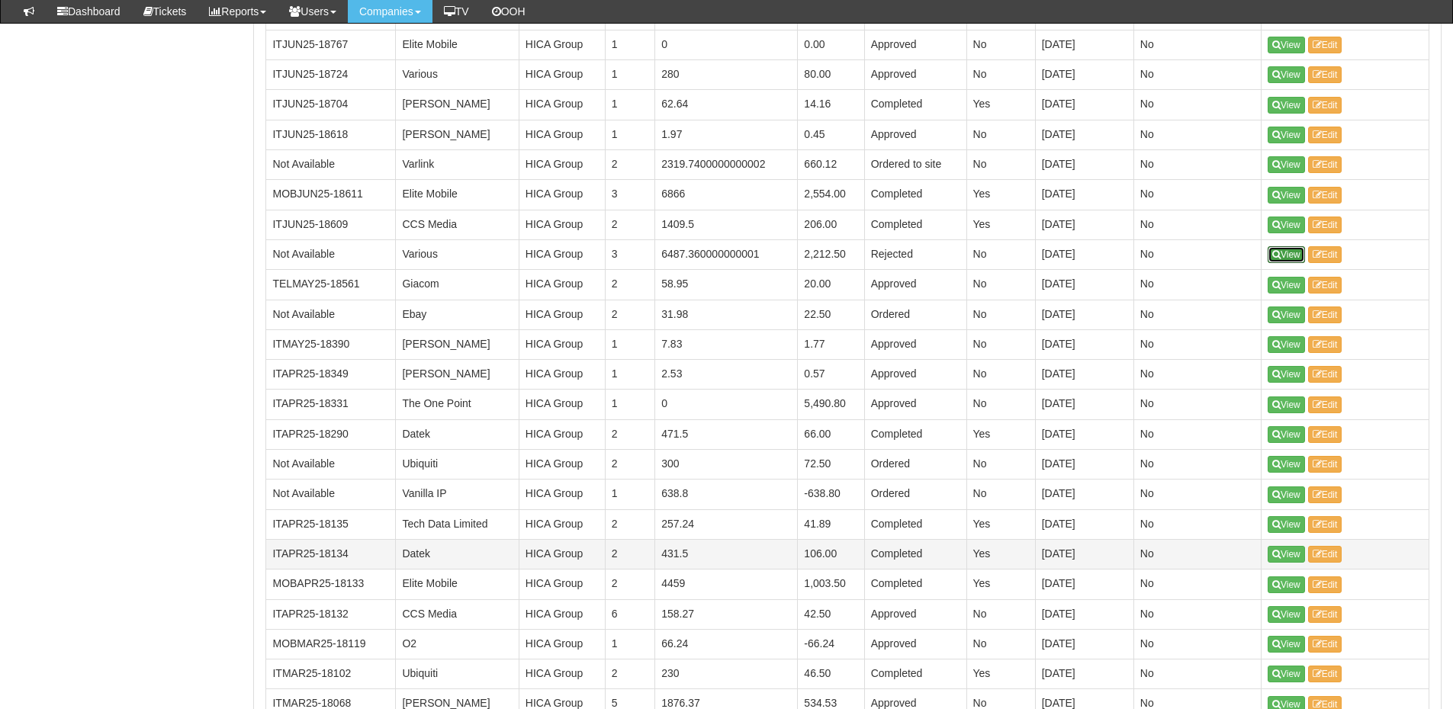
scroll to position [1969, 0]
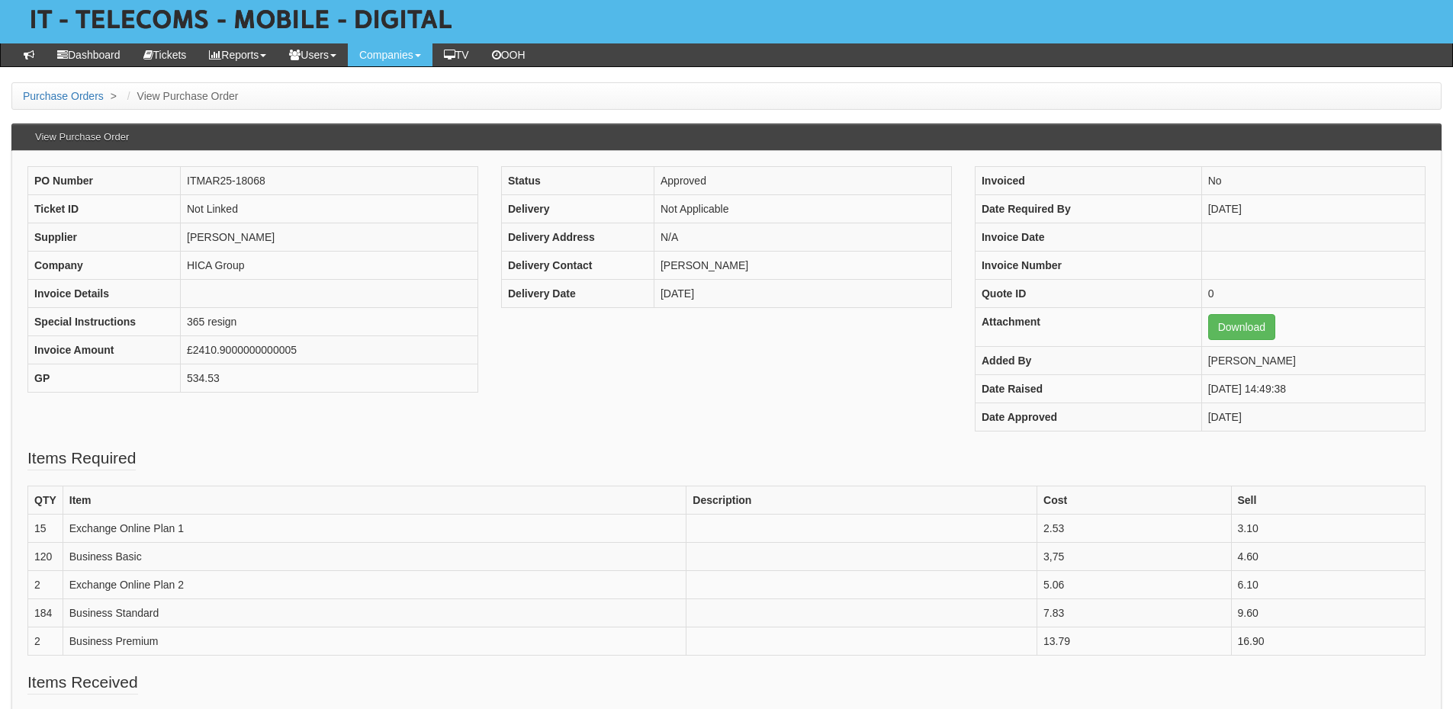
scroll to position [153, 0]
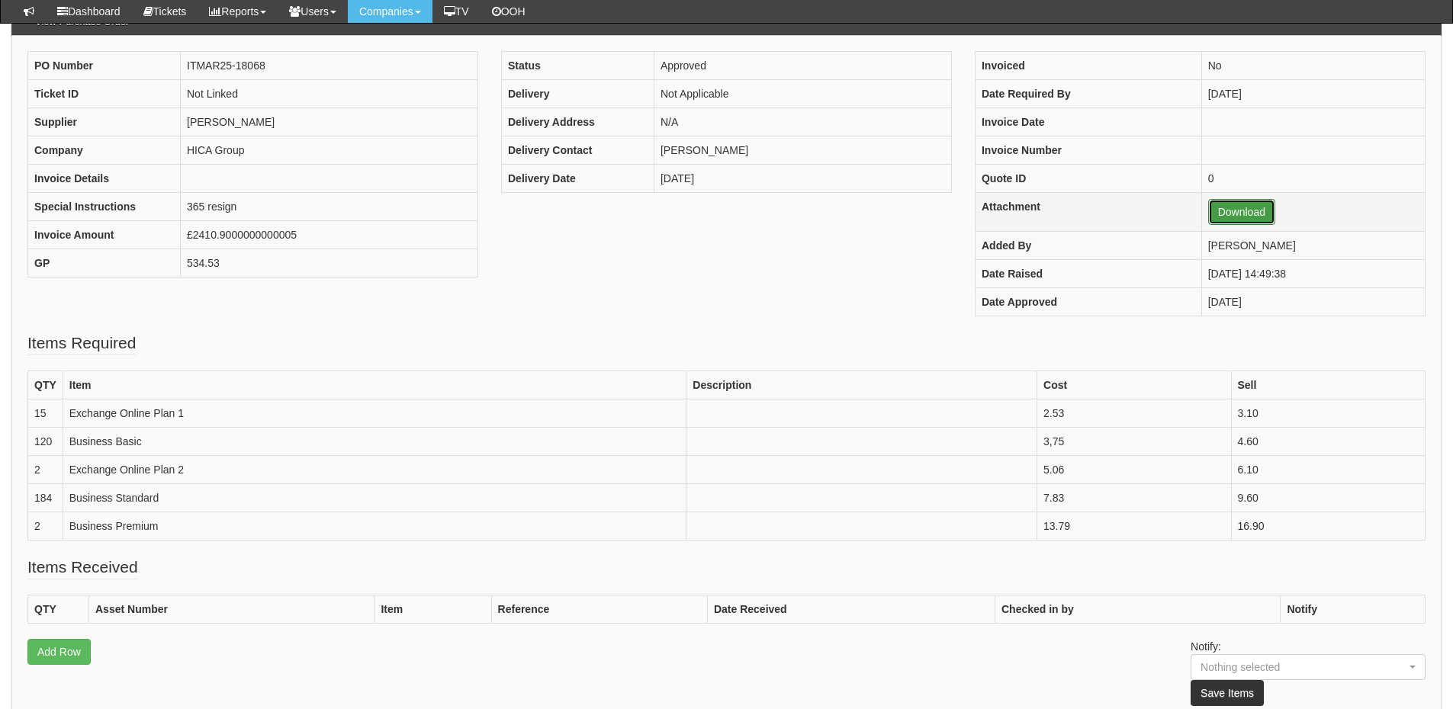
click at [1208, 215] on link "Download" at bounding box center [1241, 212] width 67 height 26
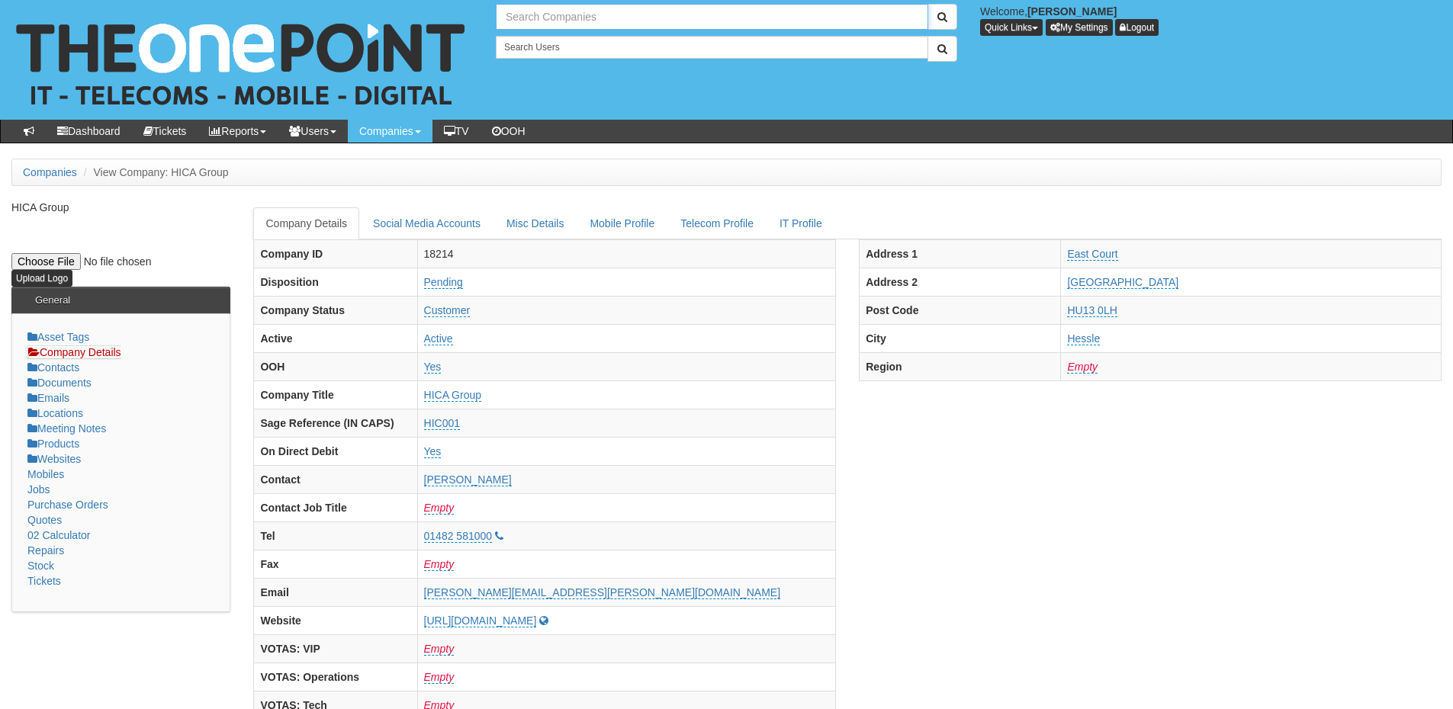
click at [532, 23] on input "text" at bounding box center [712, 17] width 432 height 26
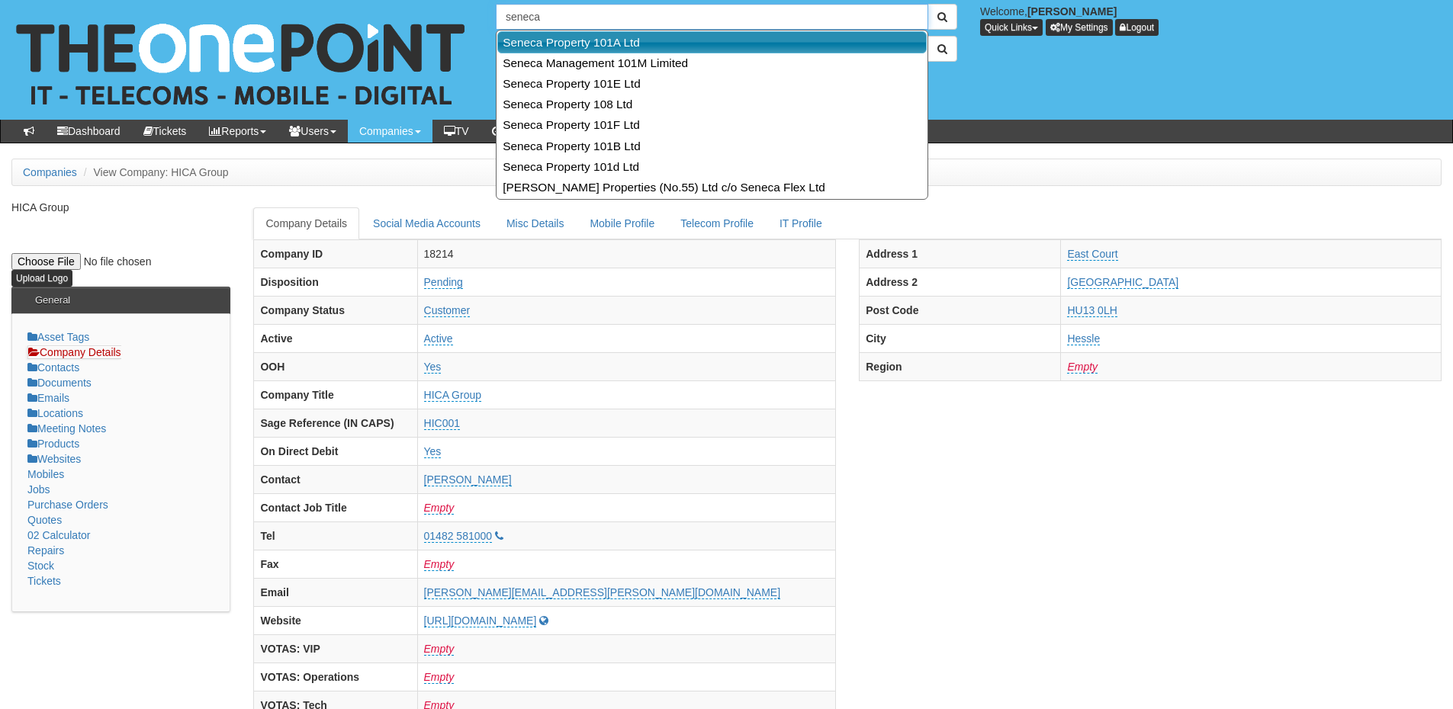
click at [538, 36] on link "Seneca Property 101A Ltd" at bounding box center [711, 42] width 429 height 22
type input "Seneca Property 101A Ltd"
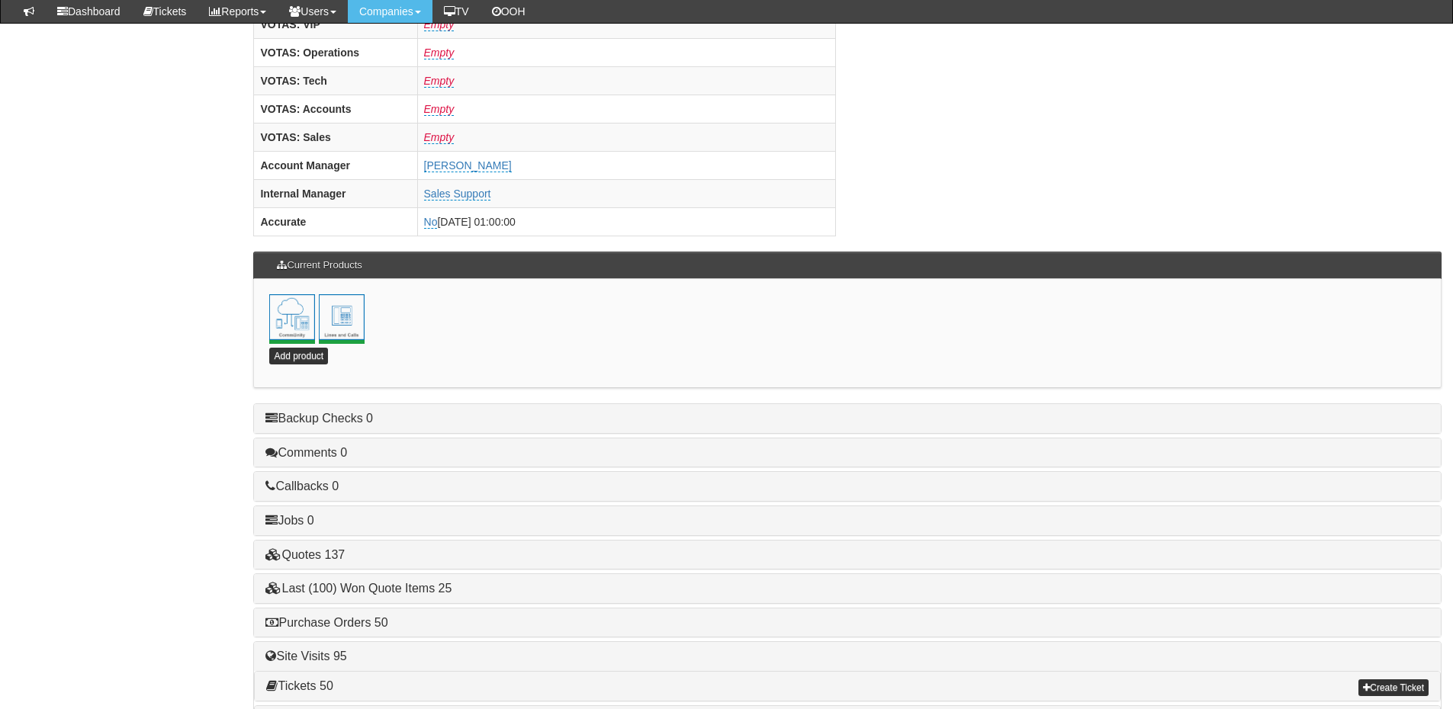
scroll to position [673, 0]
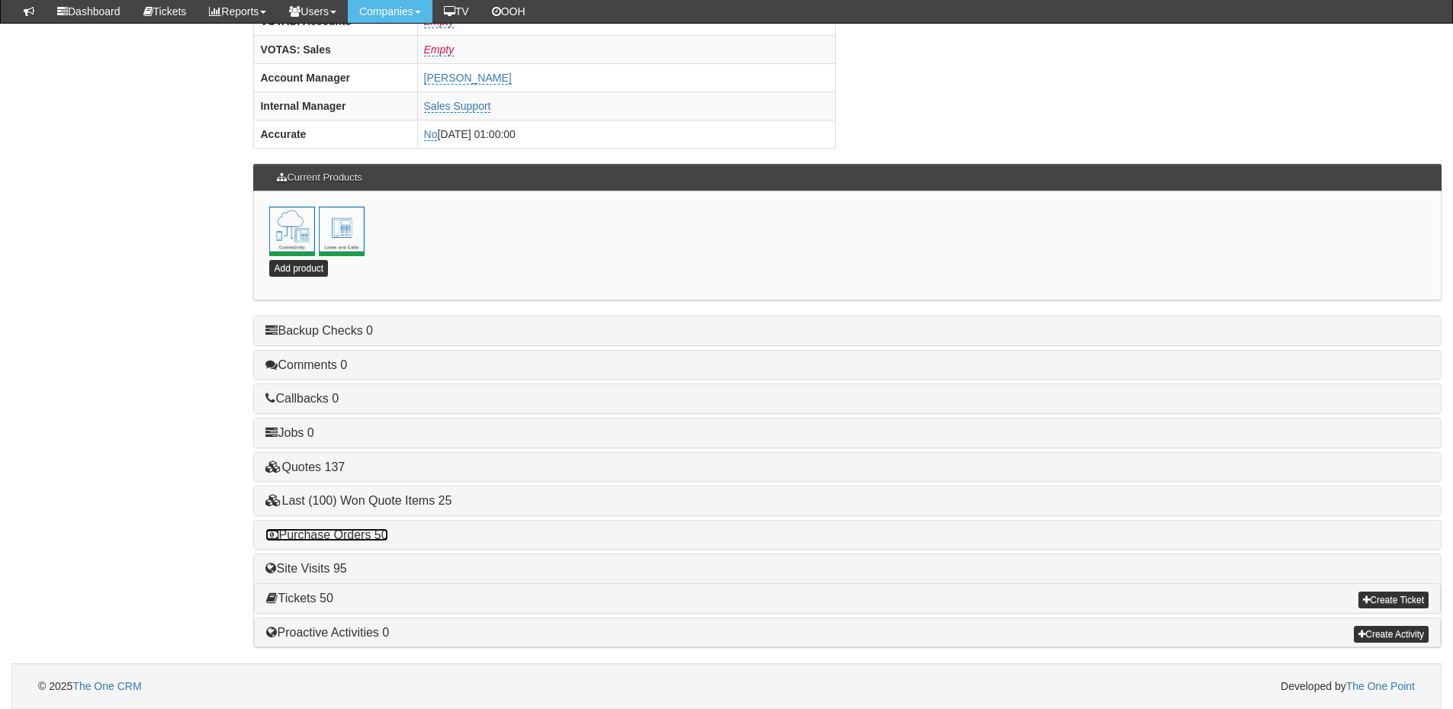
click at [358, 540] on link "Purchase Orders 50" at bounding box center [326, 534] width 122 height 13
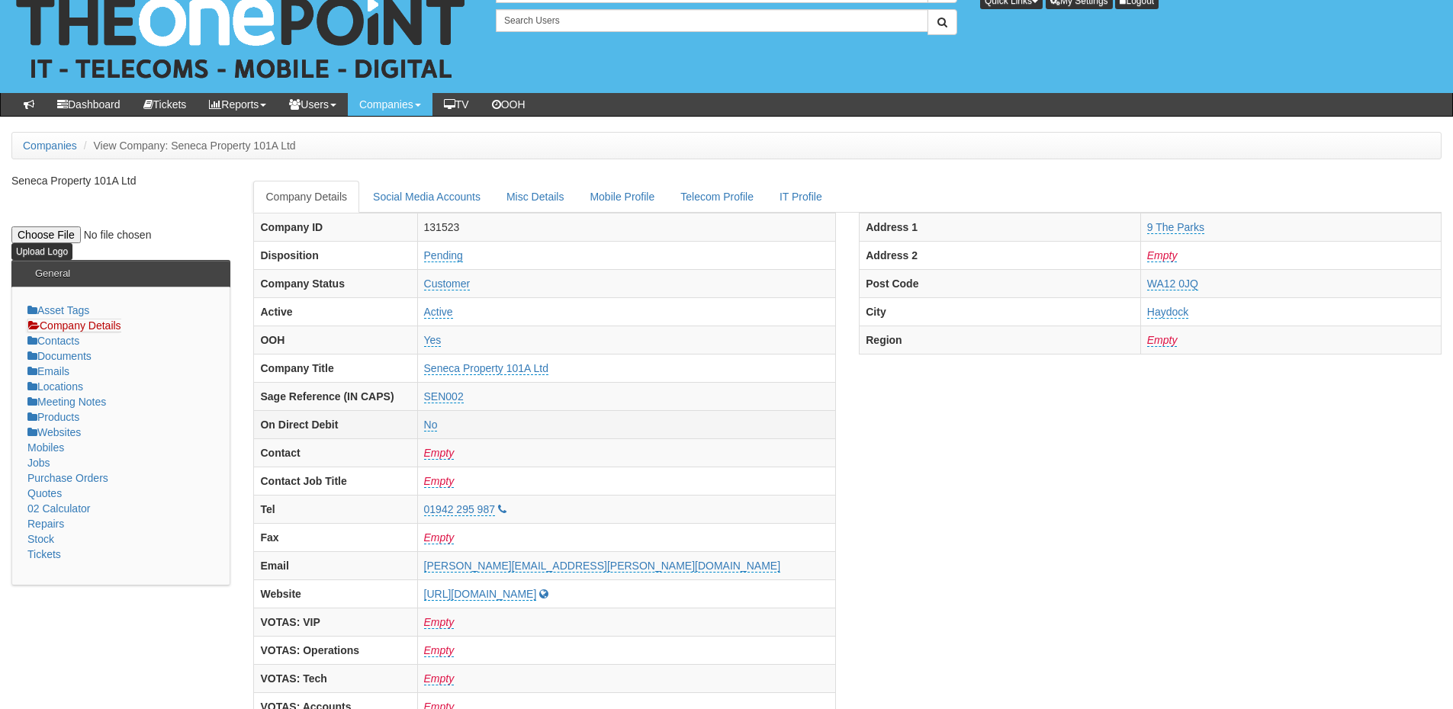
scroll to position [0, 0]
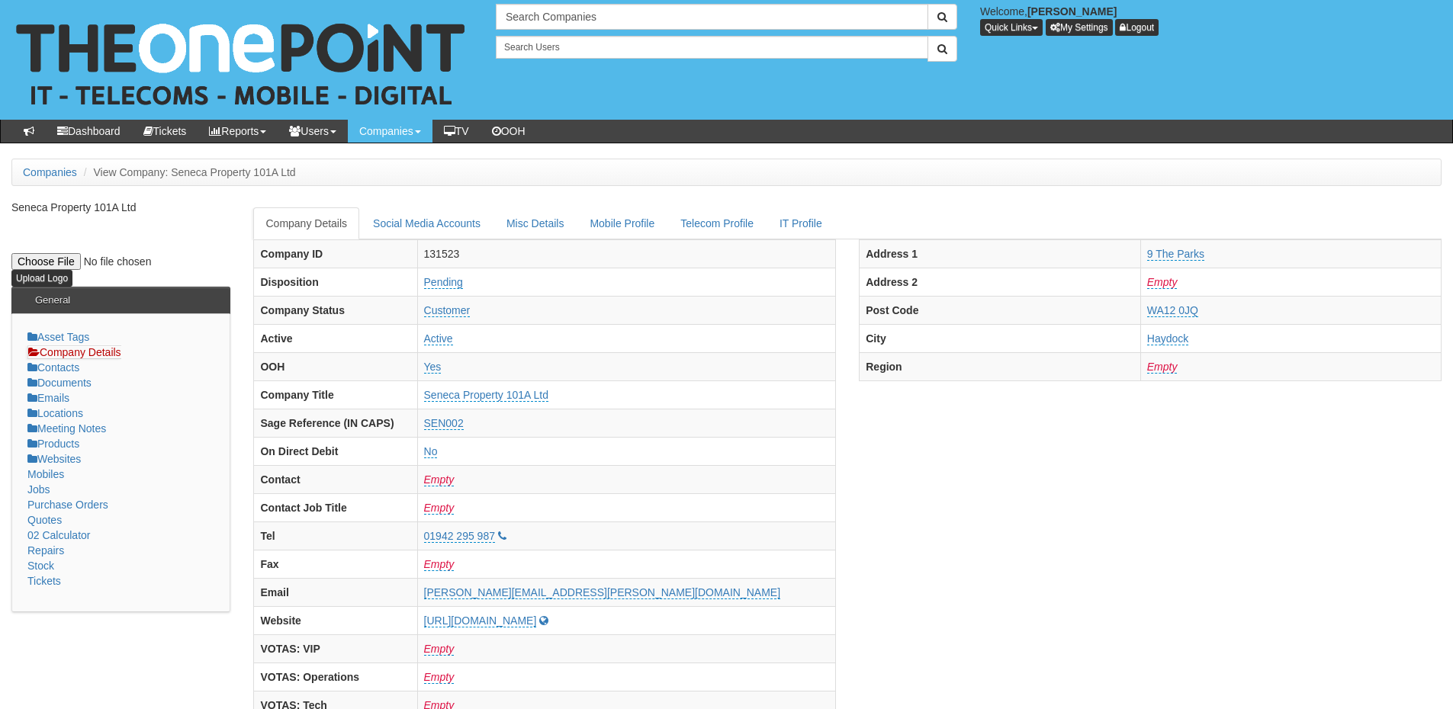
drag, startPoint x: 535, startPoint y: 31, endPoint x: 535, endPoint y: 21, distance: 9.2
click at [535, 31] on div "Search Companies Welcome, [PERSON_NAME] Quick Links Add Appointment Appointment…" at bounding box center [968, 33] width 968 height 58
click at [535, 21] on input "text" at bounding box center [712, 17] width 432 height 26
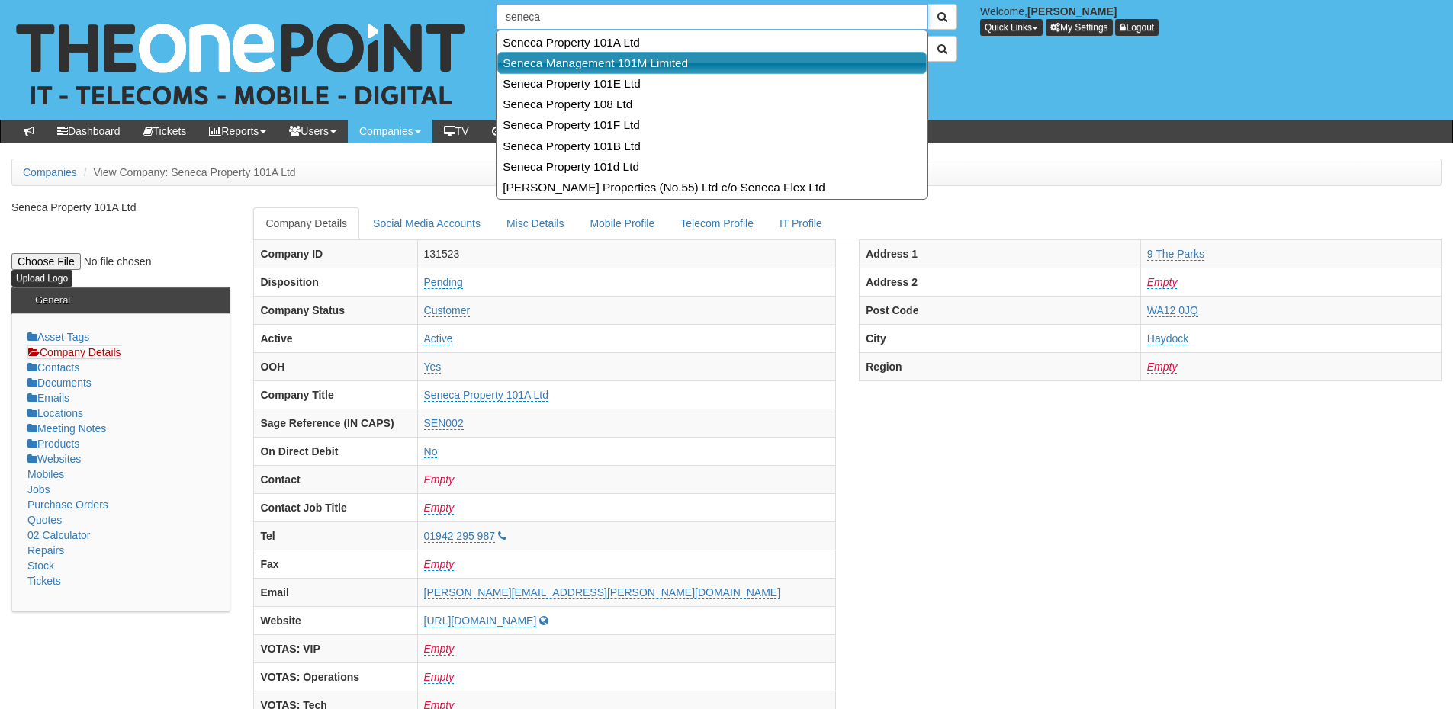
click at [567, 59] on link "Seneca Management 101M Limited" at bounding box center [711, 63] width 429 height 22
type input "Seneca Management 101M Limited"
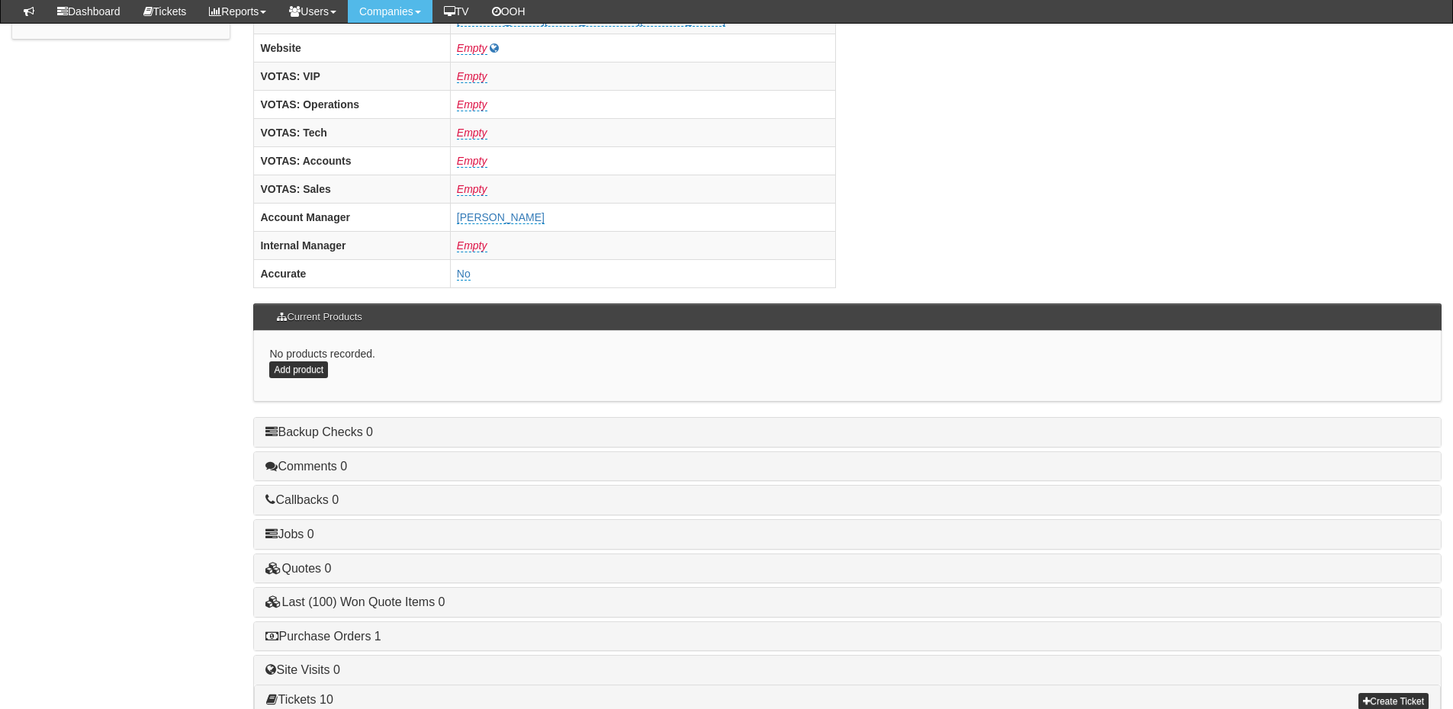
scroll to position [635, 0]
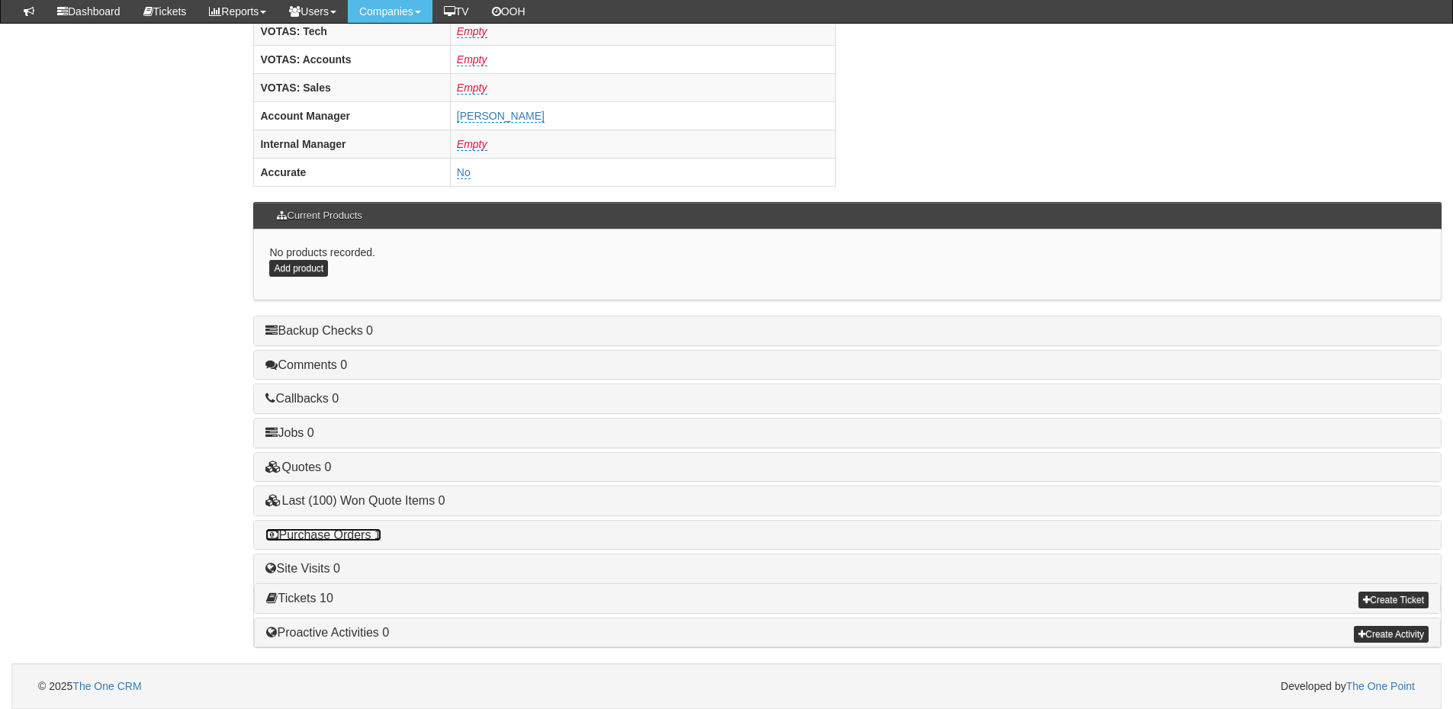
drag, startPoint x: 367, startPoint y: 536, endPoint x: 420, endPoint y: 529, distance: 53.8
click at [367, 536] on link "Purchase Orders 1" at bounding box center [322, 534] width 115 height 13
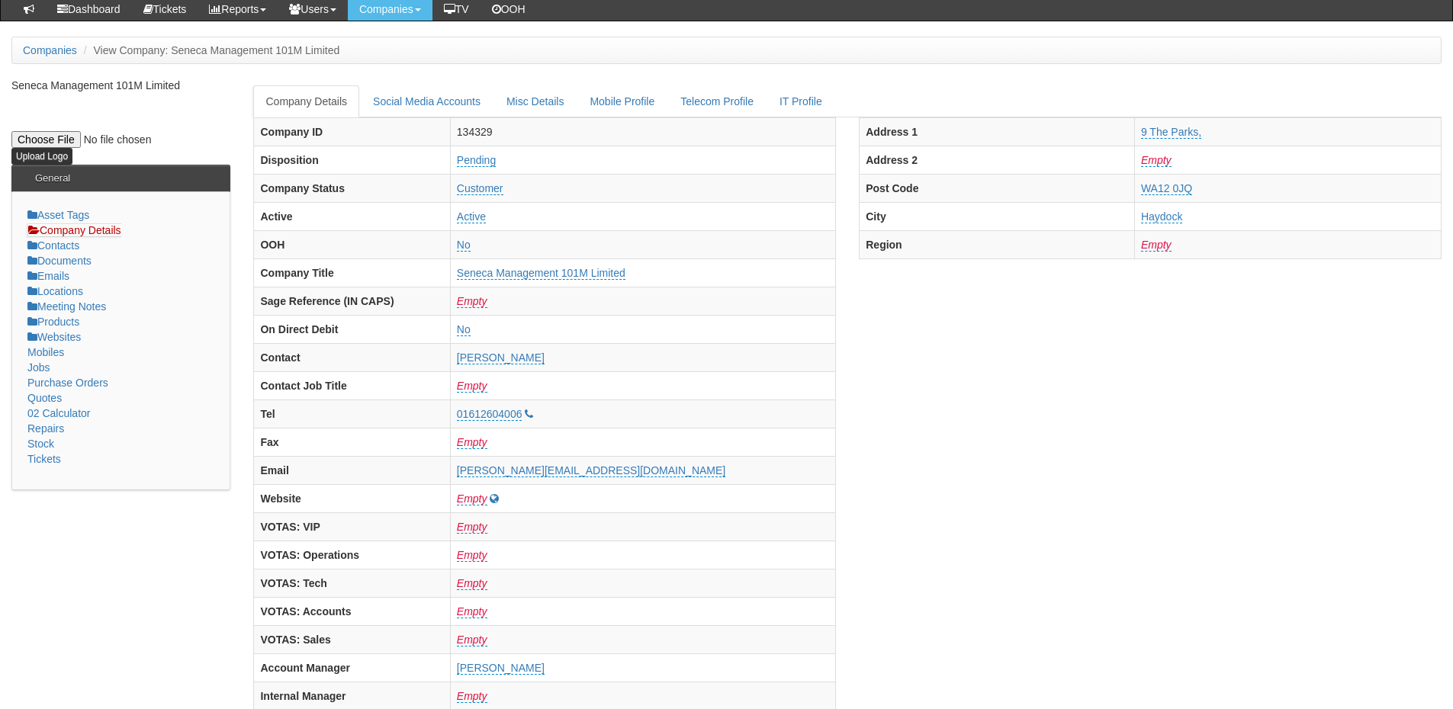
scroll to position [0, 0]
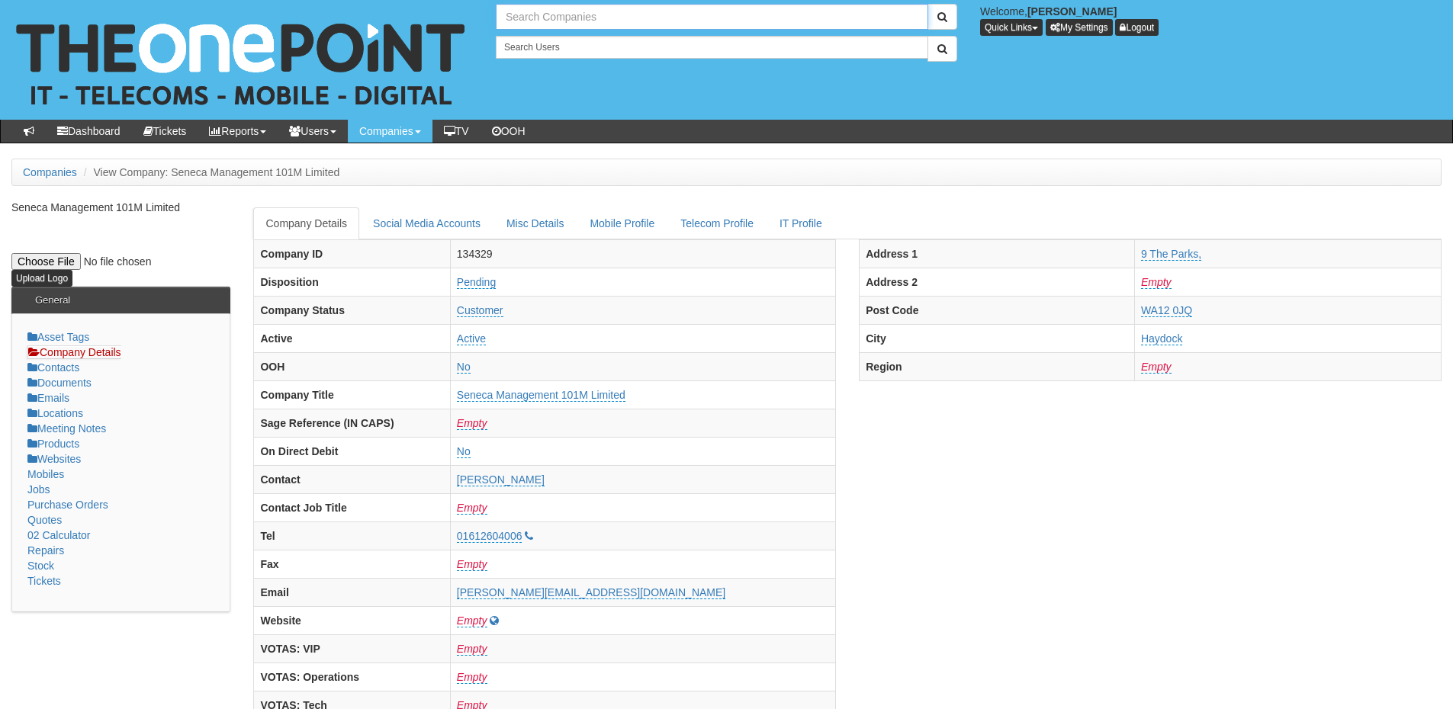
click at [551, 21] on input "text" at bounding box center [712, 17] width 432 height 26
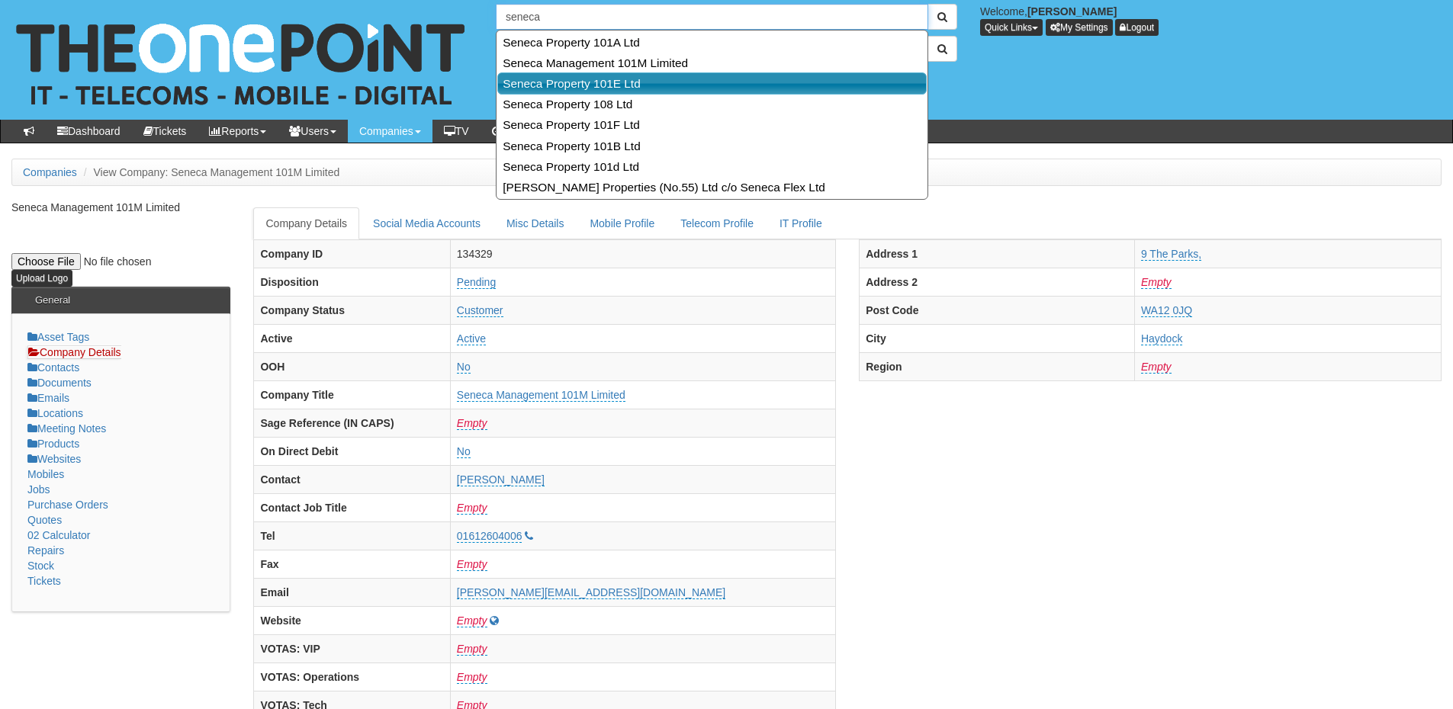
click at [567, 86] on link "Seneca Property 101E Ltd" at bounding box center [711, 83] width 429 height 22
type input "Seneca Property 101E Ltd"
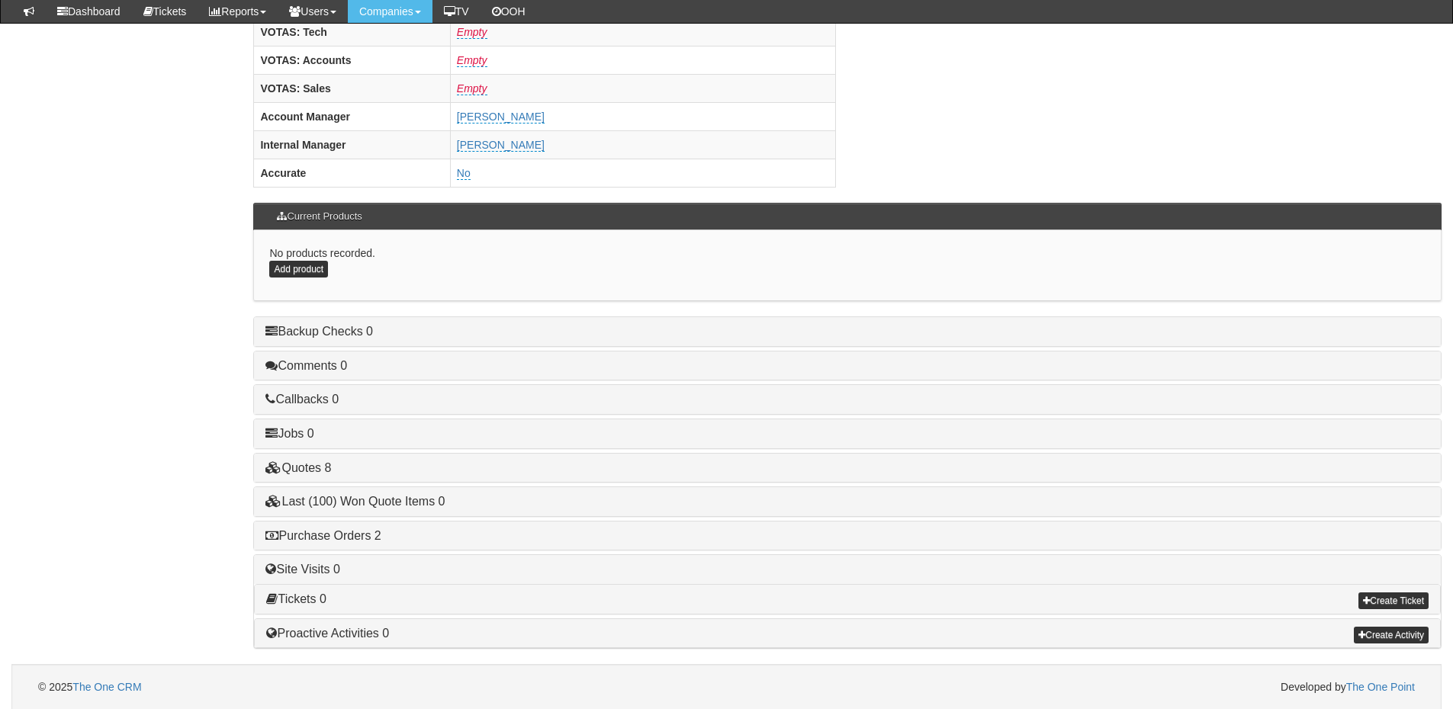
scroll to position [635, 0]
click at [363, 529] on link "Purchase Orders 2" at bounding box center [322, 534] width 115 height 13
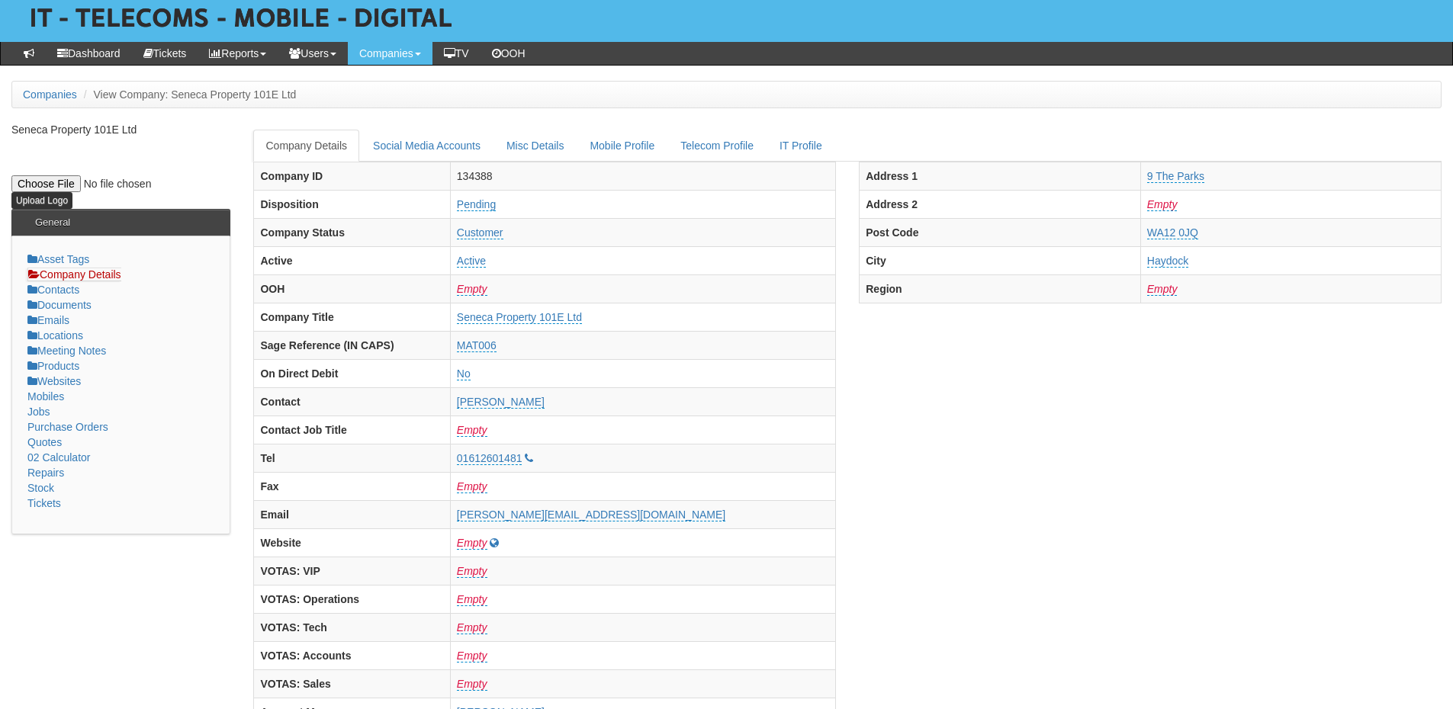
scroll to position [0, 0]
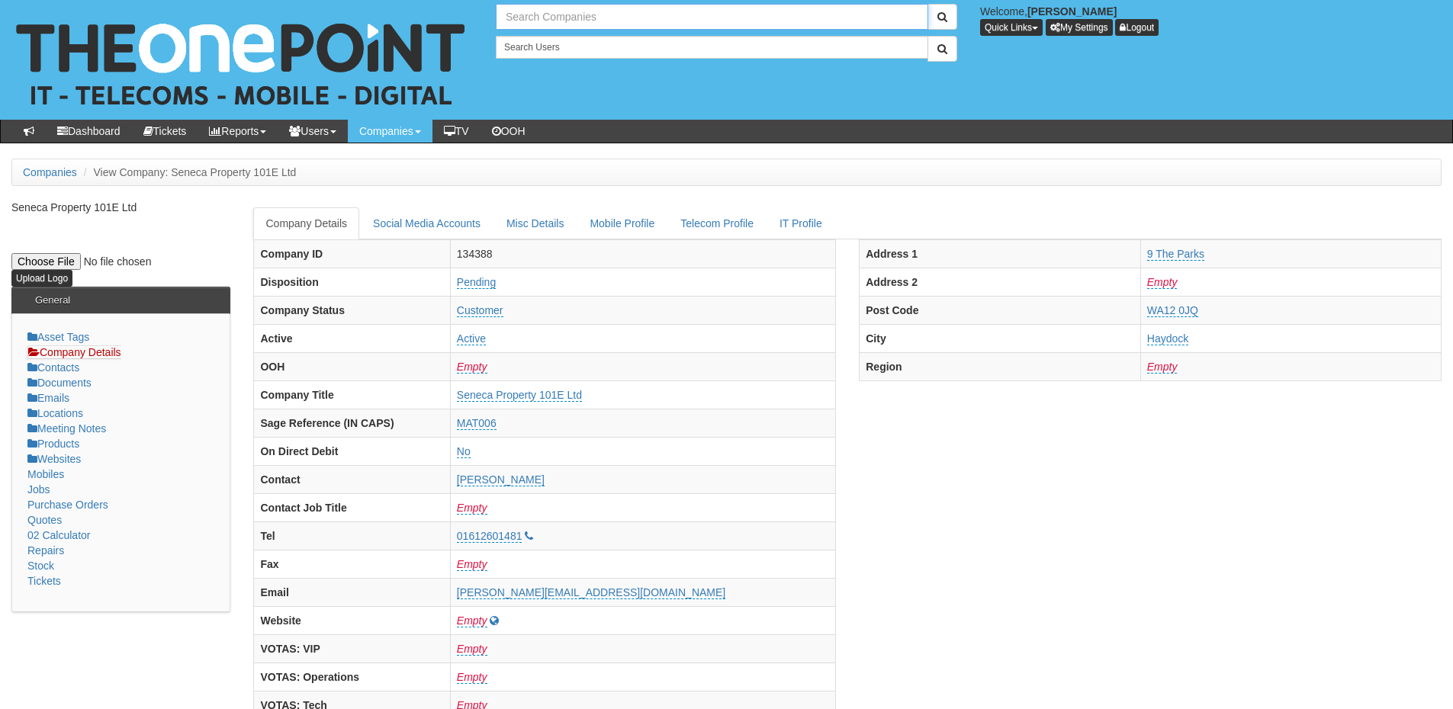
click at [550, 8] on input "text" at bounding box center [712, 17] width 432 height 26
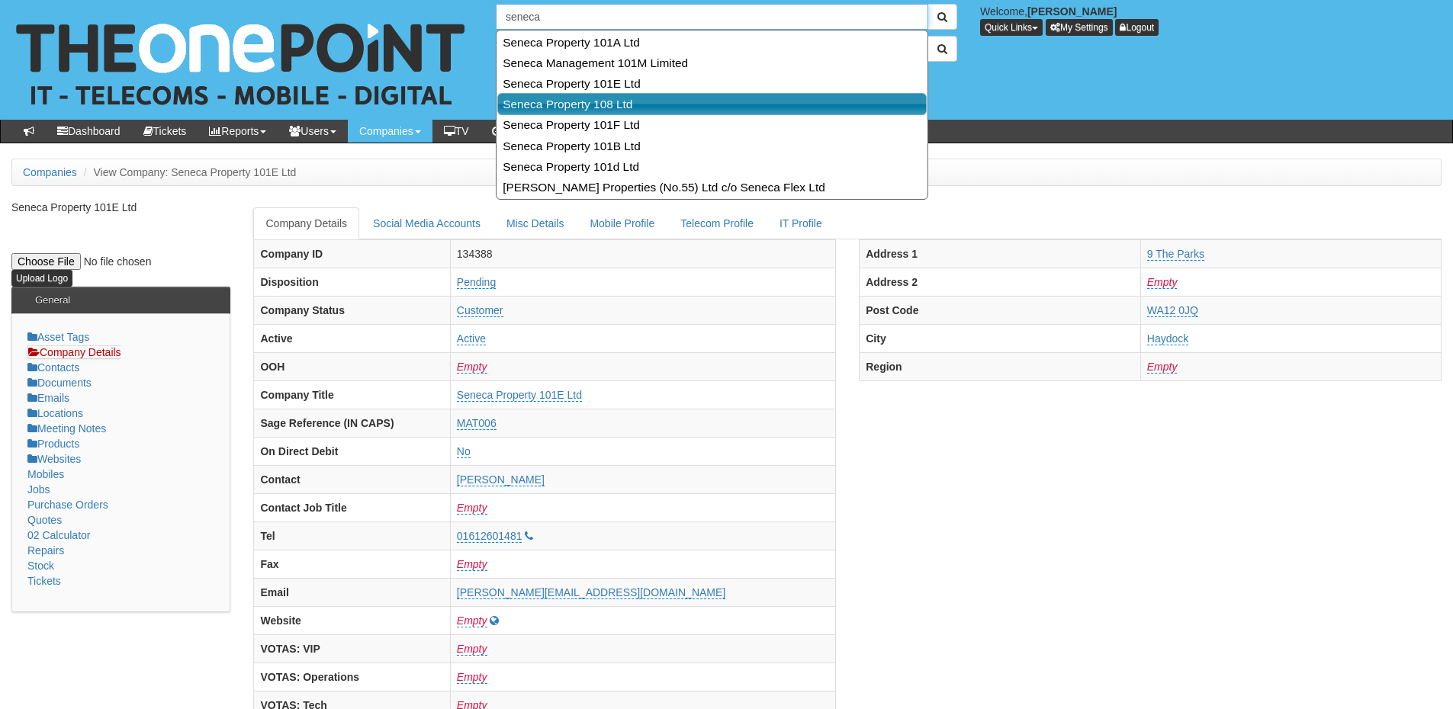
click at [561, 110] on link "Seneca Property 108 Ltd" at bounding box center [711, 104] width 429 height 22
type input "Seneca Property 108 Ltd"
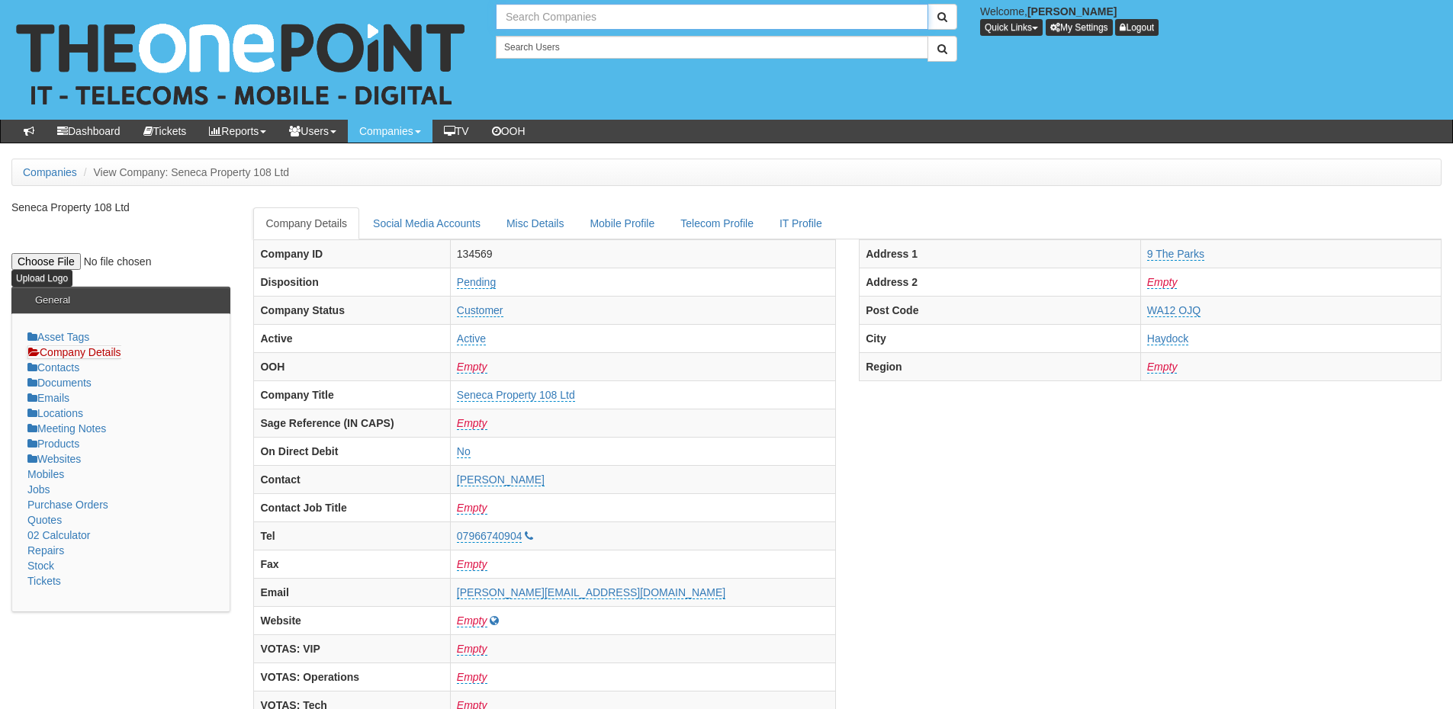
click at [540, 24] on input "text" at bounding box center [712, 17] width 432 height 26
click at [602, 11] on input "text" at bounding box center [712, 17] width 432 height 26
type input "Search Companies"
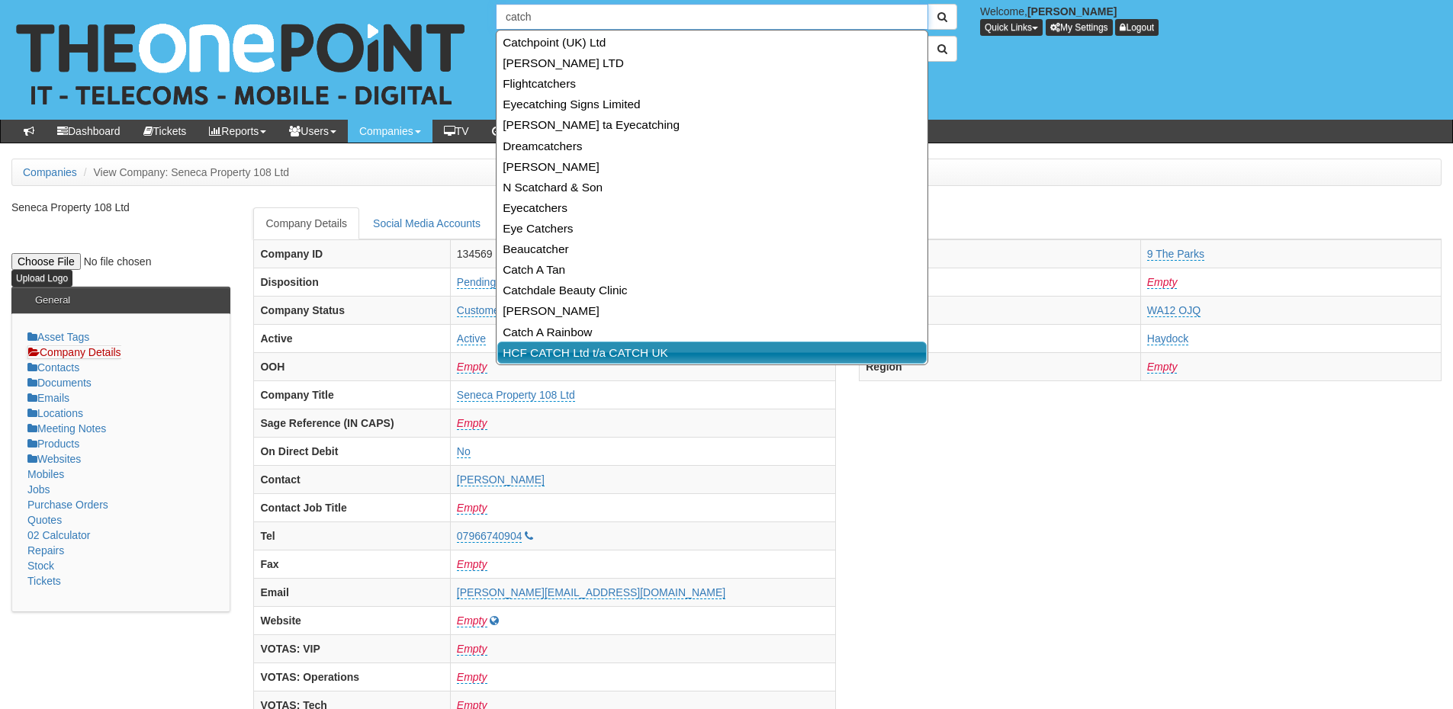
click at [563, 357] on link "HCF CATCH Ltd t/a CATCH UK" at bounding box center [711, 353] width 429 height 22
type input "HCF CATCH Ltd t/a CATCH UK"
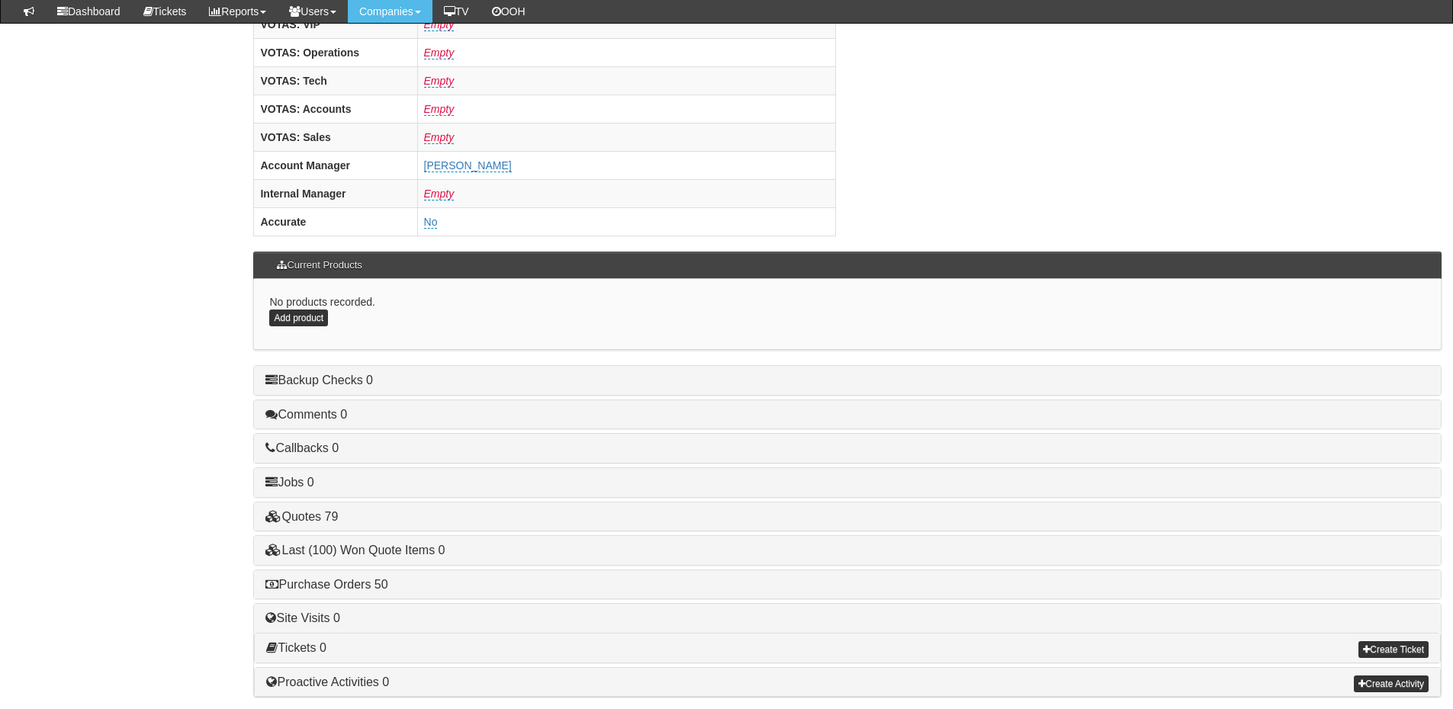
scroll to position [635, 0]
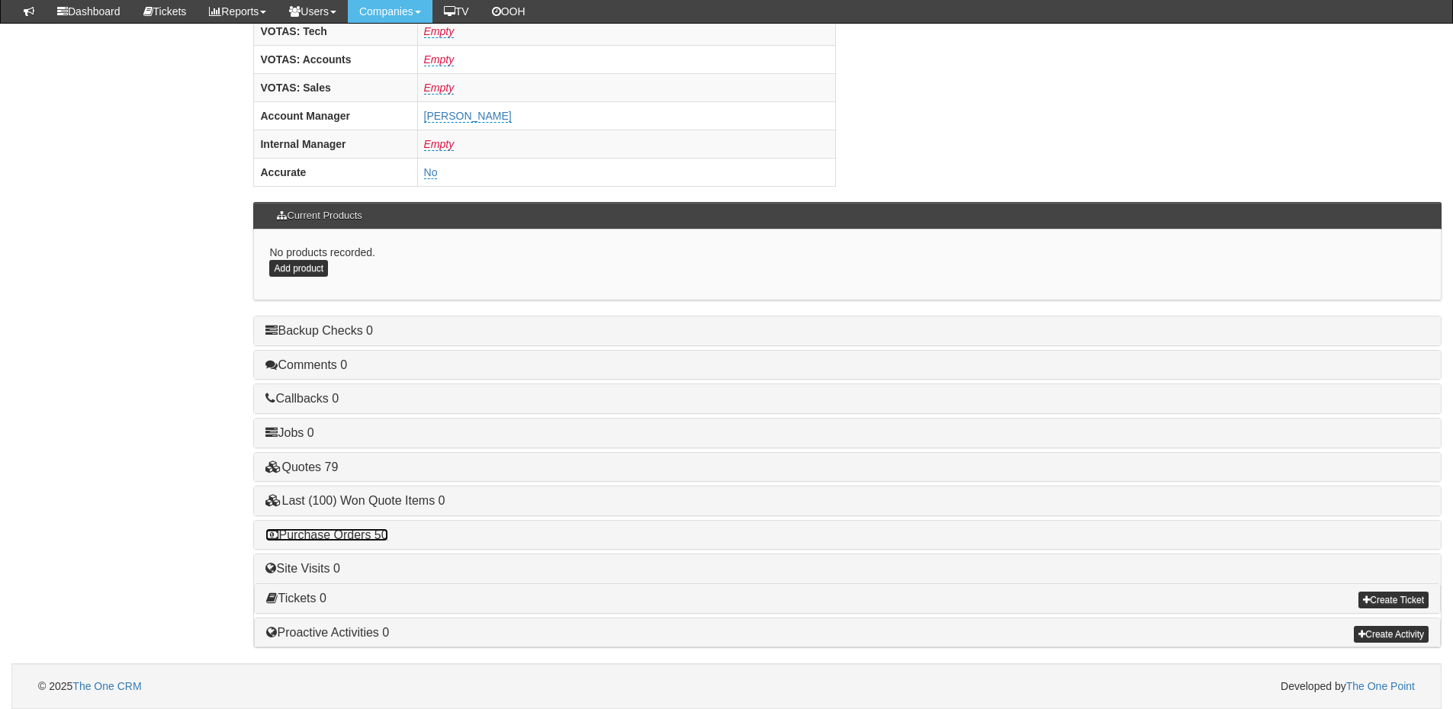
click at [372, 534] on link "Purchase Orders 50" at bounding box center [326, 534] width 122 height 13
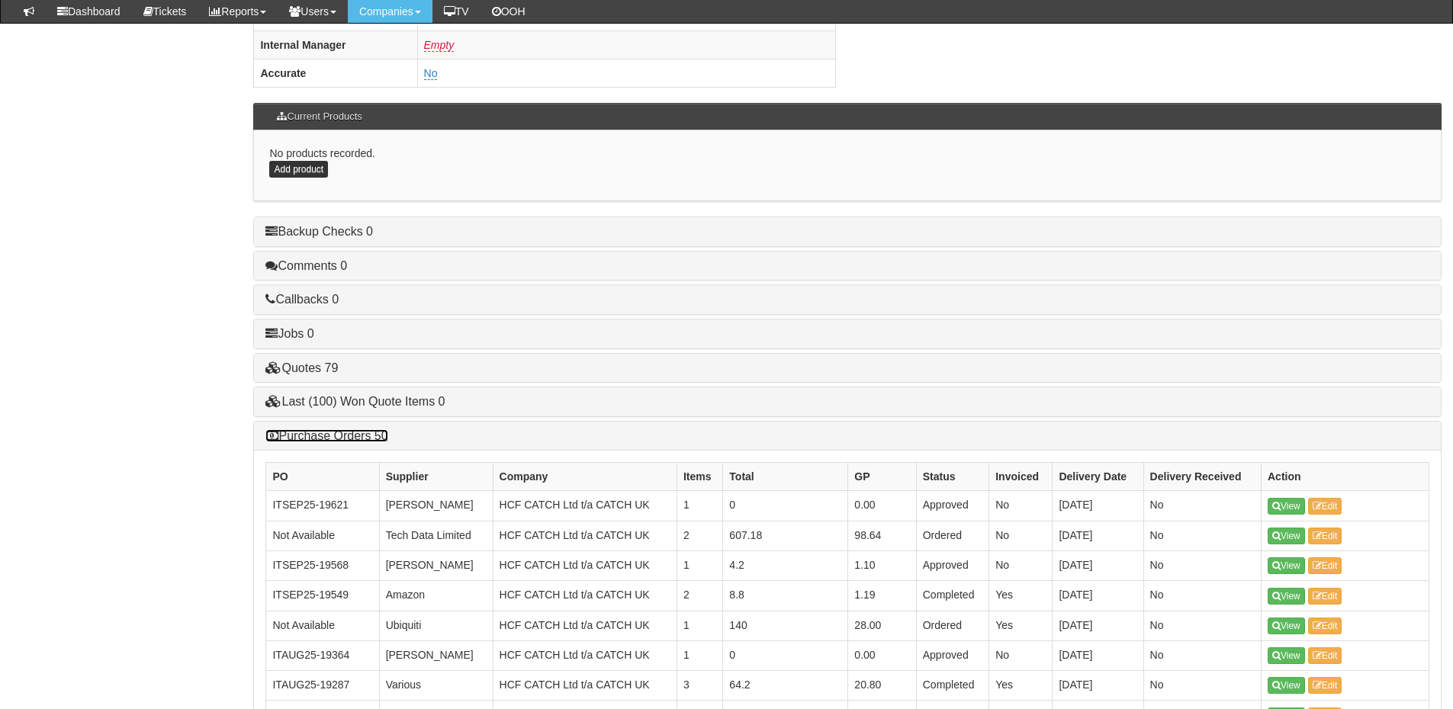
scroll to position [864, 0]
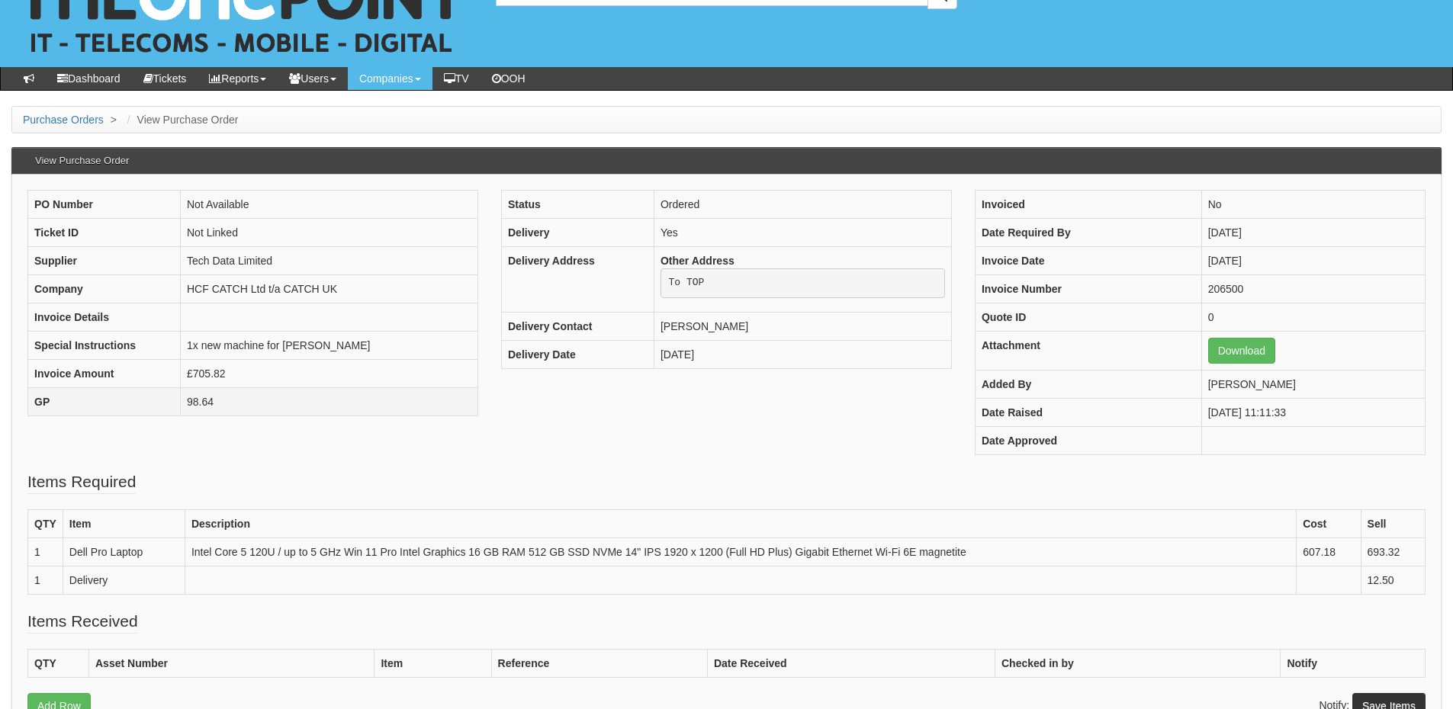
scroll to position [76, 0]
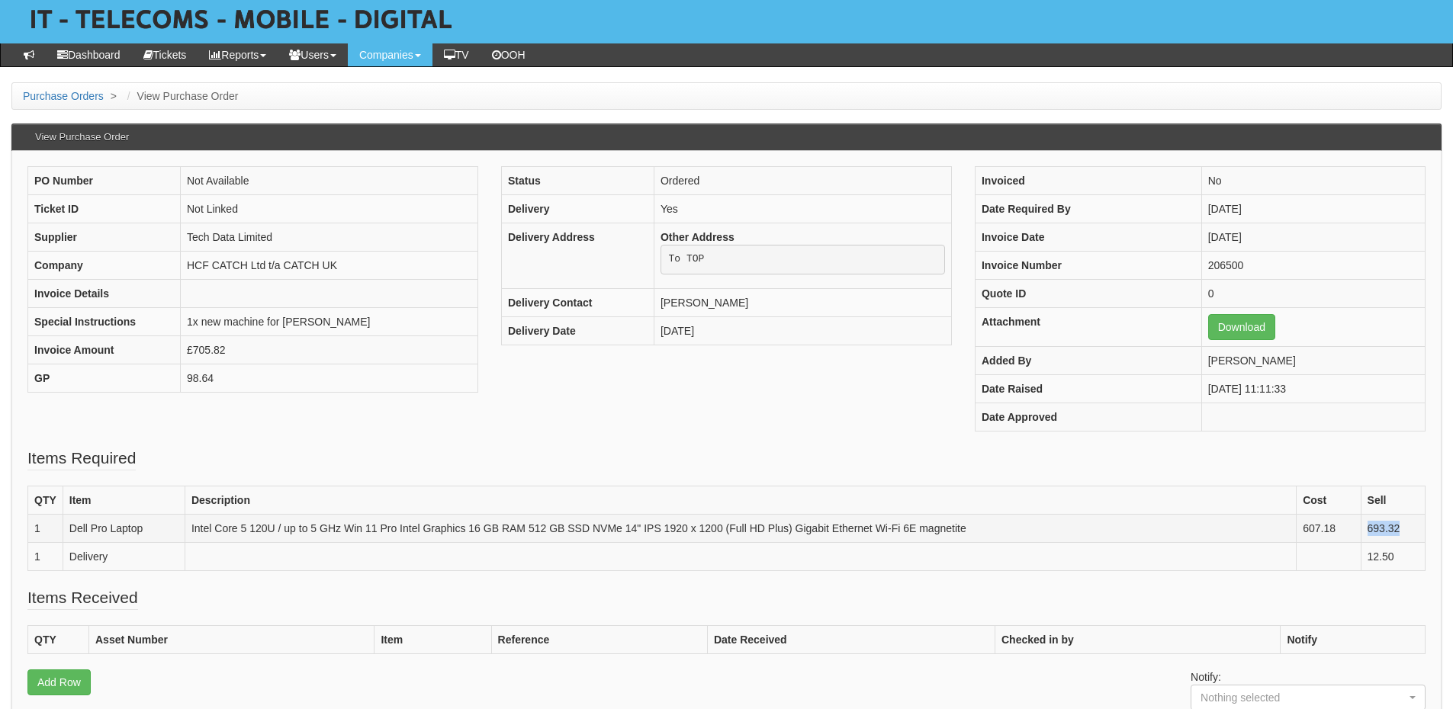
drag, startPoint x: 1408, startPoint y: 530, endPoint x: 1364, endPoint y: 533, distance: 45.1
click at [1364, 533] on td "693.32" at bounding box center [1392, 528] width 64 height 28
copy td "693.32"
